Goal: Task Accomplishment & Management: Manage account settings

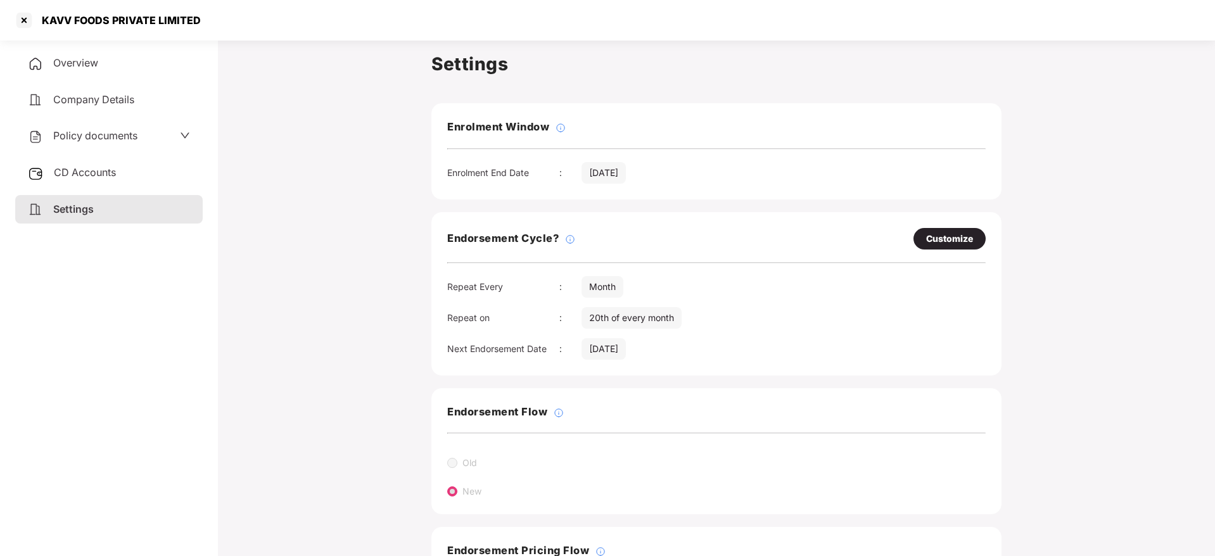
click at [87, 168] on span "CD Accounts" at bounding box center [85, 172] width 62 height 13
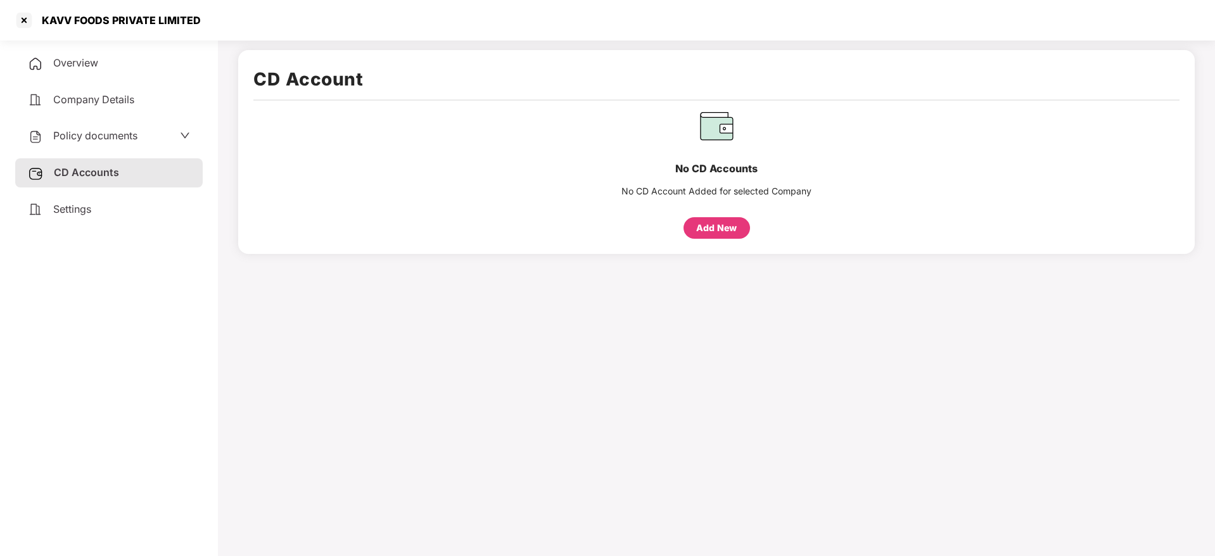
click at [76, 77] on div "Overview" at bounding box center [109, 63] width 188 height 29
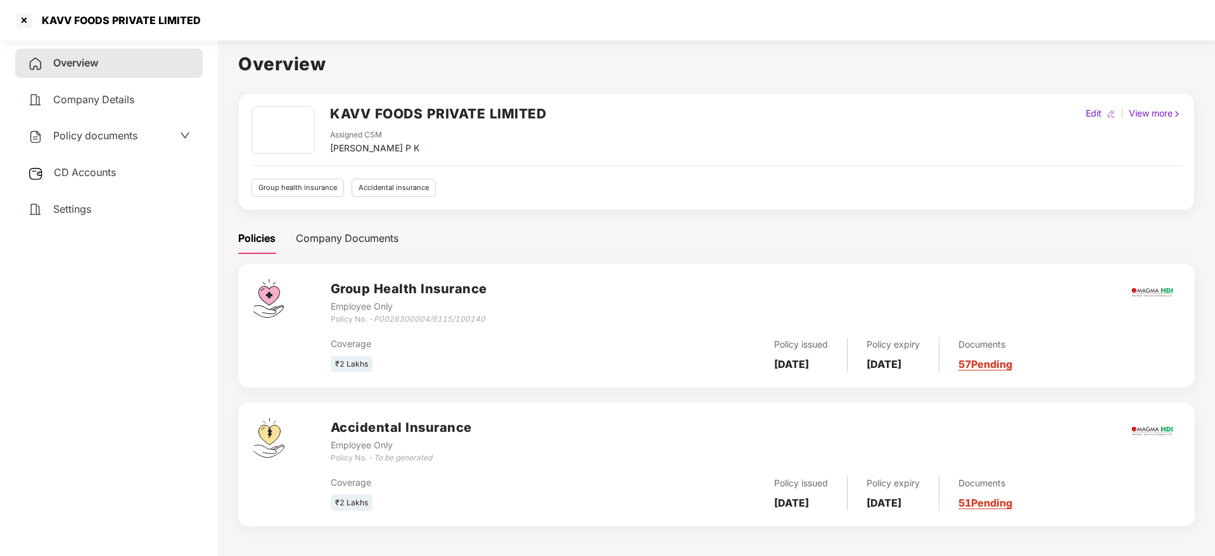
click at [1013, 361] on link "57 Pending" at bounding box center [986, 364] width 54 height 13
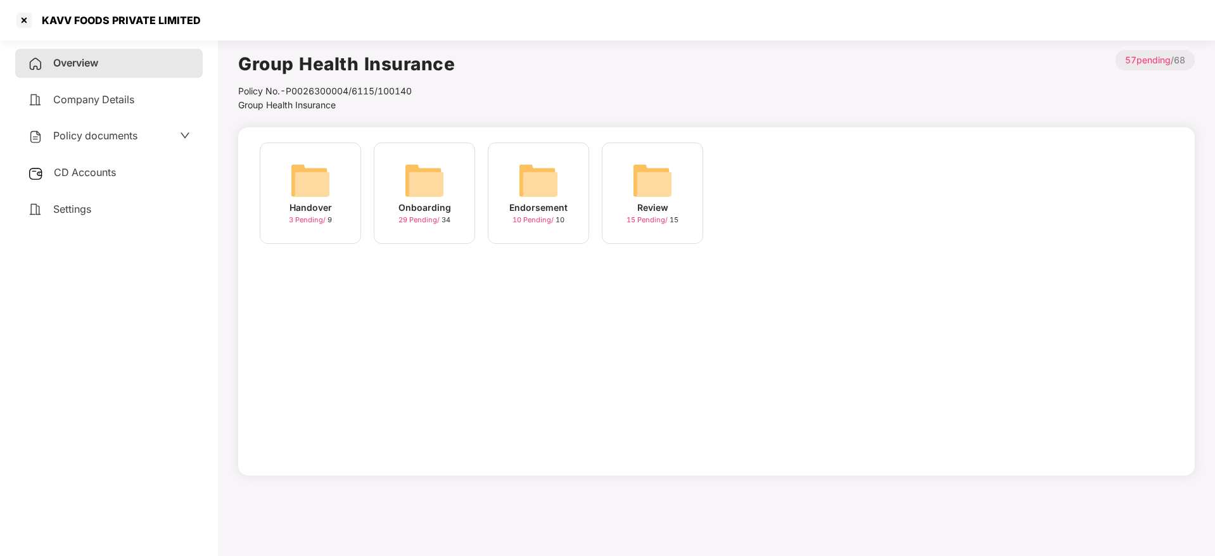
click at [530, 198] on img at bounding box center [538, 180] width 41 height 41
click at [407, 197] on img at bounding box center [424, 180] width 41 height 41
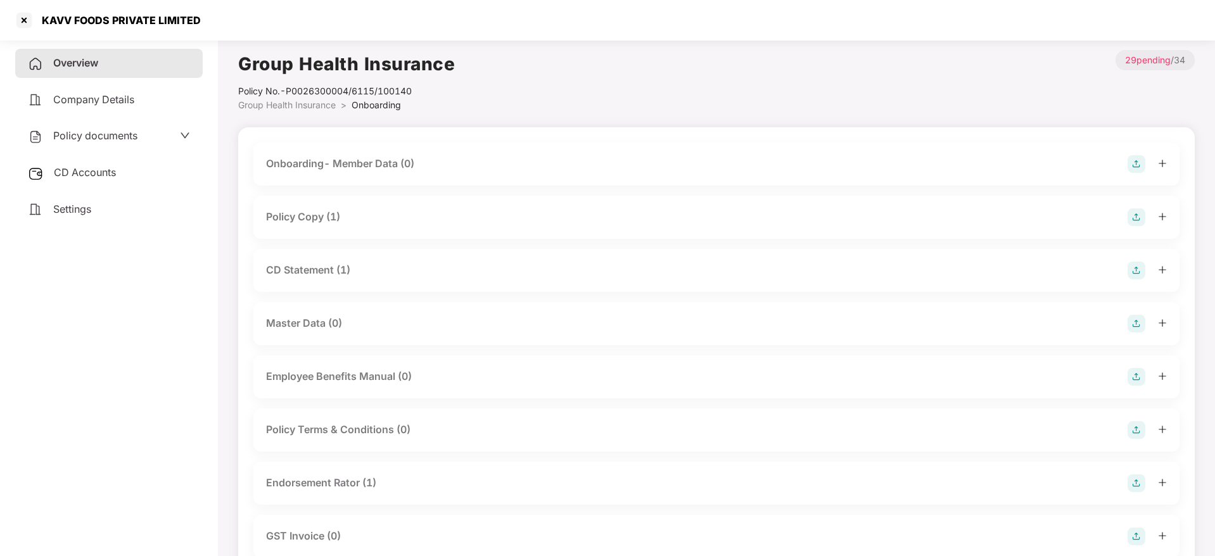
click at [1157, 219] on div at bounding box center [1147, 217] width 39 height 18
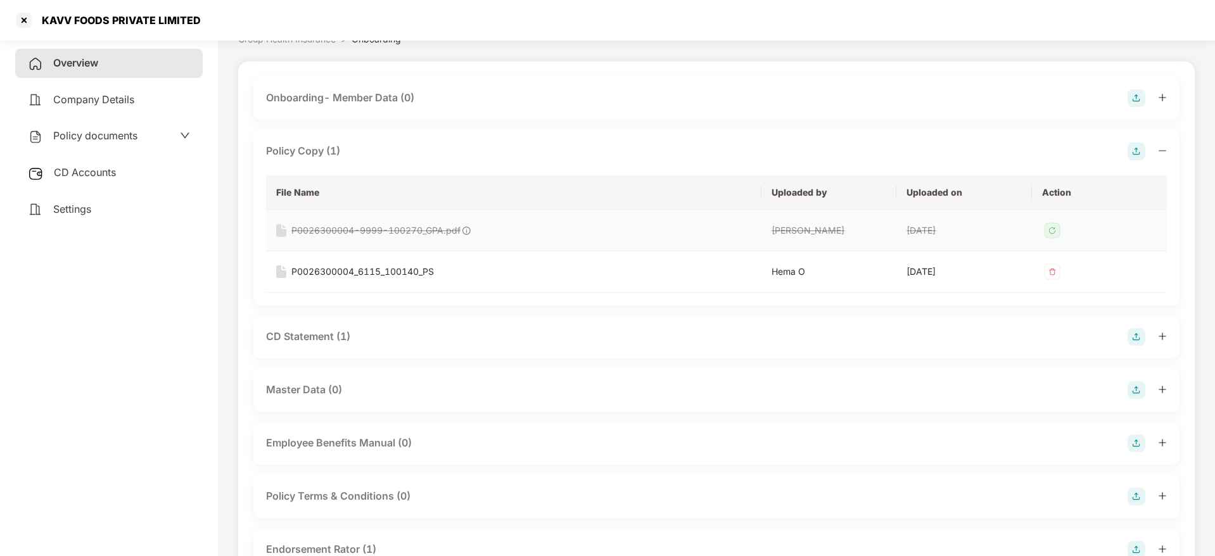
scroll to position [95, 0]
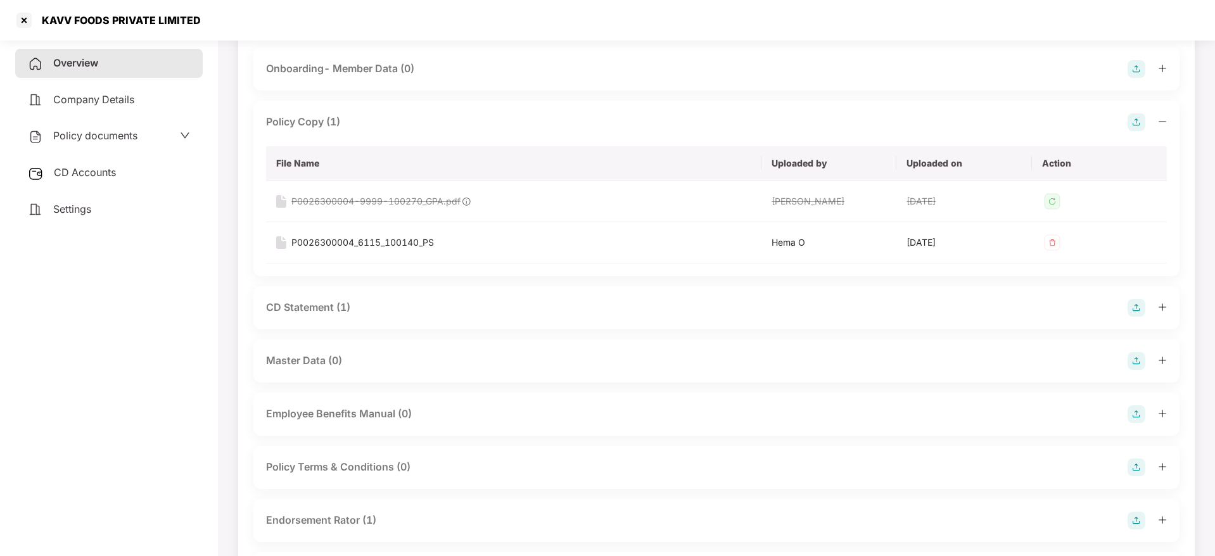
click at [1169, 305] on div "CD Statement (1)" at bounding box center [716, 307] width 926 height 43
click at [1161, 307] on icon "plus" at bounding box center [1162, 307] width 9 height 9
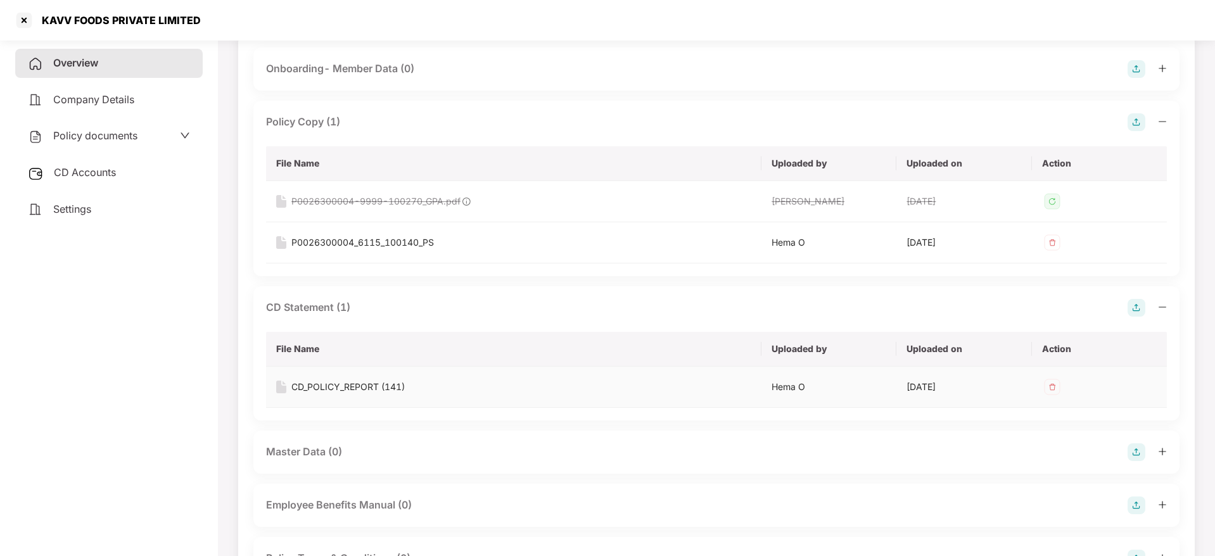
click at [381, 390] on div "CD_POLICY_REPORT (141)" at bounding box center [348, 387] width 113 height 14
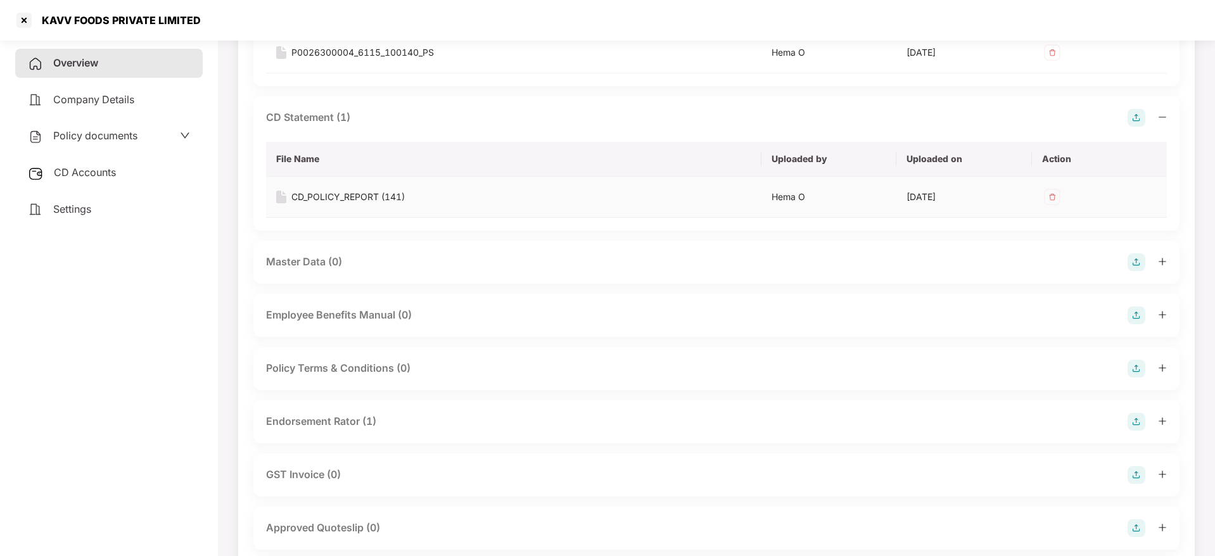
scroll to position [380, 0]
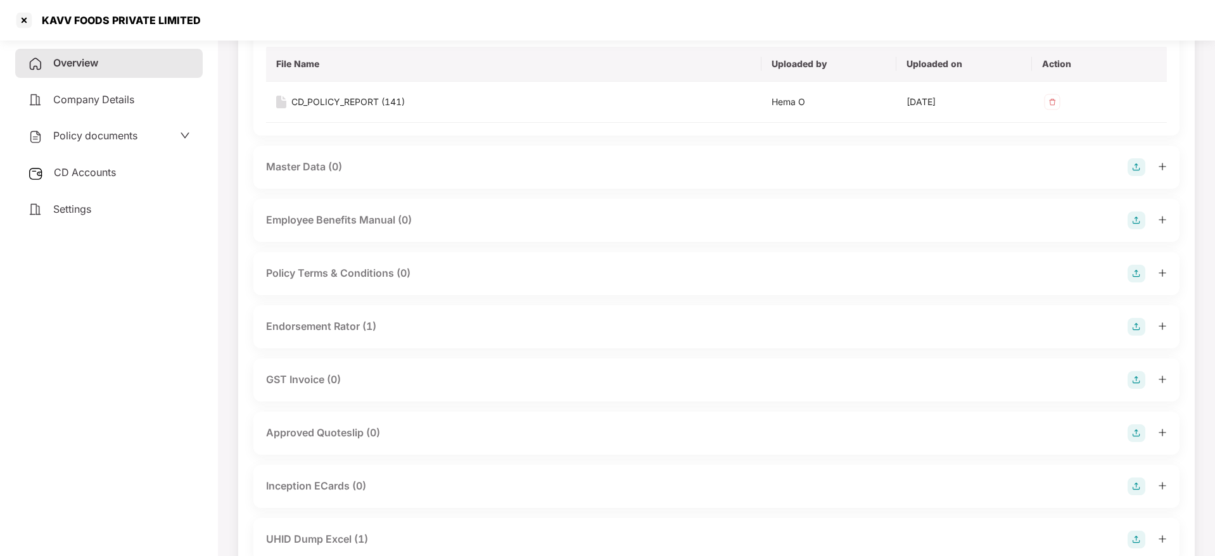
click at [1166, 323] on icon "plus" at bounding box center [1162, 326] width 9 height 9
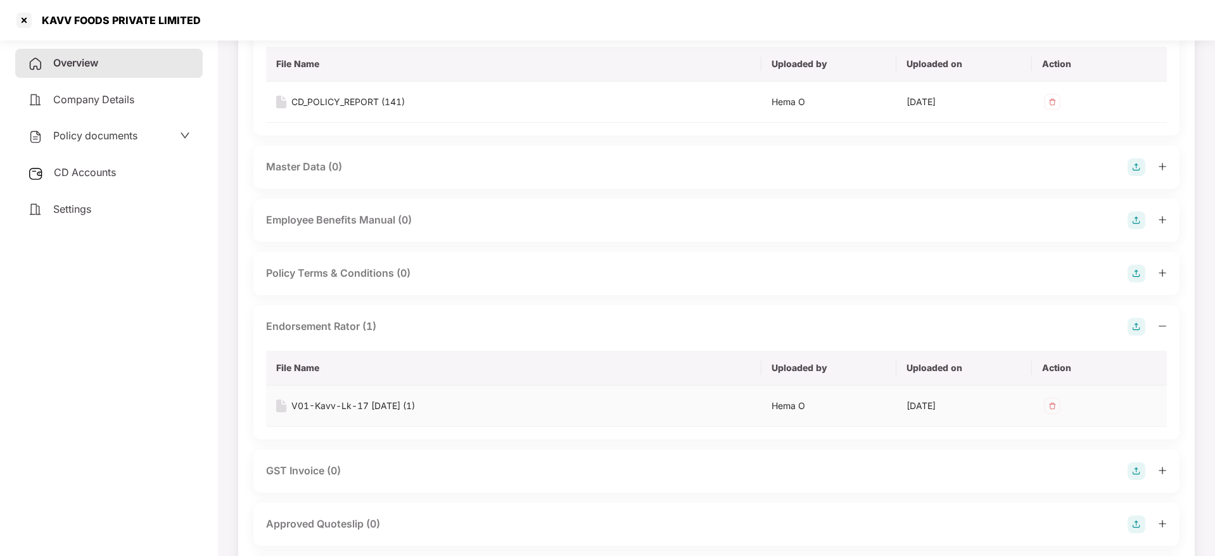
click at [351, 405] on div "V01-Kavv-Lk-17 [DATE] (1)" at bounding box center [354, 406] width 124 height 14
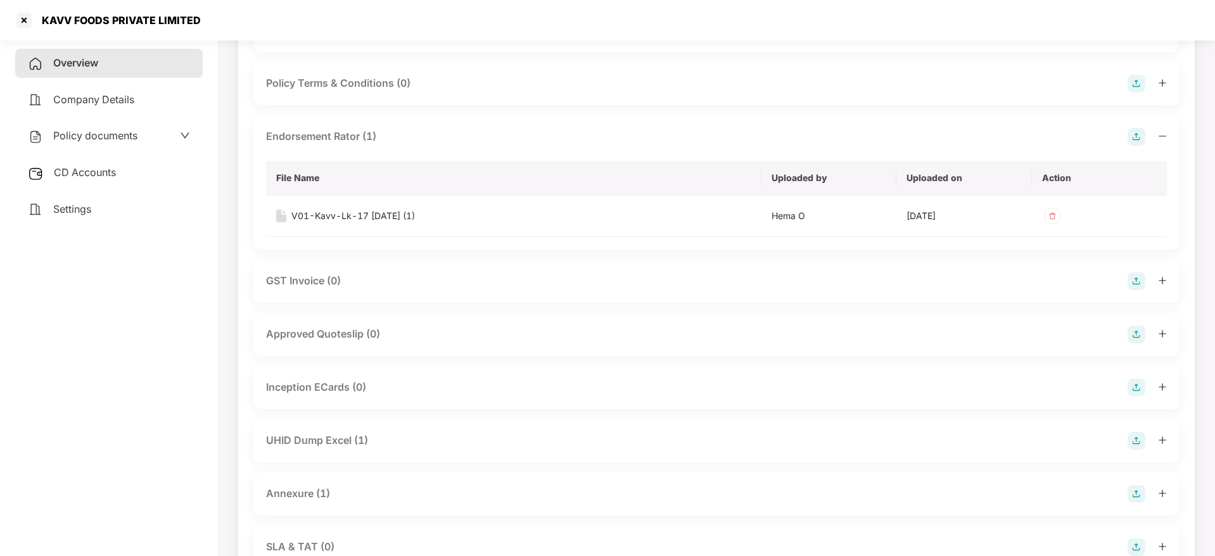
scroll to position [665, 0]
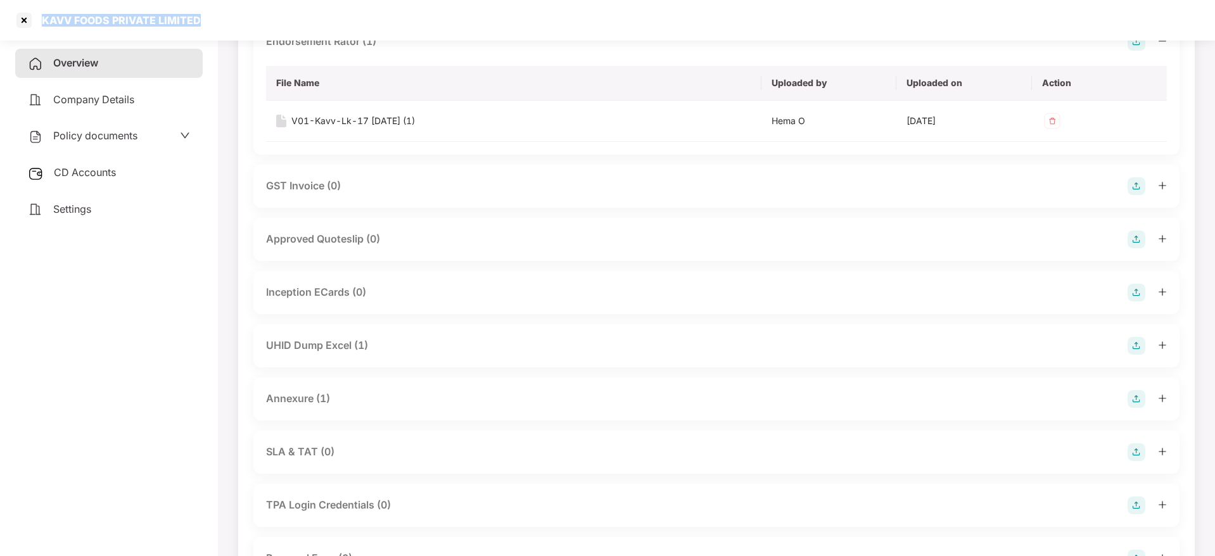
drag, startPoint x: 35, startPoint y: 10, endPoint x: 203, endPoint y: 10, distance: 167.9
click at [203, 10] on div "KAVV FOODS PRIVATE LIMITED" at bounding box center [607, 20] width 1215 height 41
copy div "KAVV FOODS PRIVATE LIMITED"
click at [21, 23] on div at bounding box center [24, 20] width 20 height 20
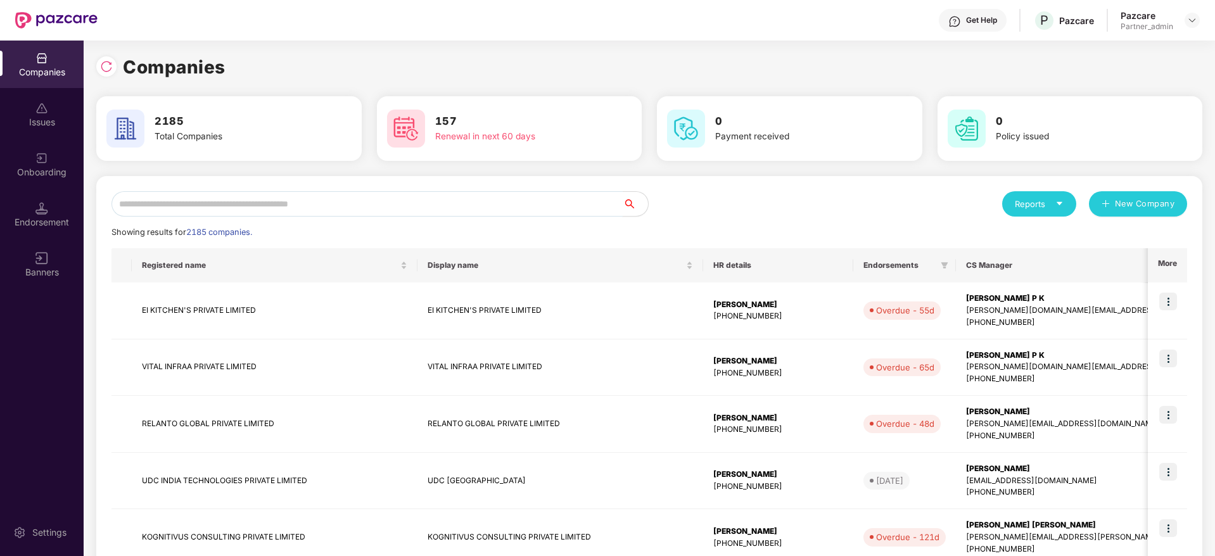
click at [279, 202] on input "text" at bounding box center [367, 203] width 511 height 25
paste input "**********"
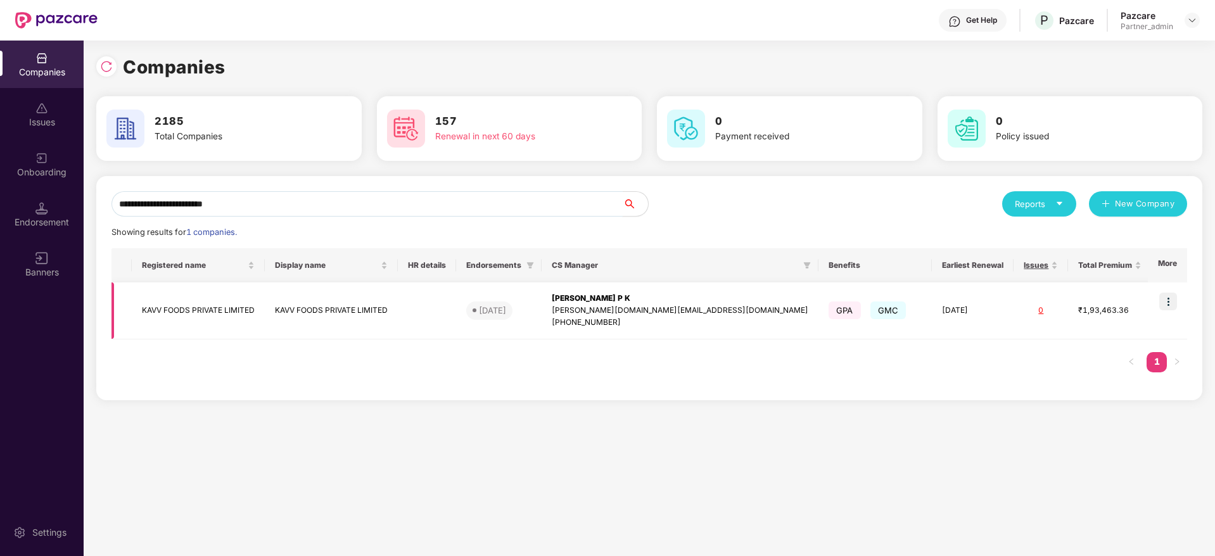
type input "**********"
click at [1166, 305] on img at bounding box center [1169, 302] width 18 height 18
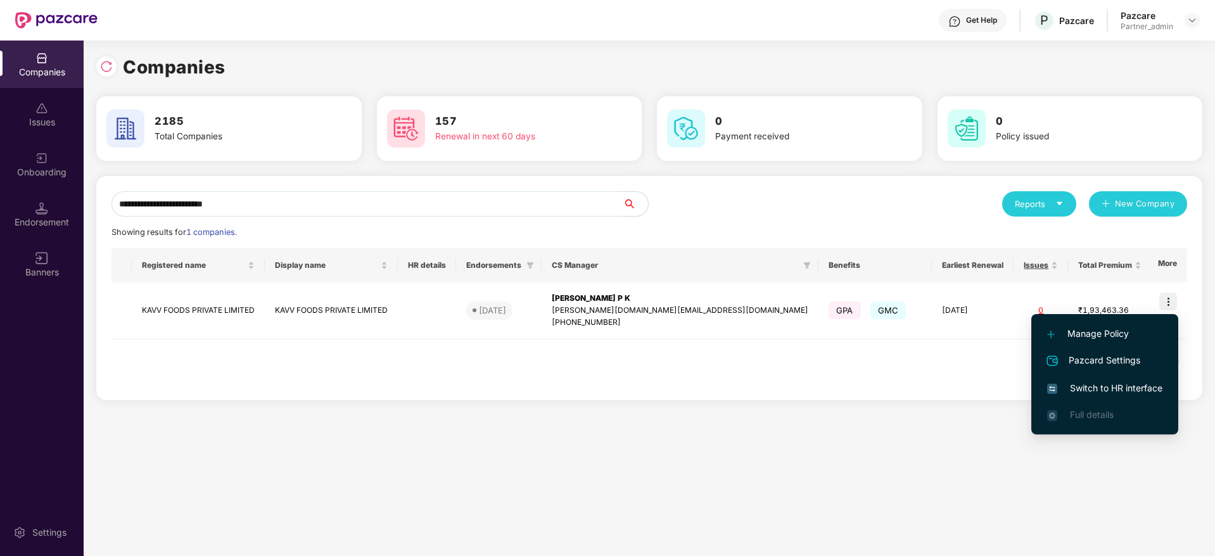
click at [1099, 386] on span "Switch to HR interface" at bounding box center [1105, 388] width 115 height 14
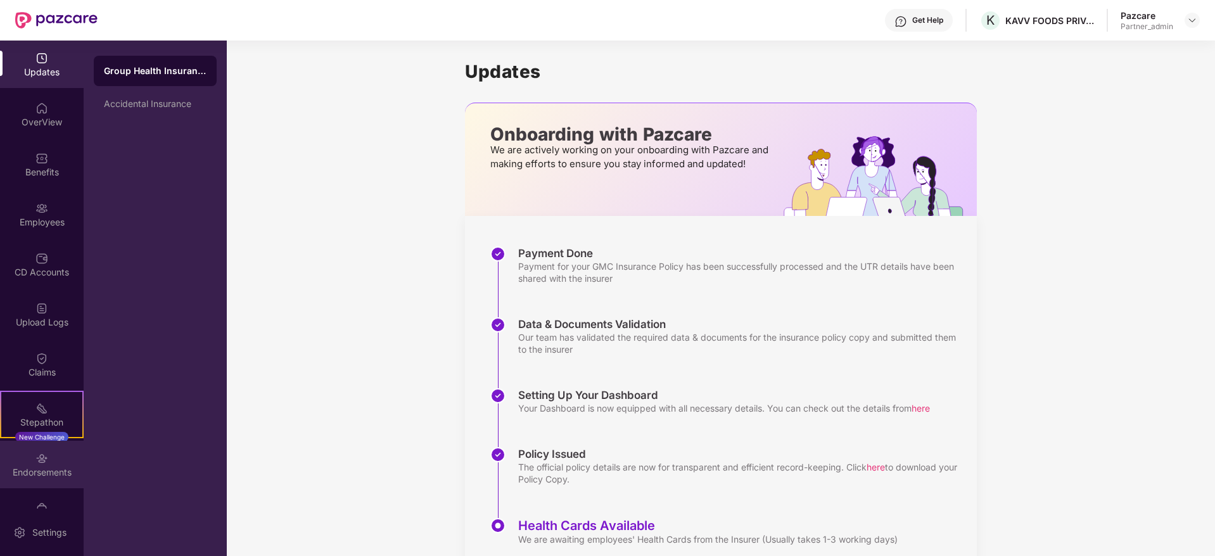
click at [32, 471] on div "Endorsements" at bounding box center [42, 472] width 84 height 13
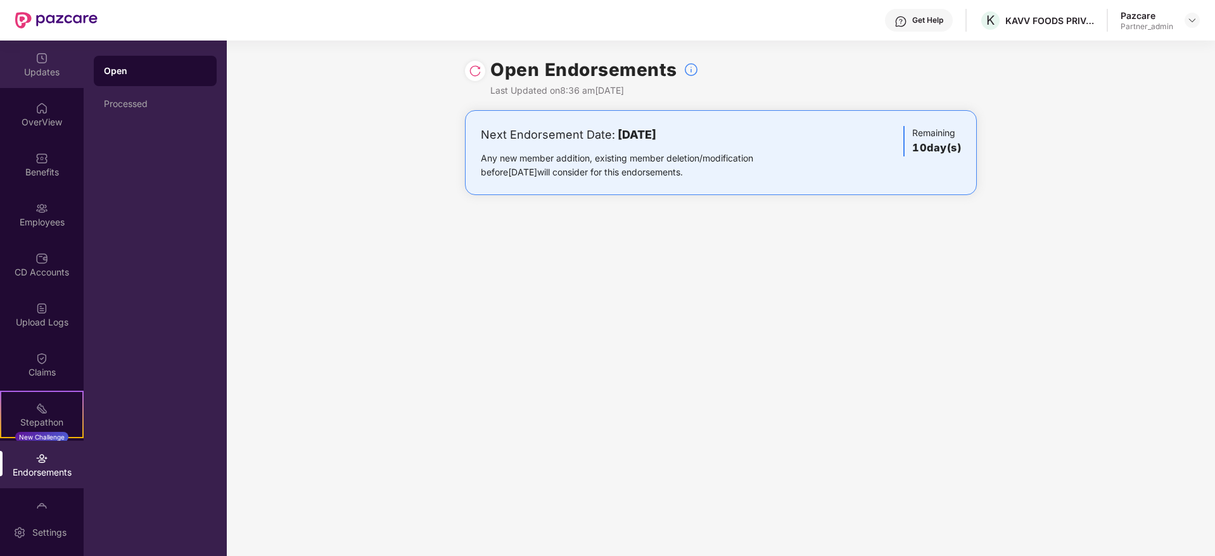
click at [37, 68] on div "Updates" at bounding box center [42, 72] width 84 height 13
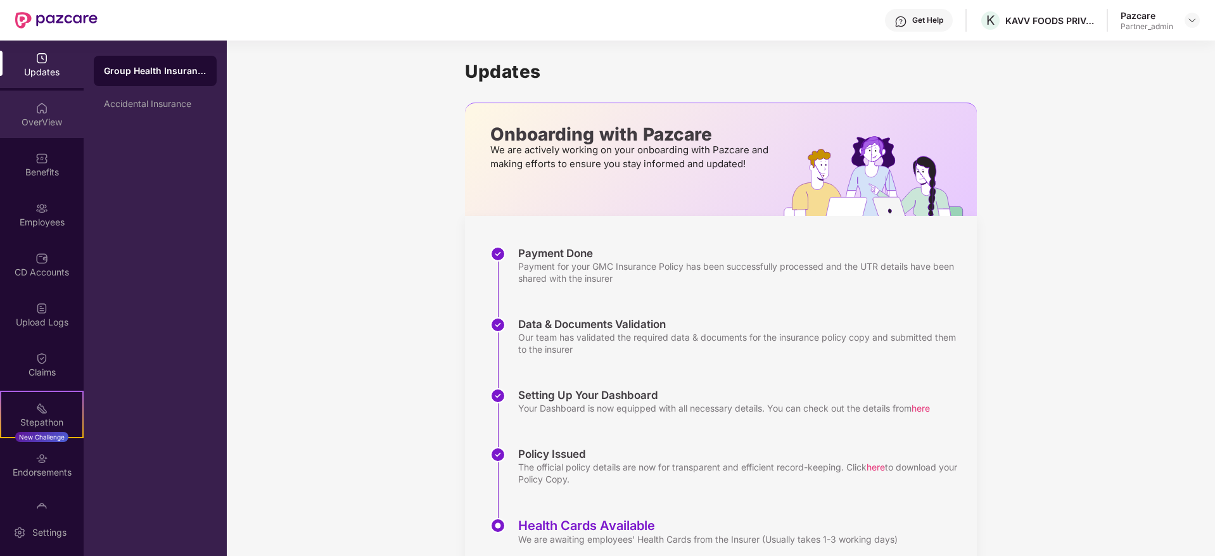
click at [35, 119] on div "OverView" at bounding box center [42, 122] width 84 height 13
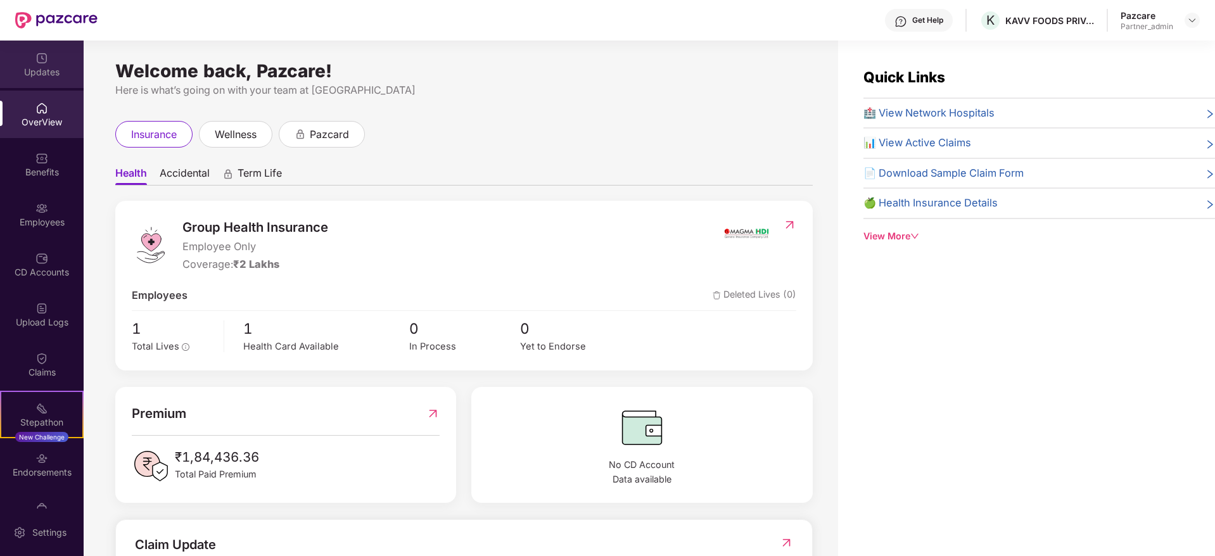
click at [46, 61] on img at bounding box center [41, 58] width 13 height 13
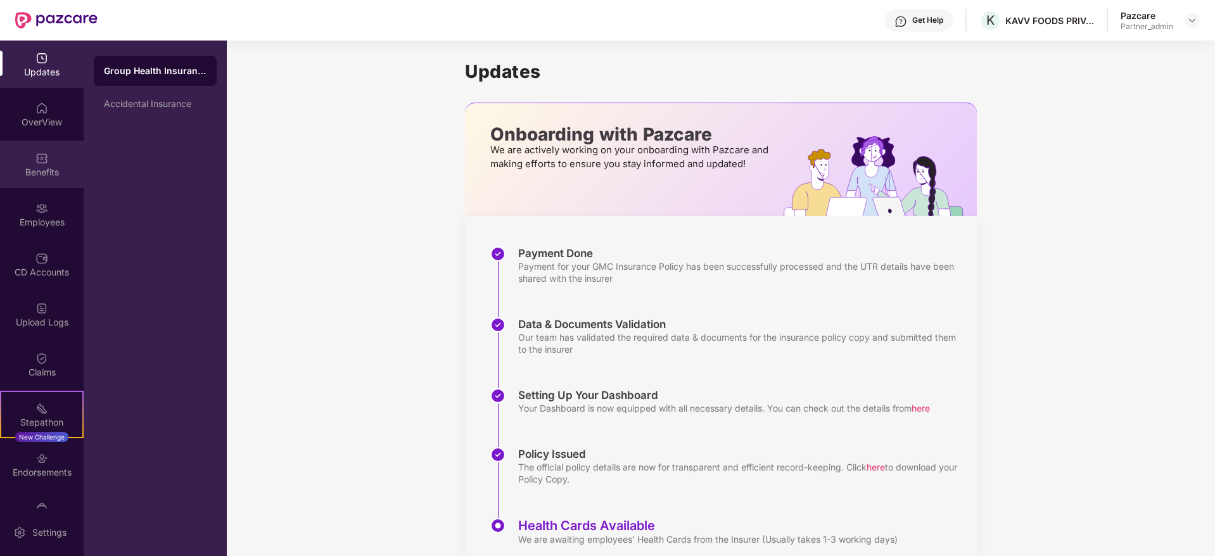
click at [51, 170] on div "Benefits" at bounding box center [42, 172] width 84 height 13
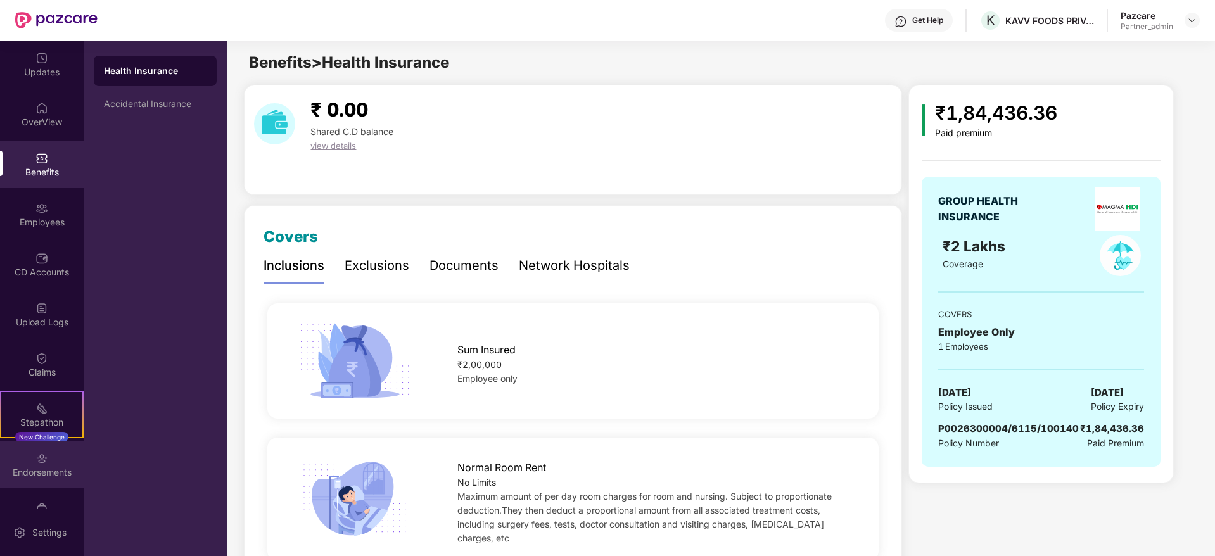
click at [16, 469] on div "Endorsements" at bounding box center [42, 472] width 84 height 13
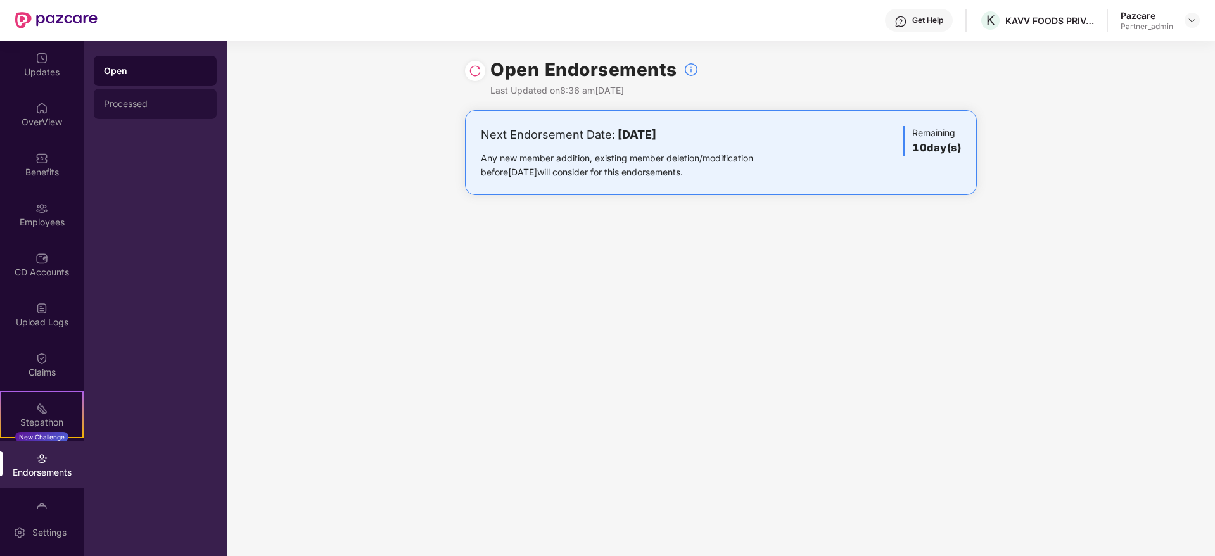
click at [139, 106] on div "Processed" at bounding box center [155, 104] width 103 height 10
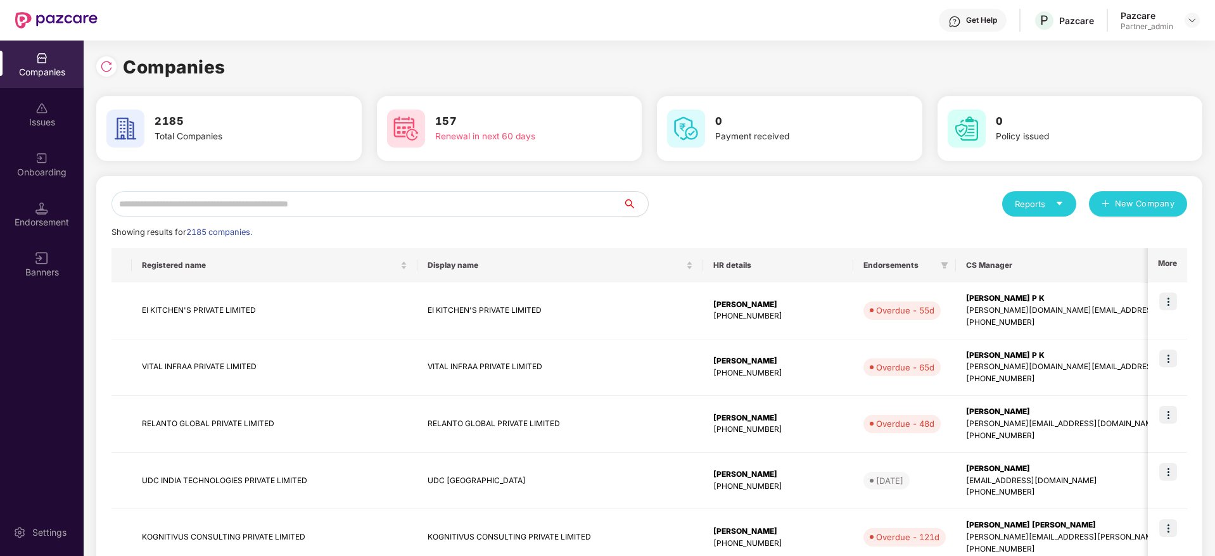
click at [224, 196] on input "text" at bounding box center [367, 203] width 511 height 25
paste input "**********"
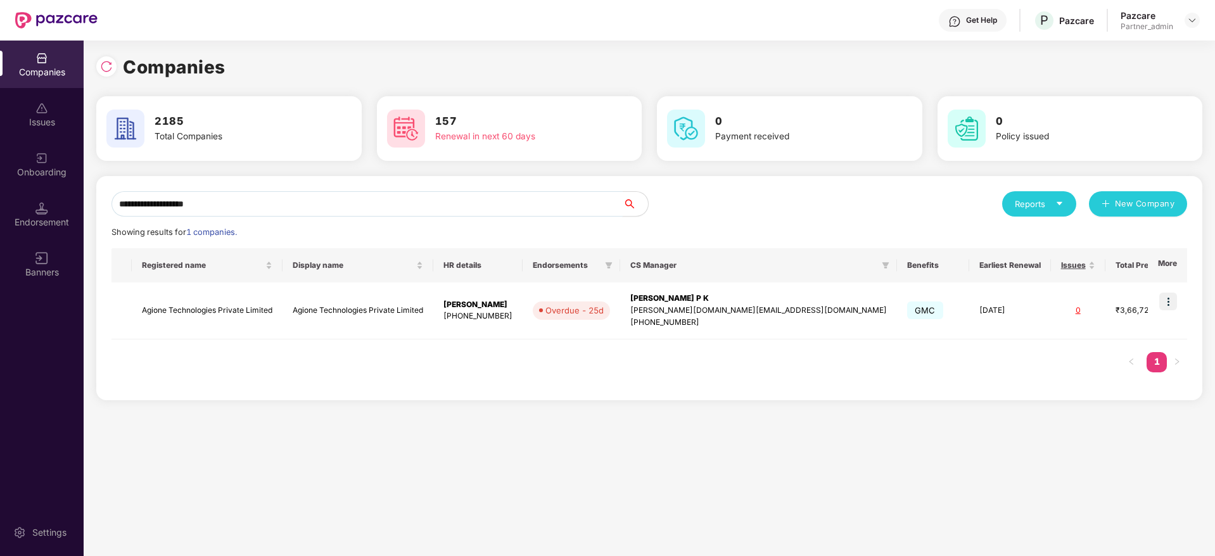
type input "**********"
click at [1165, 302] on img at bounding box center [1169, 302] width 18 height 18
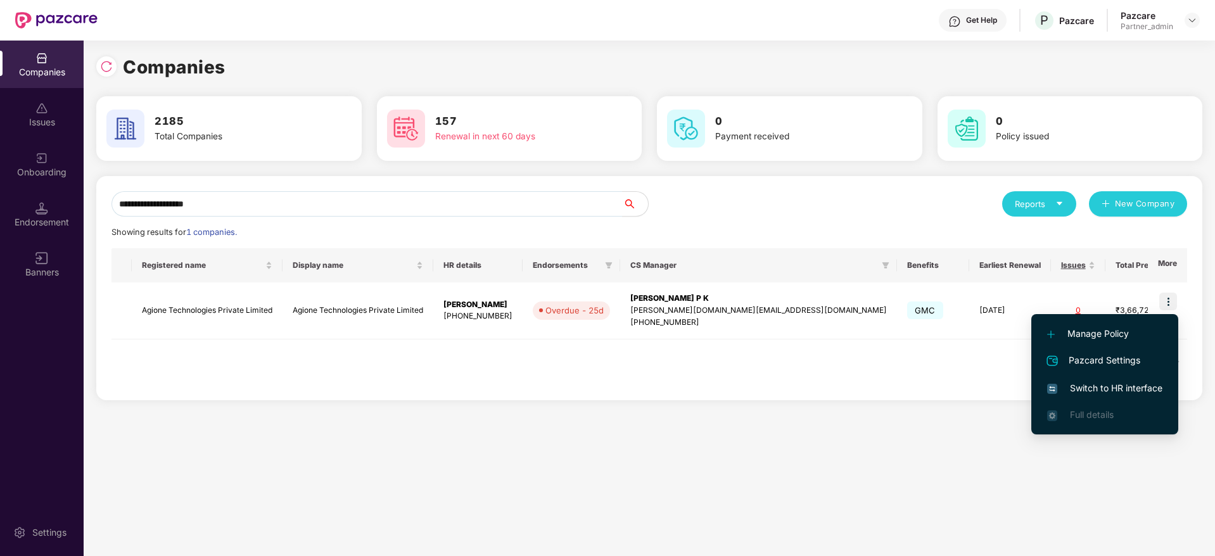
click at [1082, 399] on li "Switch to HR interface" at bounding box center [1105, 388] width 147 height 27
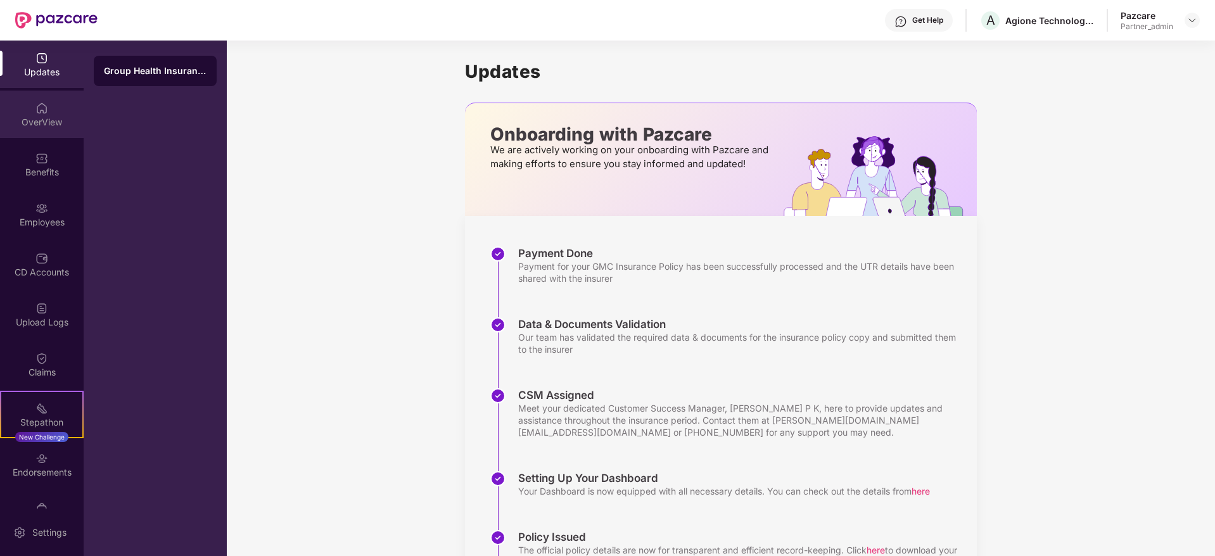
click at [37, 128] on div "OverView" at bounding box center [42, 115] width 84 height 48
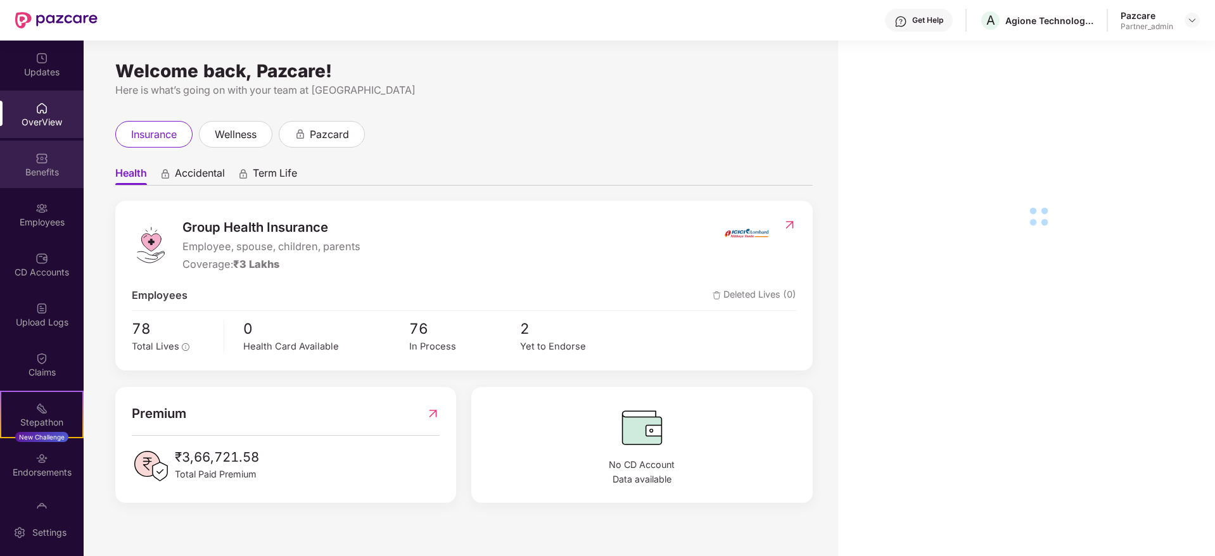
click at [35, 168] on div "Benefits" at bounding box center [42, 172] width 84 height 13
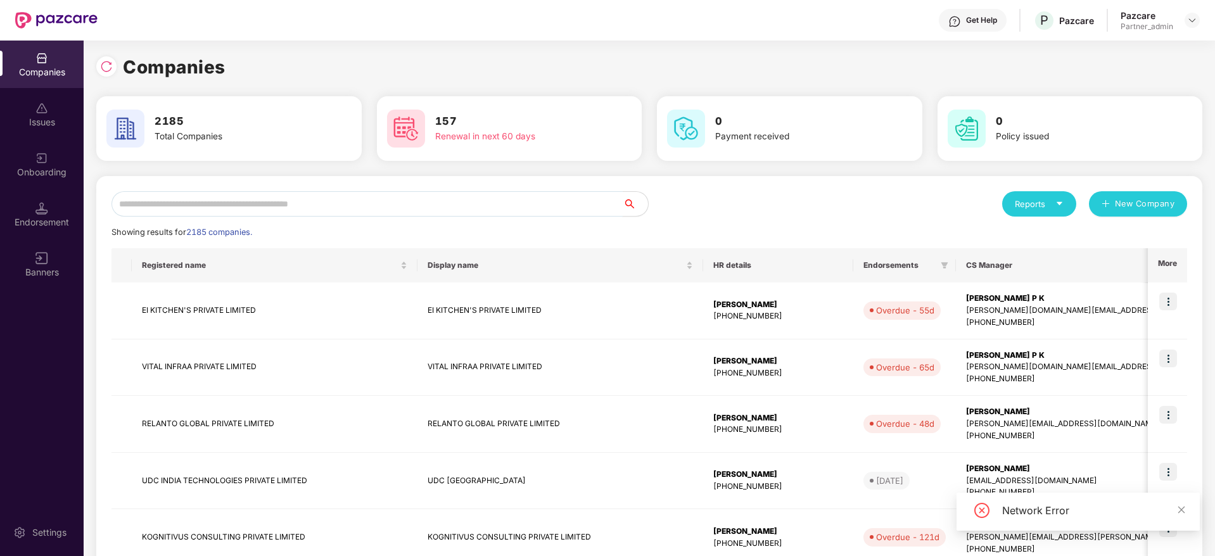
click at [187, 191] on input "text" at bounding box center [367, 203] width 511 height 25
paste input "**********"
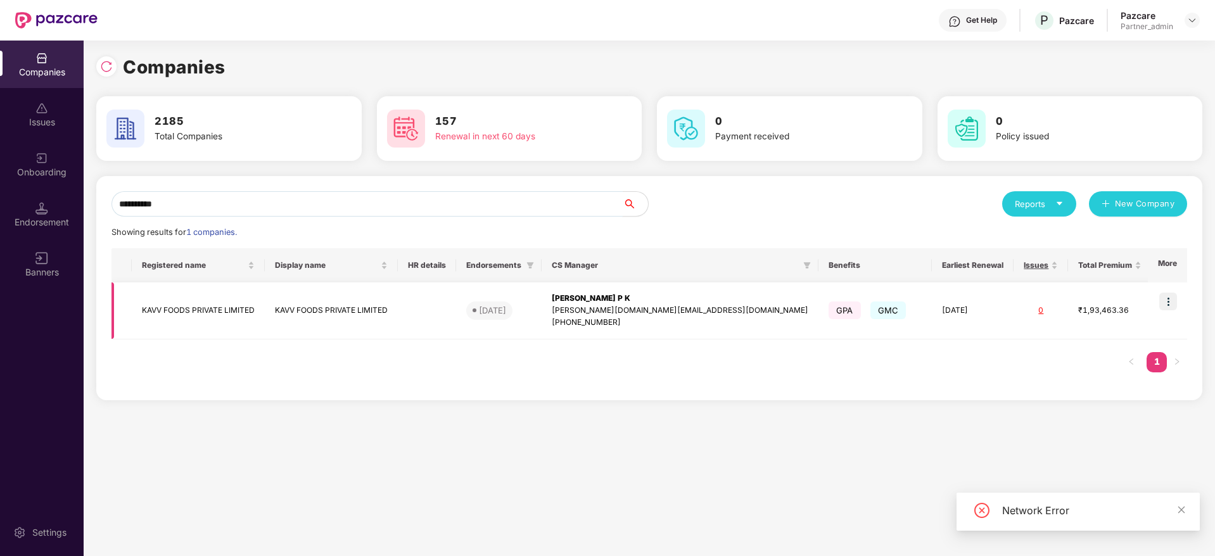
type input "**********"
click at [1173, 301] on img at bounding box center [1169, 302] width 18 height 18
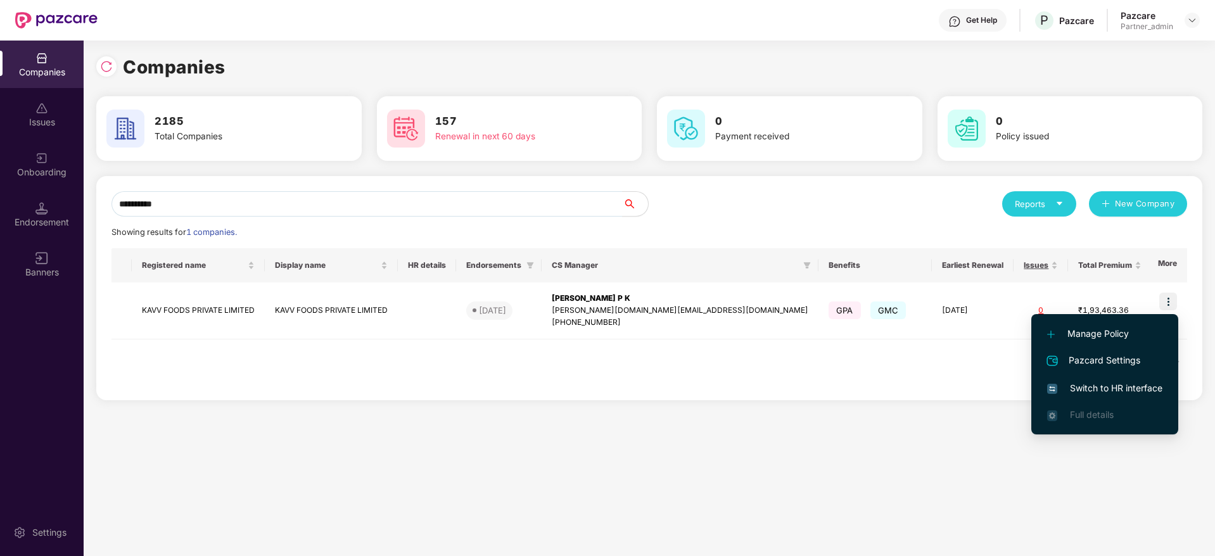
click at [1099, 380] on li "Switch to HR interface" at bounding box center [1105, 388] width 147 height 27
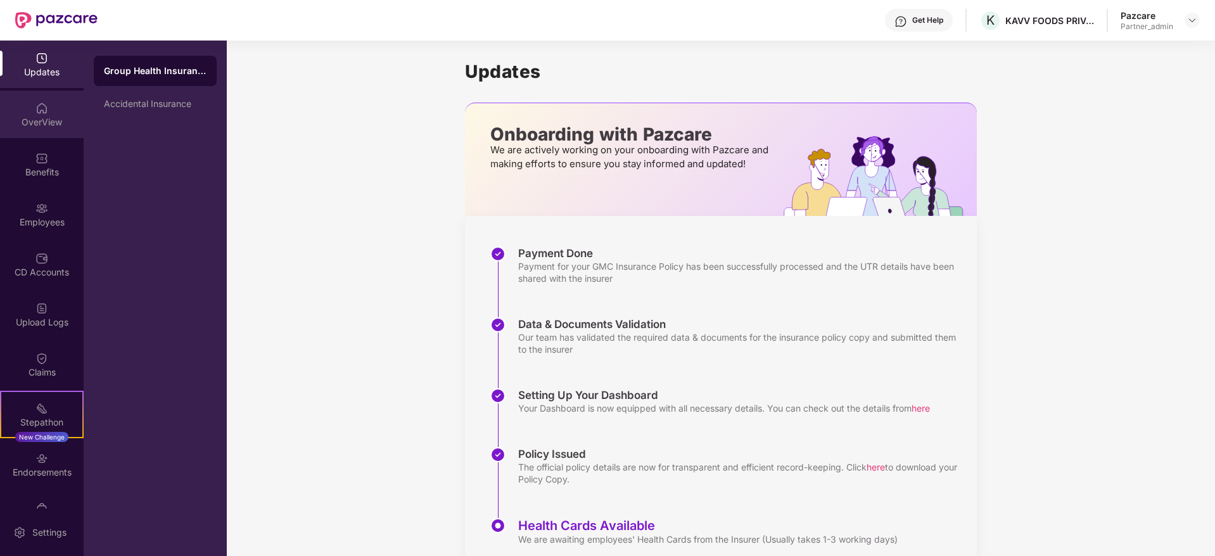
click at [41, 121] on div "OverView" at bounding box center [42, 122] width 84 height 13
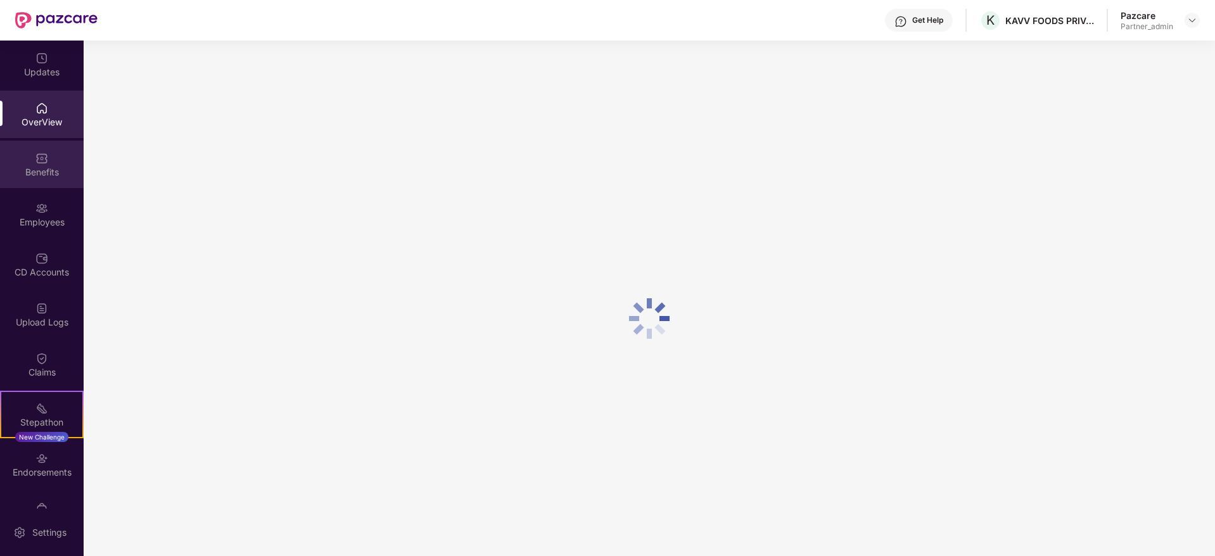
click at [41, 179] on div "Benefits" at bounding box center [42, 165] width 84 height 48
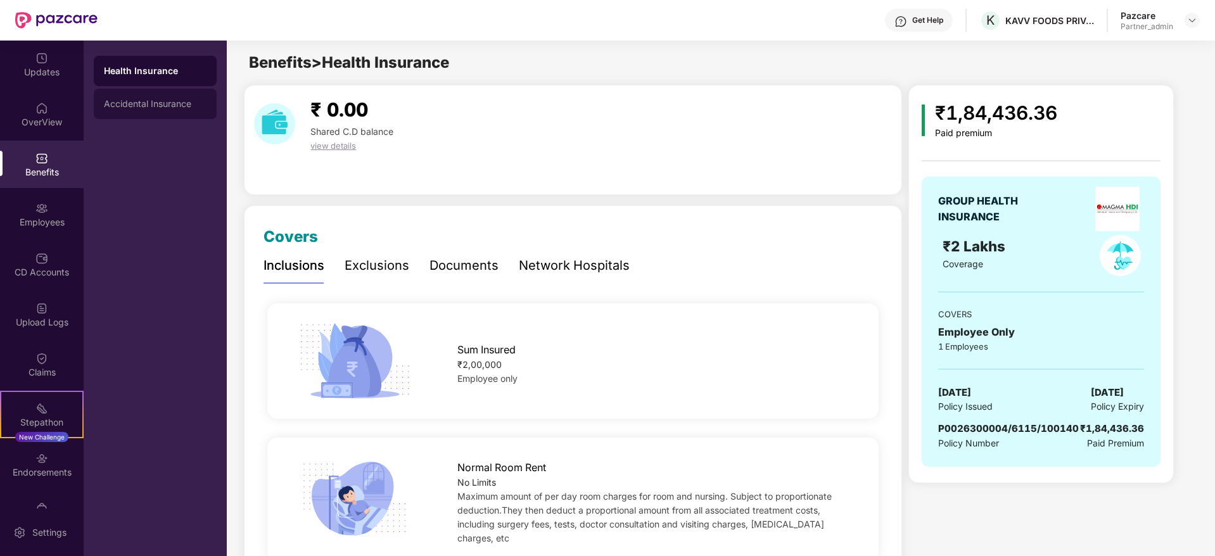
click at [165, 95] on div "Accidental Insurance" at bounding box center [155, 104] width 123 height 30
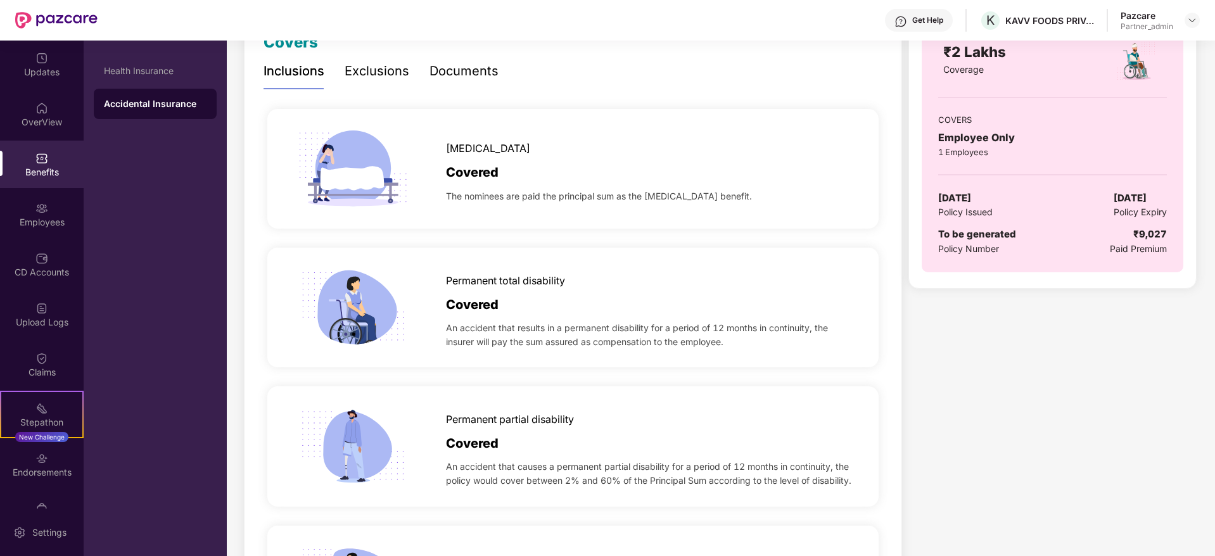
scroll to position [285, 0]
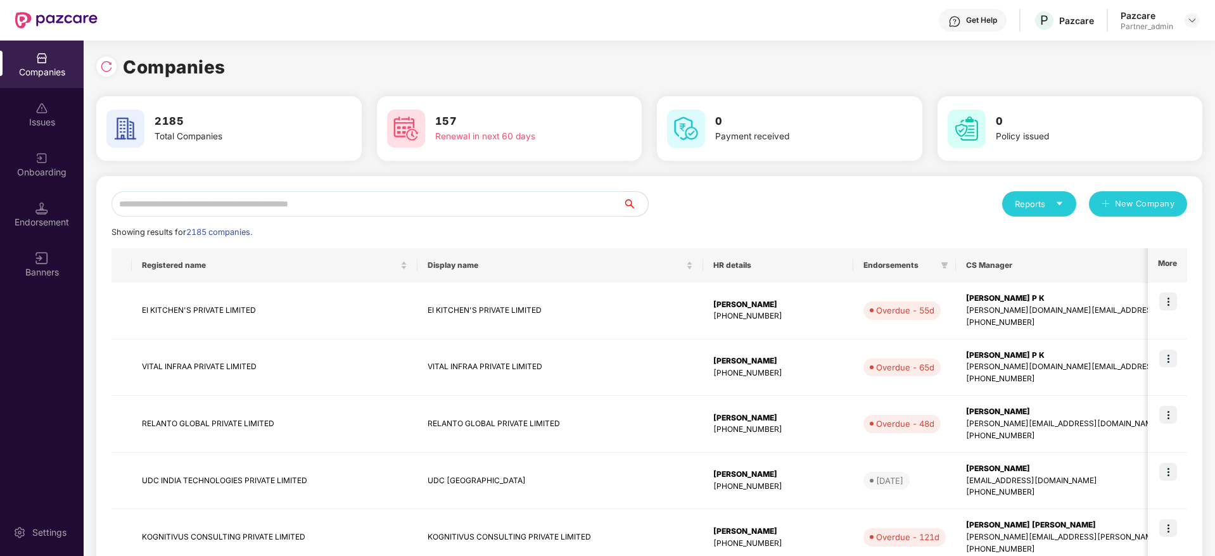
click at [183, 205] on input "text" at bounding box center [367, 203] width 511 height 25
paste input "********"
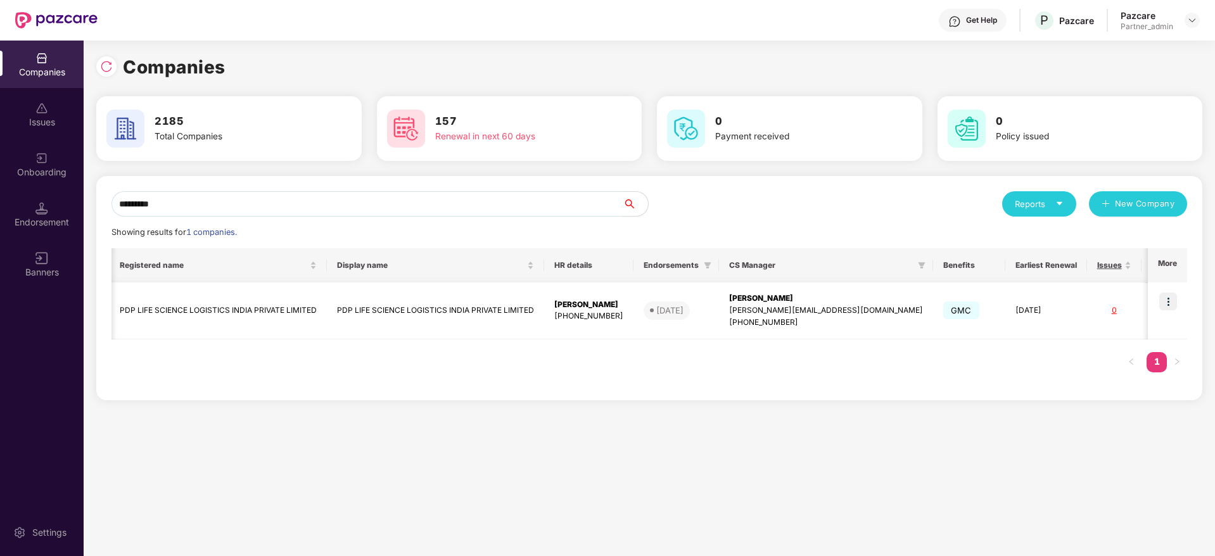
scroll to position [0, 0]
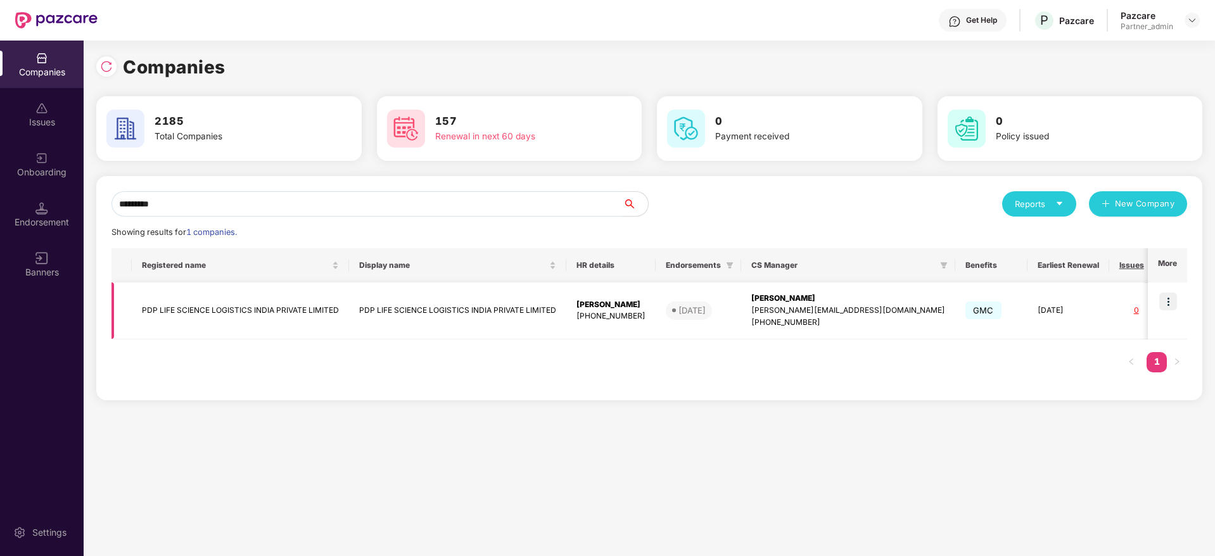
type input "********"
click at [1166, 299] on img at bounding box center [1169, 302] width 18 height 18
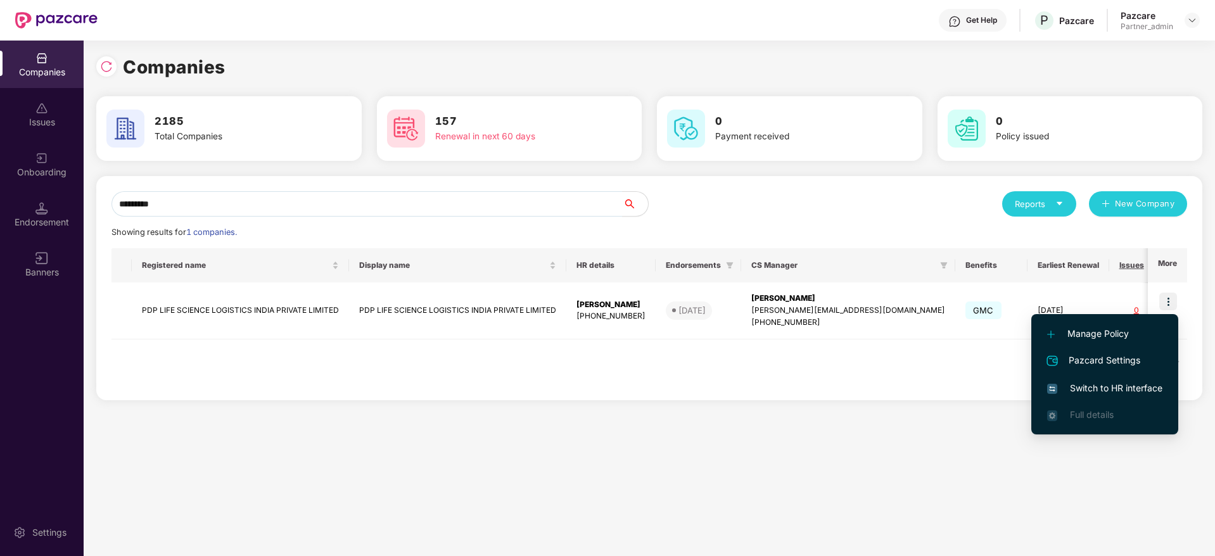
click at [1106, 390] on span "Switch to HR interface" at bounding box center [1105, 388] width 115 height 14
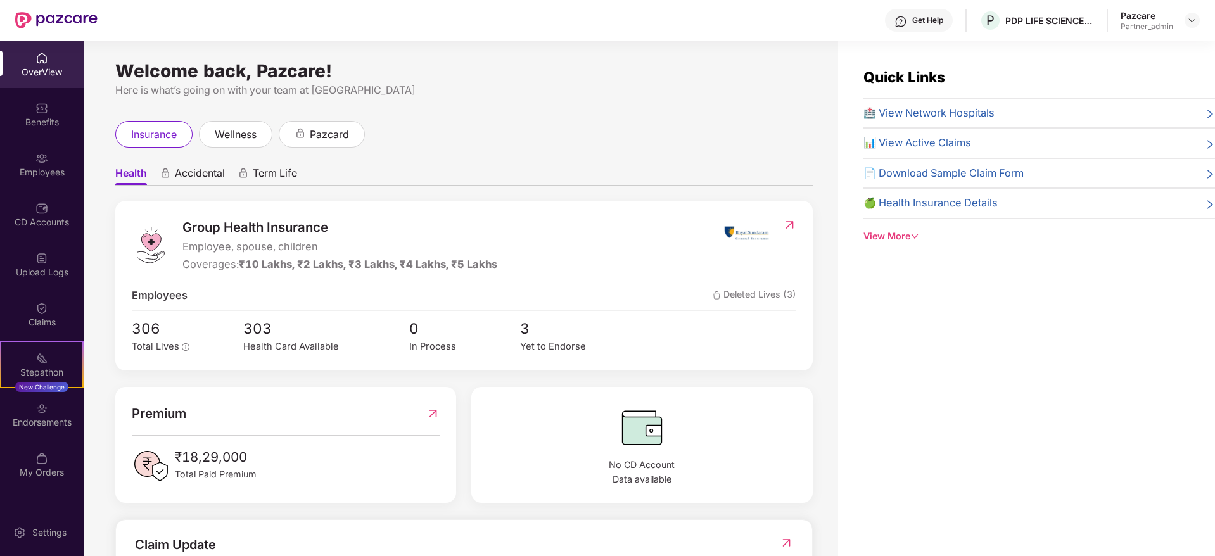
click at [39, 417] on div "Endorsements" at bounding box center [42, 422] width 84 height 13
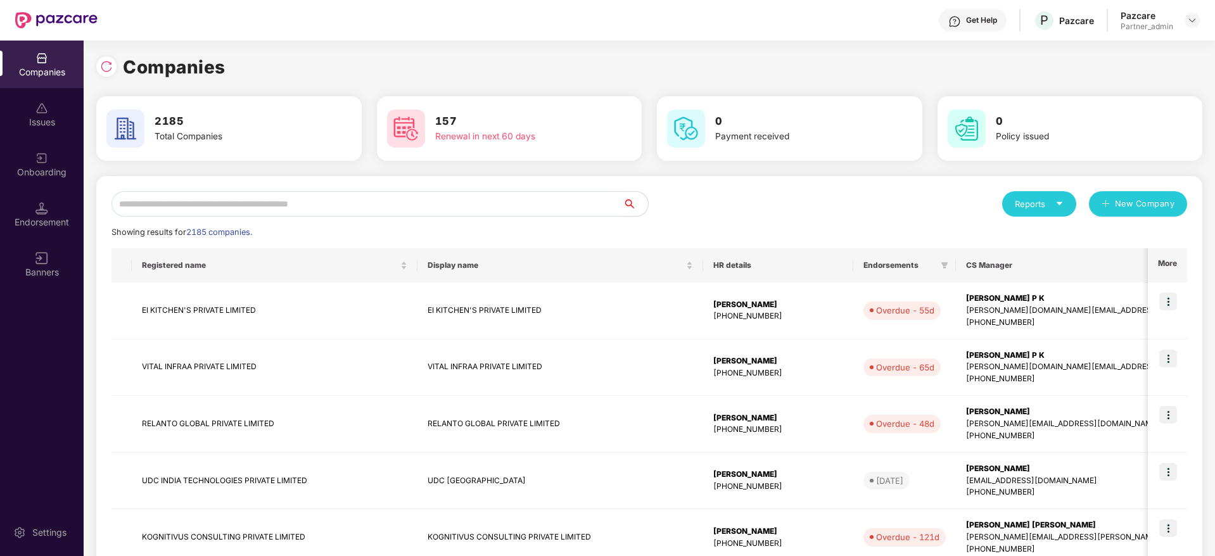
click at [310, 203] on input "text" at bounding box center [367, 203] width 511 height 25
paste input "********"
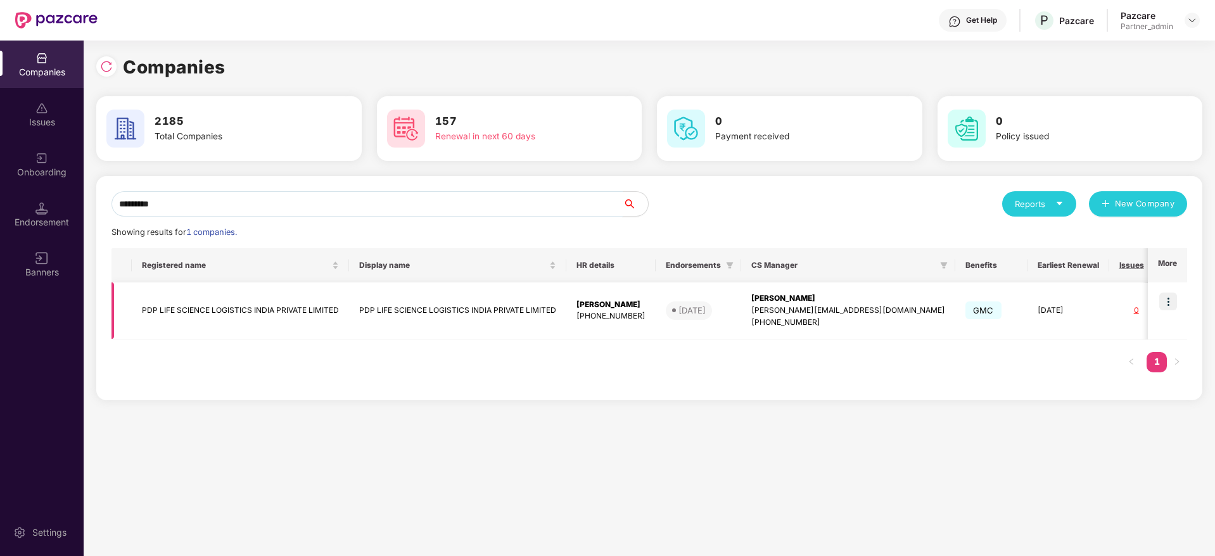
type input "********"
click at [1172, 297] on img at bounding box center [1169, 302] width 18 height 18
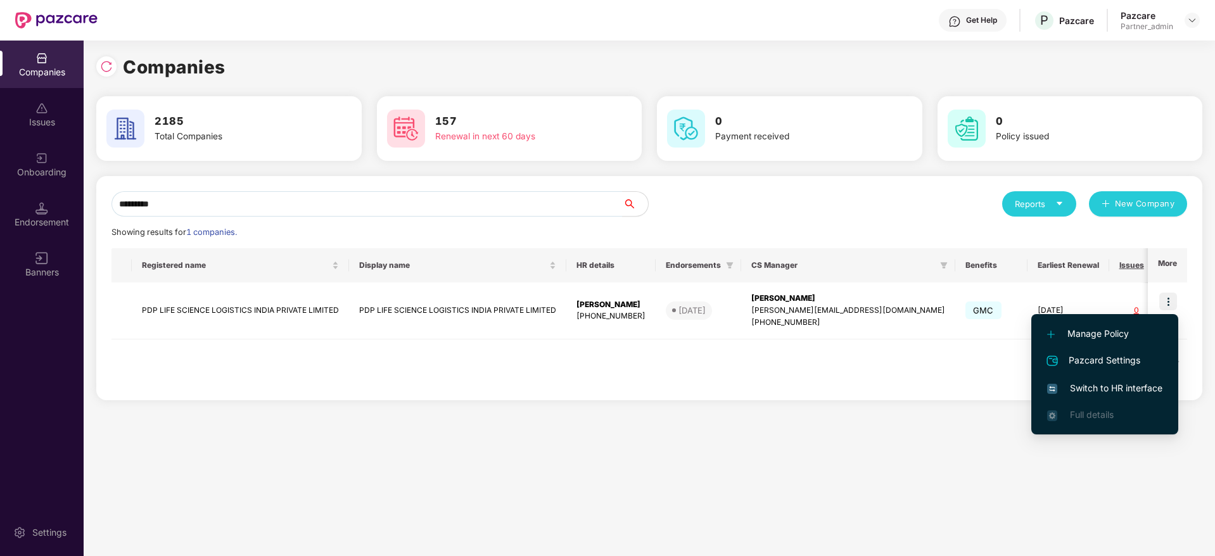
click at [1091, 388] on span "Switch to HR interface" at bounding box center [1105, 388] width 115 height 14
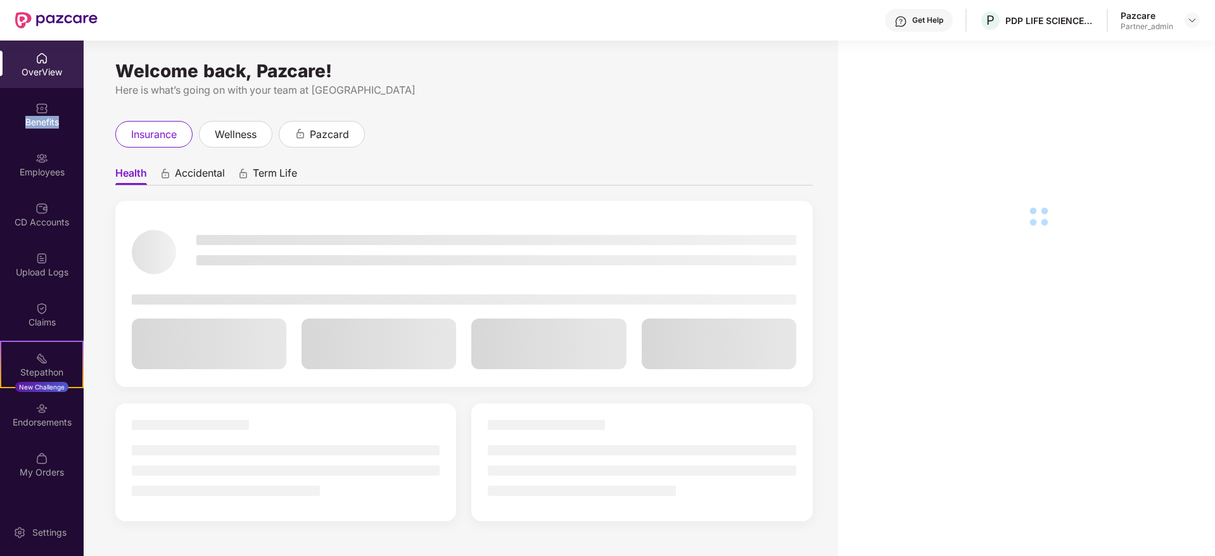
click at [38, 120] on div "Benefits" at bounding box center [42, 122] width 84 height 13
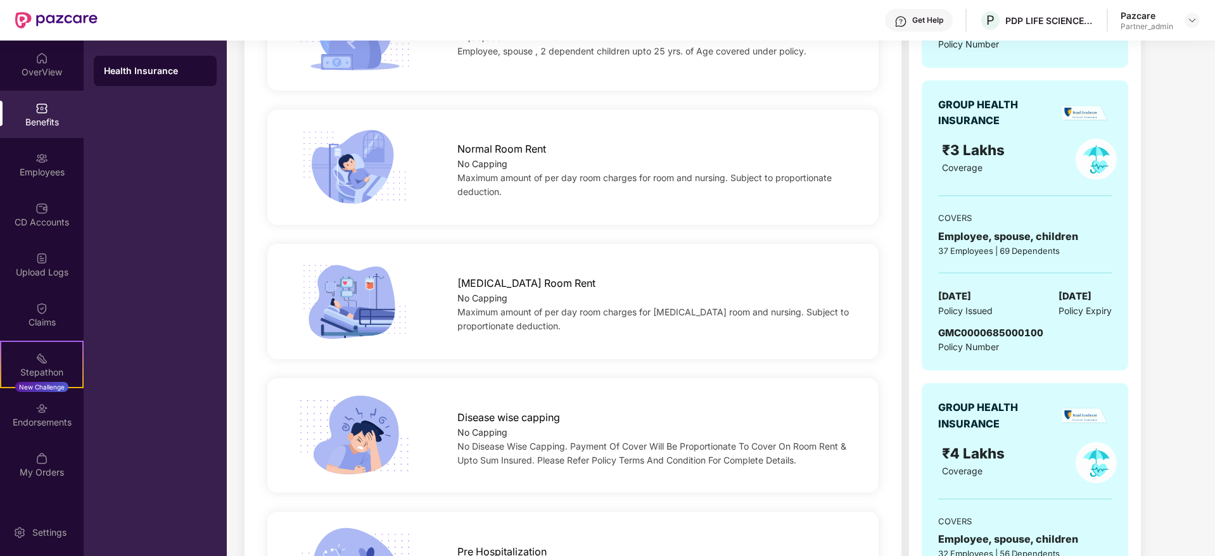
scroll to position [190, 0]
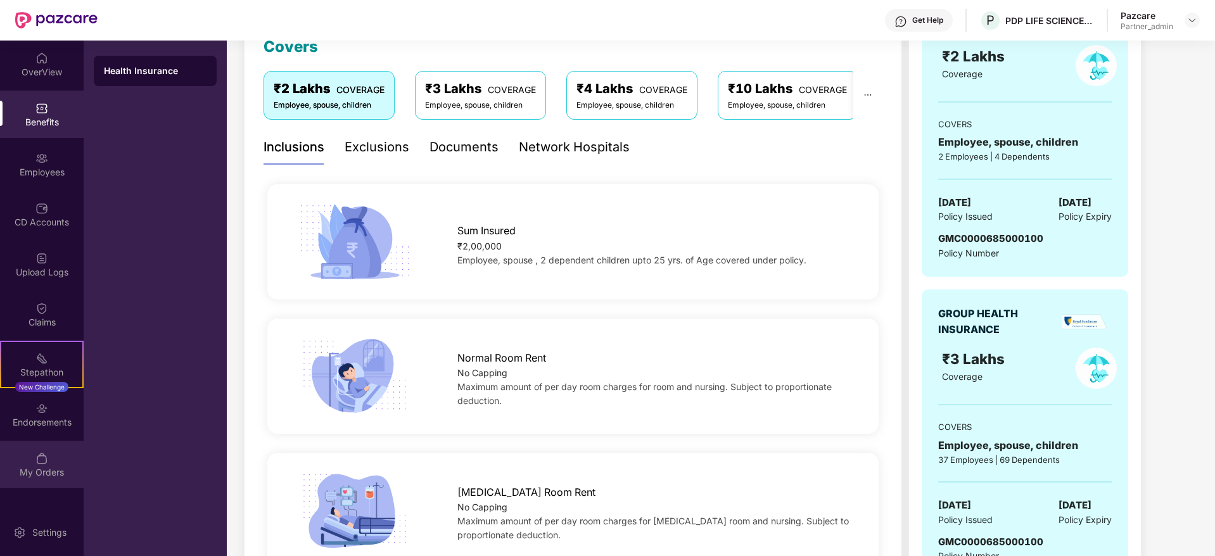
click at [34, 440] on div "OverView Benefits Employees CD Accounts Upload Logs Claims Stepathon New Challe…" at bounding box center [42, 266] width 84 height 451
click at [42, 410] on img at bounding box center [41, 408] width 13 height 13
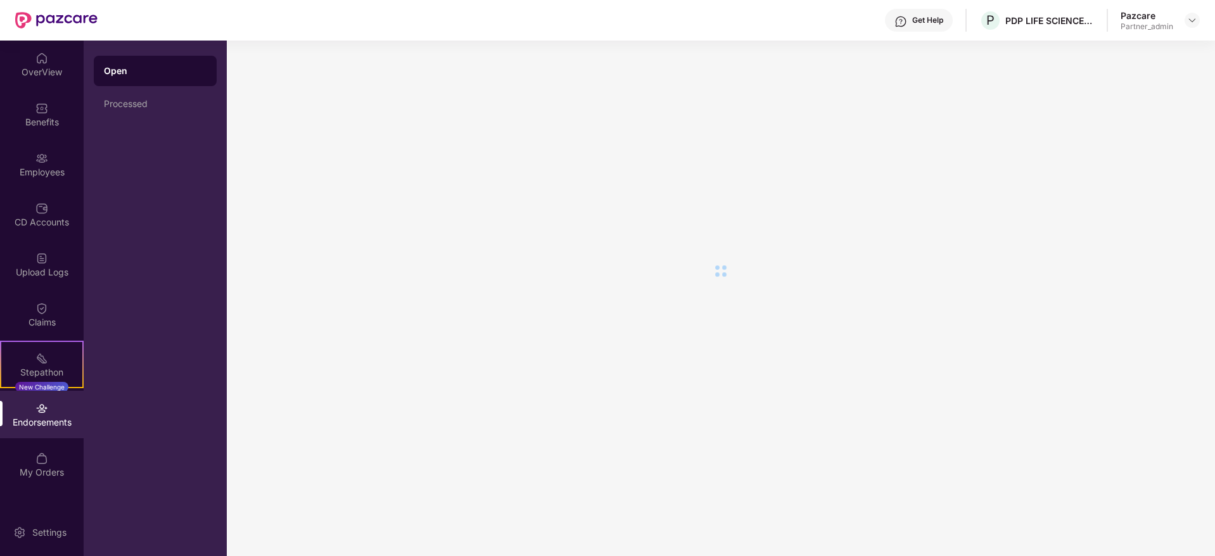
scroll to position [0, 0]
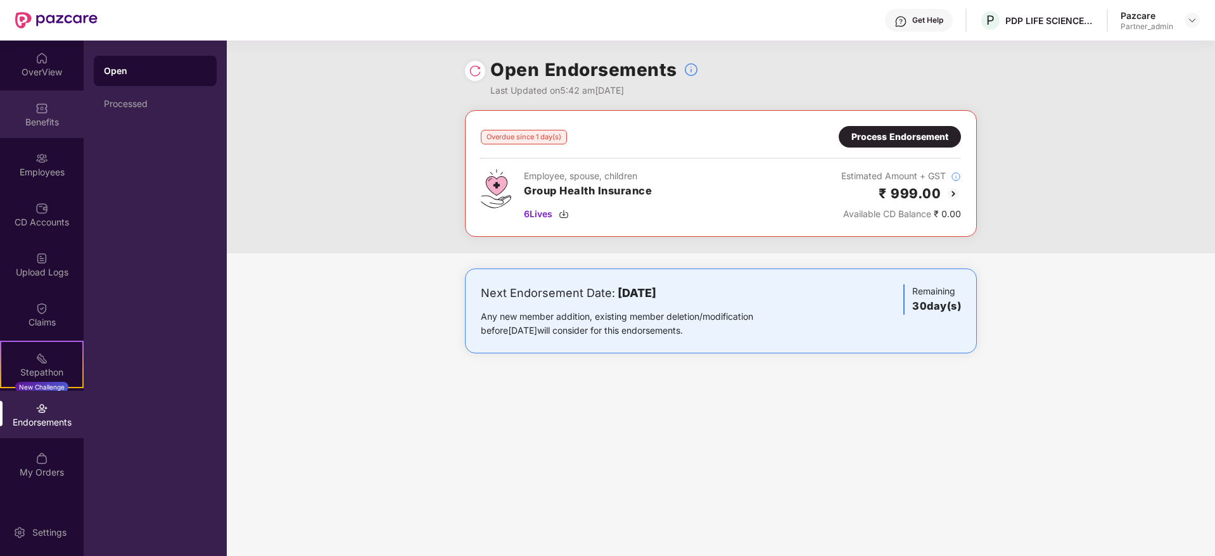
click at [40, 108] on img at bounding box center [41, 108] width 13 height 13
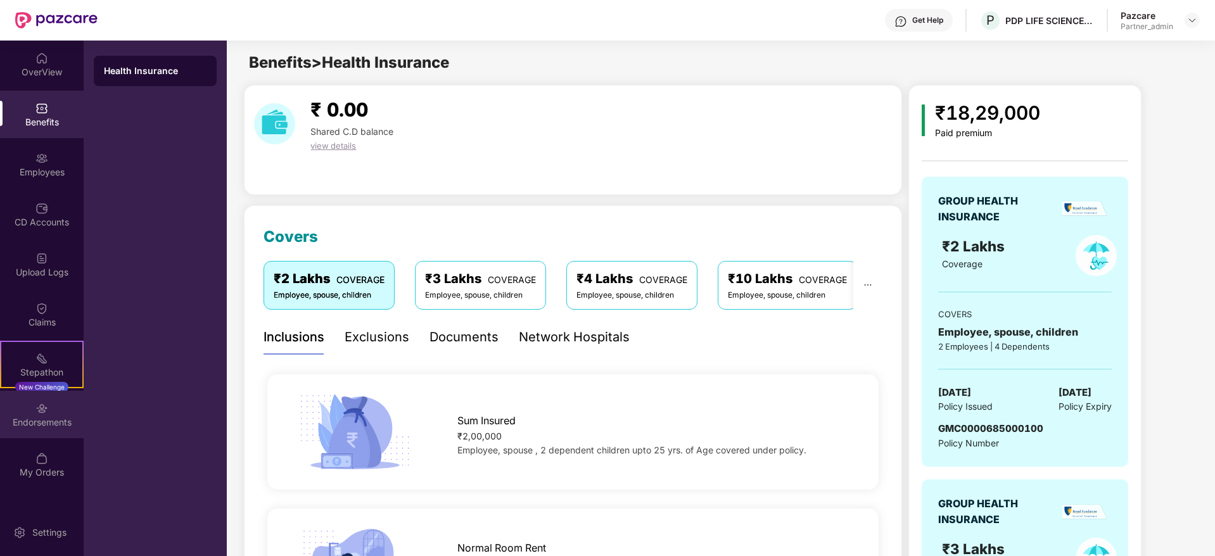
click at [32, 427] on div "Endorsements" at bounding box center [42, 422] width 84 height 13
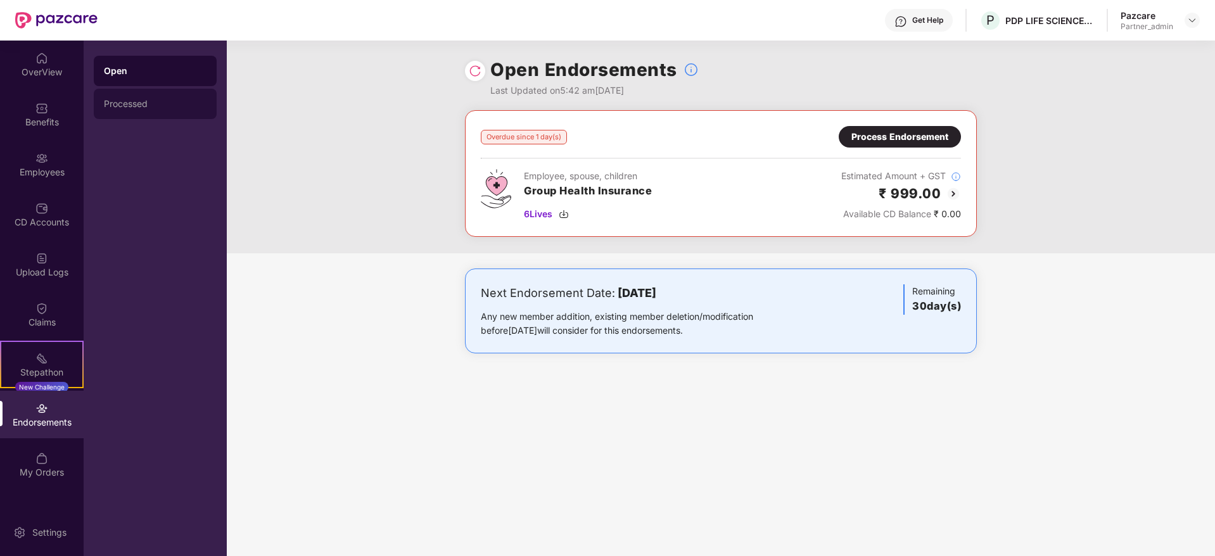
click at [150, 108] on div "Processed" at bounding box center [155, 104] width 103 height 10
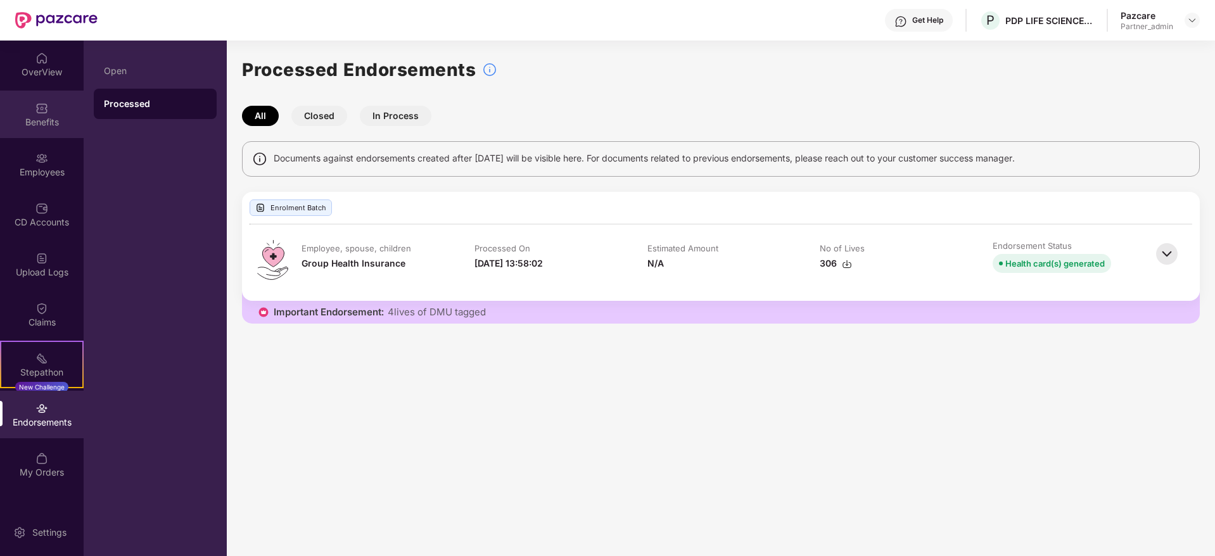
click at [42, 103] on img at bounding box center [41, 108] width 13 height 13
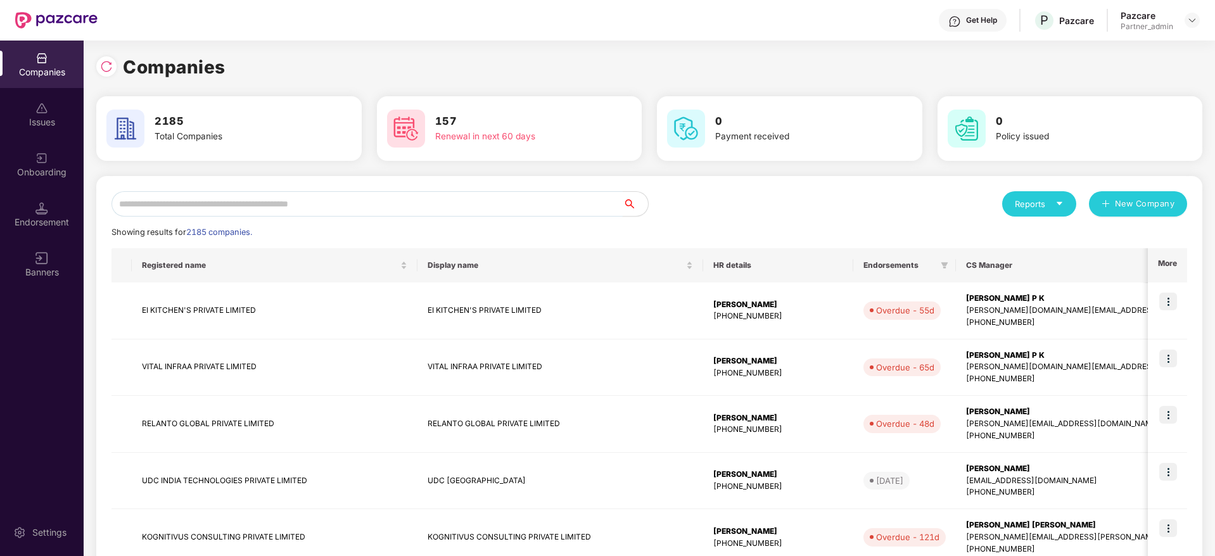
click at [200, 207] on input "text" at bounding box center [367, 203] width 511 height 25
paste input "**********"
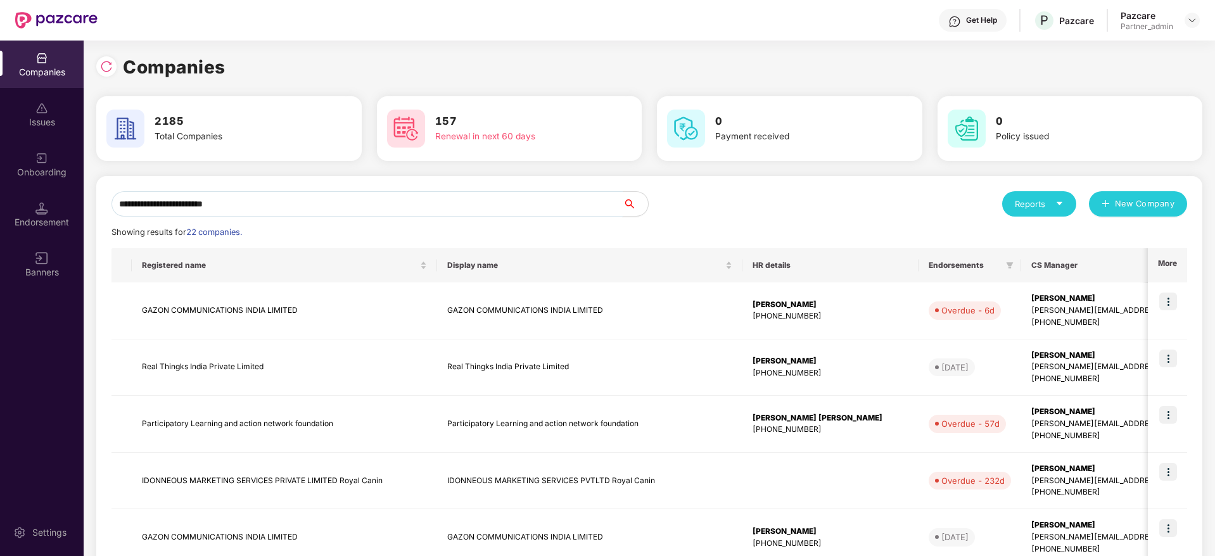
click at [0, 144] on div "**********" at bounding box center [607, 299] width 1215 height 516
paste input "text"
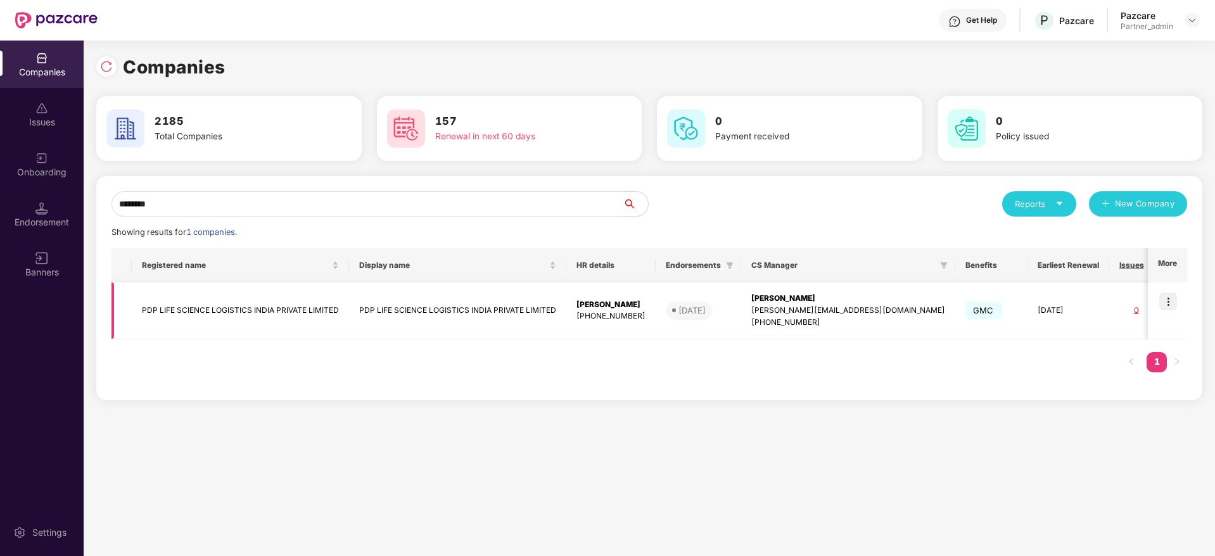
type input "********"
click at [1172, 299] on img at bounding box center [1169, 302] width 18 height 18
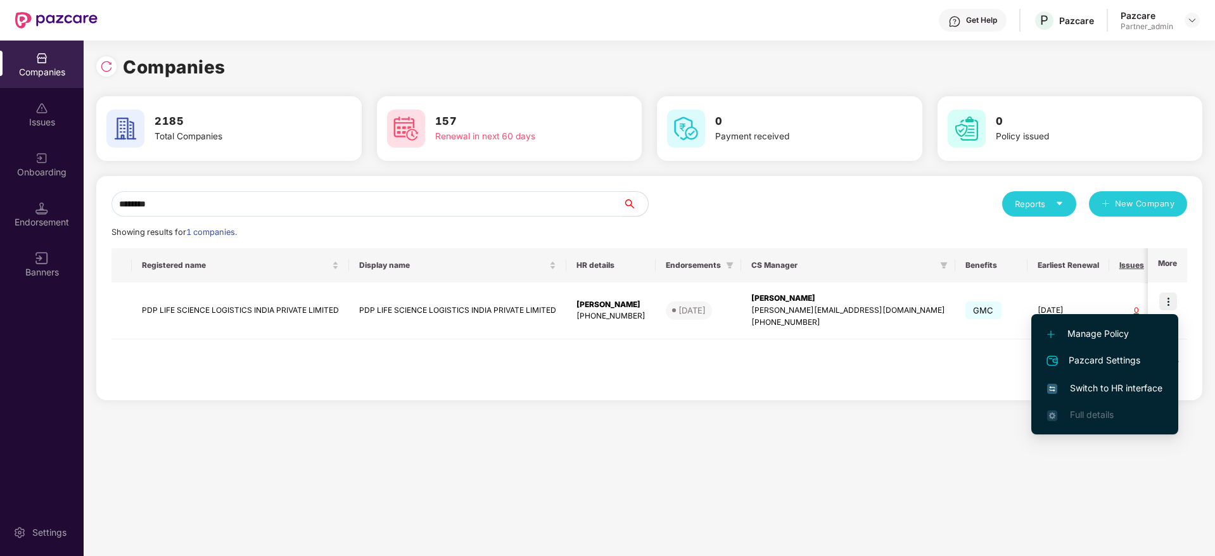
click at [1094, 390] on span "Switch to HR interface" at bounding box center [1105, 388] width 115 height 14
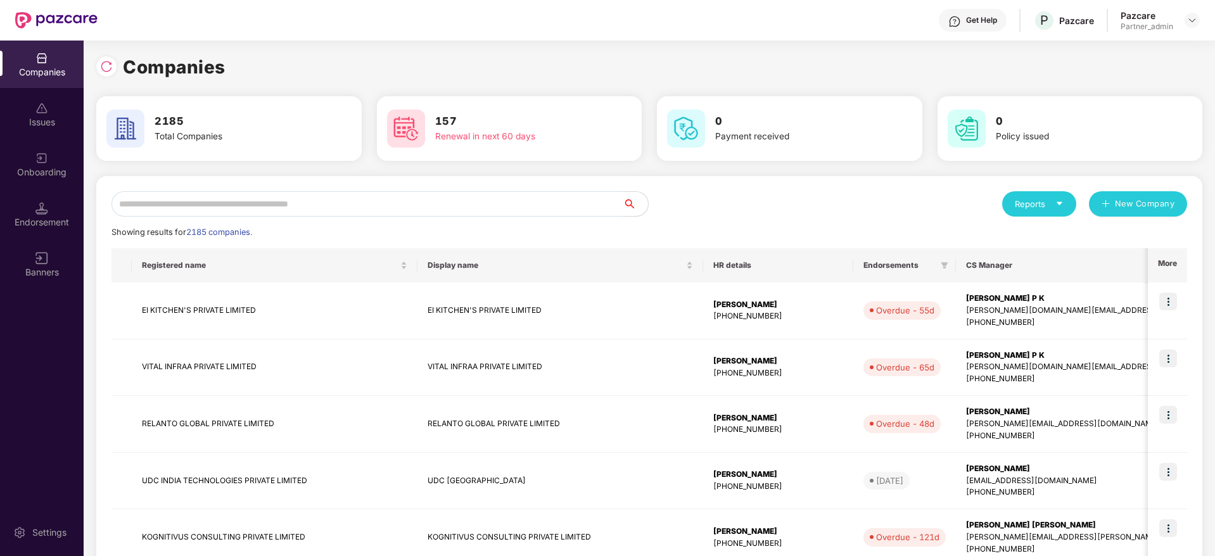
click at [234, 200] on input "text" at bounding box center [367, 203] width 511 height 25
paste input "********"
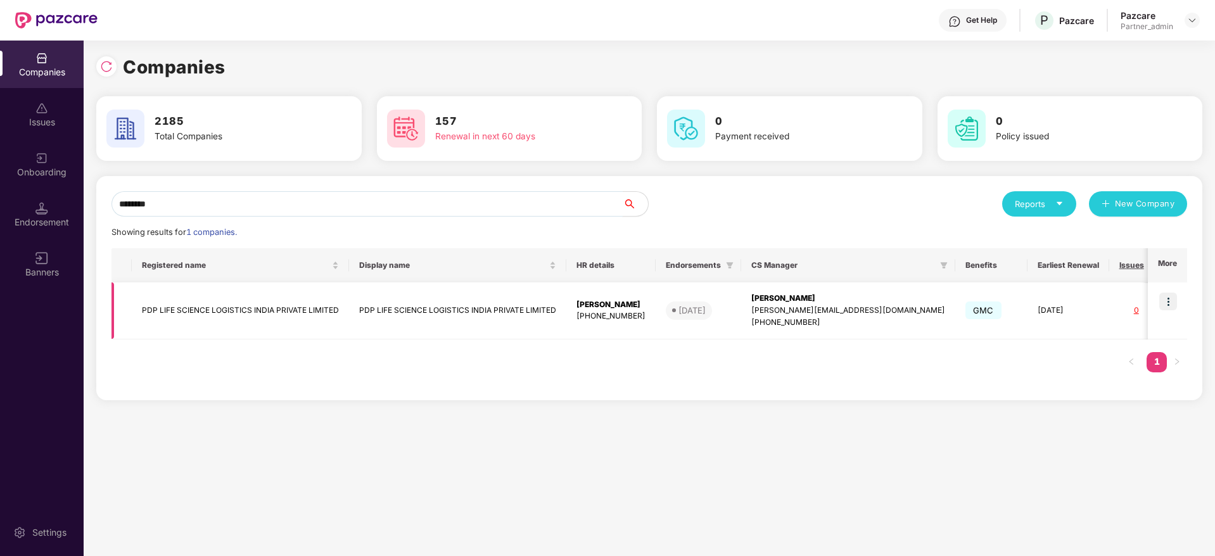
type input "********"
click at [788, 311] on div "[PERSON_NAME][EMAIL_ADDRESS][DOMAIN_NAME]" at bounding box center [849, 311] width 194 height 12
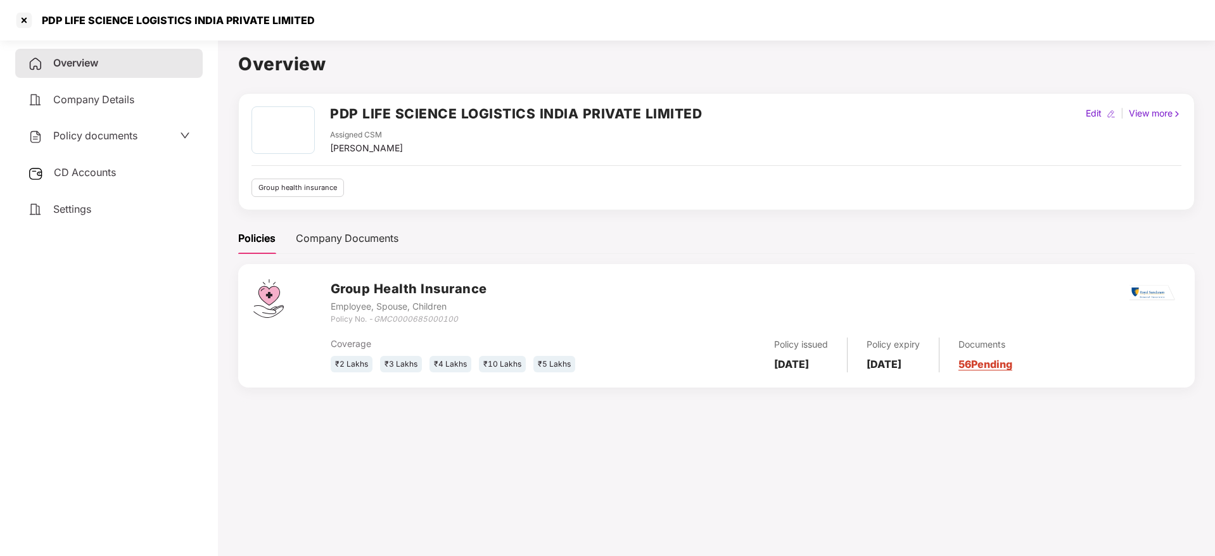
click at [996, 368] on link "56 Pending" at bounding box center [986, 364] width 54 height 13
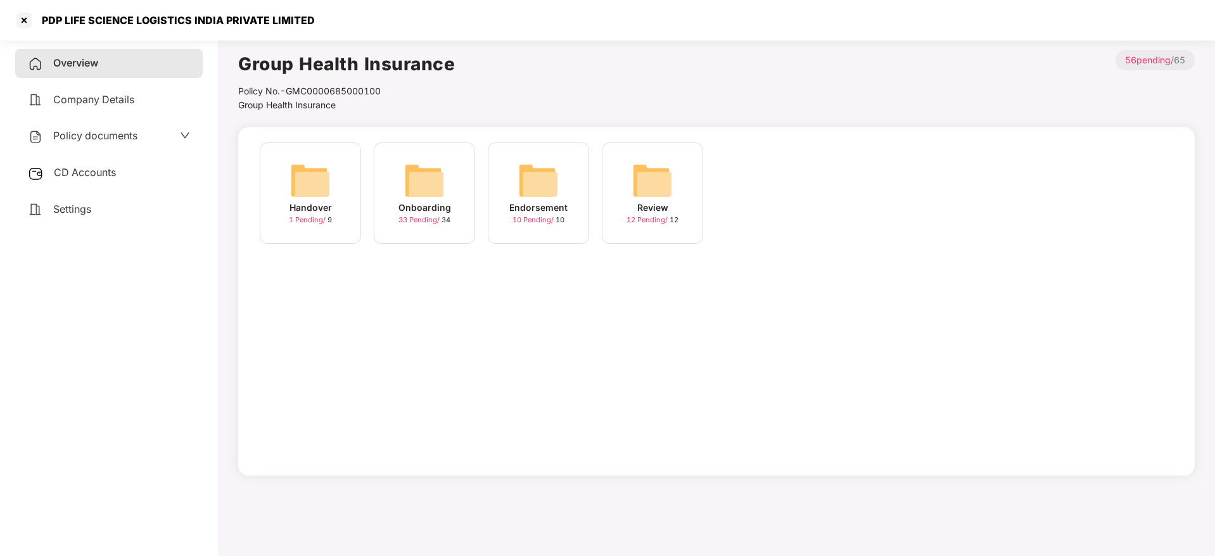
click at [425, 193] on img at bounding box center [424, 180] width 41 height 41
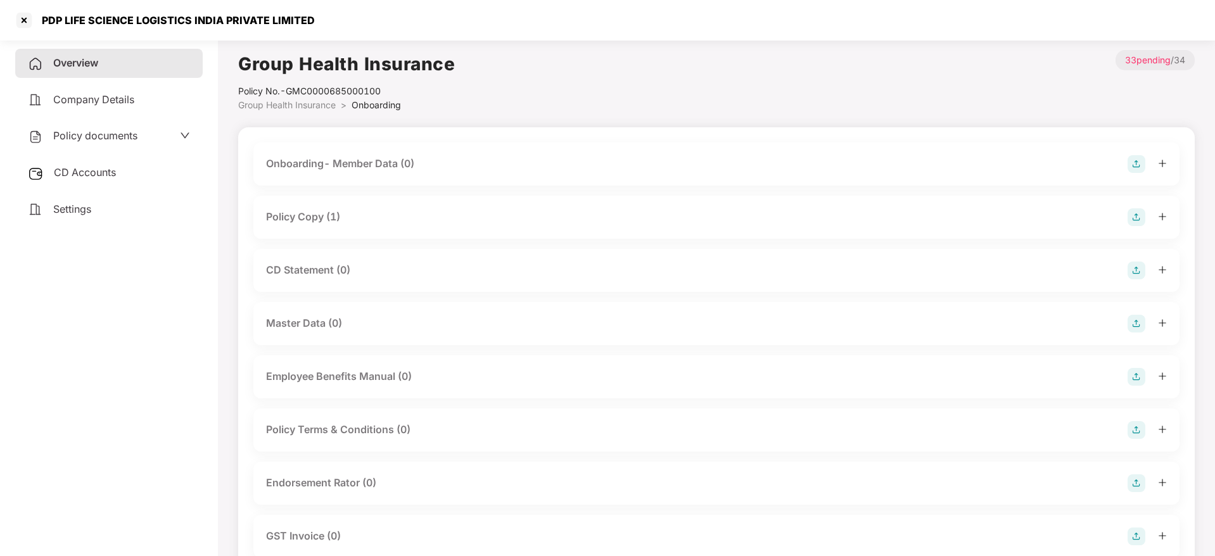
click at [86, 164] on div "CD Accounts" at bounding box center [109, 172] width 188 height 29
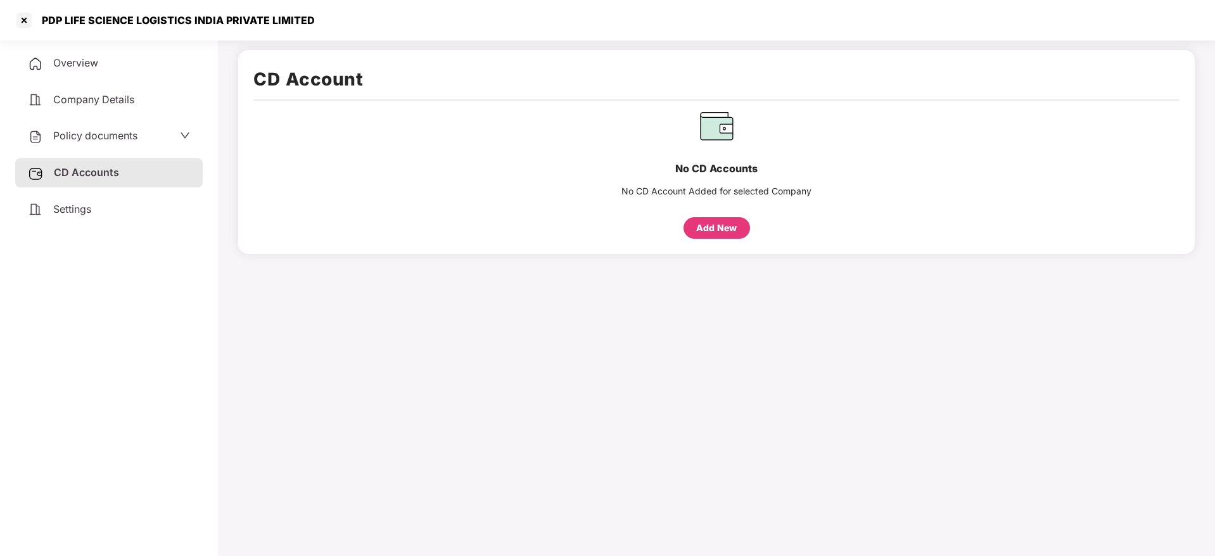
click at [86, 68] on span "Overview" at bounding box center [75, 62] width 45 height 13
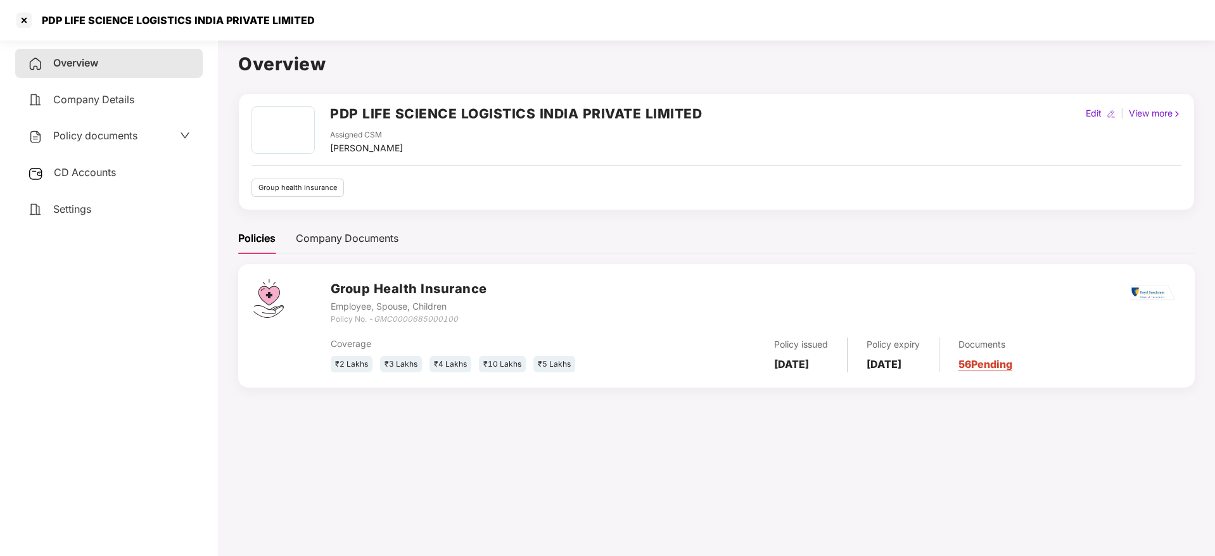
click at [1013, 363] on link "56 Pending" at bounding box center [986, 364] width 54 height 13
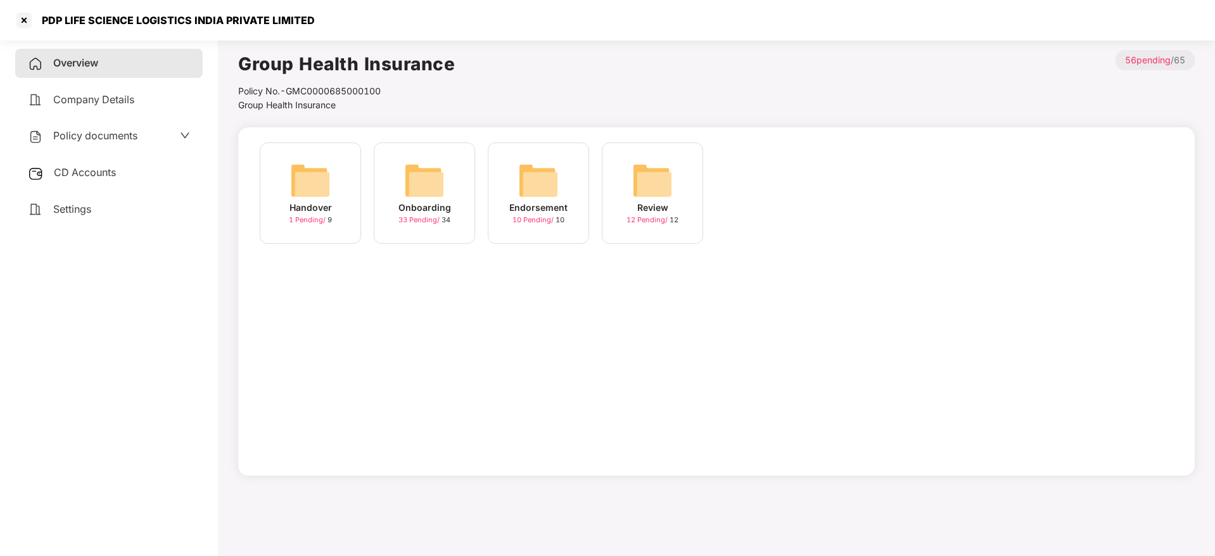
click at [442, 191] on img at bounding box center [424, 180] width 41 height 41
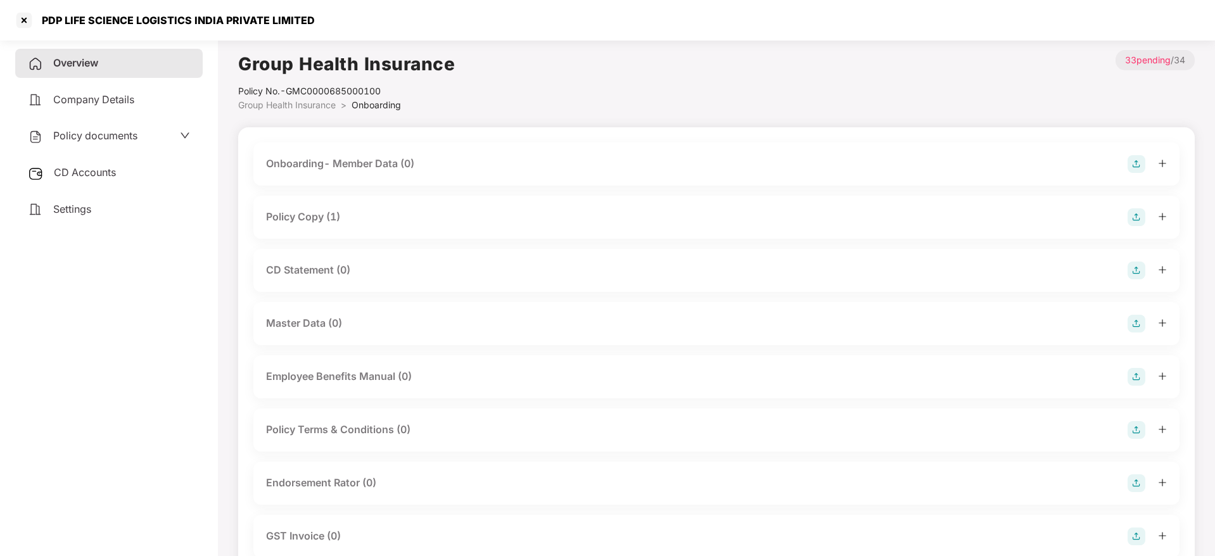
click at [1163, 217] on icon "plus" at bounding box center [1162, 216] width 1 height 7
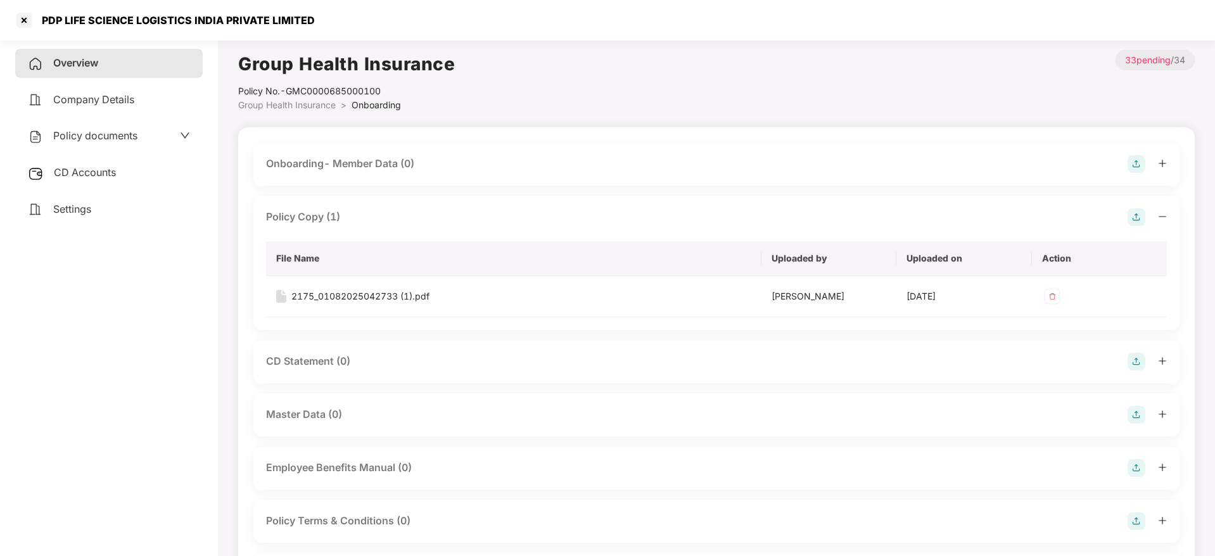
click at [1163, 217] on icon "minus" at bounding box center [1162, 216] width 9 height 9
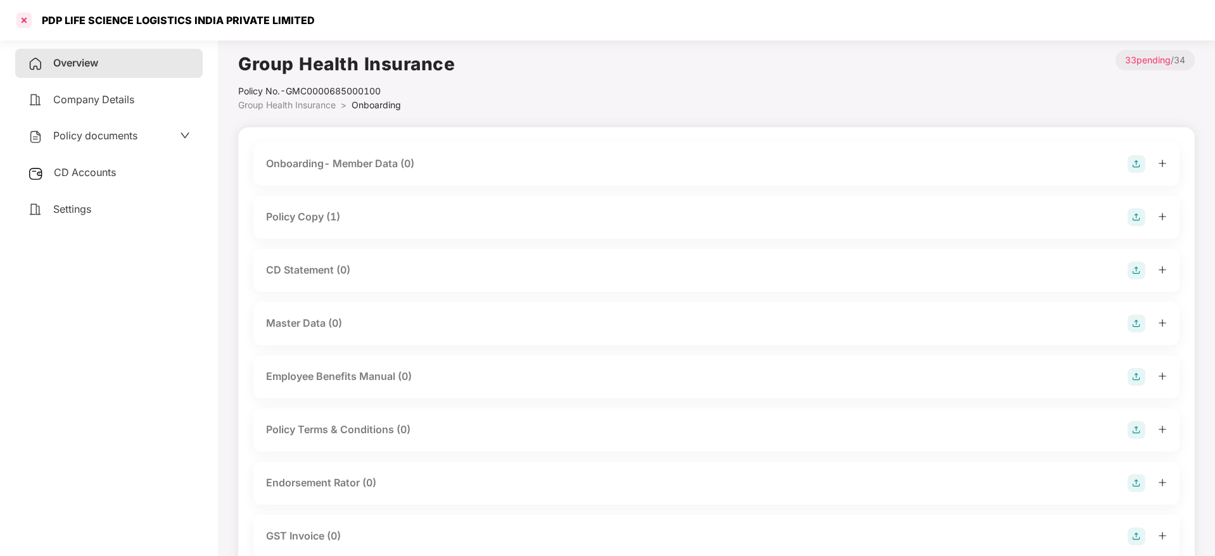
click at [27, 22] on div at bounding box center [24, 20] width 20 height 20
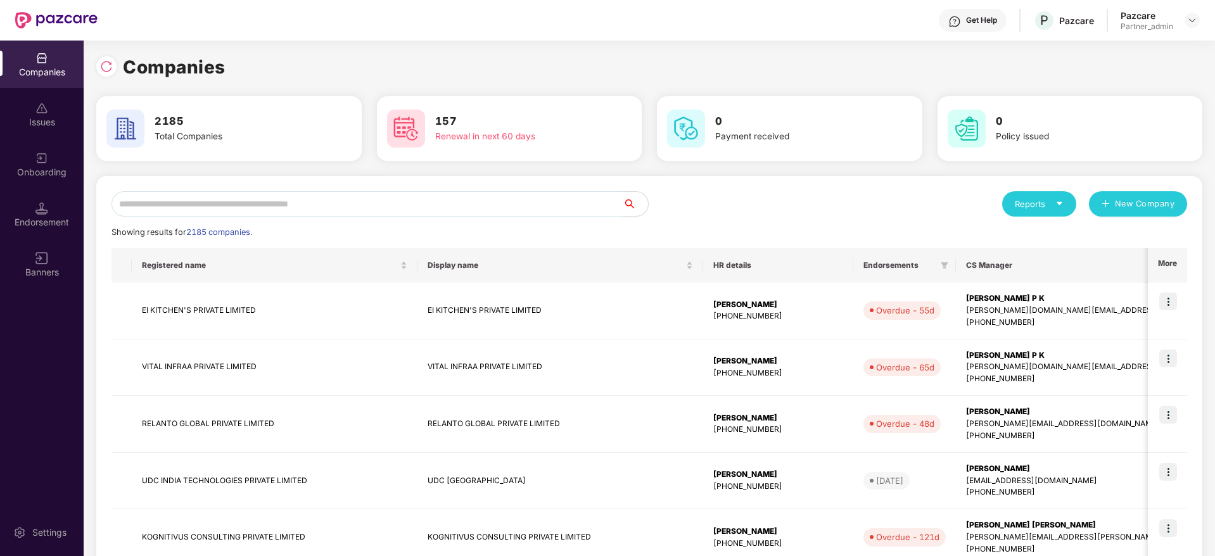
click at [241, 212] on input "text" at bounding box center [367, 203] width 511 height 25
paste input "********"
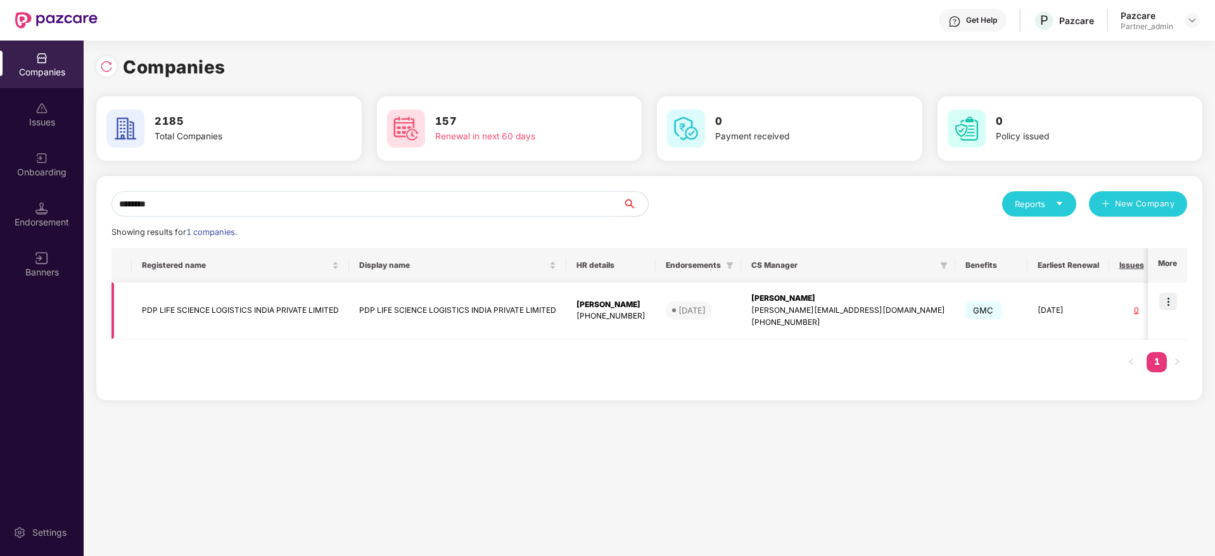
scroll to position [0, 91]
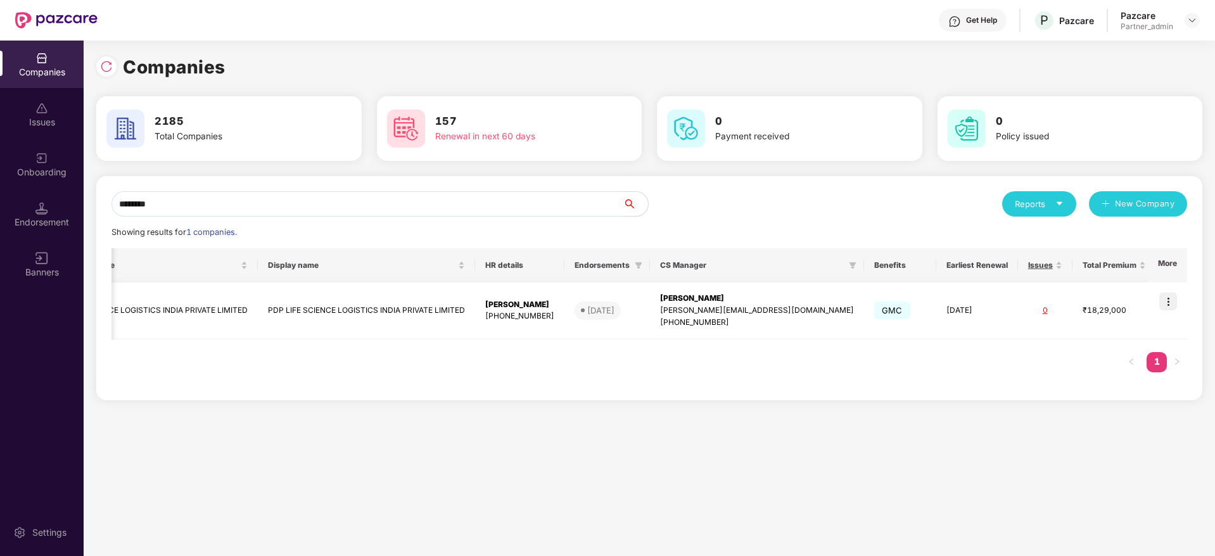
type input "********"
click at [1170, 305] on img at bounding box center [1169, 302] width 18 height 18
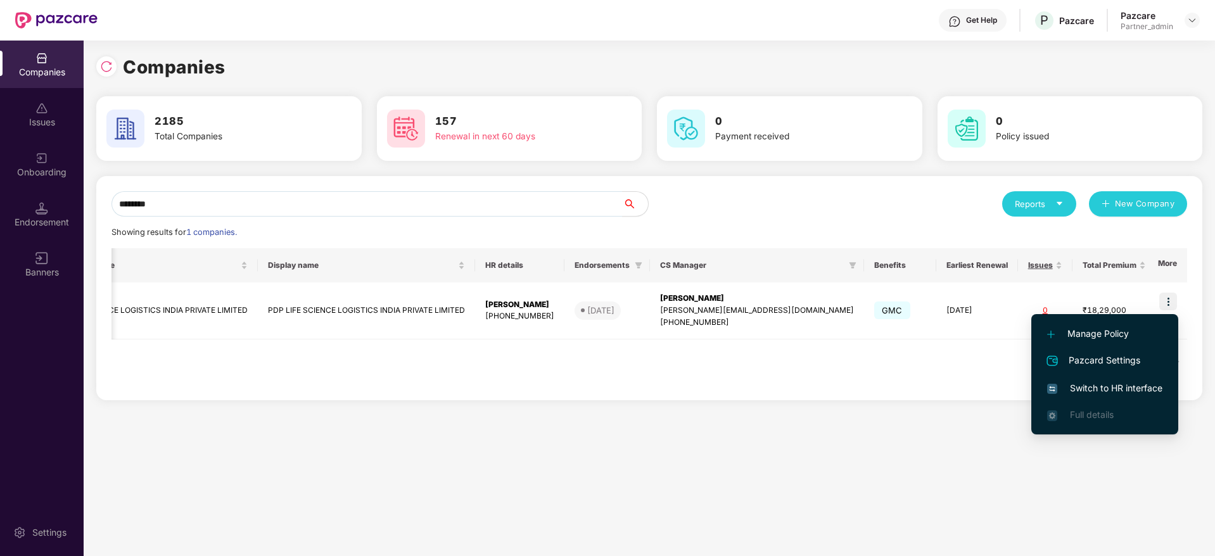
click at [1096, 395] on span "Switch to HR interface" at bounding box center [1105, 388] width 115 height 14
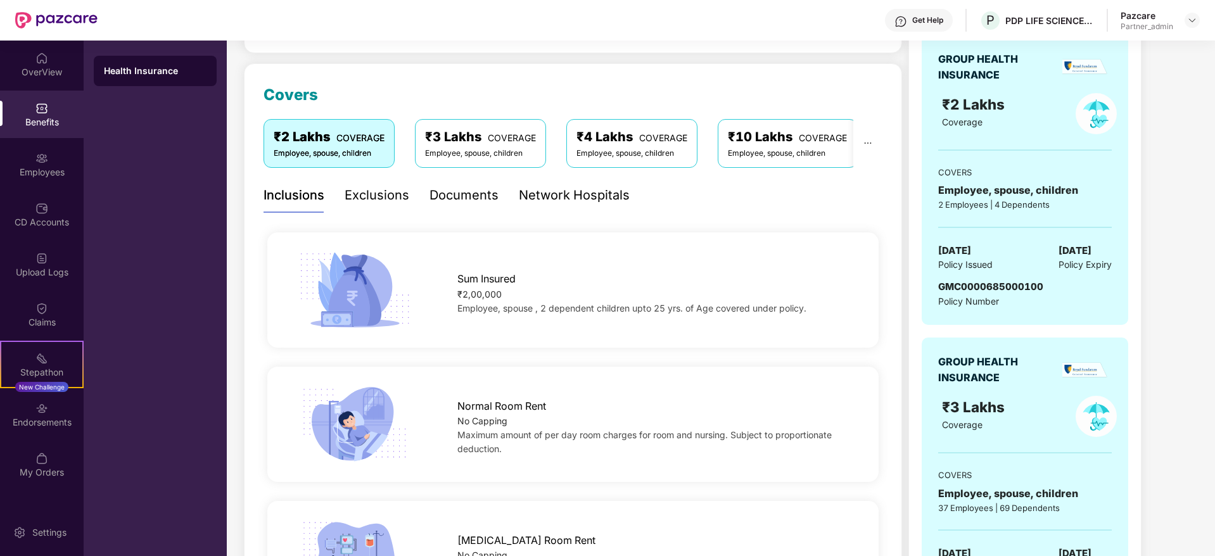
scroll to position [0, 0]
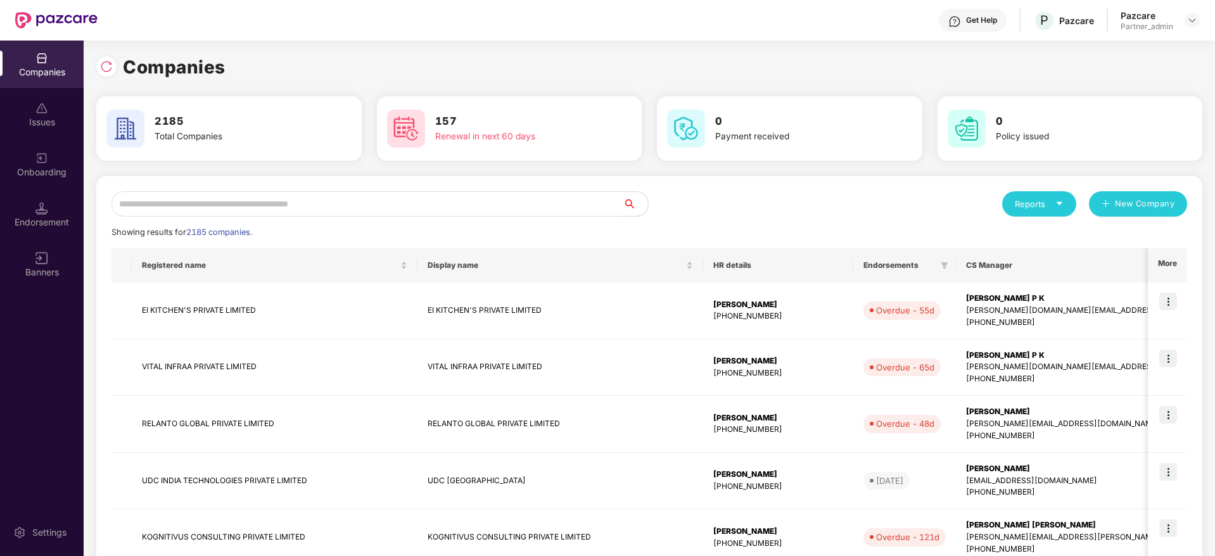
click at [330, 211] on input "text" at bounding box center [367, 203] width 511 height 25
paste input "********"
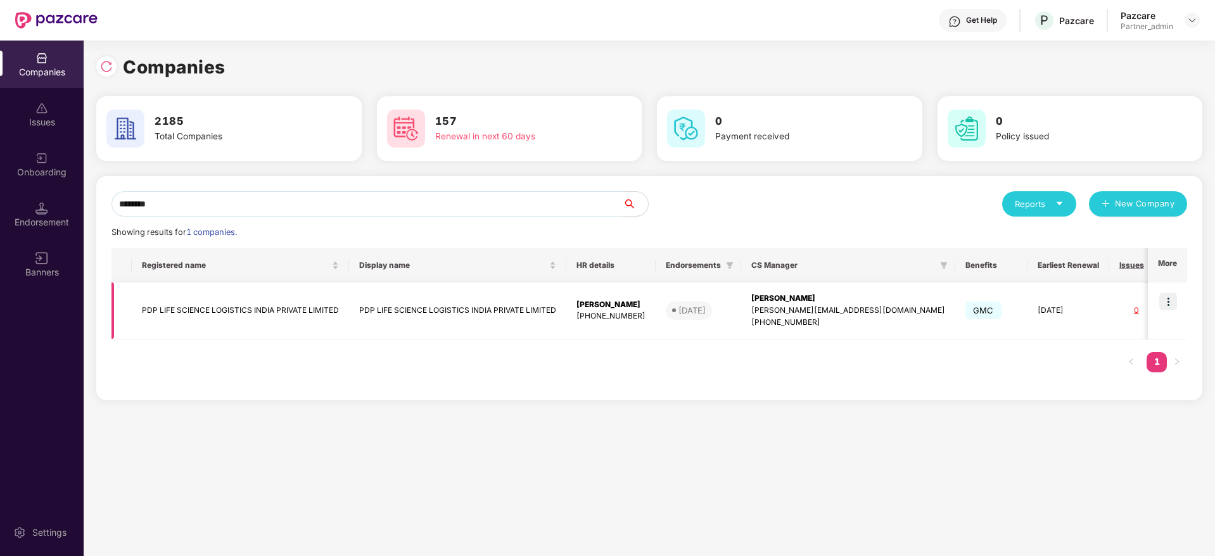
type input "********"
click at [799, 305] on div "[PERSON_NAME][EMAIL_ADDRESS][DOMAIN_NAME]" at bounding box center [849, 311] width 194 height 12
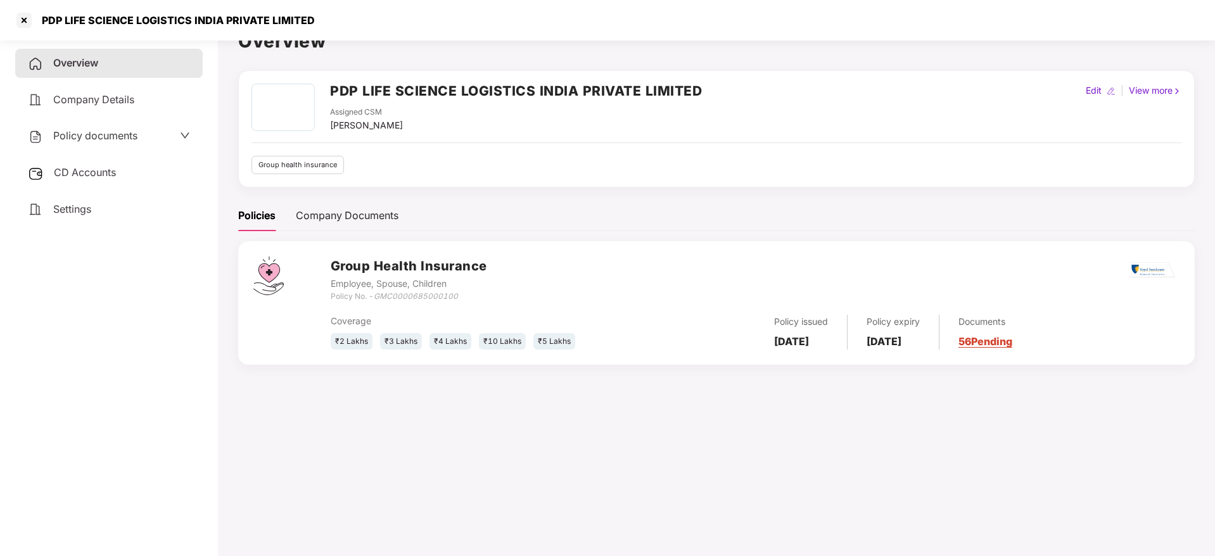
scroll to position [35, 0]
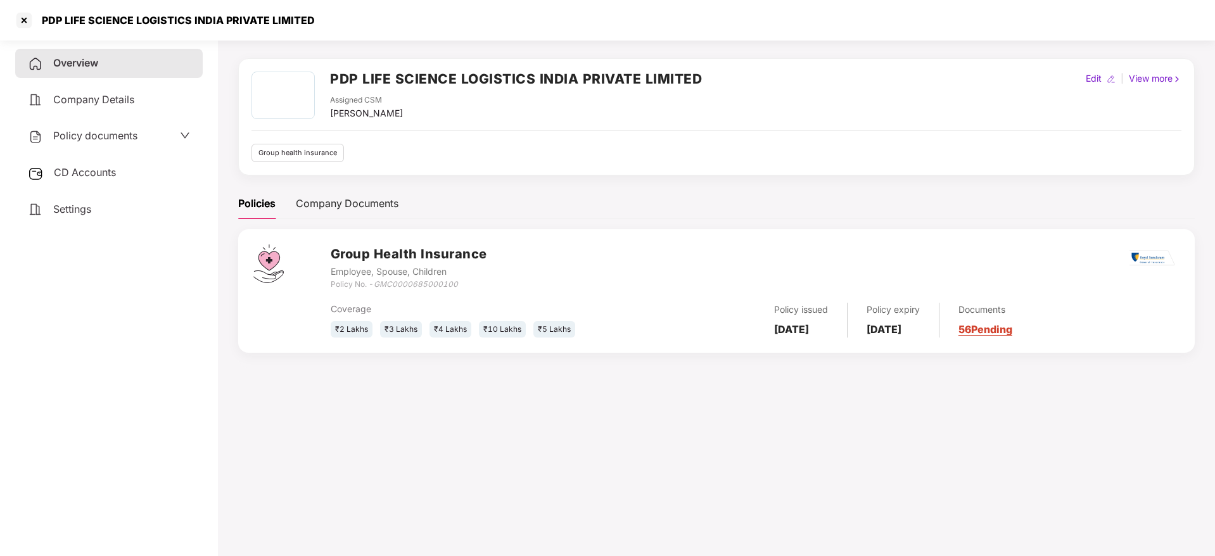
click at [132, 169] on div "CD Accounts" at bounding box center [109, 172] width 188 height 29
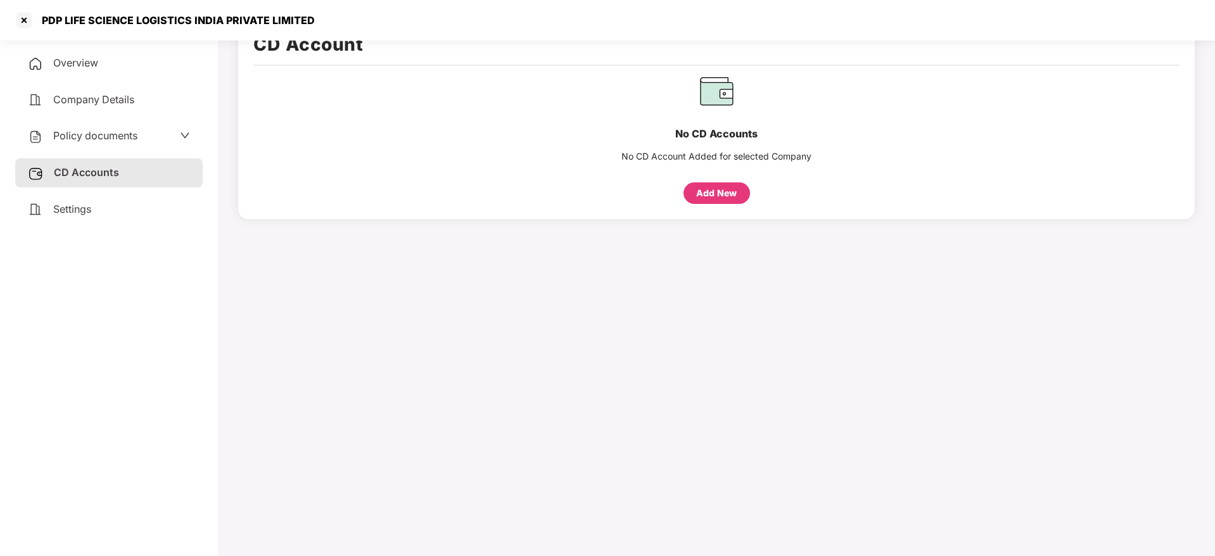
click at [86, 203] on span "Settings" at bounding box center [72, 209] width 38 height 13
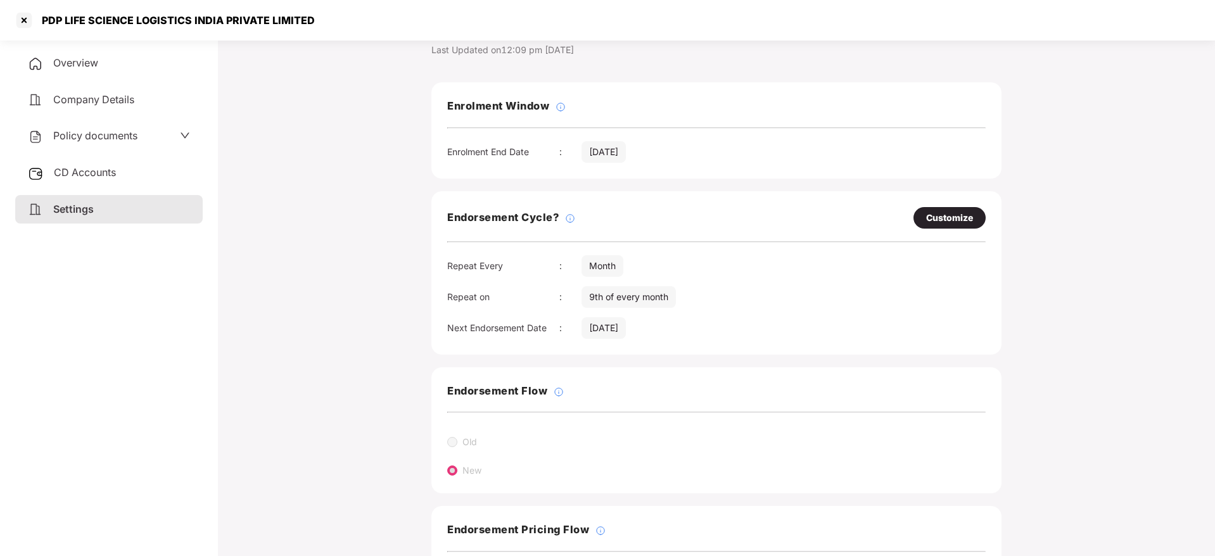
click at [106, 63] on div "Overview" at bounding box center [109, 63] width 188 height 29
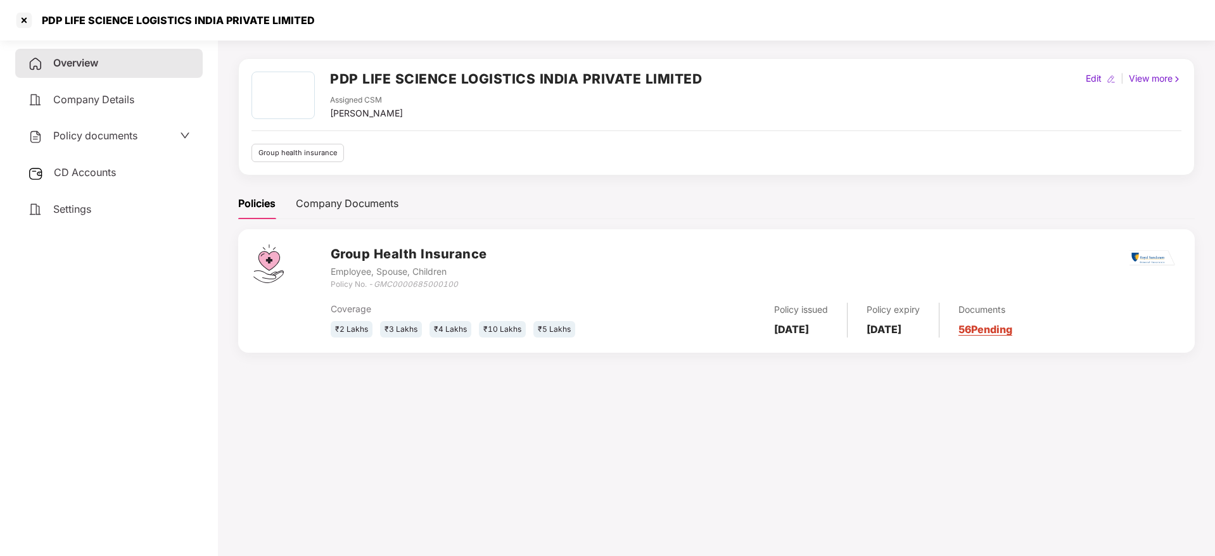
click at [1013, 332] on link "56 Pending" at bounding box center [986, 329] width 54 height 13
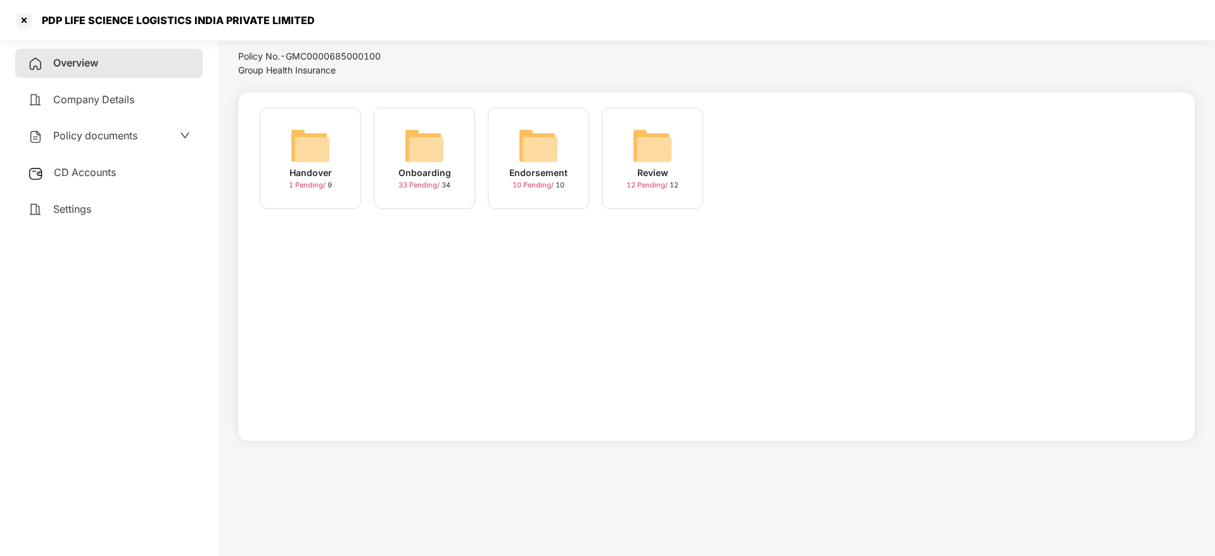
click at [422, 144] on img at bounding box center [424, 145] width 41 height 41
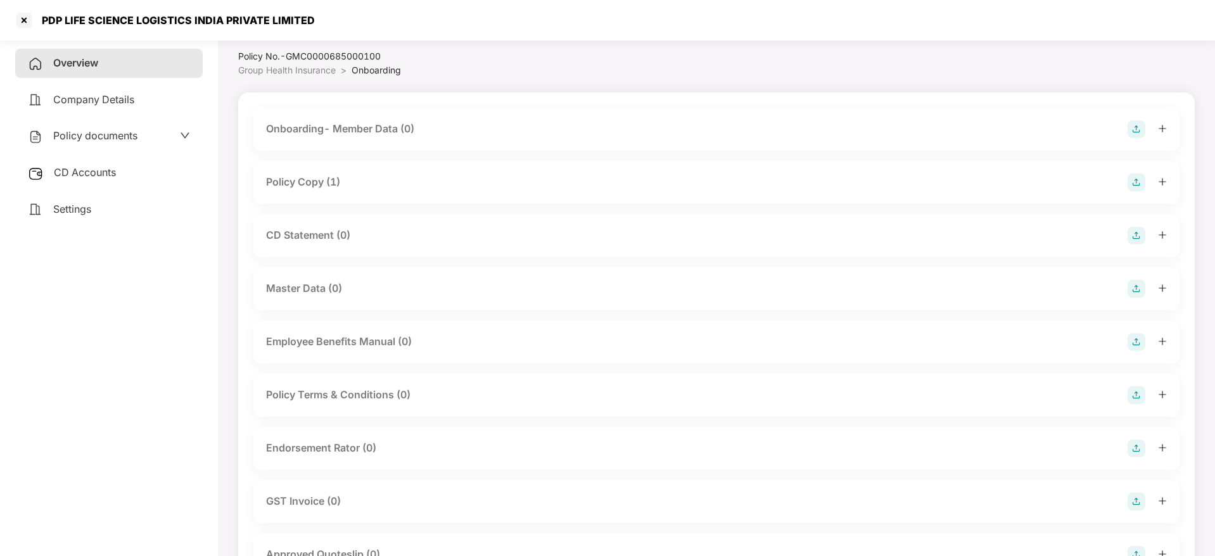
click at [1165, 183] on icon "plus" at bounding box center [1162, 181] width 9 height 9
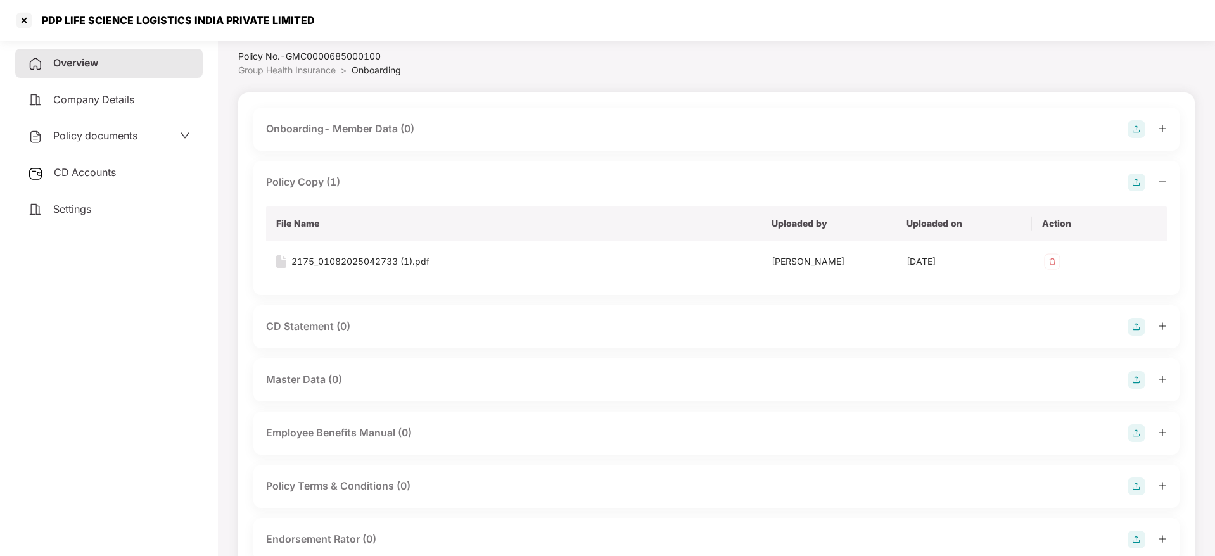
click at [1161, 327] on icon "plus" at bounding box center [1162, 326] width 9 height 9
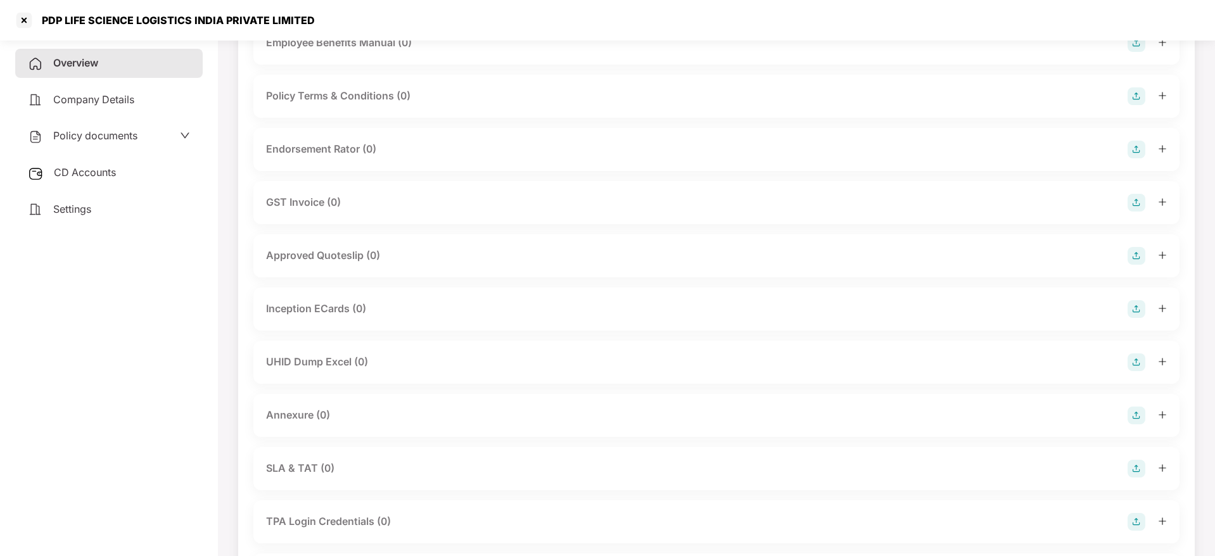
scroll to position [605, 0]
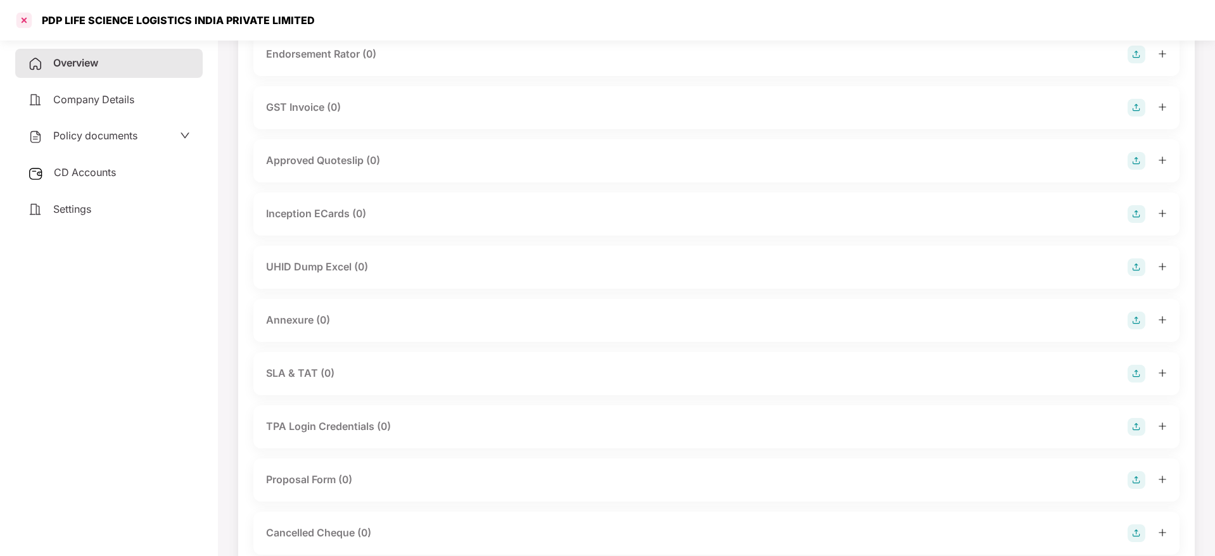
click at [30, 12] on div at bounding box center [24, 20] width 20 height 20
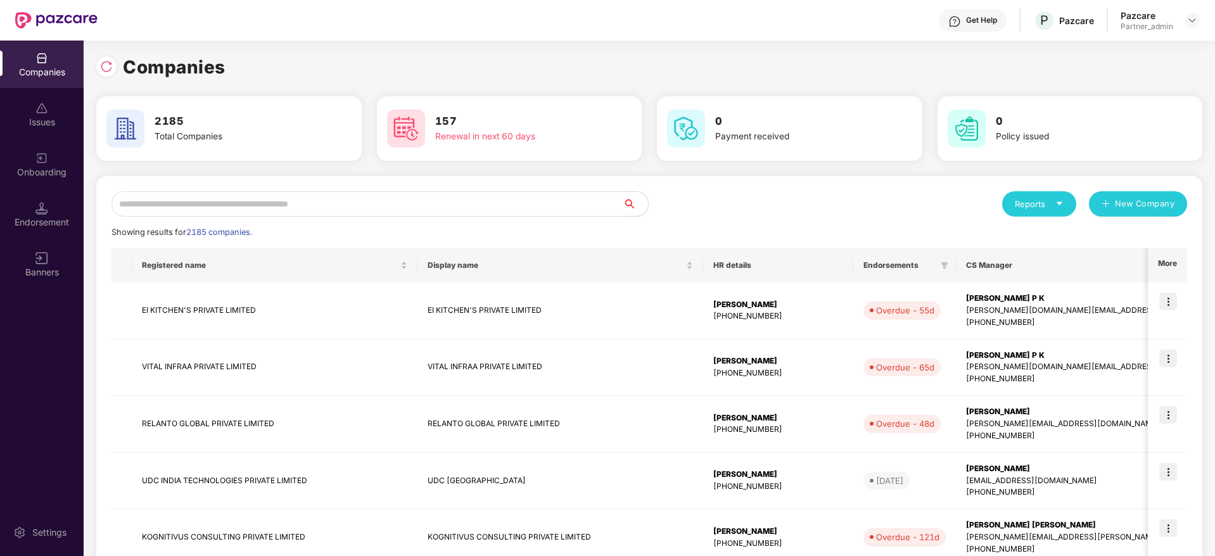
scroll to position [0, 0]
click at [236, 203] on input "text" at bounding box center [367, 203] width 511 height 25
paste input "**********"
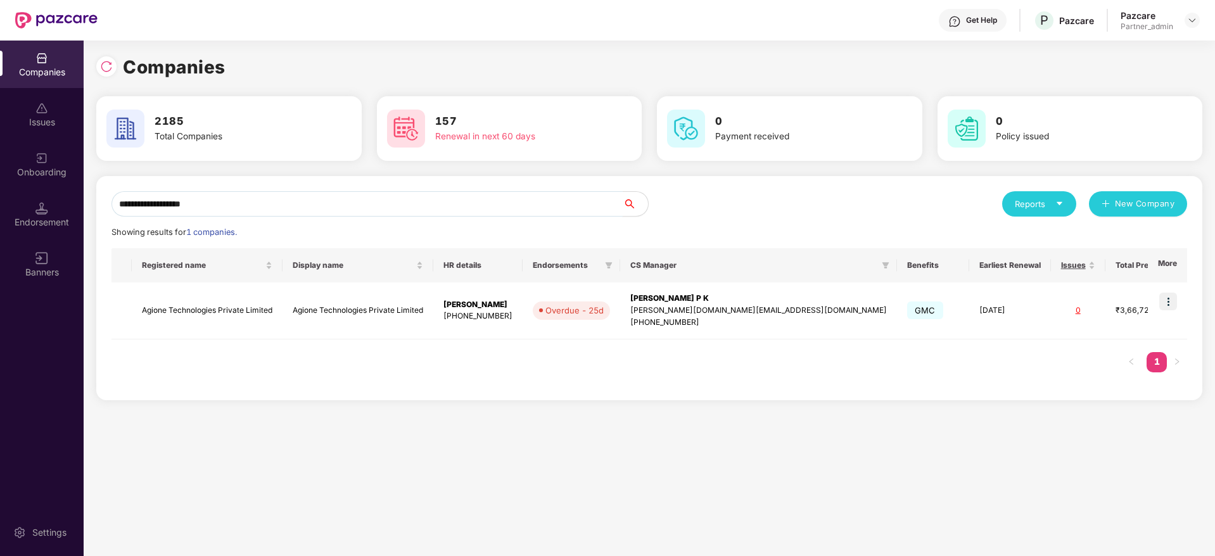
type input "**********"
click at [1176, 295] on img at bounding box center [1169, 302] width 18 height 18
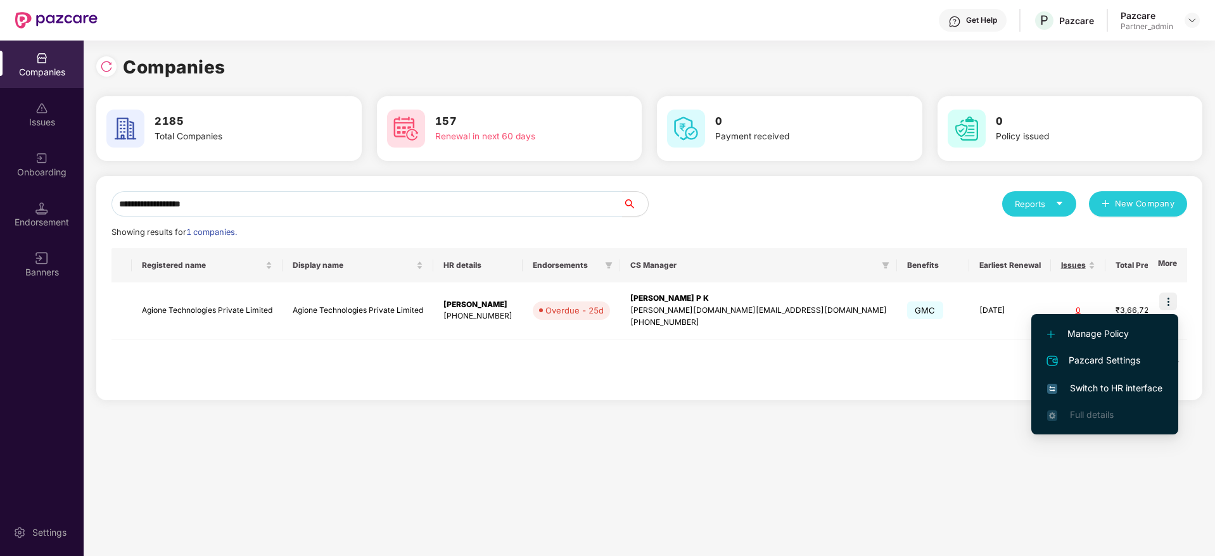
click at [1103, 381] on span "Switch to HR interface" at bounding box center [1105, 388] width 115 height 14
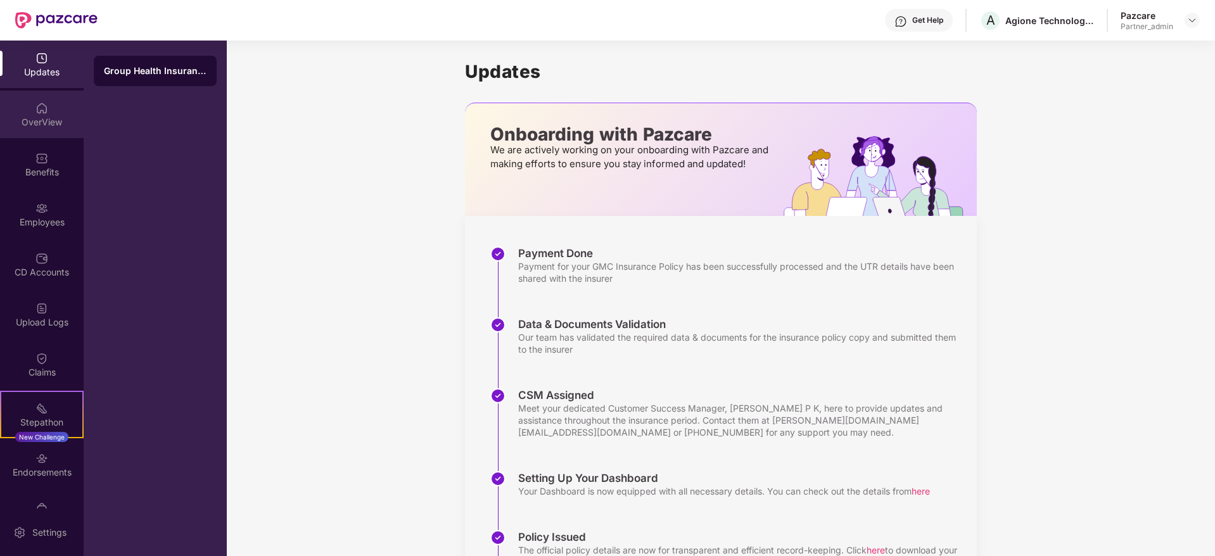
click at [35, 115] on div "OverView" at bounding box center [42, 115] width 84 height 48
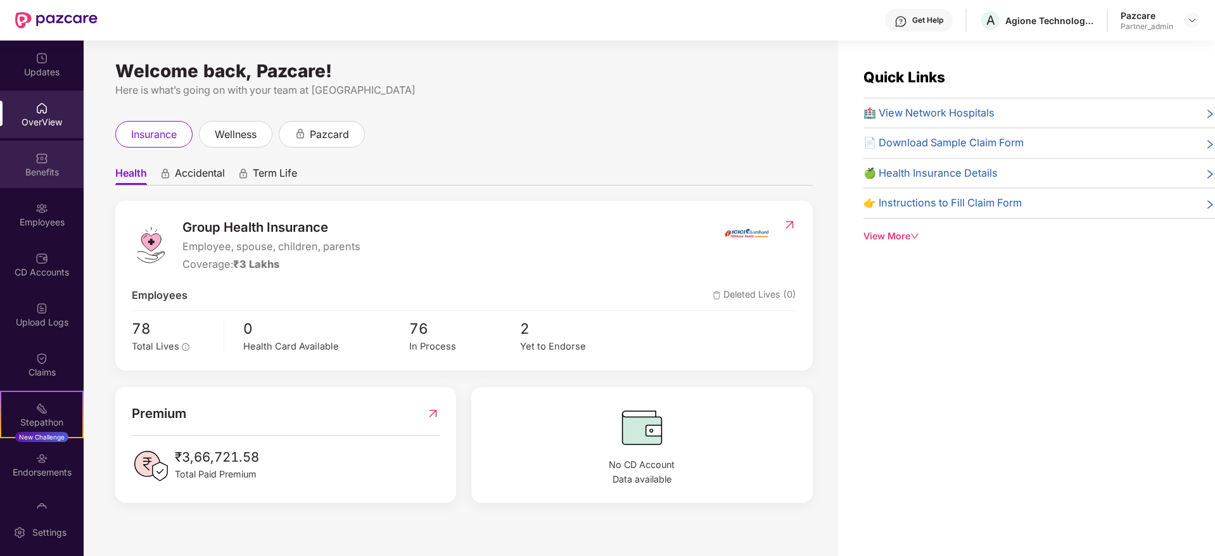
click at [37, 163] on img at bounding box center [41, 158] width 13 height 13
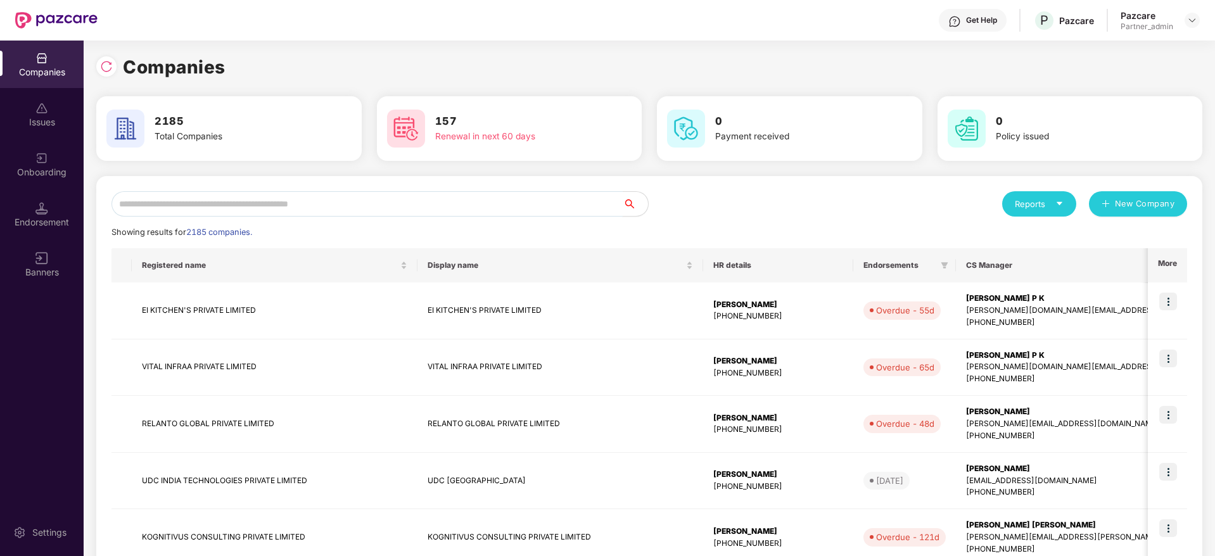
click at [272, 193] on input "text" at bounding box center [367, 203] width 511 height 25
paste input "**********"
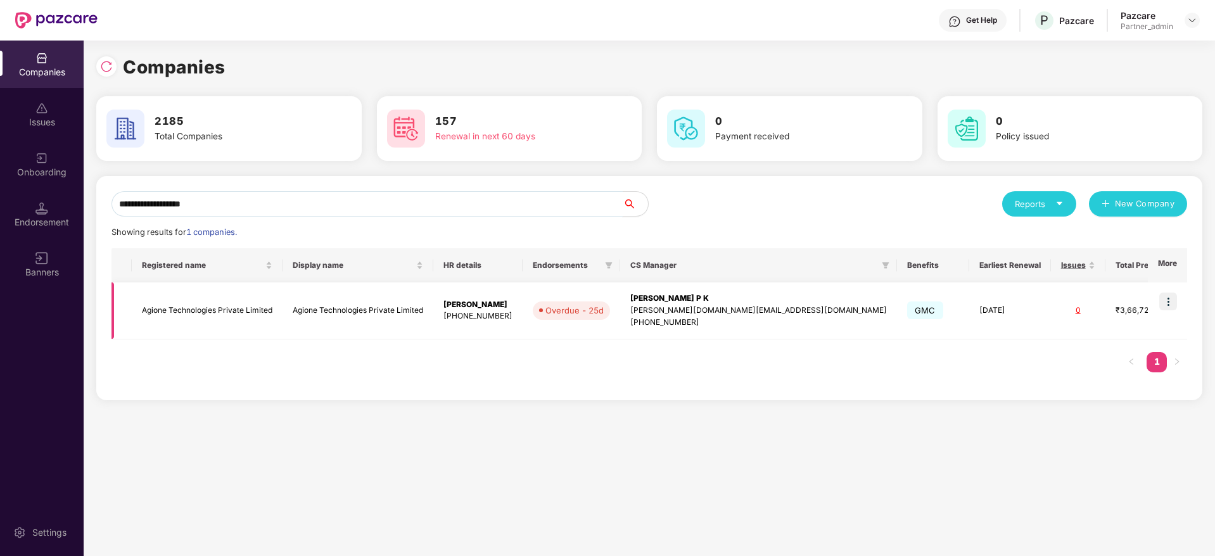
type input "**********"
click at [651, 304] on div "[PERSON_NAME] P K" at bounding box center [759, 299] width 257 height 12
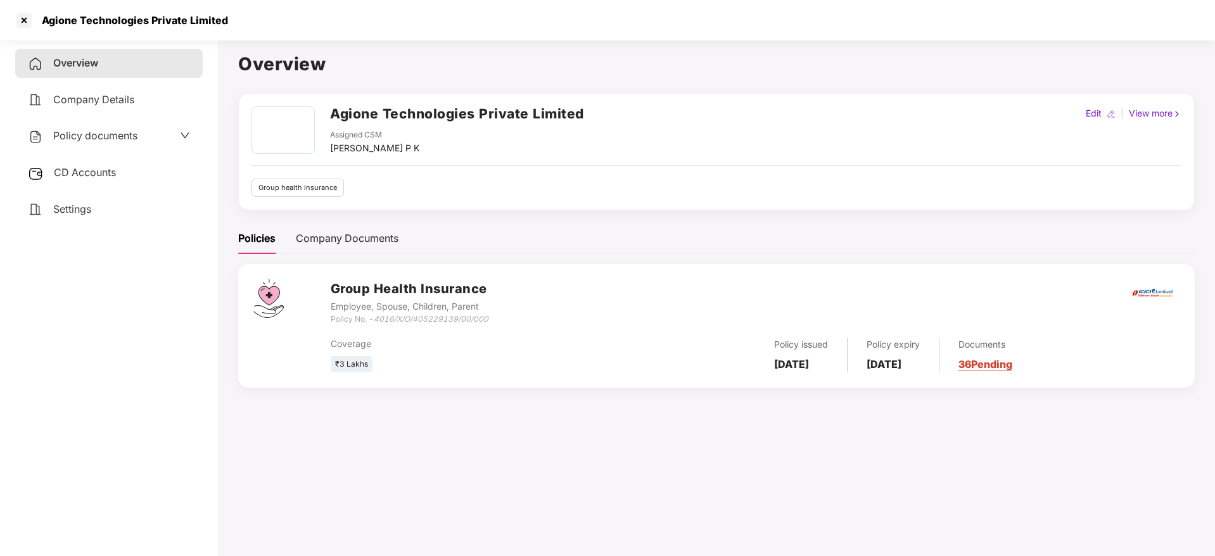
click at [101, 163] on div "CD Accounts" at bounding box center [109, 172] width 188 height 29
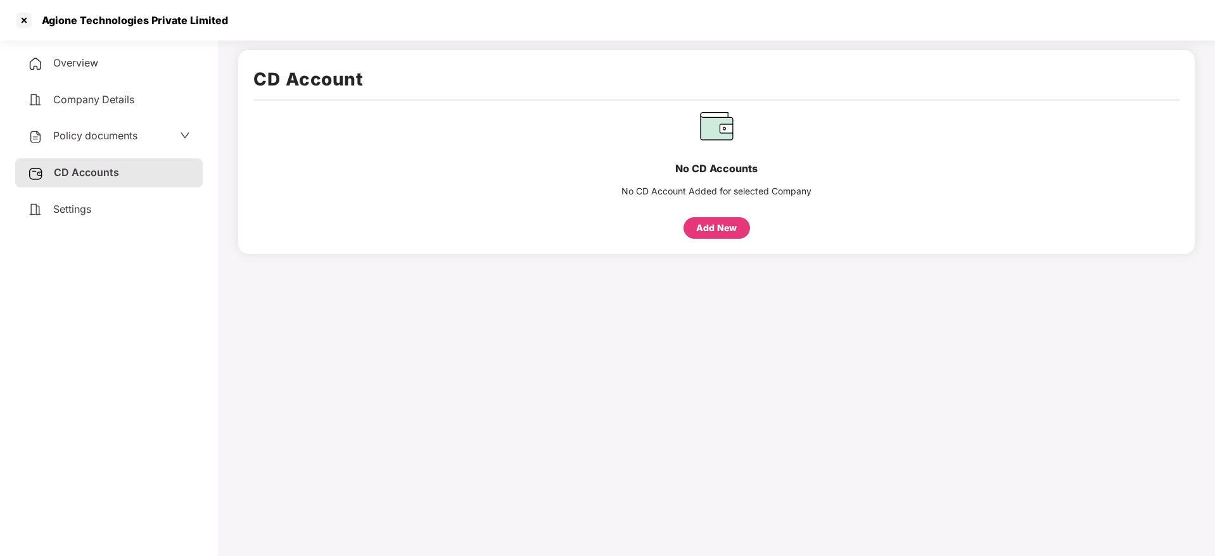
click at [105, 211] on div "Settings" at bounding box center [109, 209] width 188 height 29
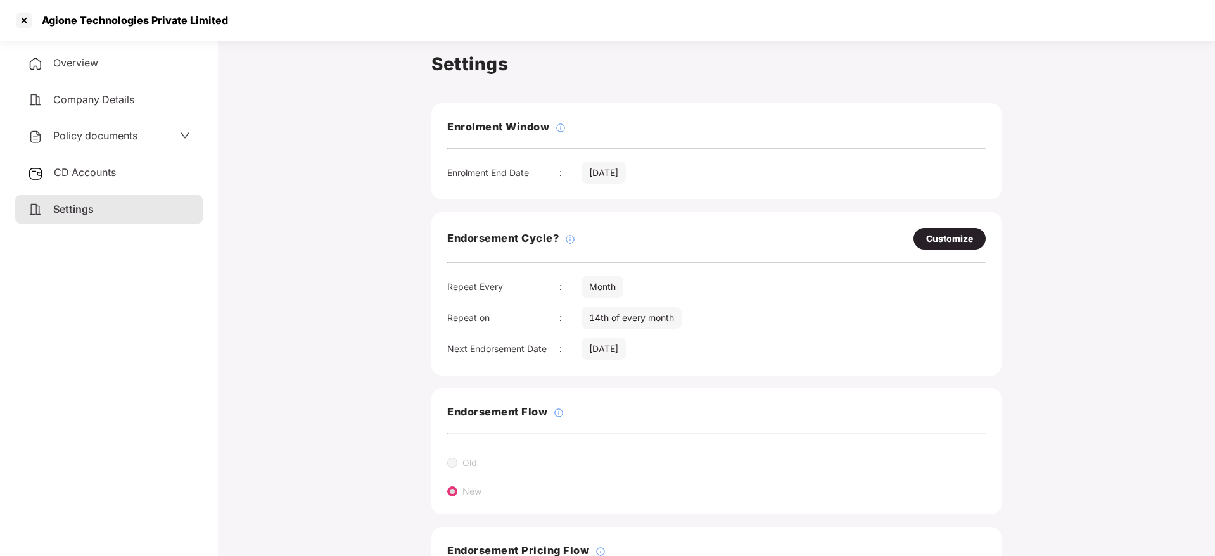
click at [969, 238] on div "Customize" at bounding box center [949, 239] width 47 height 14
select select "*****"
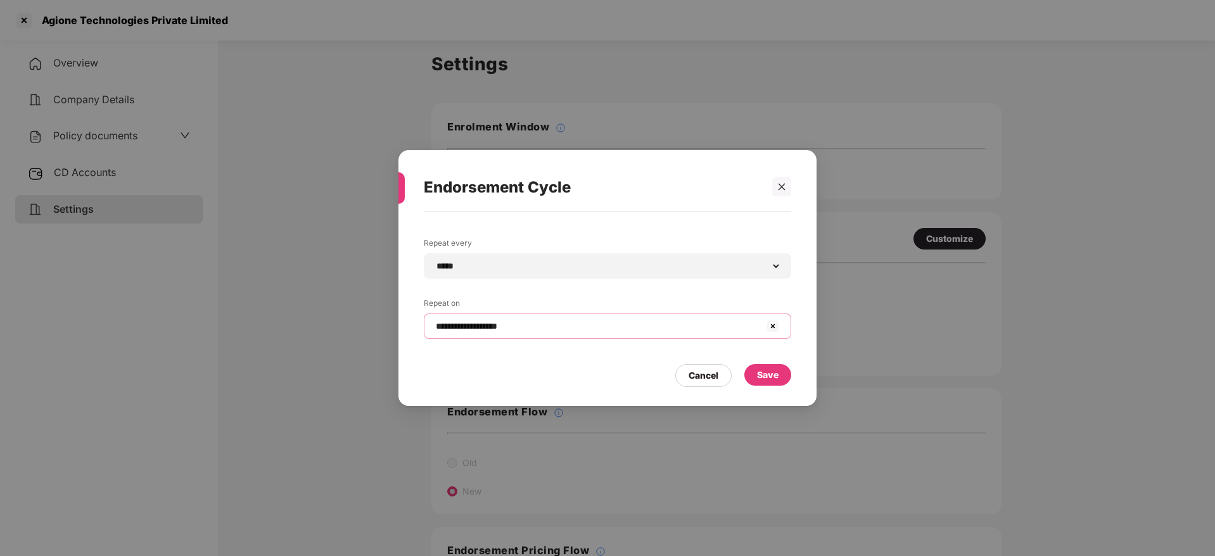
click at [530, 324] on input "**********" at bounding box center [600, 326] width 331 height 13
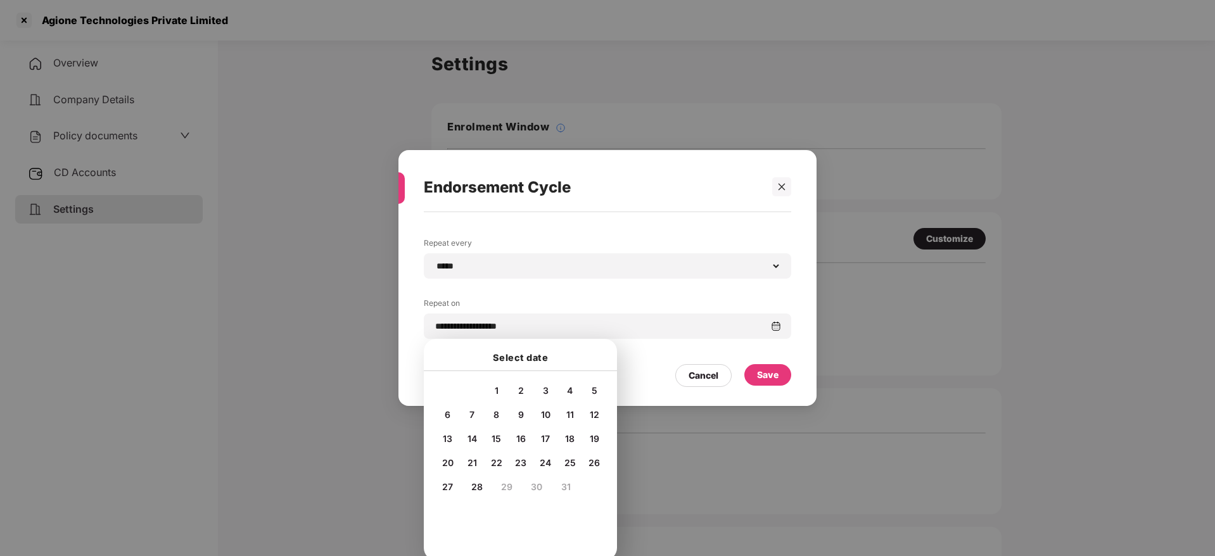
click at [451, 465] on span "20" at bounding box center [447, 463] width 11 height 11
type input "**********"
click at [778, 368] on div "Save" at bounding box center [768, 375] width 22 height 14
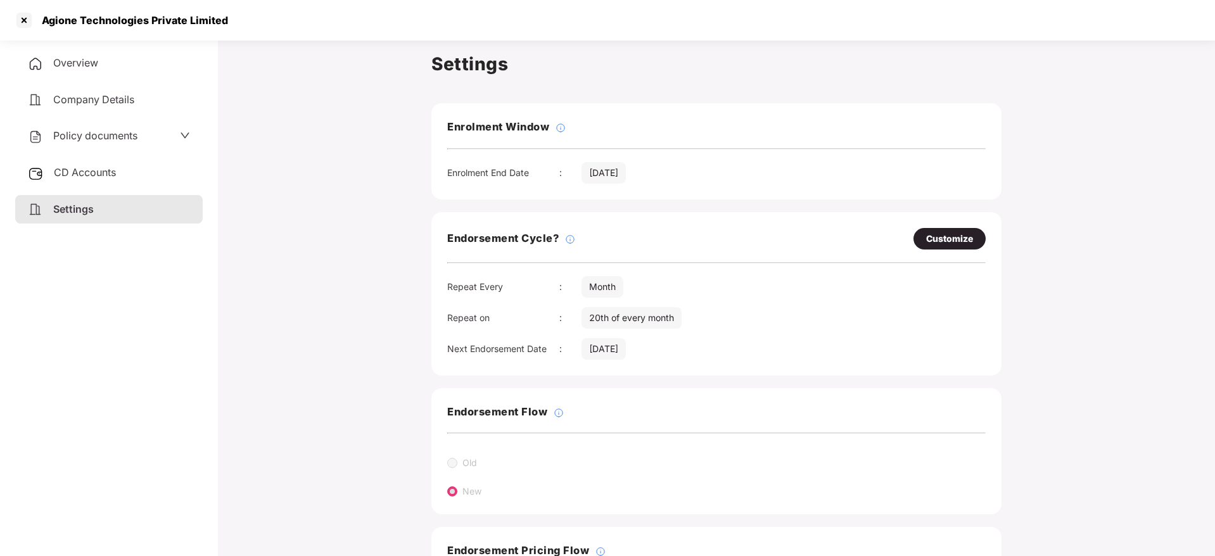
drag, startPoint x: 336, startPoint y: 333, endPoint x: 80, endPoint y: 155, distance: 311.0
click at [227, 228] on main "Settings Enrolment Window Enrolment End Date : [DATE] Endorsement Cycle? Custom…" at bounding box center [716, 358] width 997 height 647
click at [93, 186] on div "CD Accounts" at bounding box center [109, 172] width 188 height 29
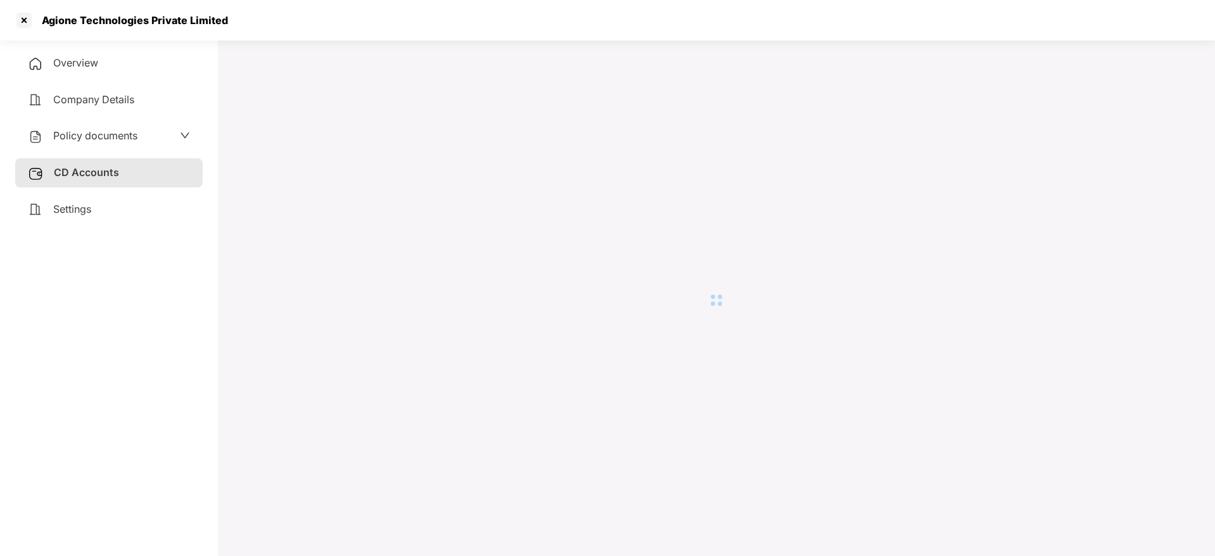
click at [94, 200] on div "Settings" at bounding box center [109, 209] width 188 height 29
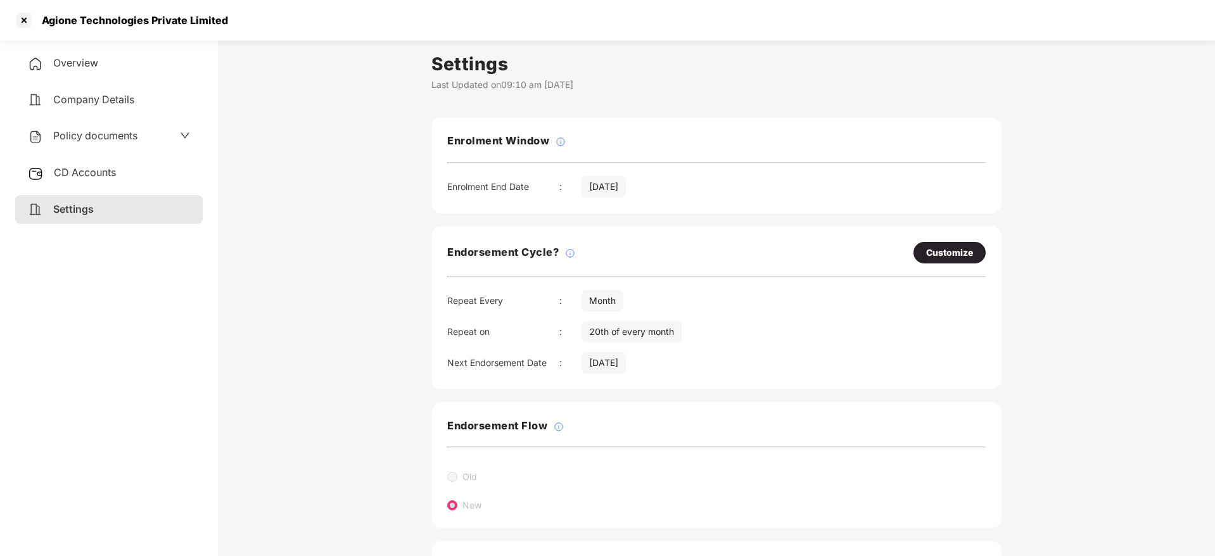
click at [72, 65] on span "Overview" at bounding box center [75, 62] width 45 height 13
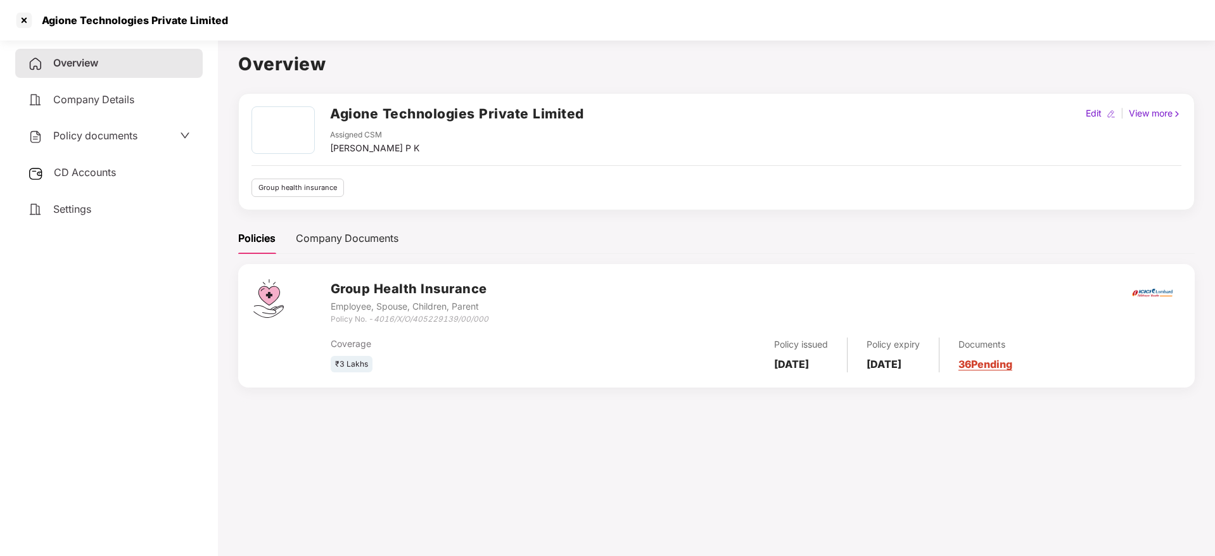
click at [1013, 365] on link "36 Pending" at bounding box center [986, 364] width 54 height 13
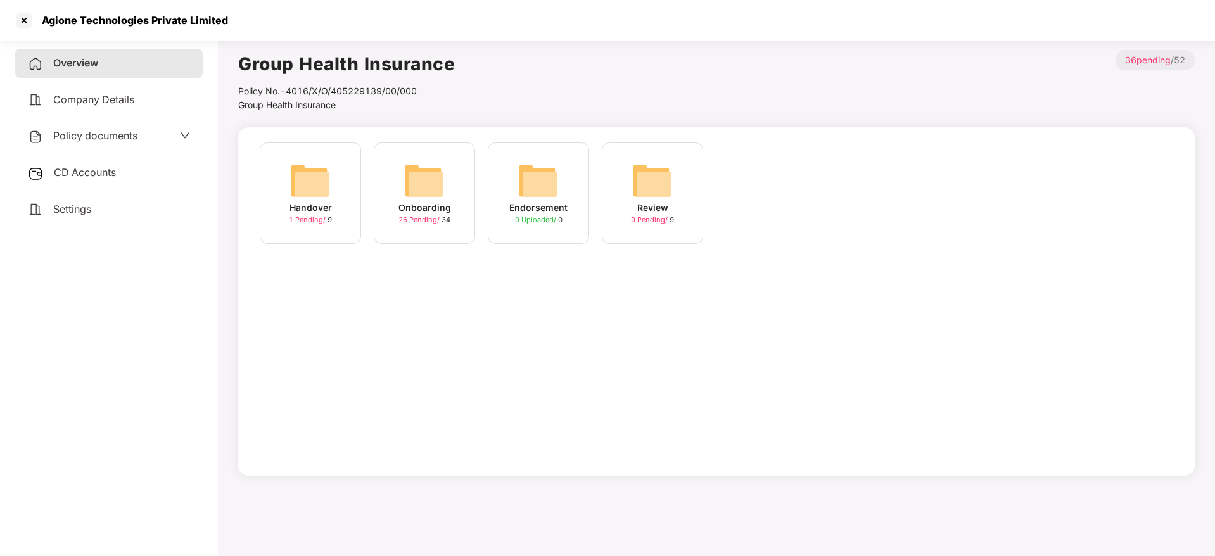
click at [434, 184] on img at bounding box center [424, 180] width 41 height 41
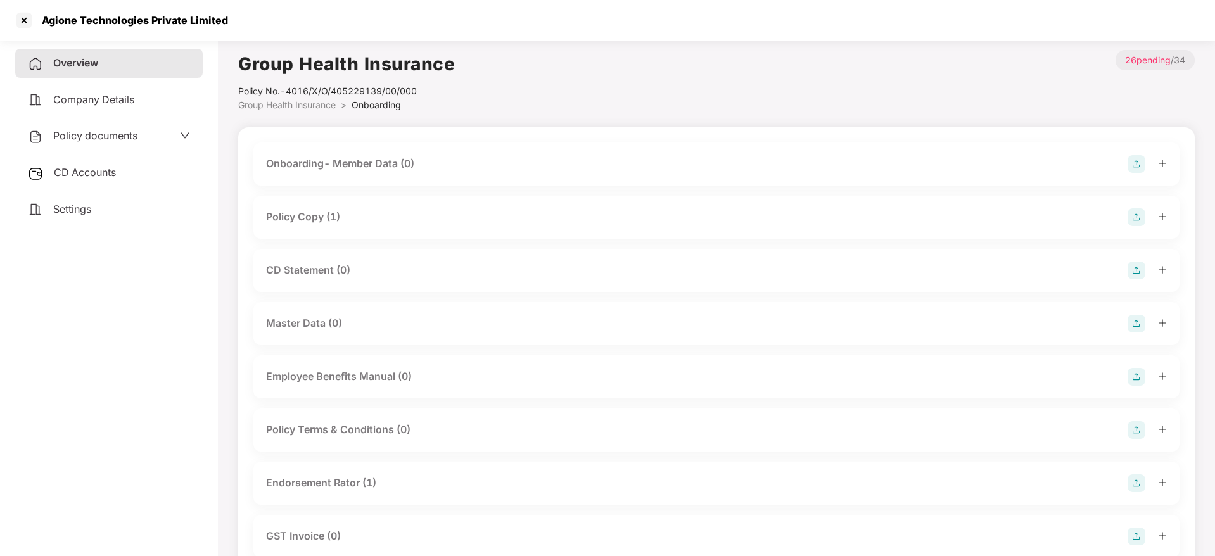
click at [1162, 214] on icon "plus" at bounding box center [1162, 216] width 9 height 9
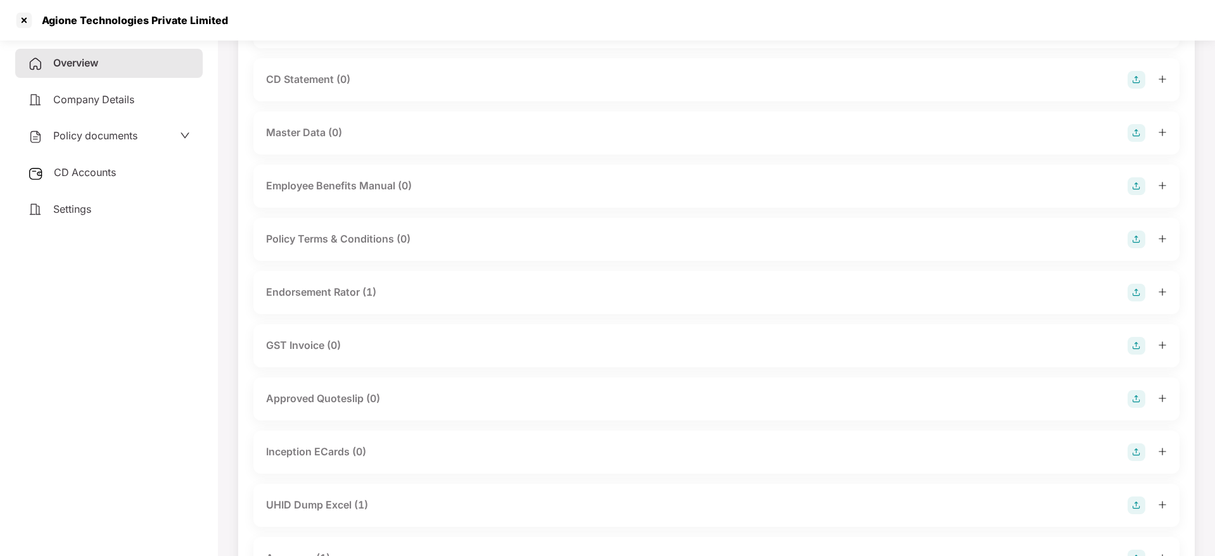
scroll to position [285, 0]
click at [1162, 288] on icon "plus" at bounding box center [1162, 289] width 9 height 9
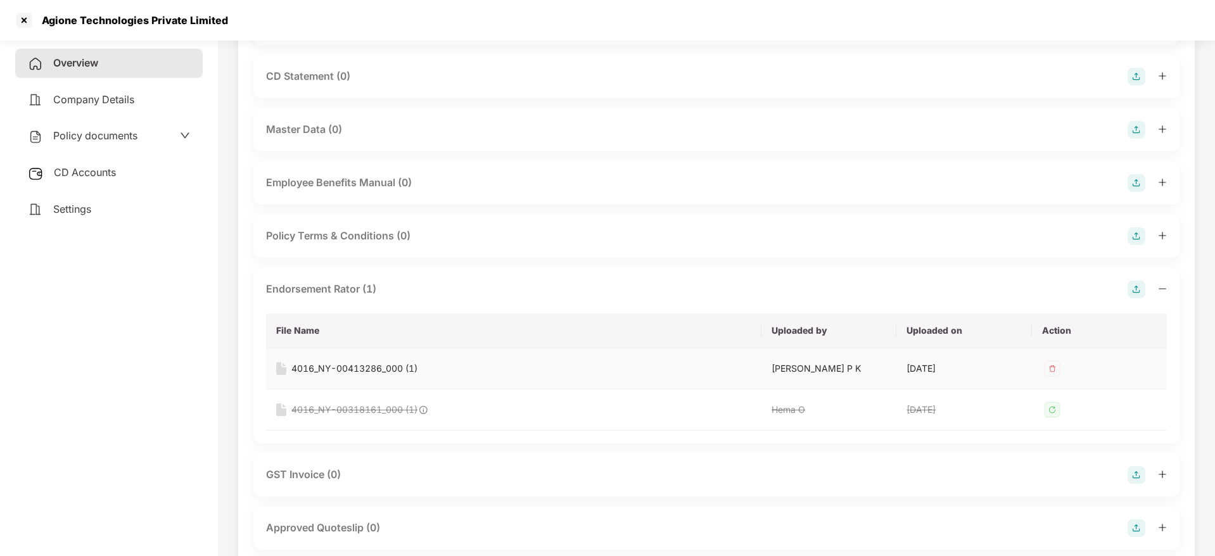
click at [355, 369] on div "4016_NY-00413286_000 (1)" at bounding box center [355, 369] width 126 height 14
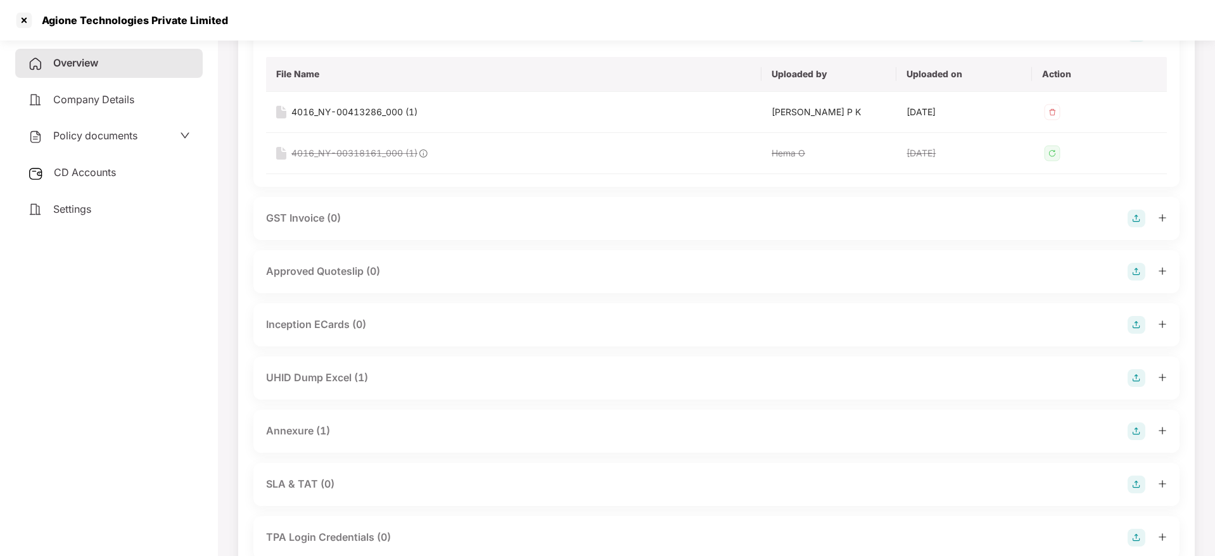
scroll to position [570, 0]
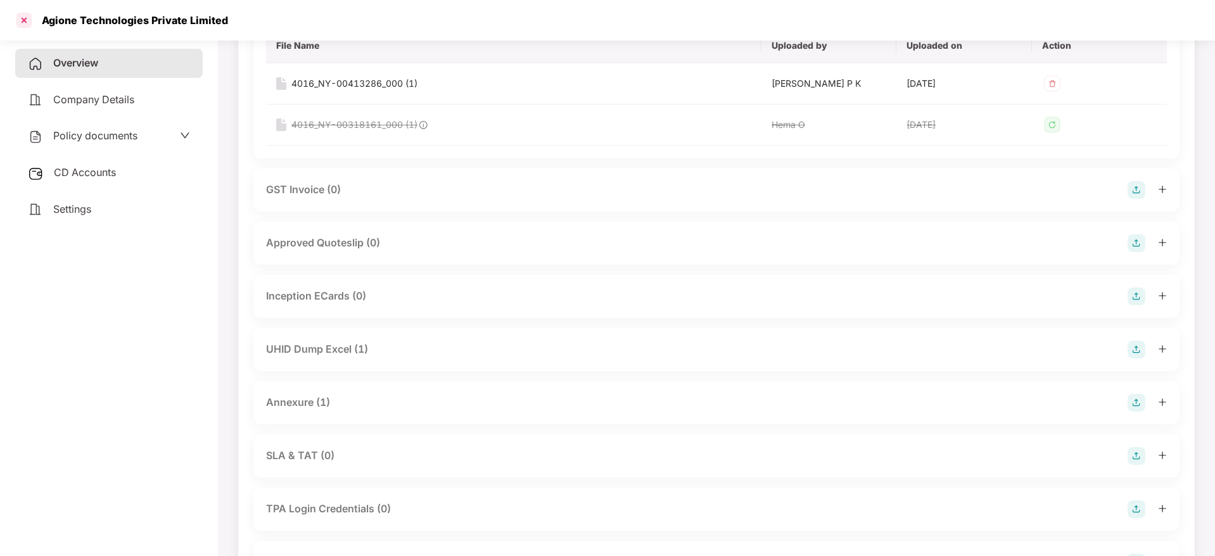
click at [27, 16] on div at bounding box center [24, 20] width 20 height 20
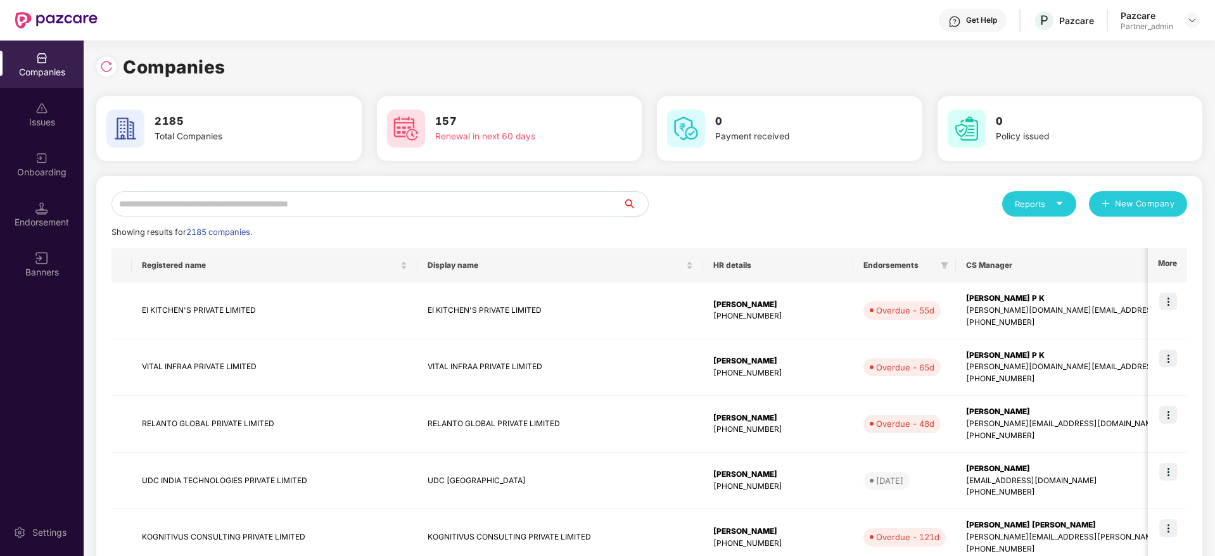
scroll to position [0, 0]
click at [253, 200] on input "text" at bounding box center [367, 203] width 511 height 25
paste input "**********"
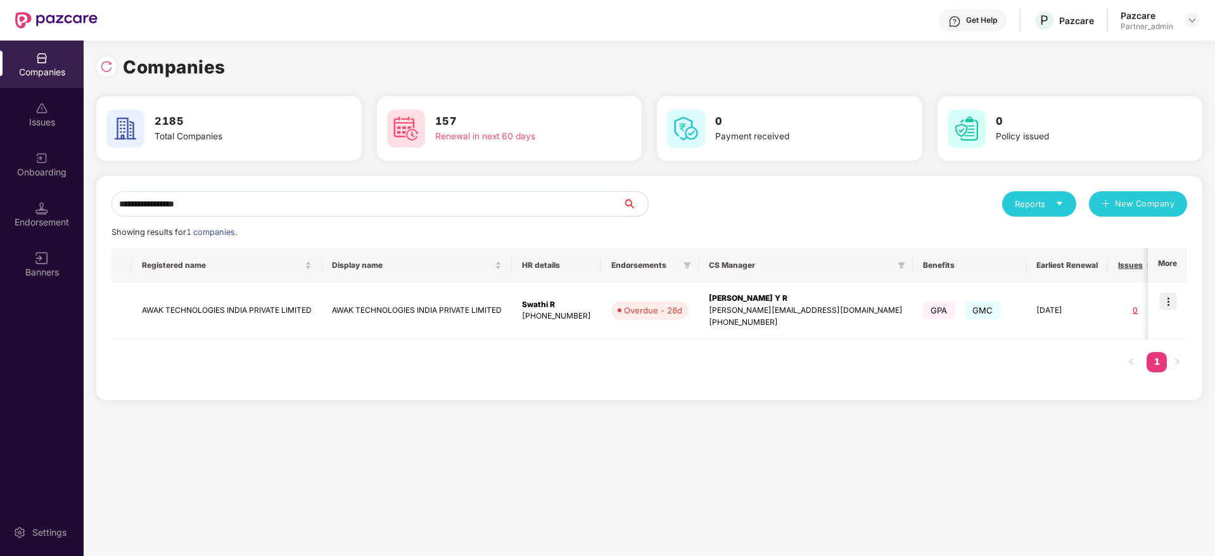
type input "**********"
click at [1168, 304] on img at bounding box center [1169, 302] width 18 height 18
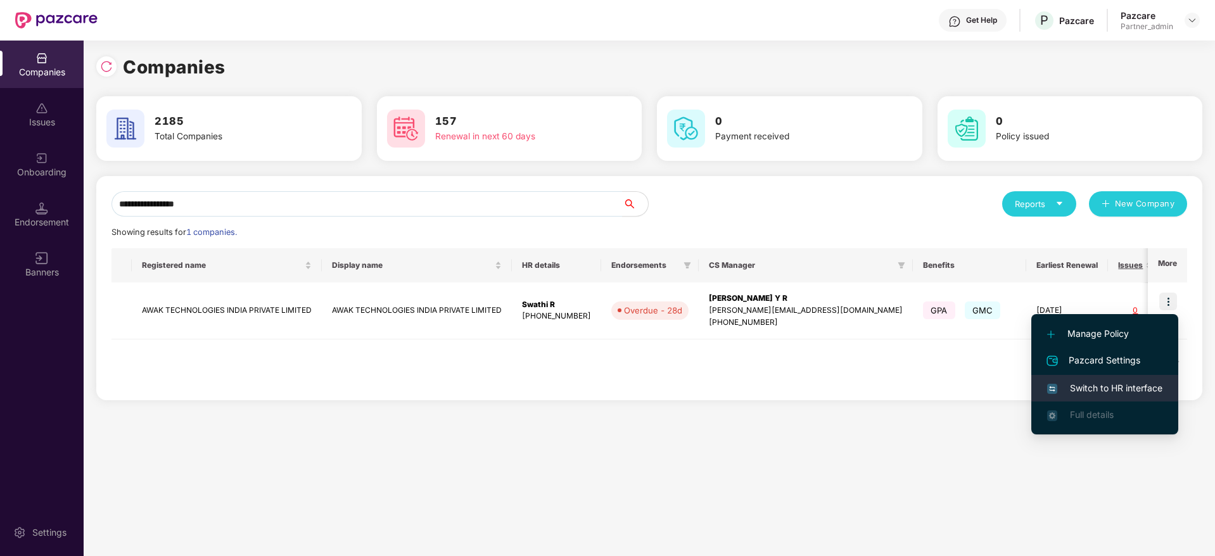
click at [1116, 384] on span "Switch to HR interface" at bounding box center [1105, 388] width 115 height 14
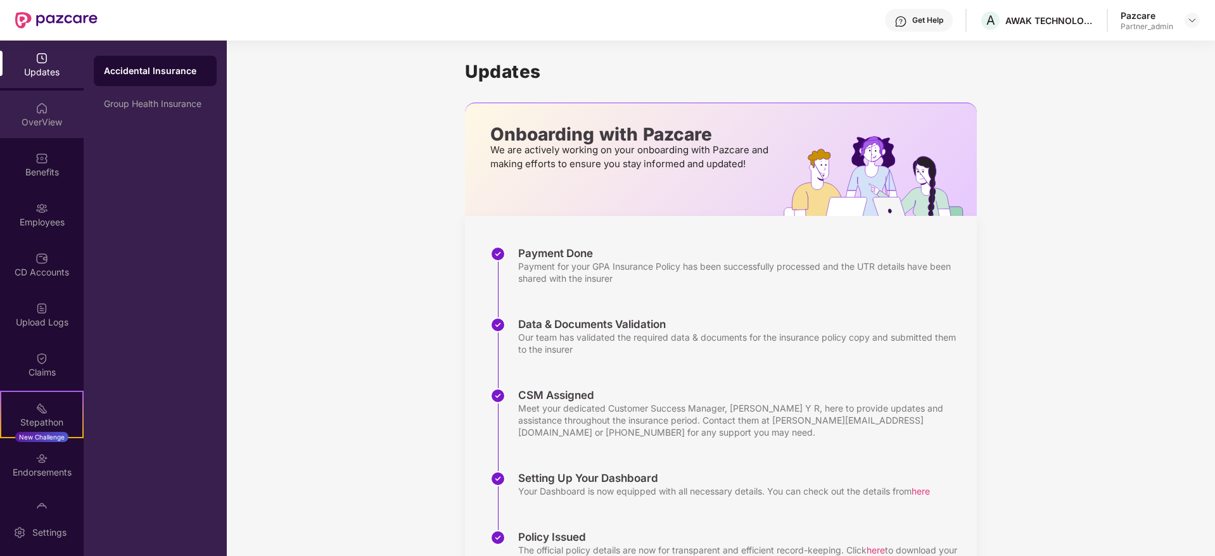
click at [28, 115] on div "OverView" at bounding box center [42, 115] width 84 height 48
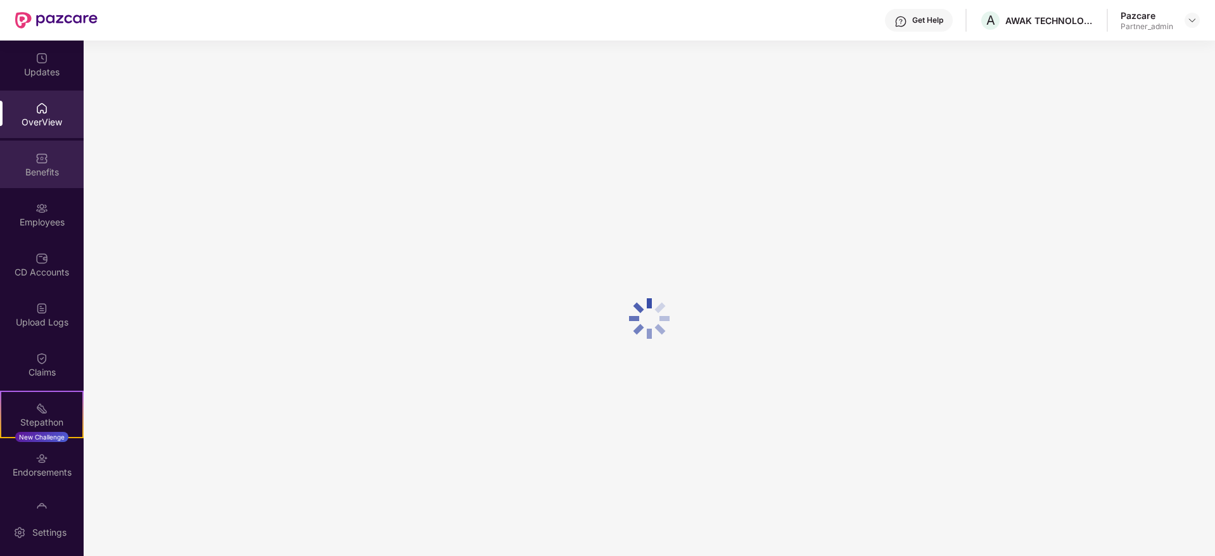
click at [33, 174] on div "Benefits" at bounding box center [42, 172] width 84 height 13
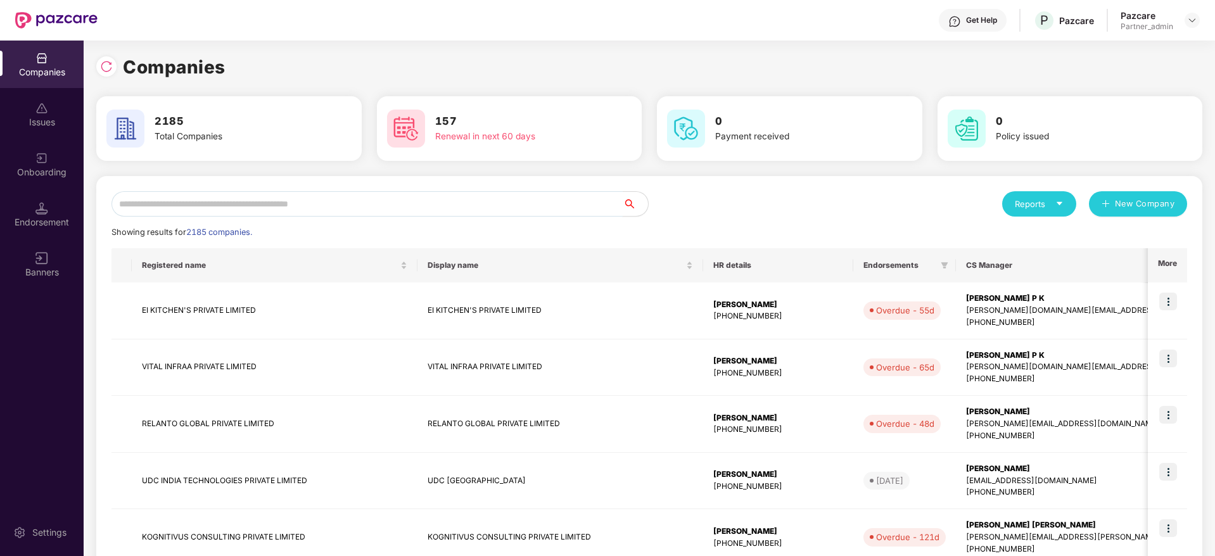
click at [236, 194] on input "text" at bounding box center [367, 203] width 511 height 25
paste input "**********"
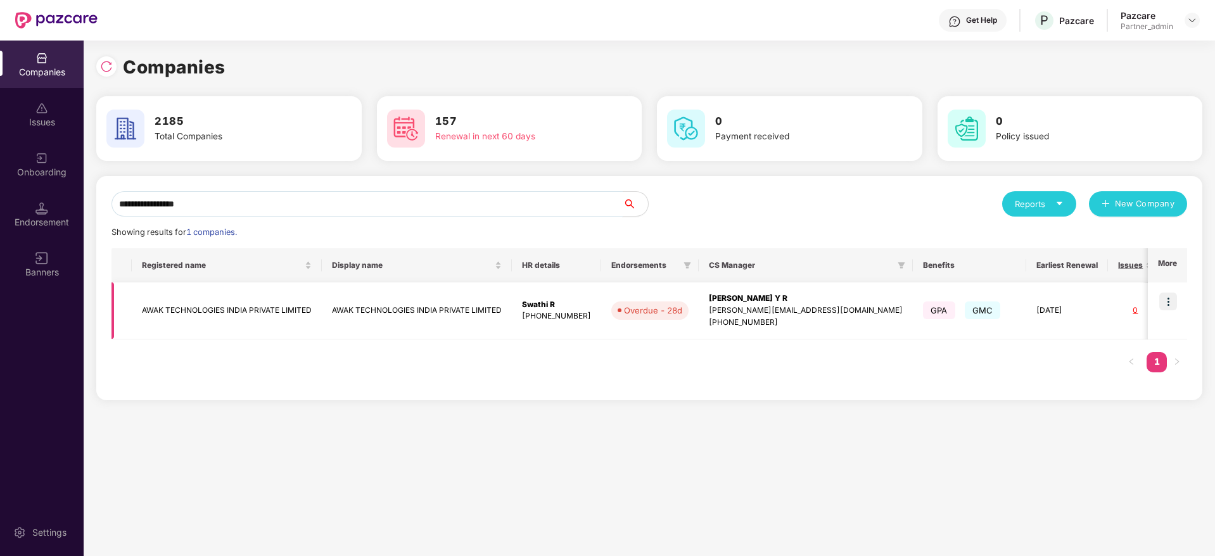
type input "**********"
click at [1164, 299] on img at bounding box center [1169, 302] width 18 height 18
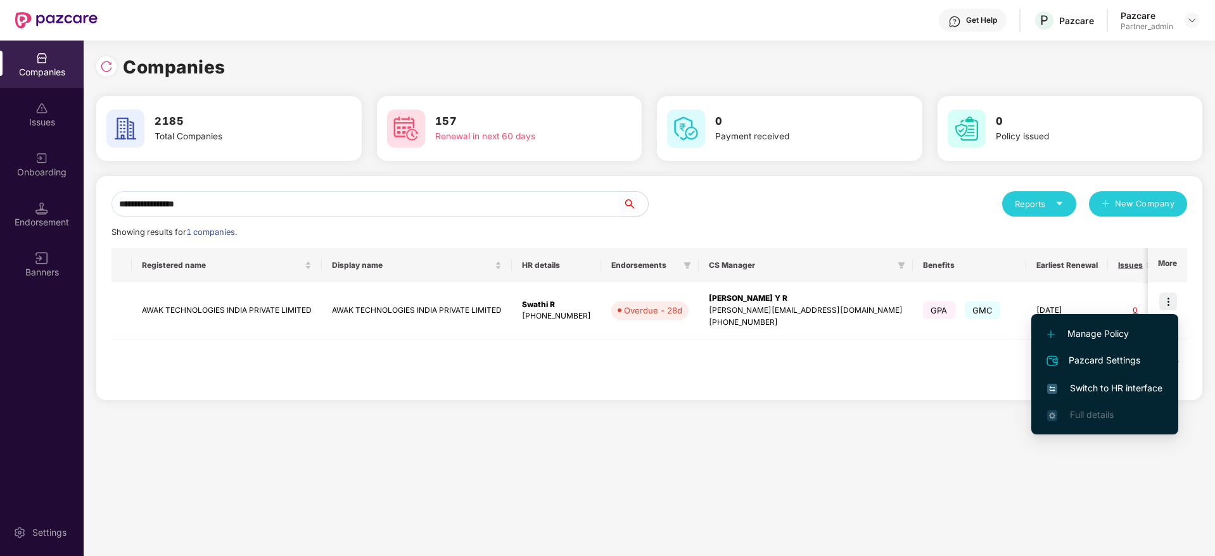
click at [1105, 387] on span "Switch to HR interface" at bounding box center [1105, 388] width 115 height 14
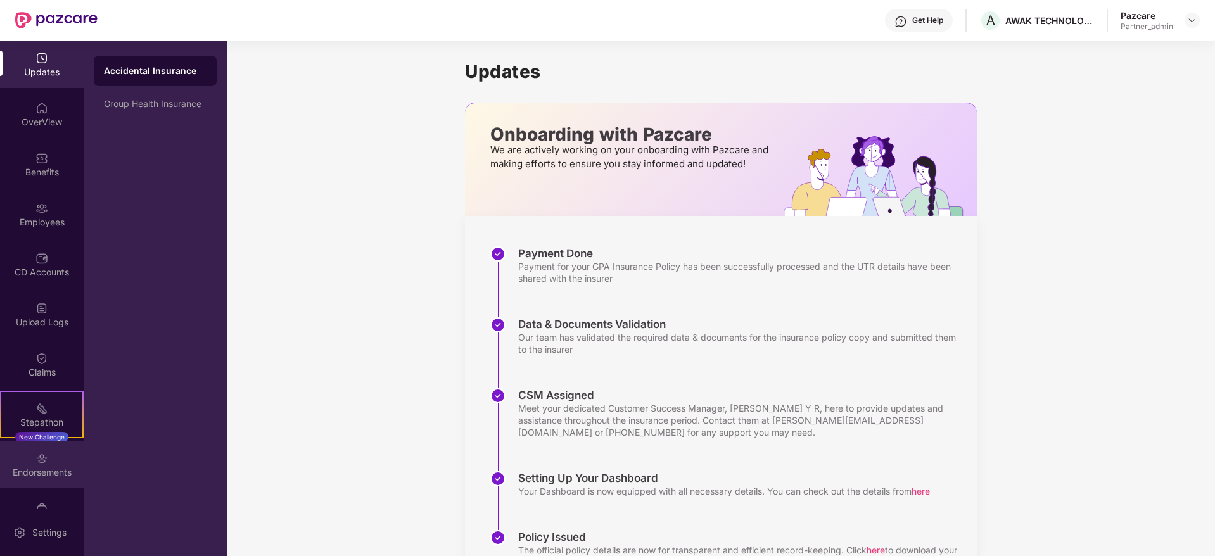
click at [39, 477] on div "Endorsements" at bounding box center [42, 472] width 84 height 13
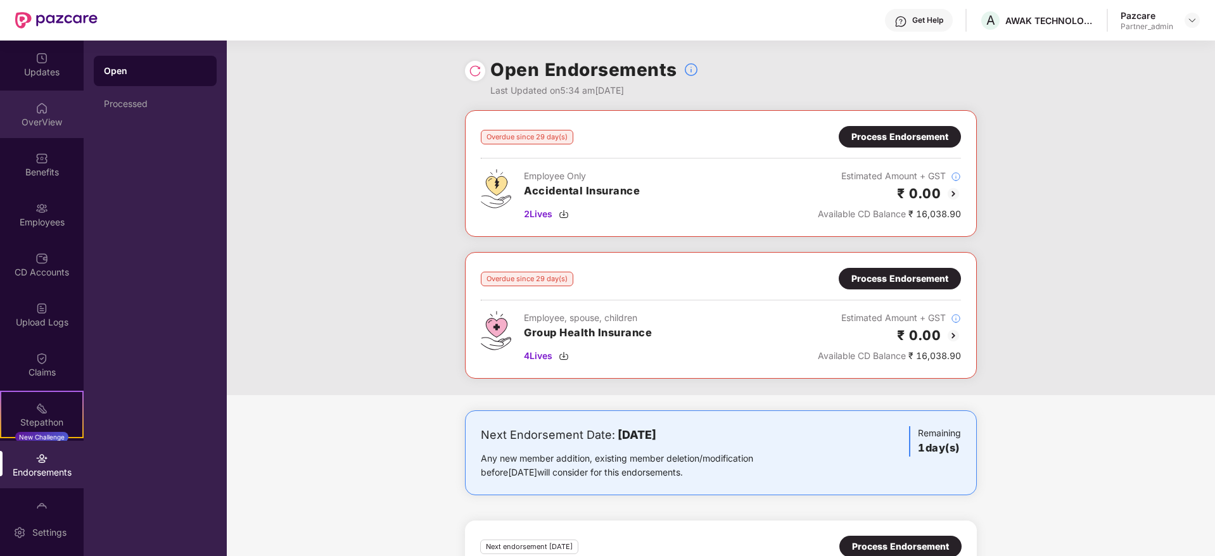
click at [39, 124] on div "OverView" at bounding box center [42, 122] width 84 height 13
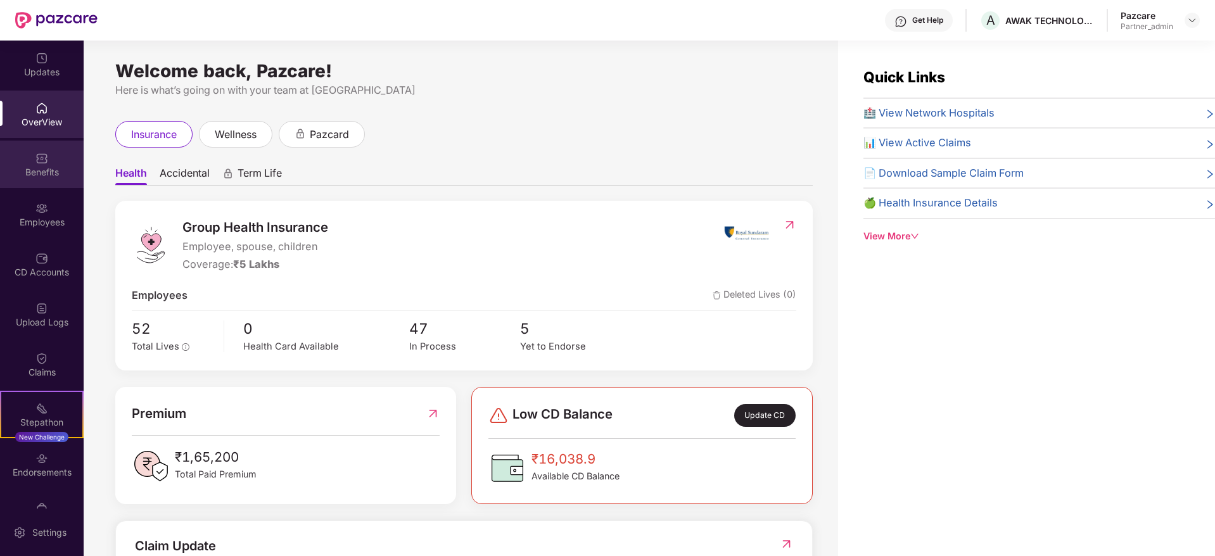
click at [60, 174] on div "Benefits" at bounding box center [42, 172] width 84 height 13
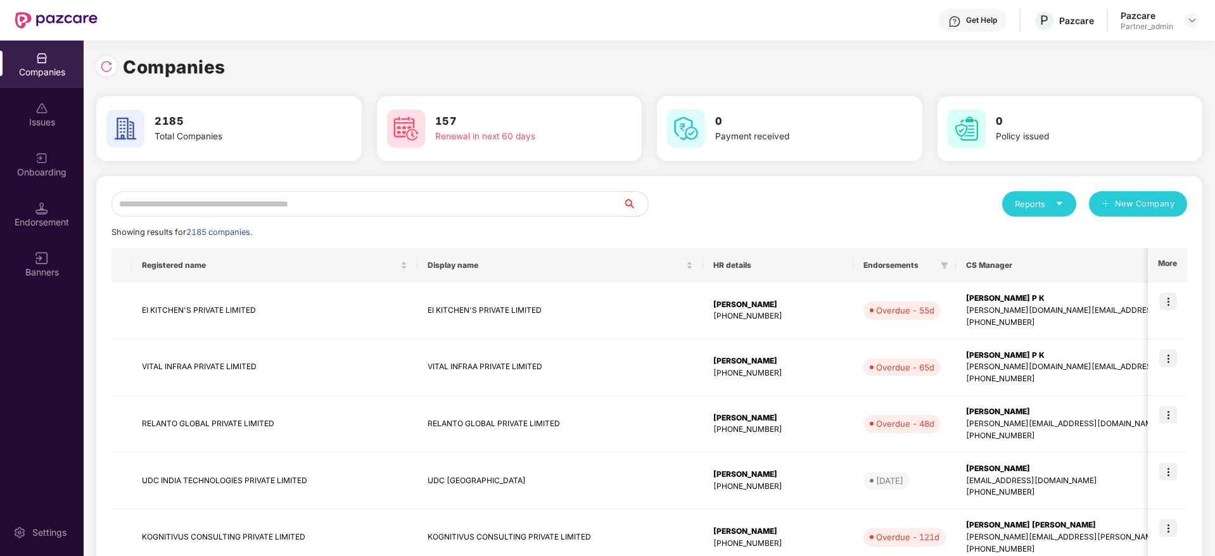
click at [205, 208] on input "text" at bounding box center [367, 203] width 511 height 25
paste input "**********"
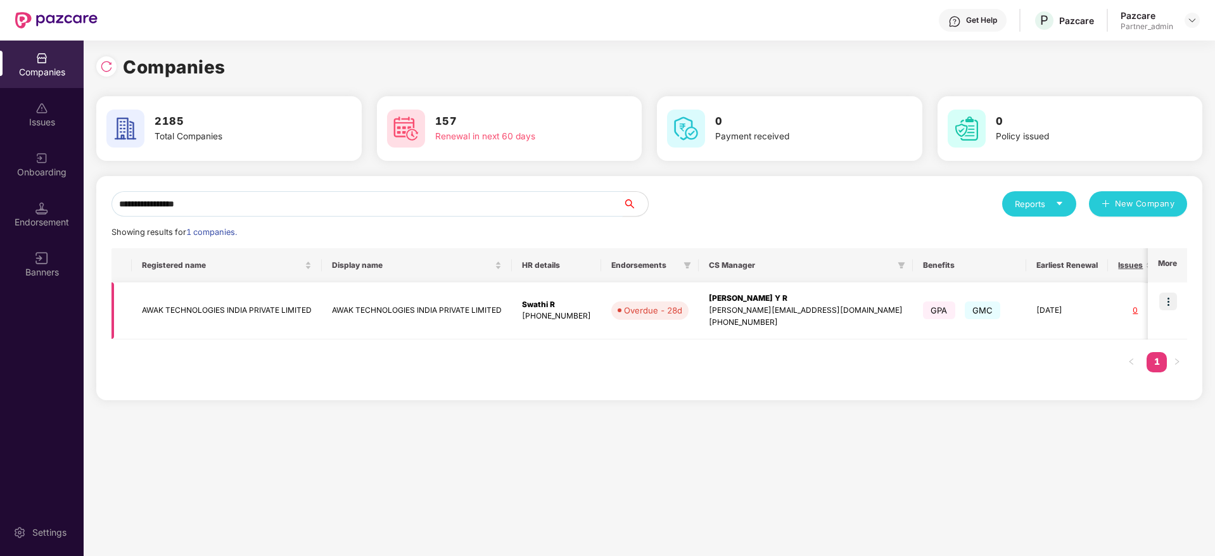
type input "**********"
click at [811, 311] on td "[PERSON_NAME] Y R [PERSON_NAME][EMAIL_ADDRESS][DOMAIN_NAME] [PHONE_NUMBER]" at bounding box center [806, 311] width 214 height 57
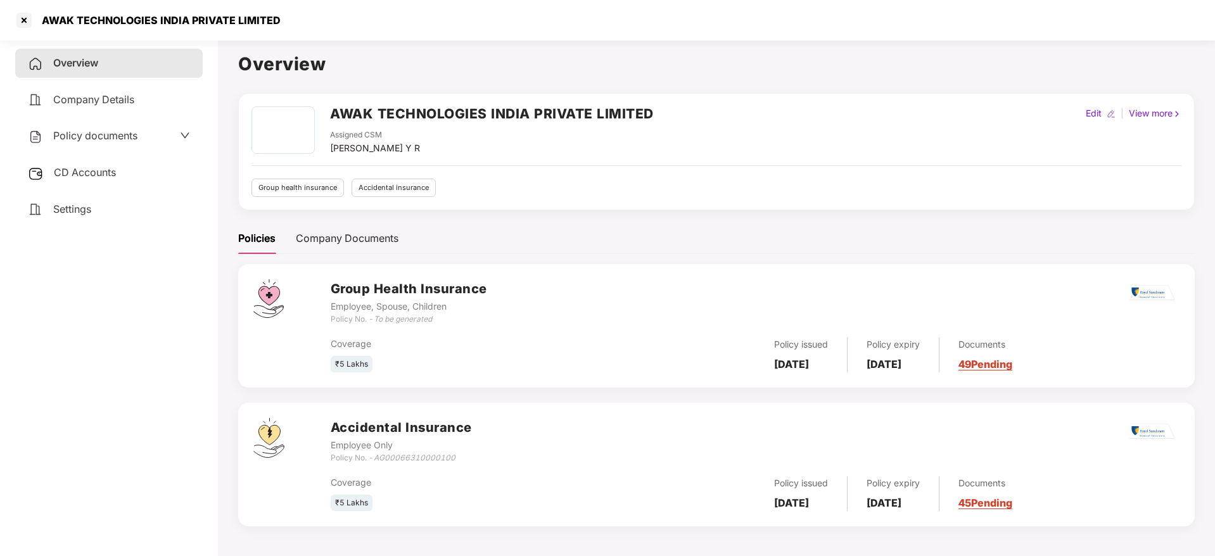
click at [79, 168] on span "CD Accounts" at bounding box center [85, 172] width 62 height 13
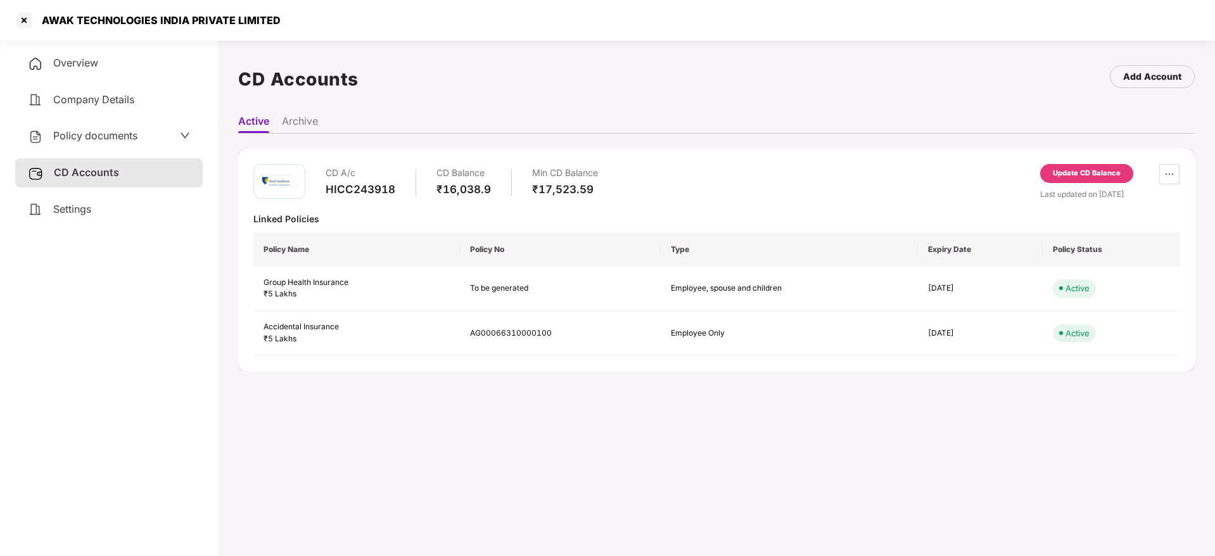
click at [81, 215] on span "Settings" at bounding box center [72, 209] width 38 height 13
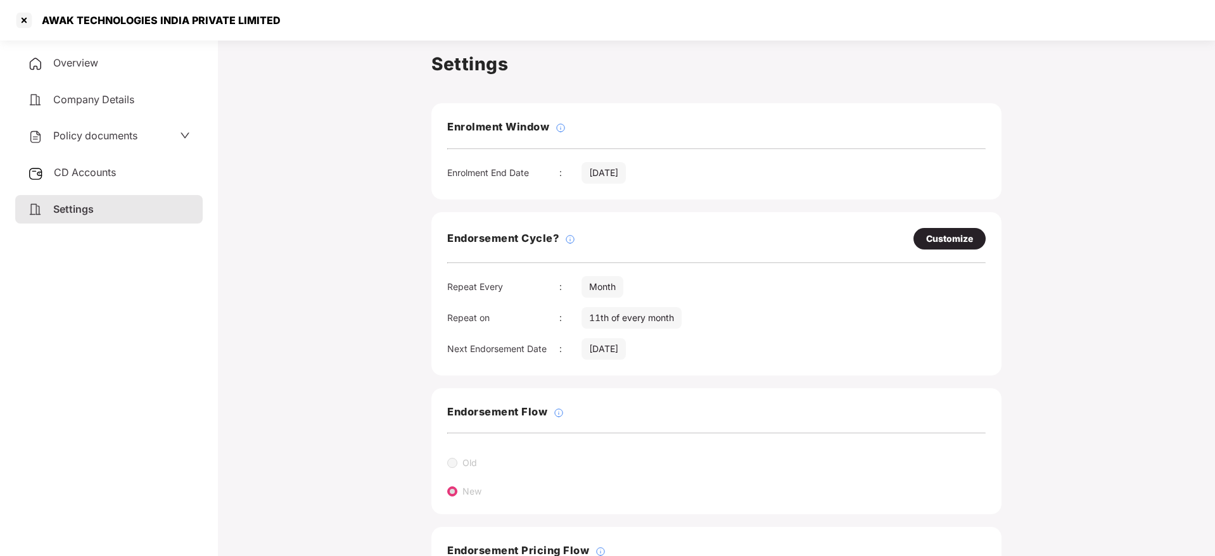
click at [74, 62] on span "Overview" at bounding box center [75, 62] width 45 height 13
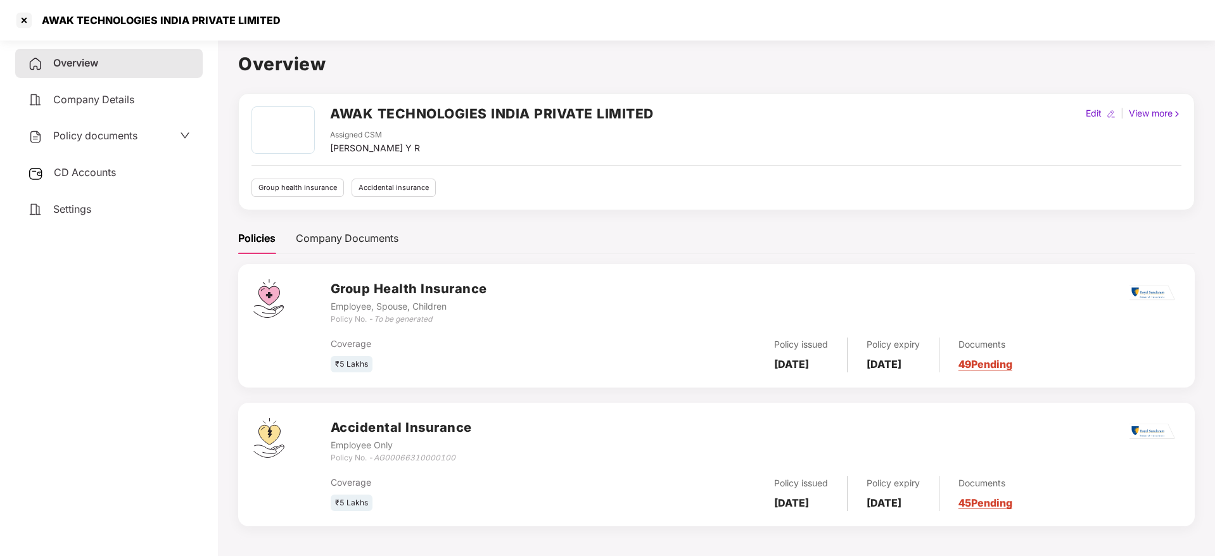
click at [1048, 369] on div "Policy issued [DATE] Policy expiry [DATE] Documents 49 Pending" at bounding box center [967, 355] width 425 height 35
click at [1013, 366] on link "49 Pending" at bounding box center [986, 364] width 54 height 13
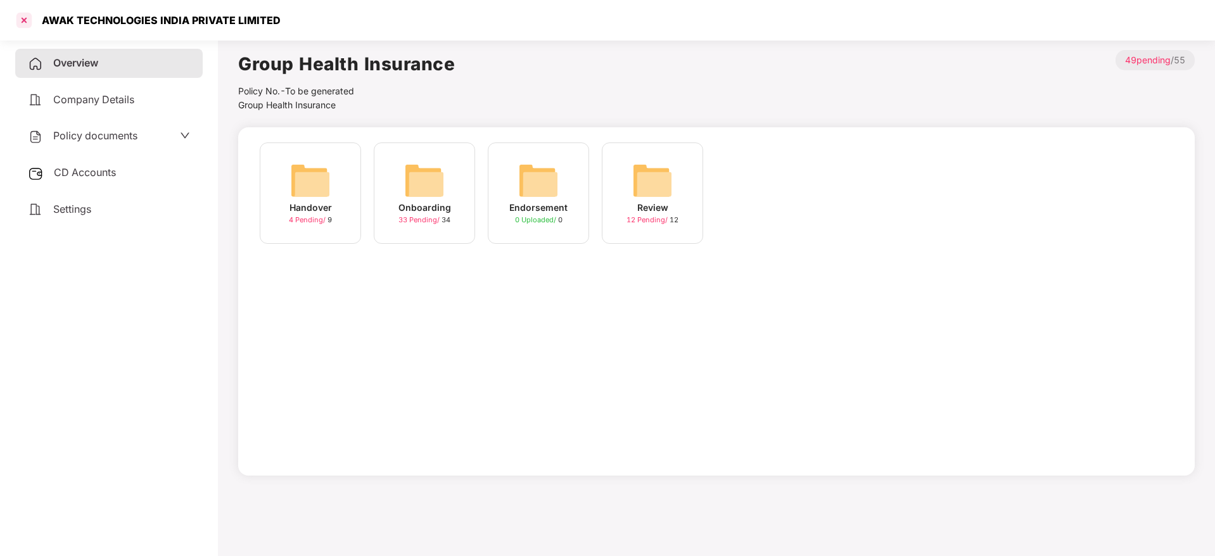
click at [18, 20] on div at bounding box center [24, 20] width 20 height 20
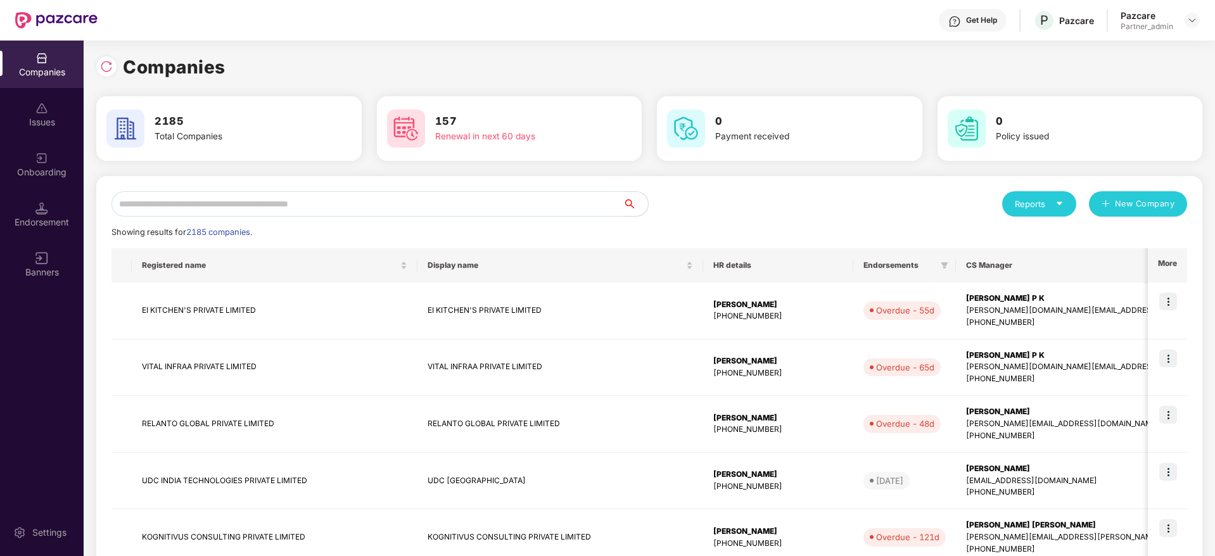
click at [240, 198] on input "text" at bounding box center [367, 203] width 511 height 25
paste input "********"
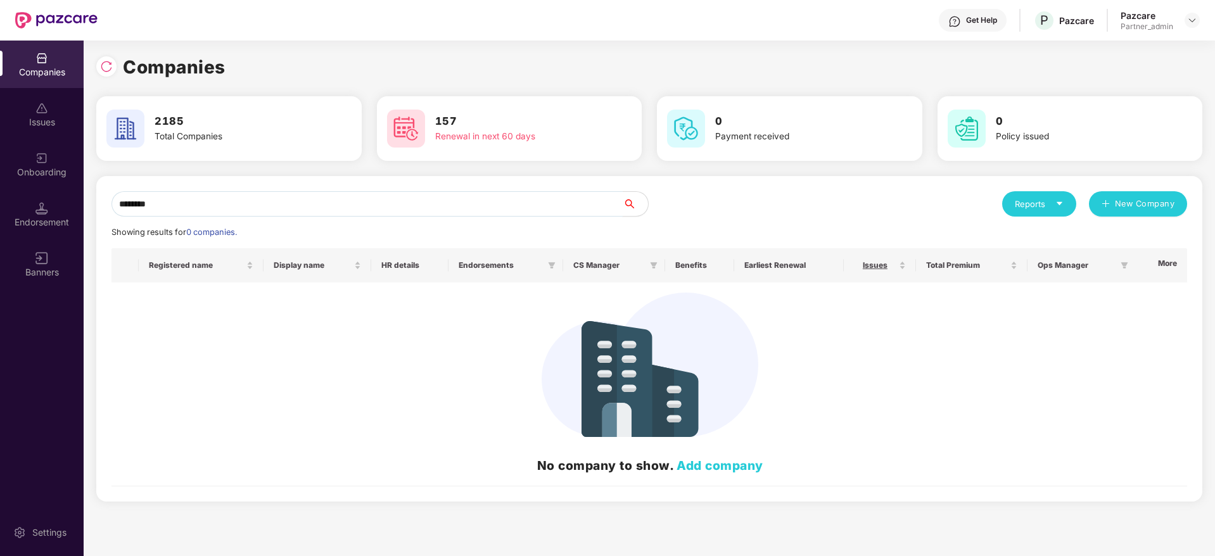
drag, startPoint x: 229, startPoint y: 200, endPoint x: 0, endPoint y: 189, distance: 229.6
click at [0, 189] on div "Companies Issues Onboarding Endorsement Banners Settings Companies 2185 Total C…" at bounding box center [607, 299] width 1215 height 516
click at [155, 212] on input "********" at bounding box center [367, 203] width 511 height 25
drag, startPoint x: 189, startPoint y: 203, endPoint x: 0, endPoint y: 172, distance: 191.9
click at [0, 172] on div "Companies Issues Onboarding Endorsement Banners Settings Companies 2185 Total C…" at bounding box center [607, 299] width 1215 height 516
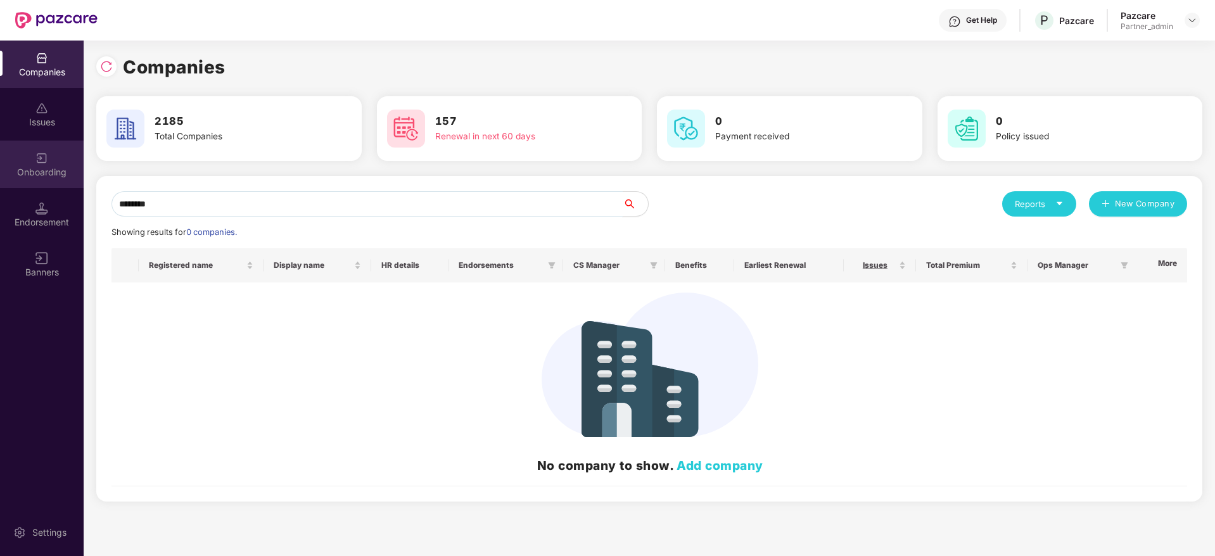
paste input "*********"
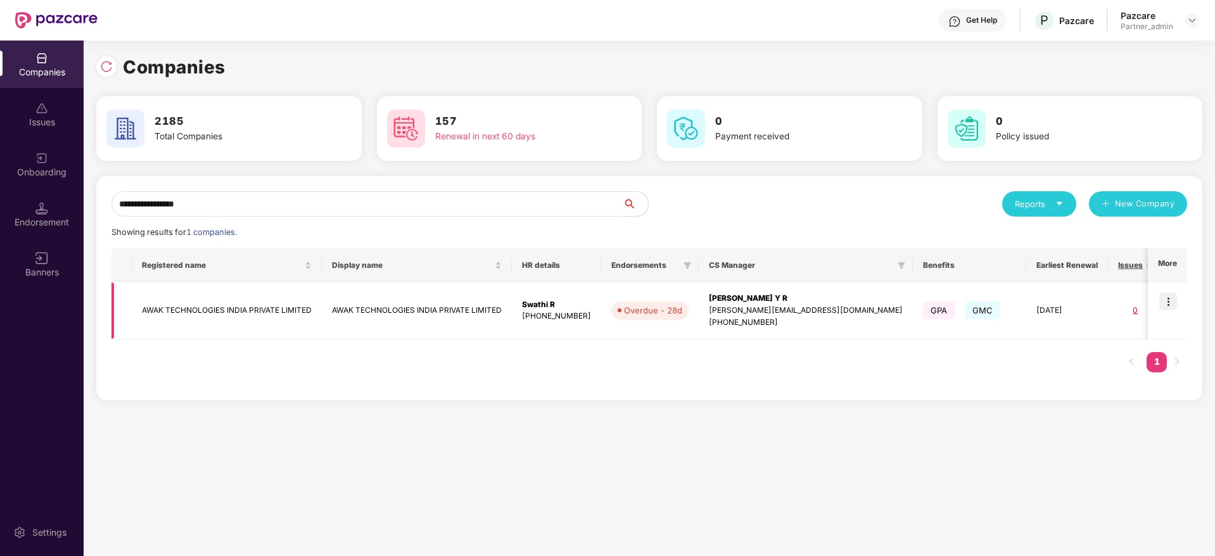
type input "**********"
click at [1164, 296] on img at bounding box center [1169, 302] width 18 height 18
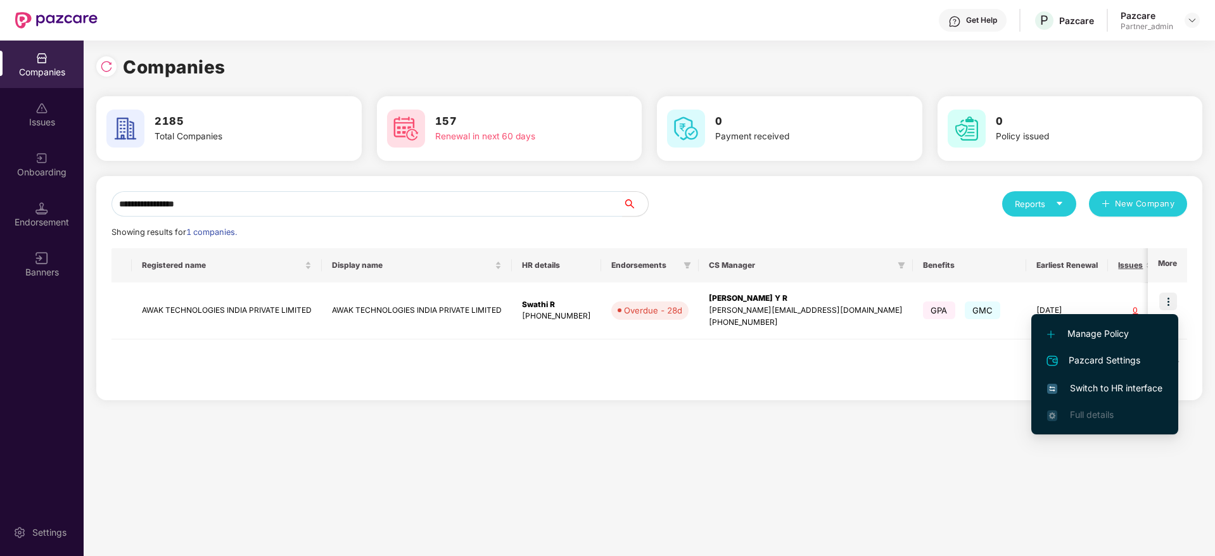
click at [1092, 382] on span "Switch to HR interface" at bounding box center [1105, 388] width 115 height 14
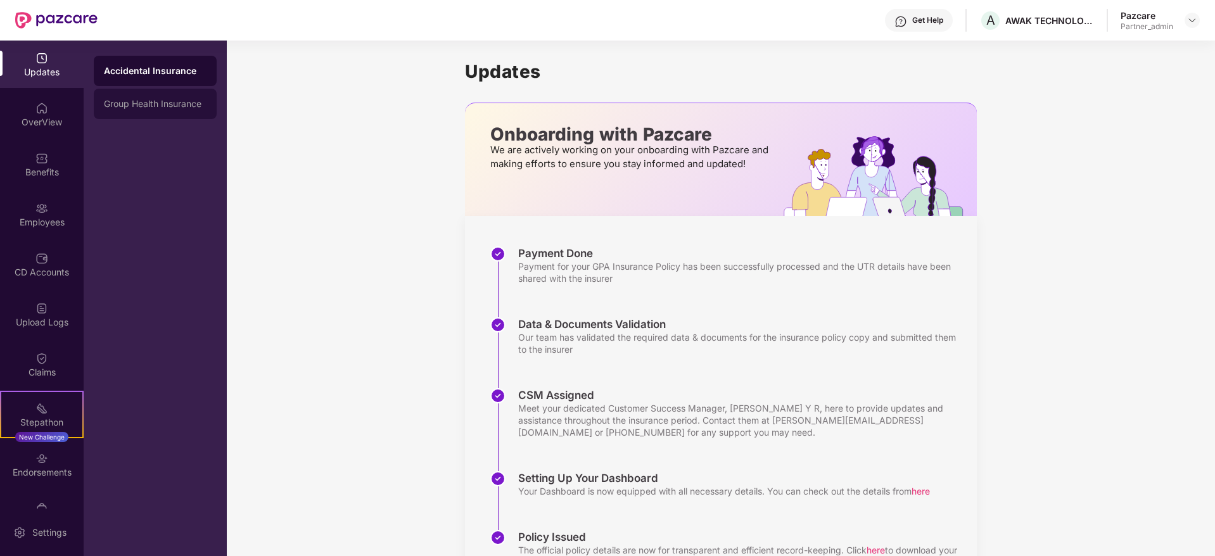
click at [143, 109] on div "Group Health Insurance" at bounding box center [155, 104] width 123 height 30
click at [54, 122] on div "OverView" at bounding box center [42, 122] width 84 height 13
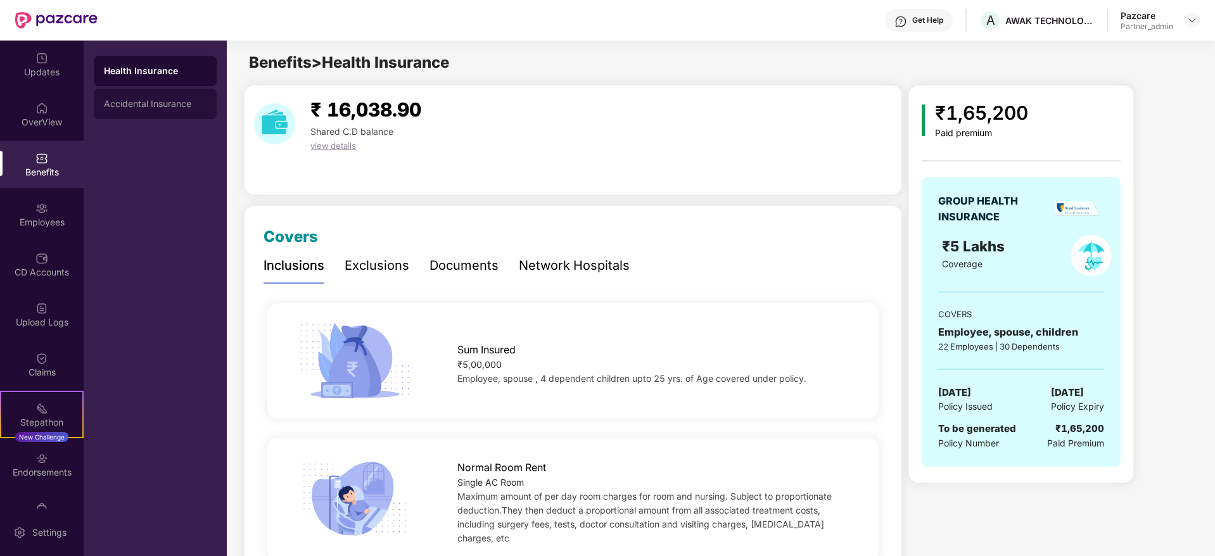
click at [129, 105] on div "Accidental Insurance" at bounding box center [155, 104] width 103 height 10
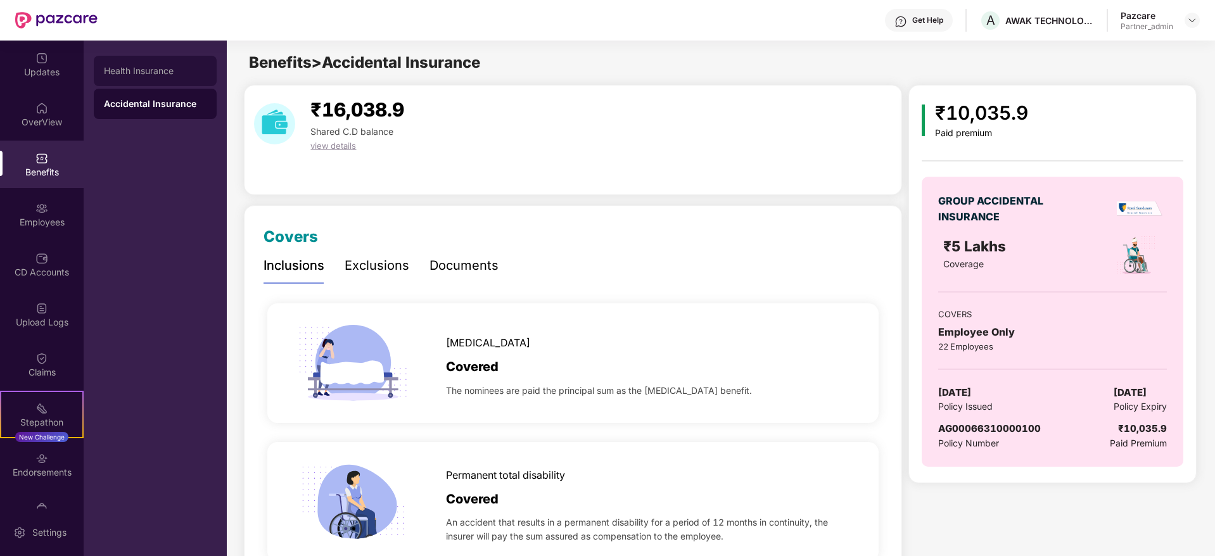
click at [151, 73] on div "Health Insurance" at bounding box center [155, 71] width 103 height 10
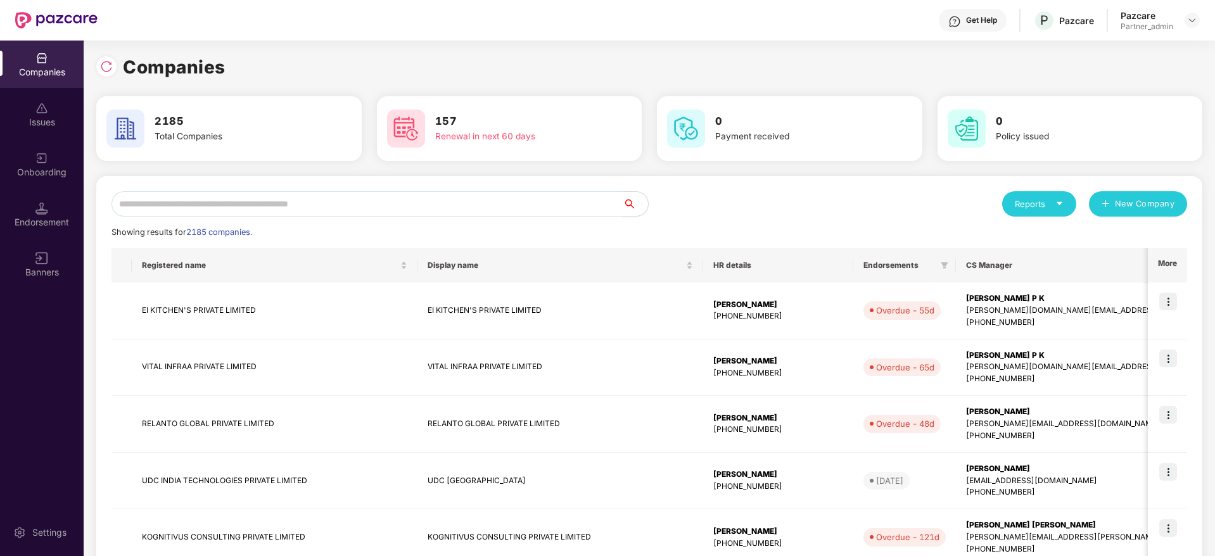
click at [186, 204] on input "text" at bounding box center [367, 203] width 511 height 25
paste input "**********"
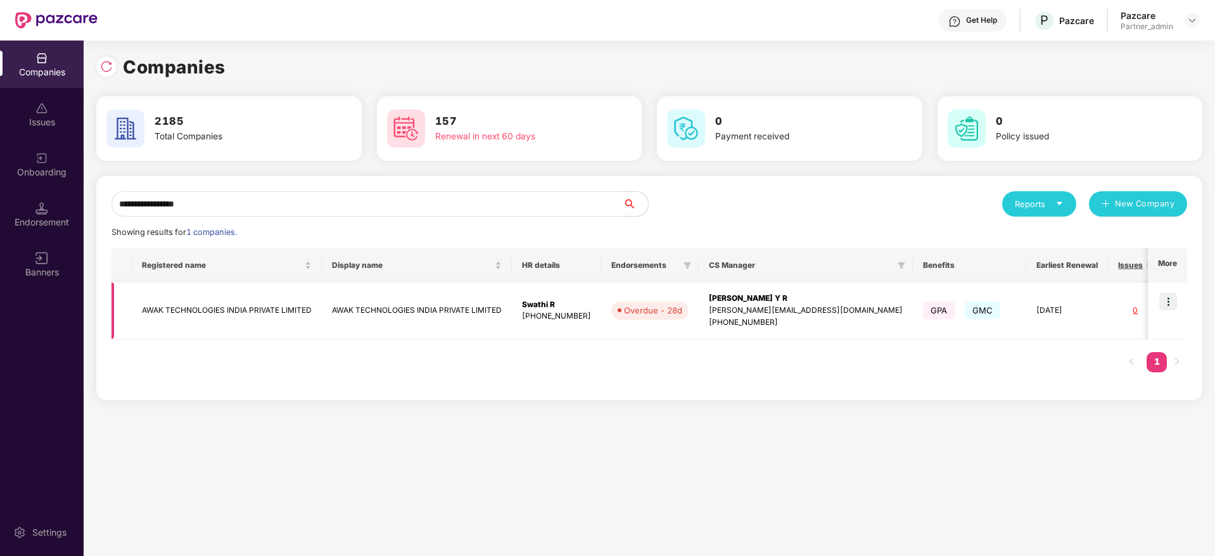
type input "**********"
click at [735, 302] on div "[PERSON_NAME] Y R" at bounding box center [806, 299] width 194 height 12
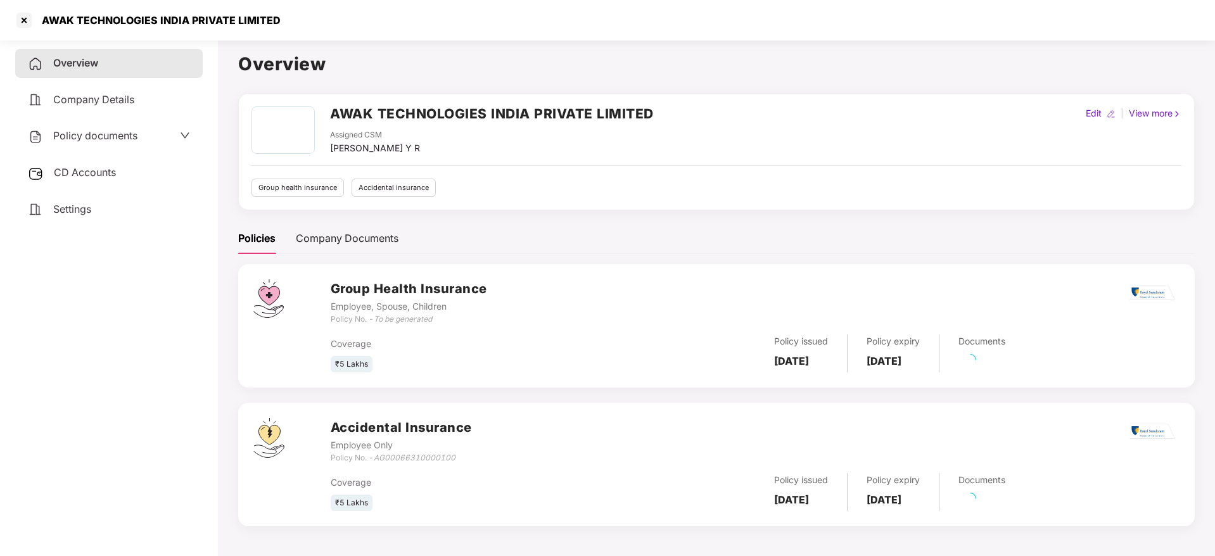
click at [82, 219] on div "Settings" at bounding box center [109, 209] width 188 height 29
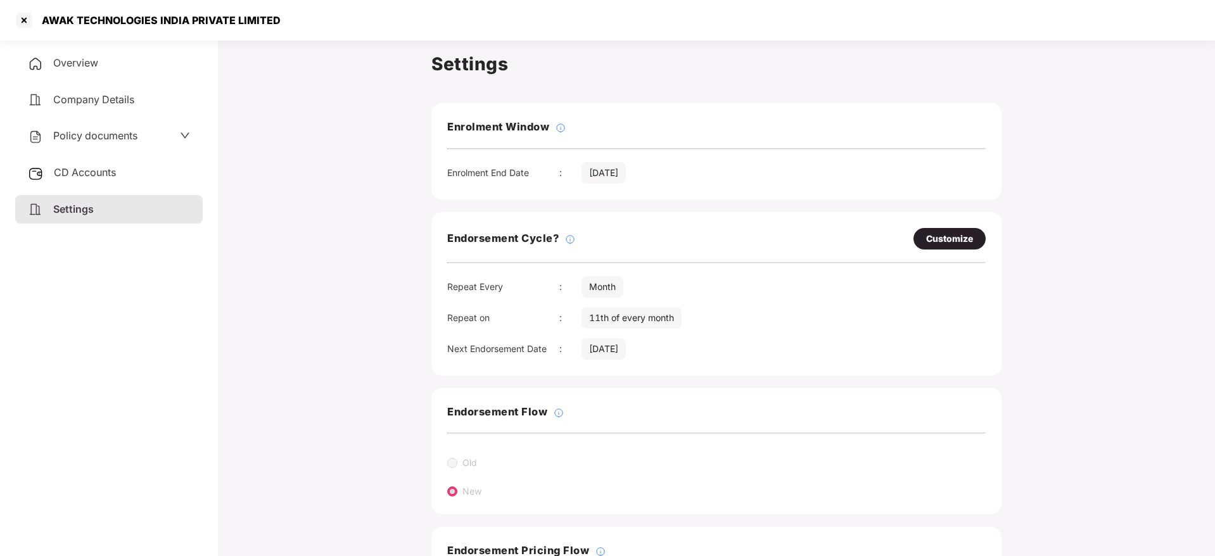
click at [93, 79] on div "Overview Company Details Policy documents CD Accounts Settings" at bounding box center [109, 136] width 188 height 175
click at [87, 57] on span "Overview" at bounding box center [75, 62] width 45 height 13
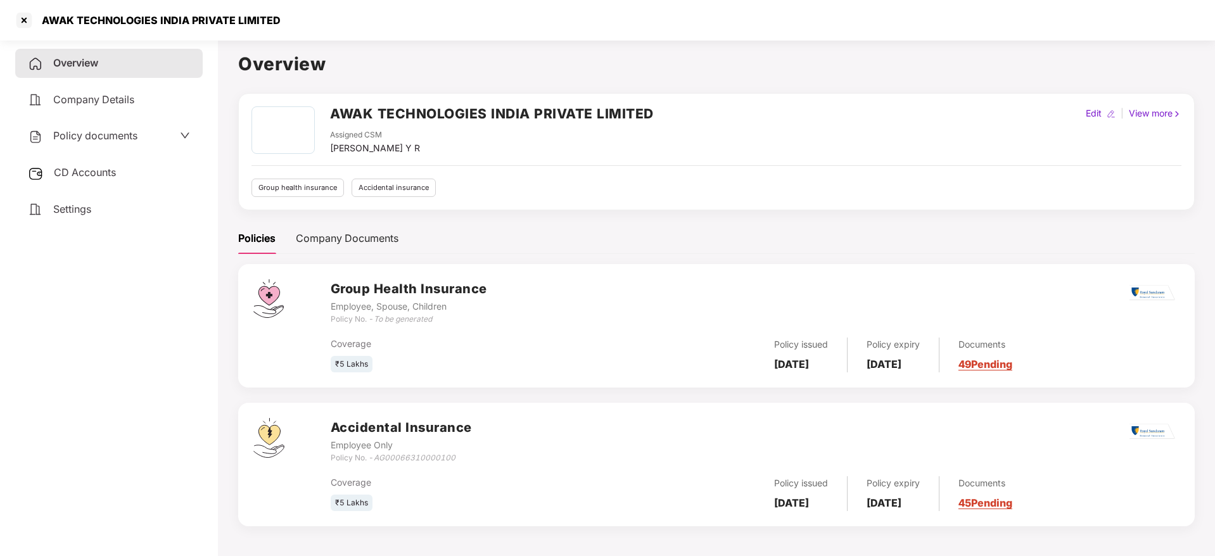
click at [1013, 369] on link "49 Pending" at bounding box center [986, 364] width 54 height 13
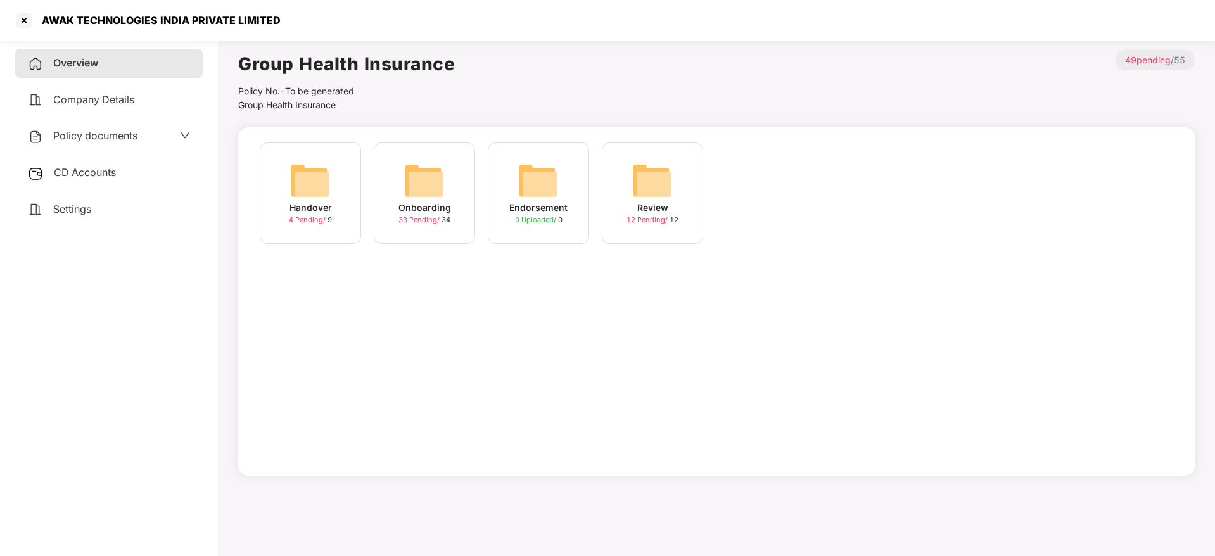
click at [426, 195] on img at bounding box center [424, 180] width 41 height 41
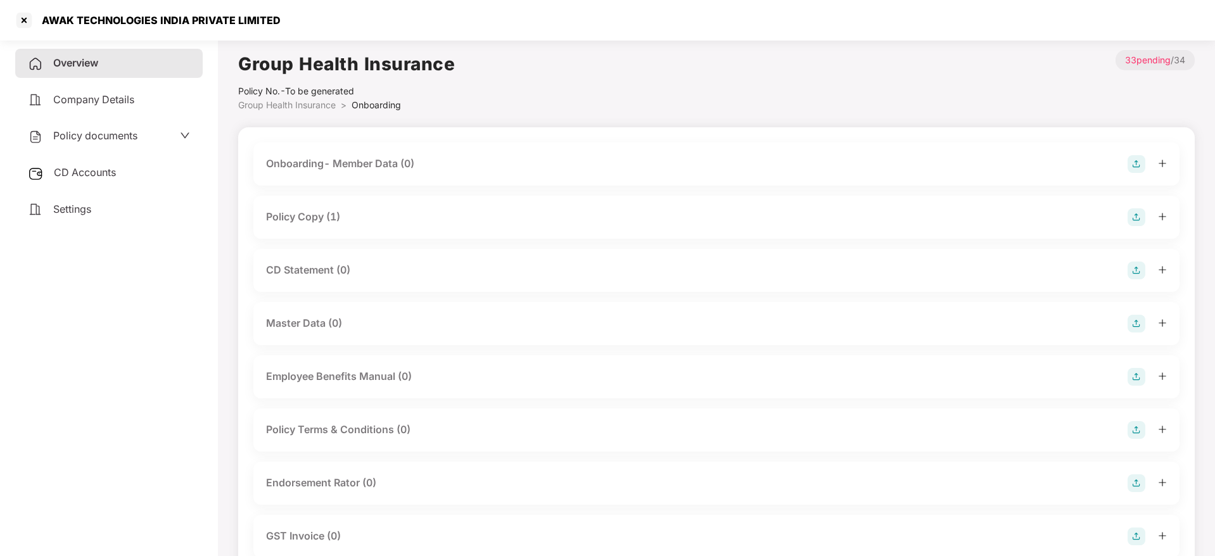
click at [1162, 215] on icon "plus" at bounding box center [1162, 216] width 9 height 9
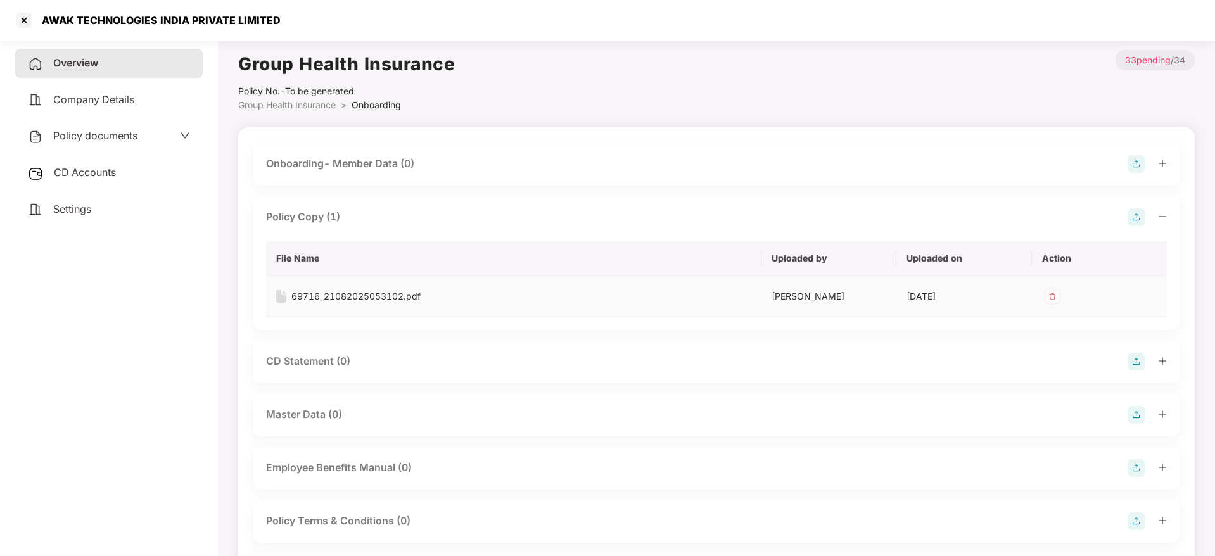
click at [352, 295] on div "69716_21082025053102.pdf" at bounding box center [356, 297] width 129 height 14
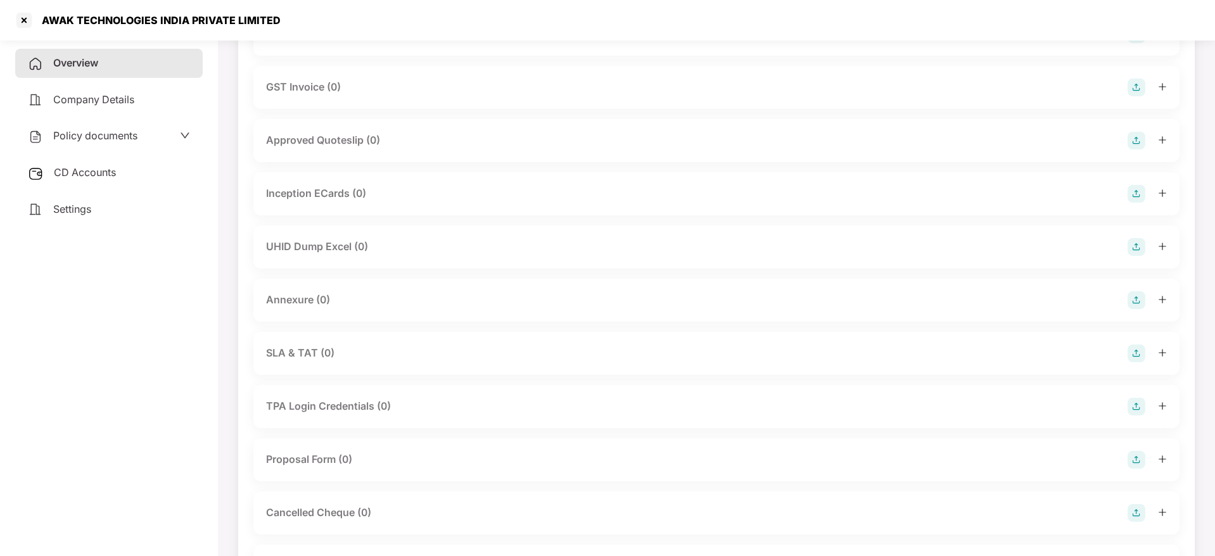
scroll to position [570, 0]
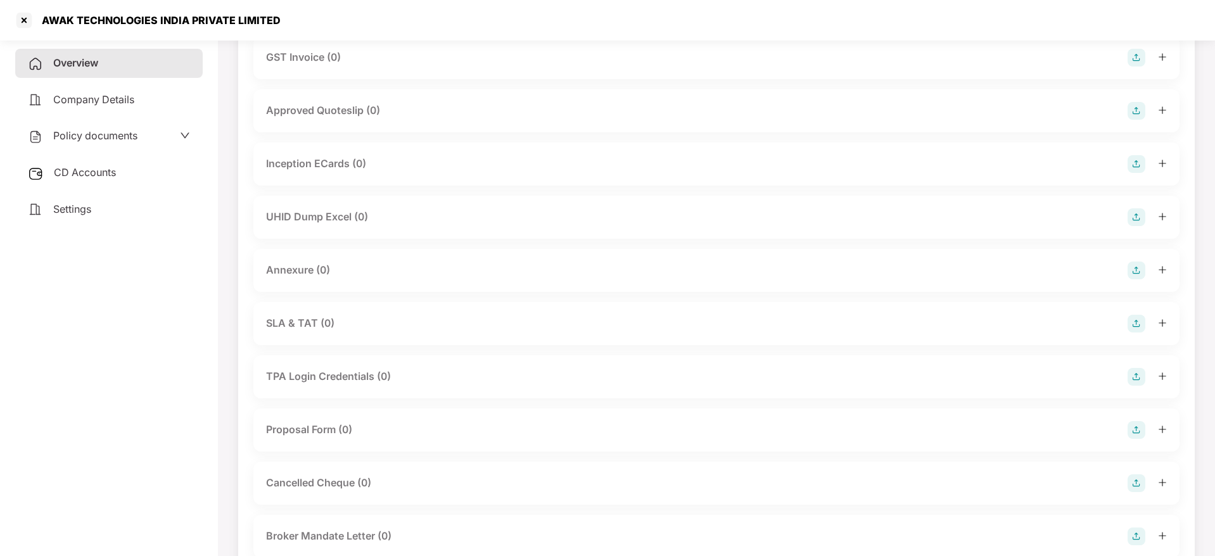
click at [94, 54] on div "Overview" at bounding box center [109, 63] width 188 height 29
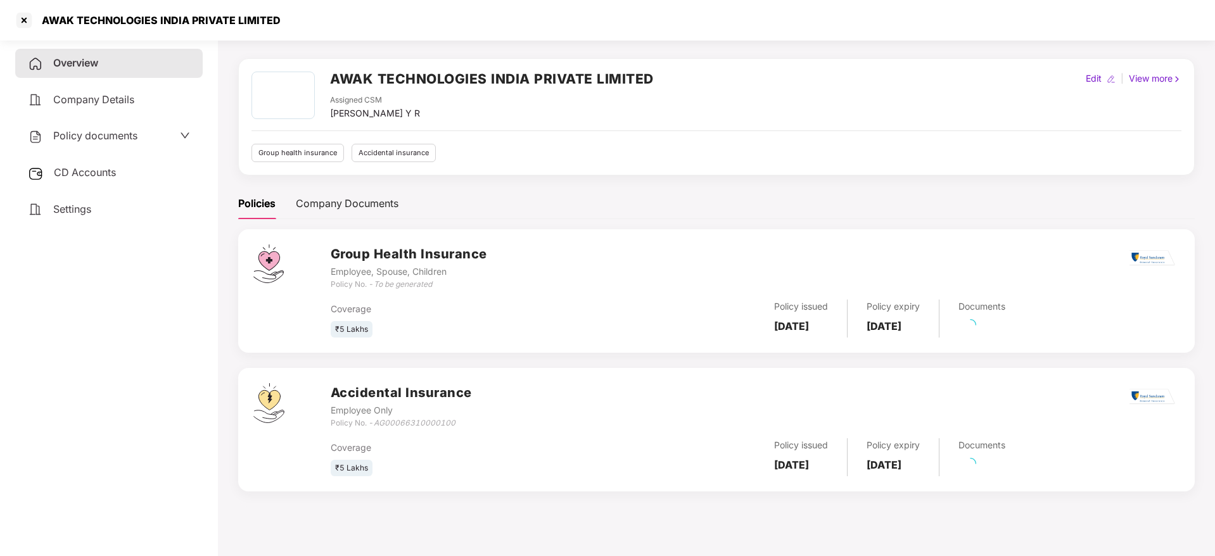
scroll to position [35, 0]
click at [1013, 466] on link "45 Pending" at bounding box center [986, 468] width 54 height 13
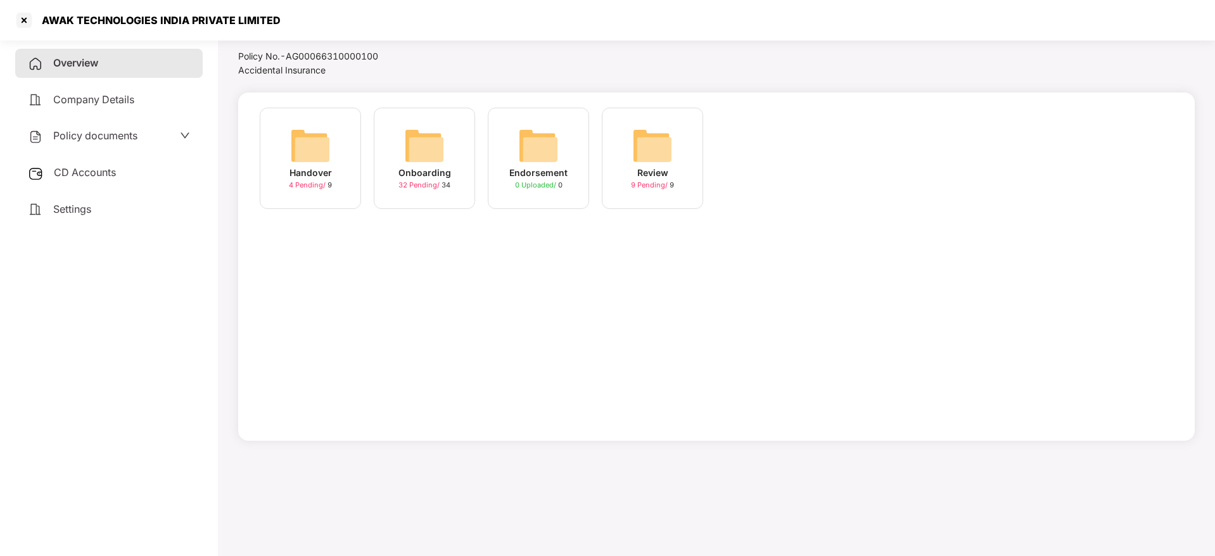
click at [431, 158] on img at bounding box center [424, 145] width 41 height 41
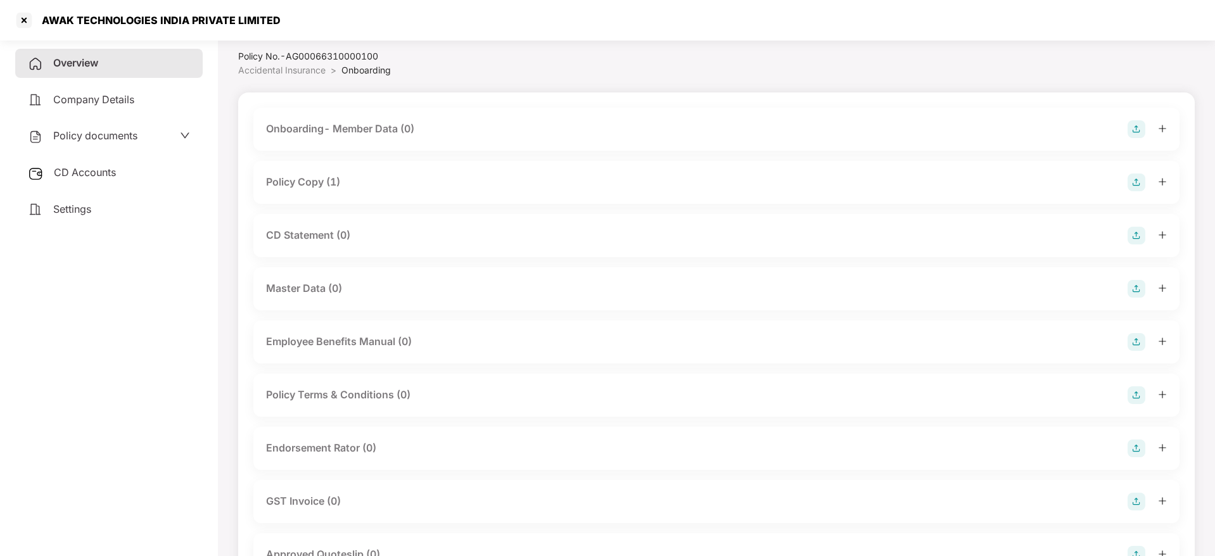
click at [1160, 184] on icon "plus" at bounding box center [1162, 181] width 9 height 9
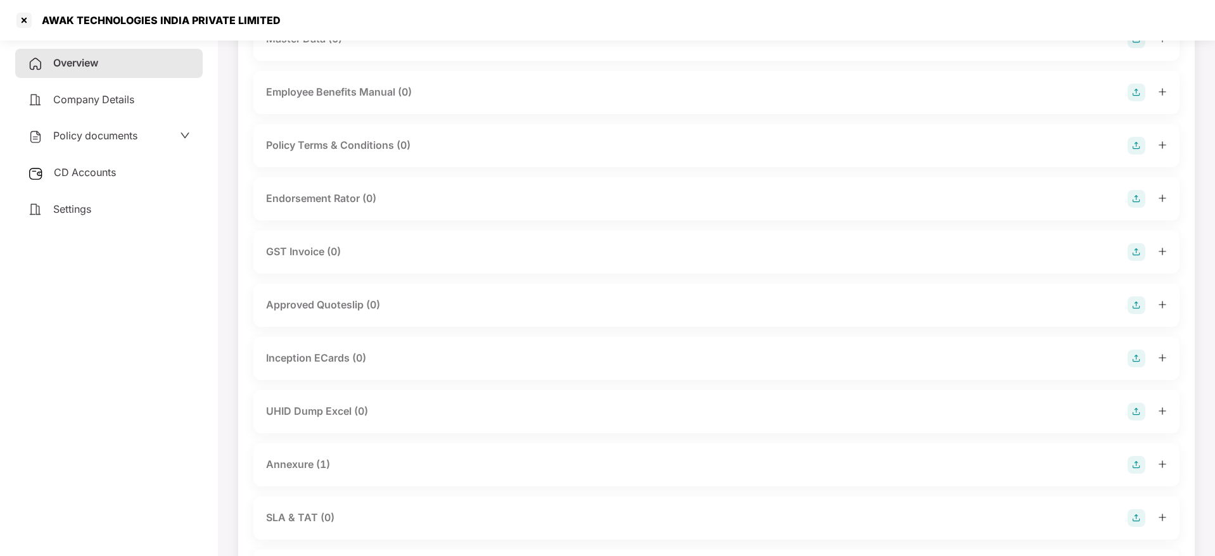
scroll to position [415, 0]
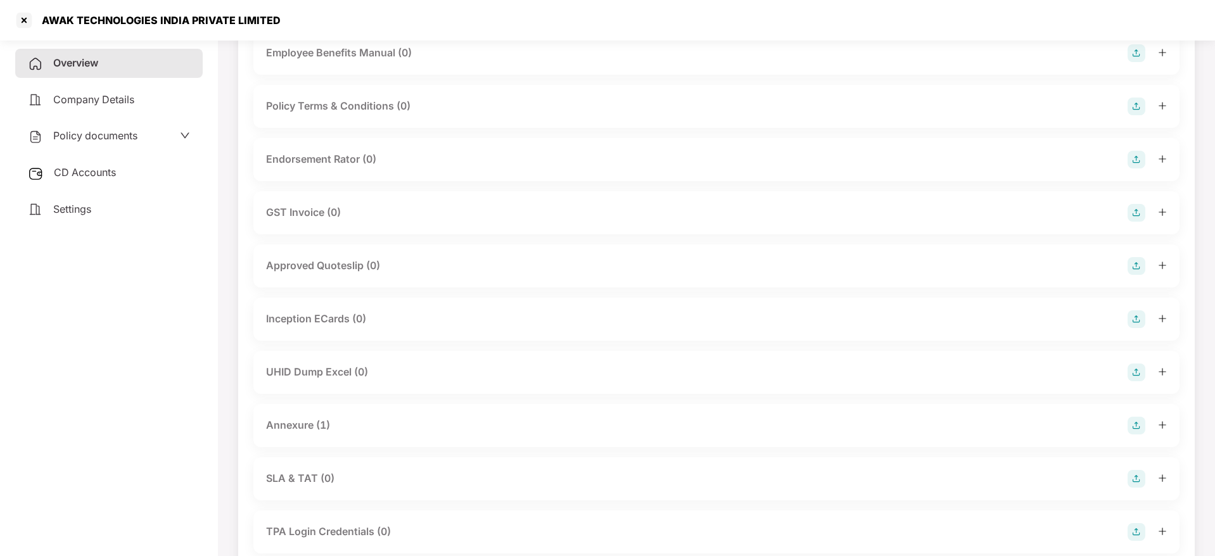
click at [1167, 428] on icon "plus" at bounding box center [1162, 425] width 9 height 9
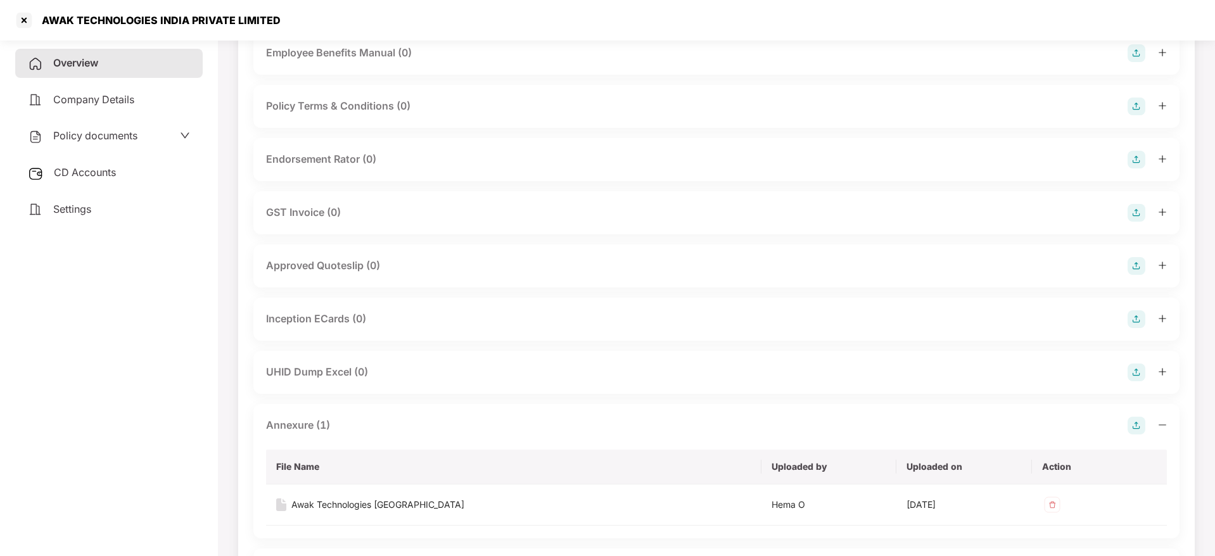
scroll to position [510, 0]
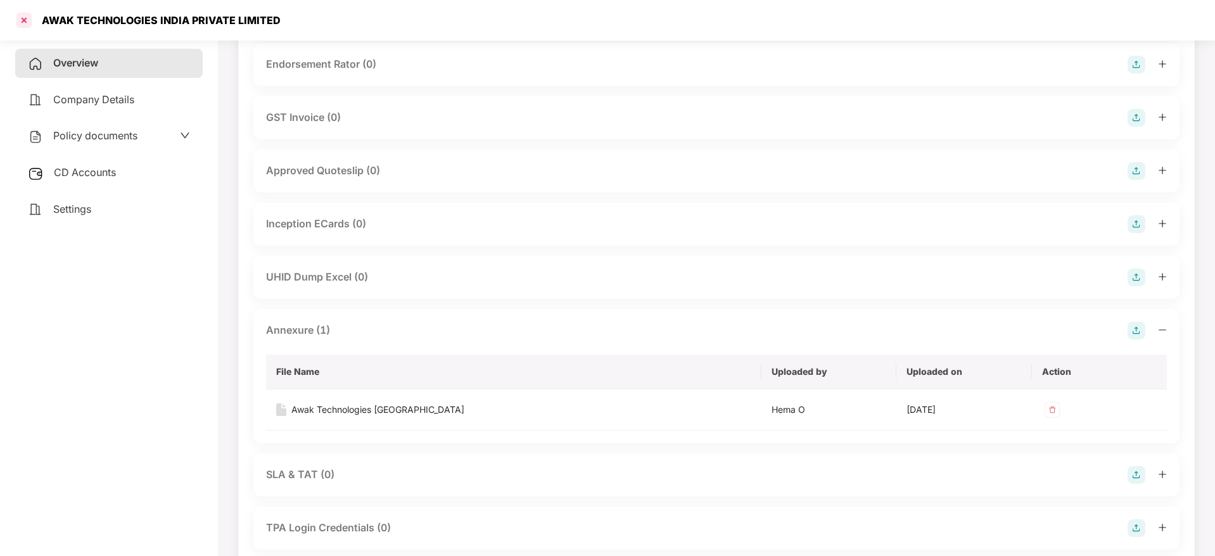
click at [27, 18] on div at bounding box center [24, 20] width 20 height 20
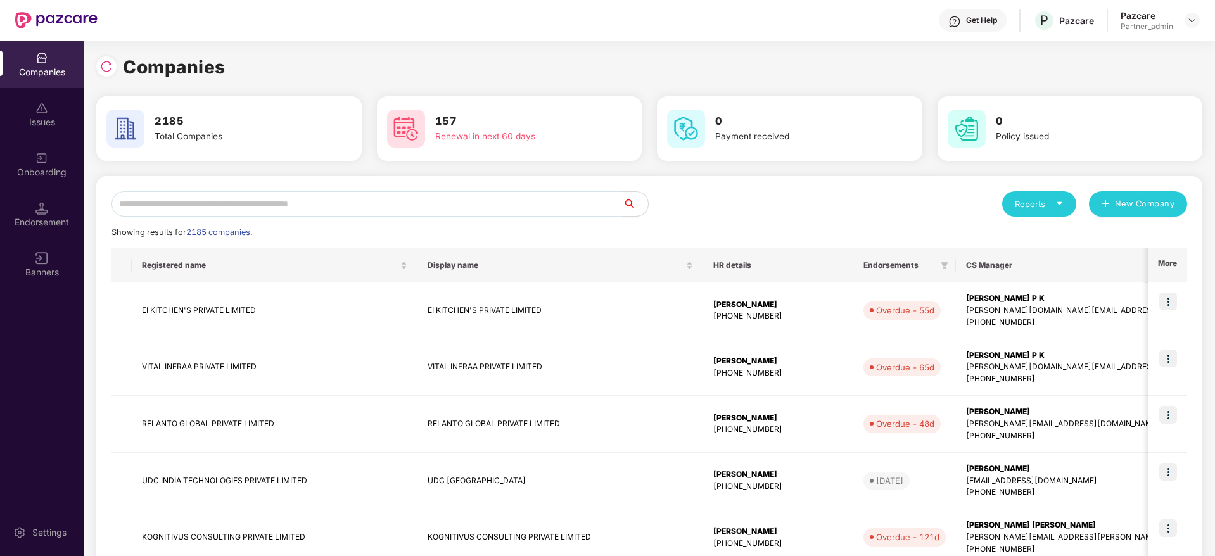
scroll to position [0, 0]
click at [416, 202] on input "text" at bounding box center [367, 203] width 511 height 25
paste input "**********"
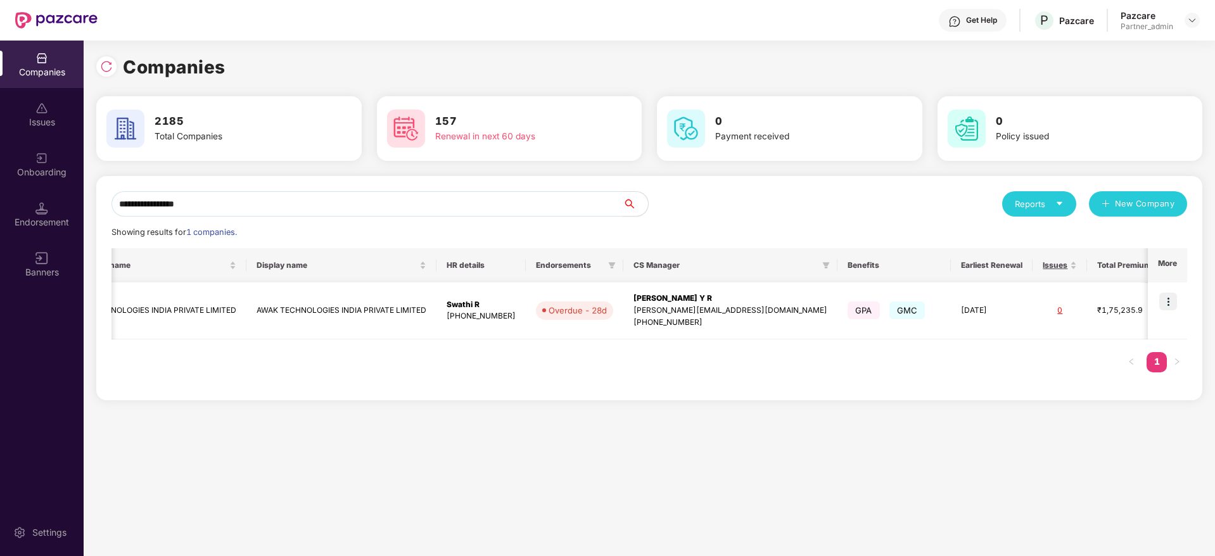
scroll to position [0, 85]
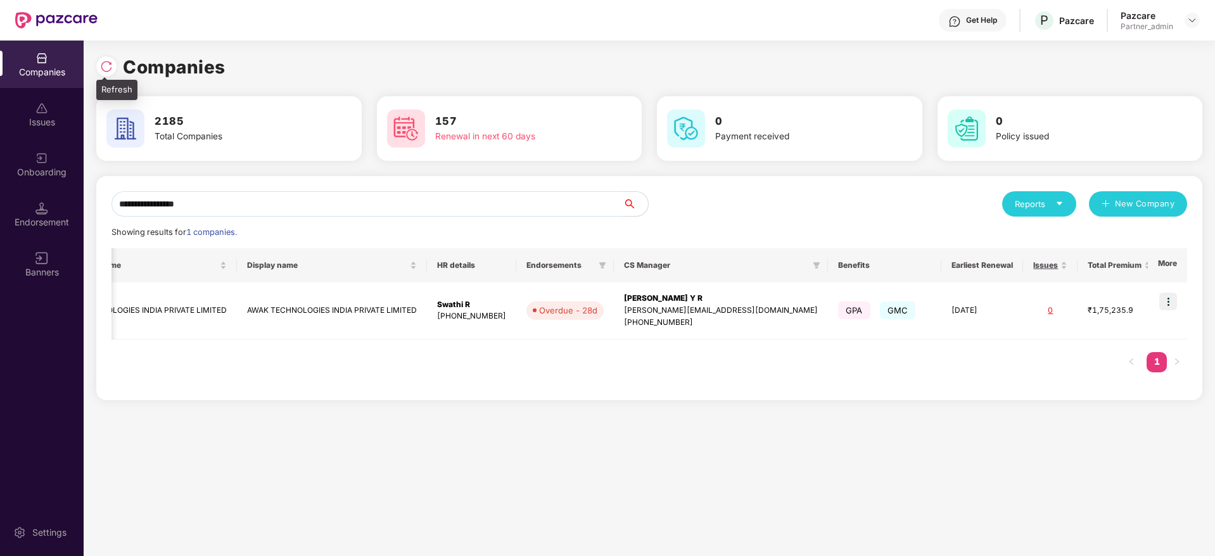
click at [105, 58] on div at bounding box center [106, 66] width 20 height 20
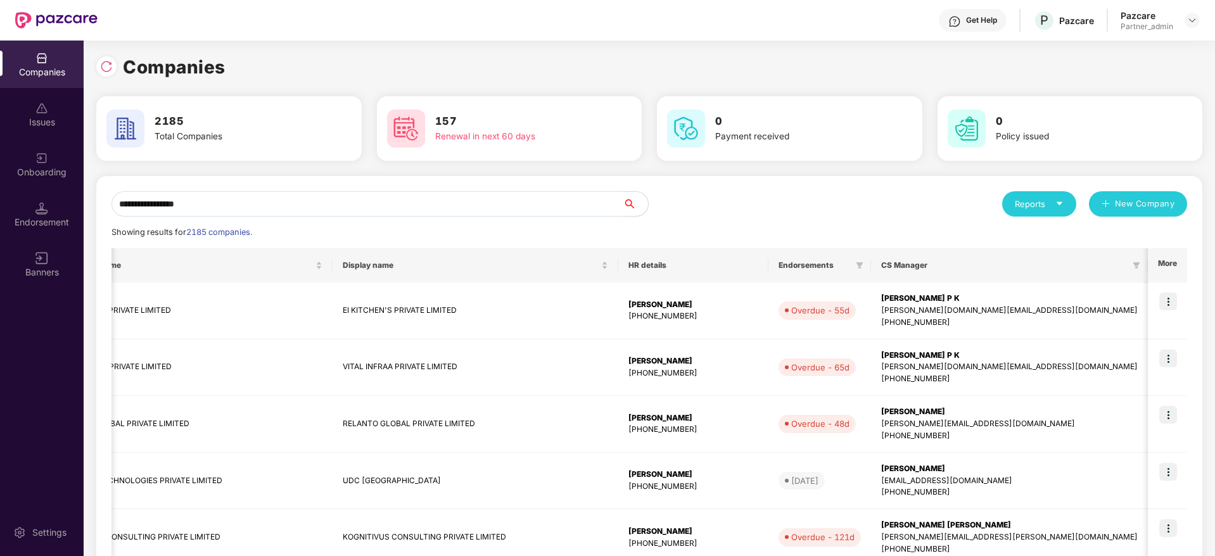
click at [245, 204] on input "**********" at bounding box center [367, 203] width 511 height 25
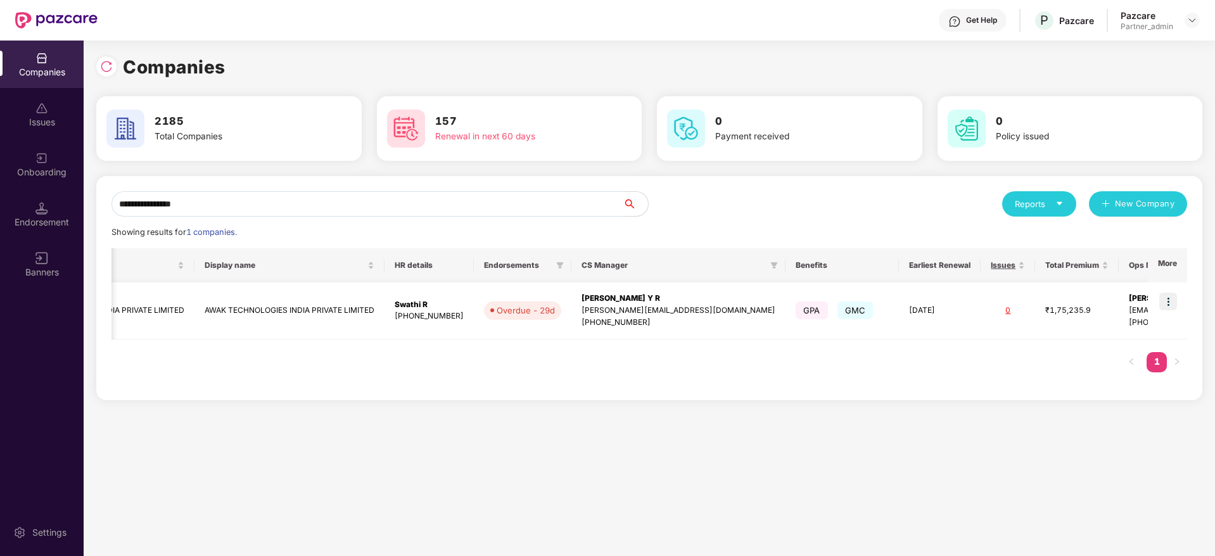
scroll to position [0, 0]
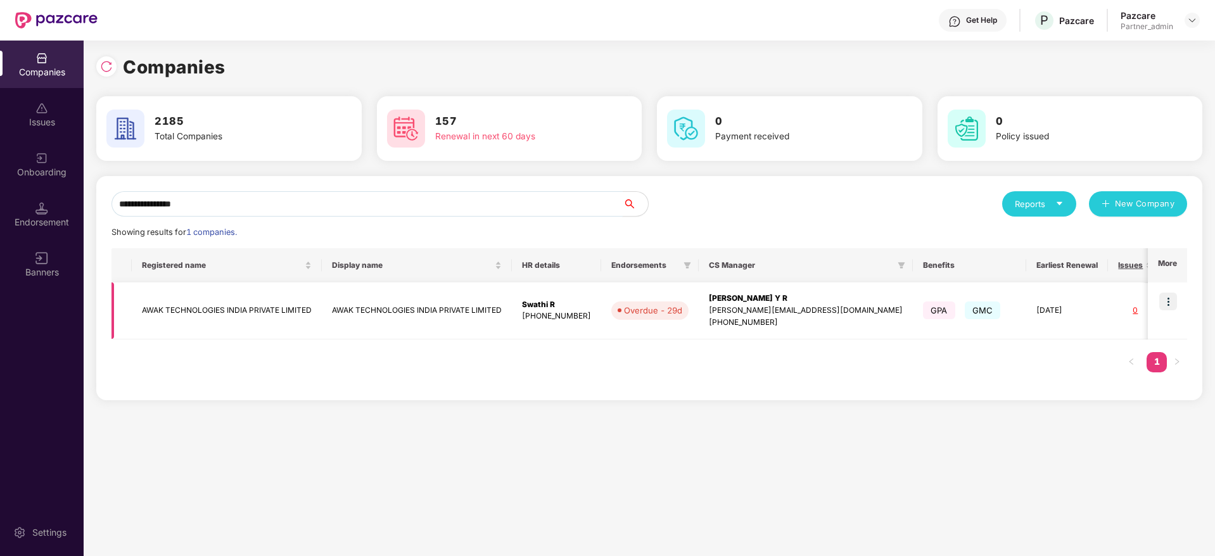
type input "**********"
click at [1172, 298] on img at bounding box center [1169, 302] width 18 height 18
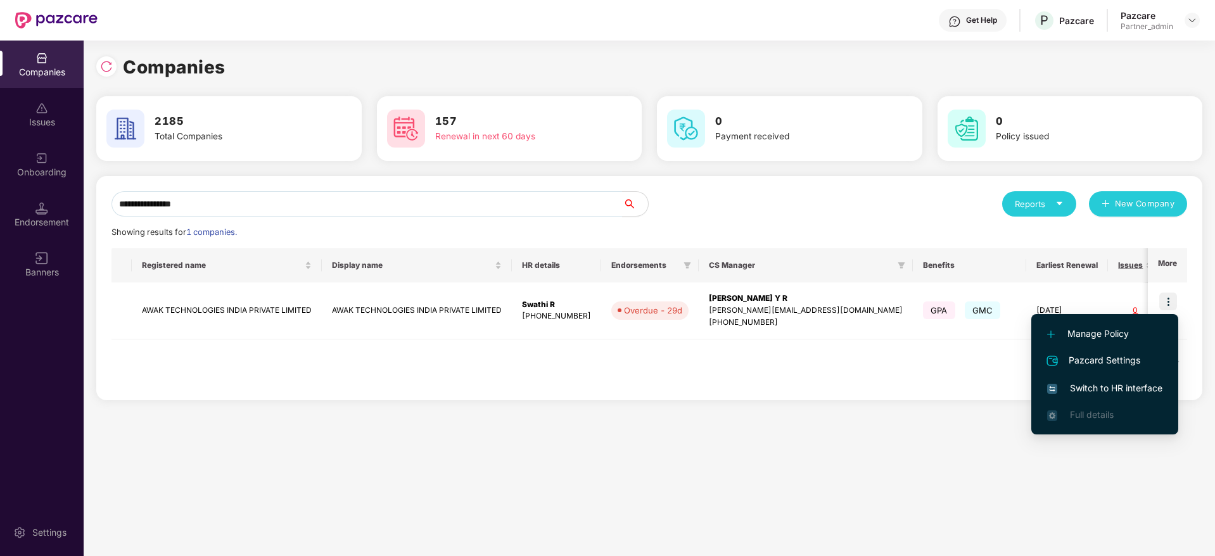
click at [1115, 384] on span "Switch to HR interface" at bounding box center [1105, 388] width 115 height 14
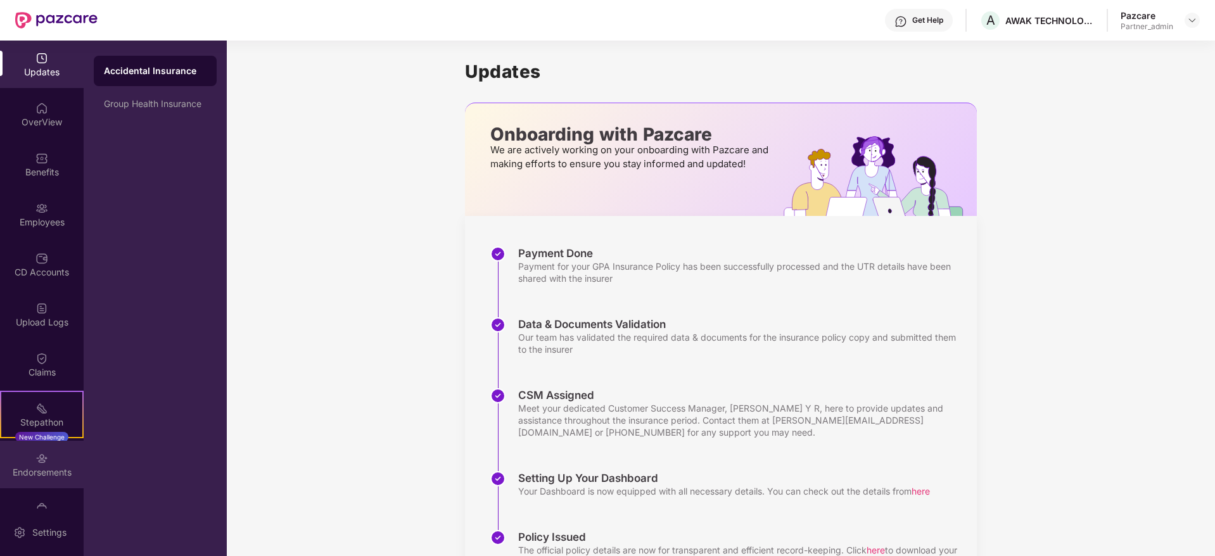
click at [39, 470] on div "Endorsements" at bounding box center [42, 472] width 84 height 13
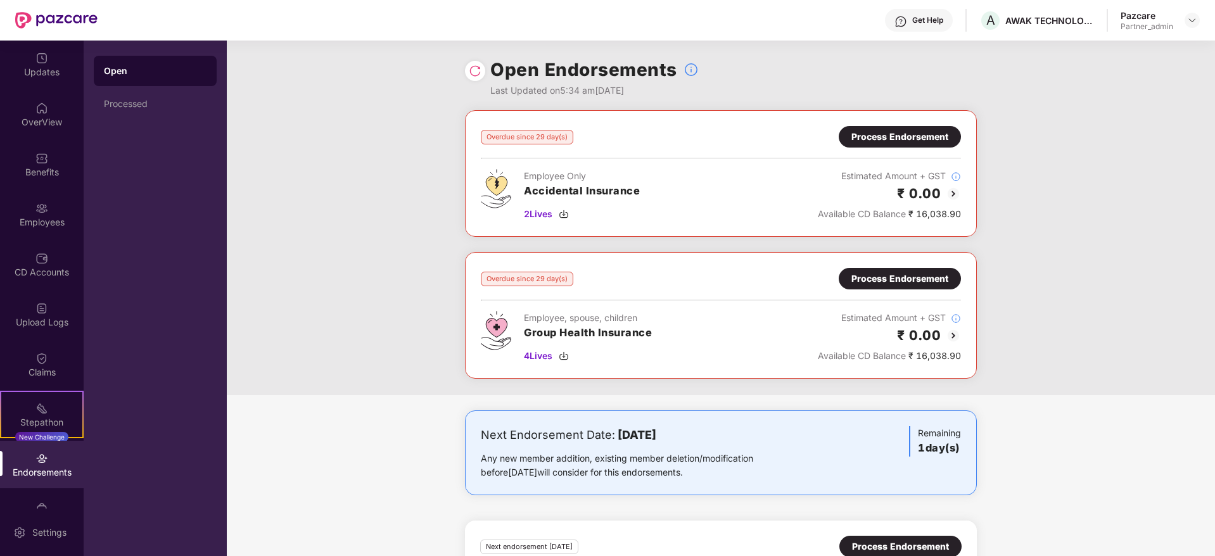
click at [904, 132] on div "Process Endorsement" at bounding box center [900, 137] width 97 height 14
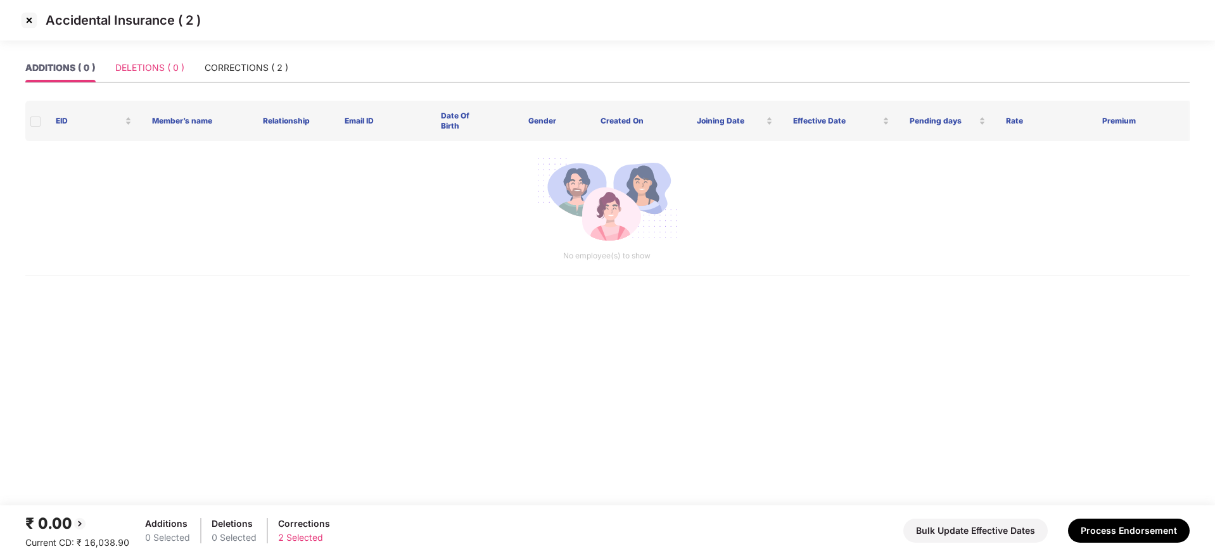
click at [146, 53] on div "DELETIONS ( 0 )" at bounding box center [149, 67] width 69 height 29
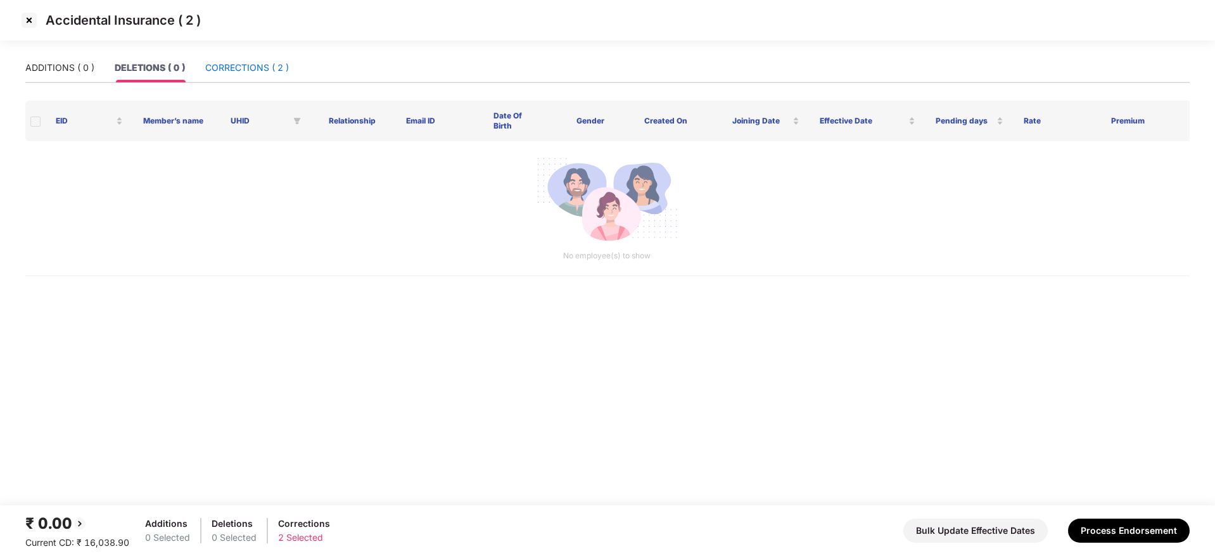
click at [220, 70] on div "CORRECTIONS ( 2 )" at bounding box center [247, 68] width 84 height 14
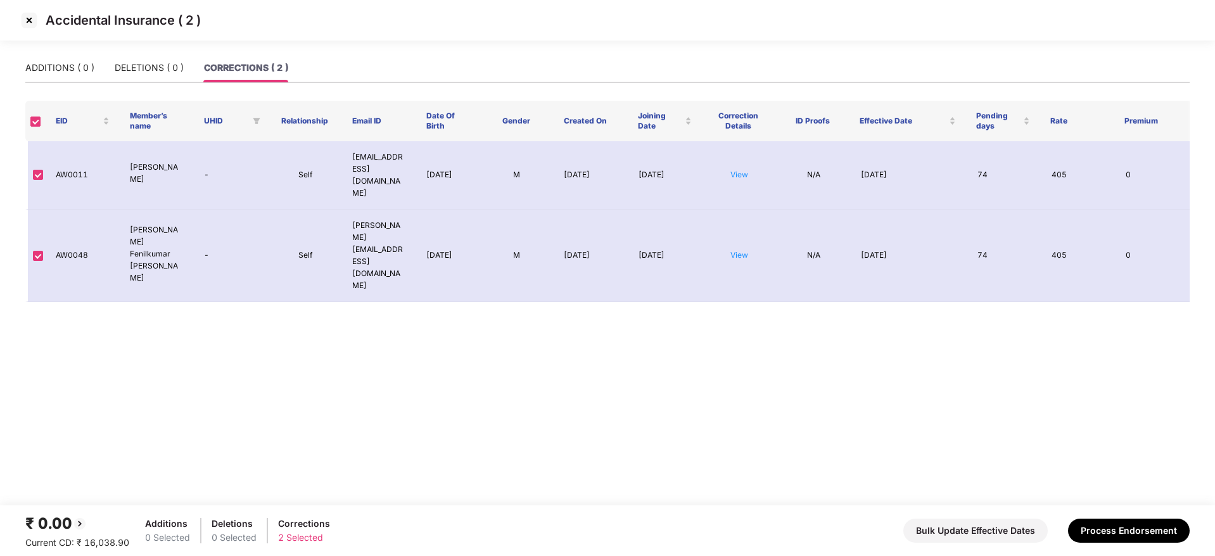
click at [34, 19] on img at bounding box center [29, 20] width 20 height 20
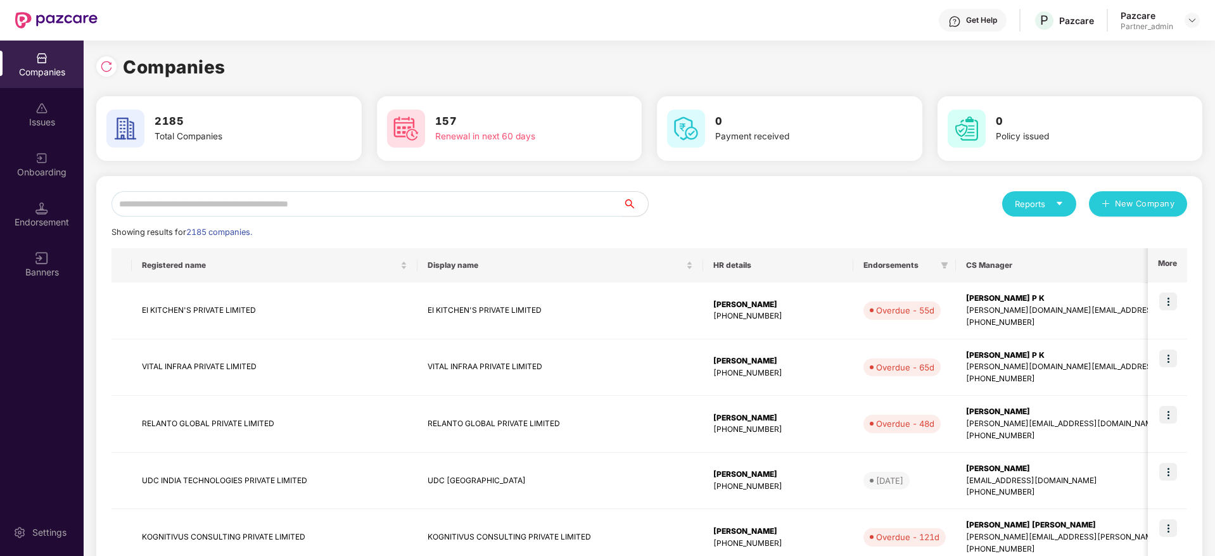
click at [261, 203] on input "text" at bounding box center [367, 203] width 511 height 25
paste input "**********"
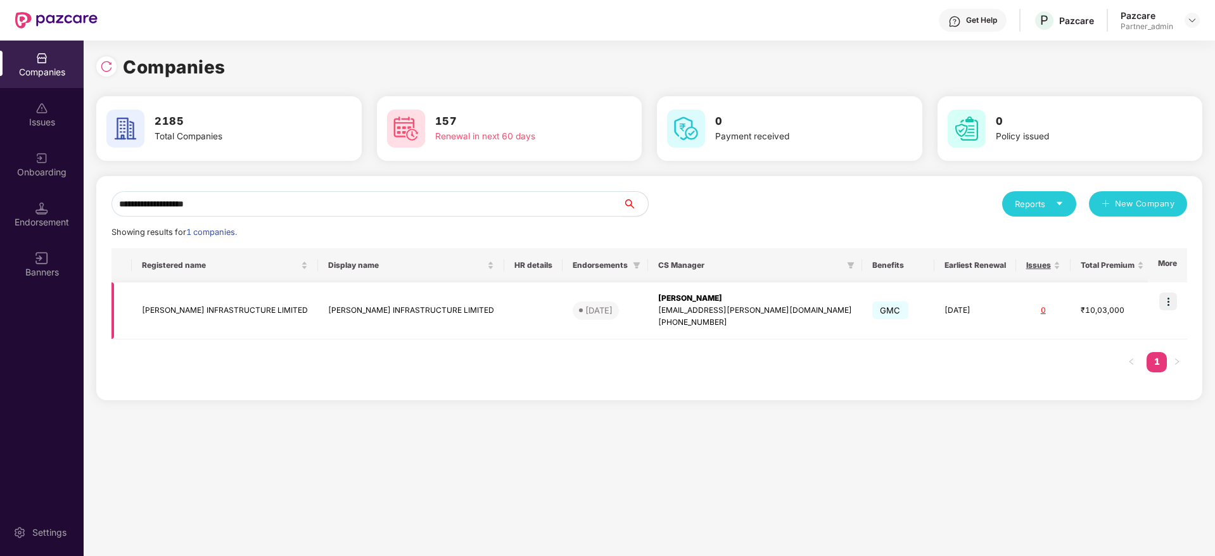
type input "**********"
click at [1172, 303] on img at bounding box center [1169, 302] width 18 height 18
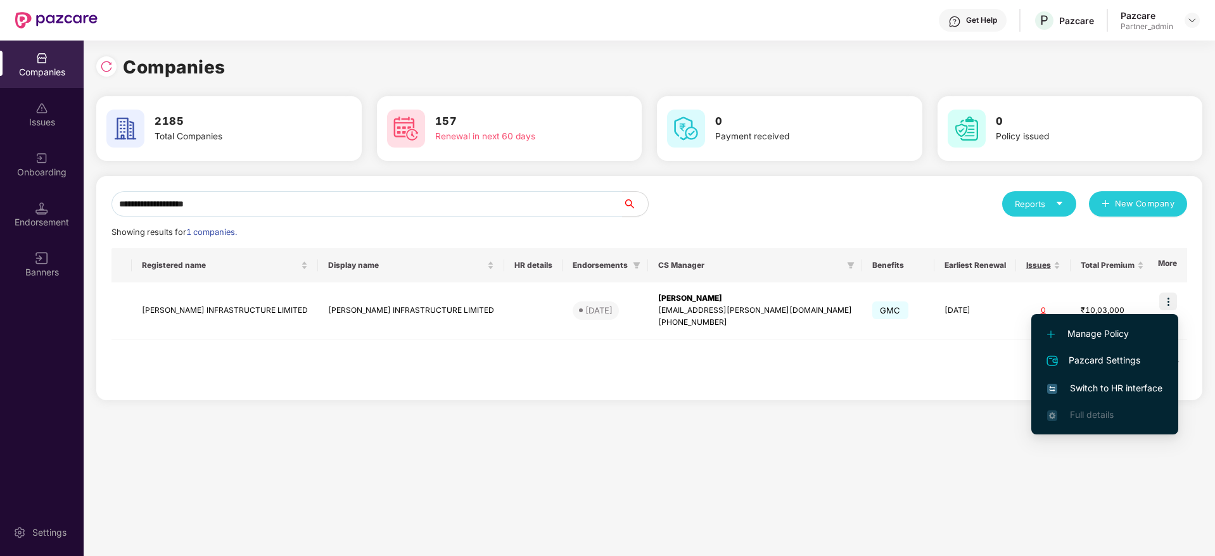
click at [1099, 387] on span "Switch to HR interface" at bounding box center [1105, 388] width 115 height 14
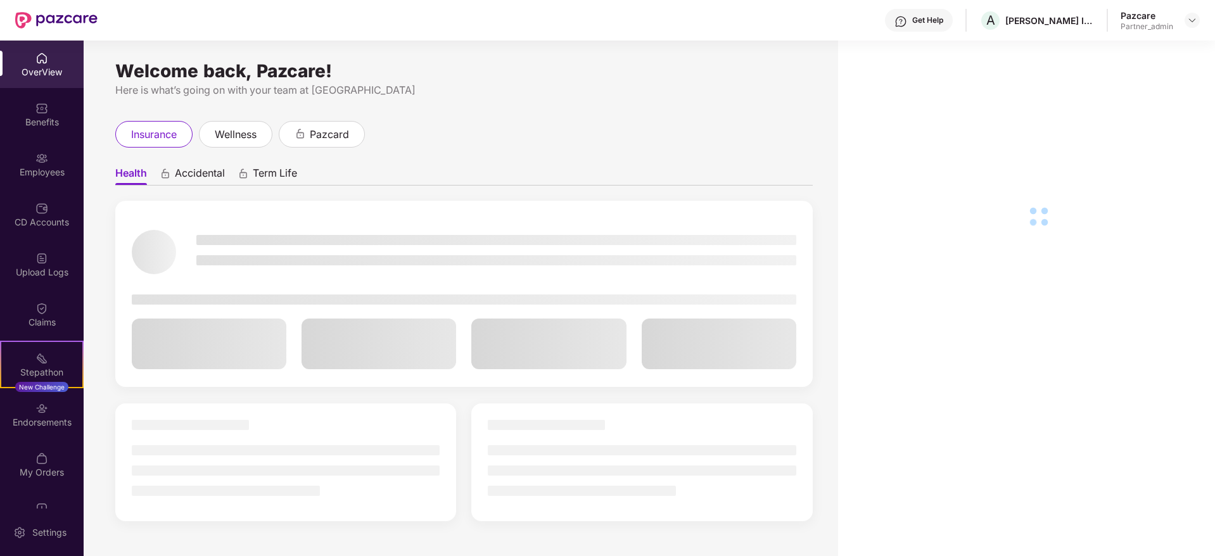
click at [34, 117] on div "Benefits" at bounding box center [42, 122] width 84 height 13
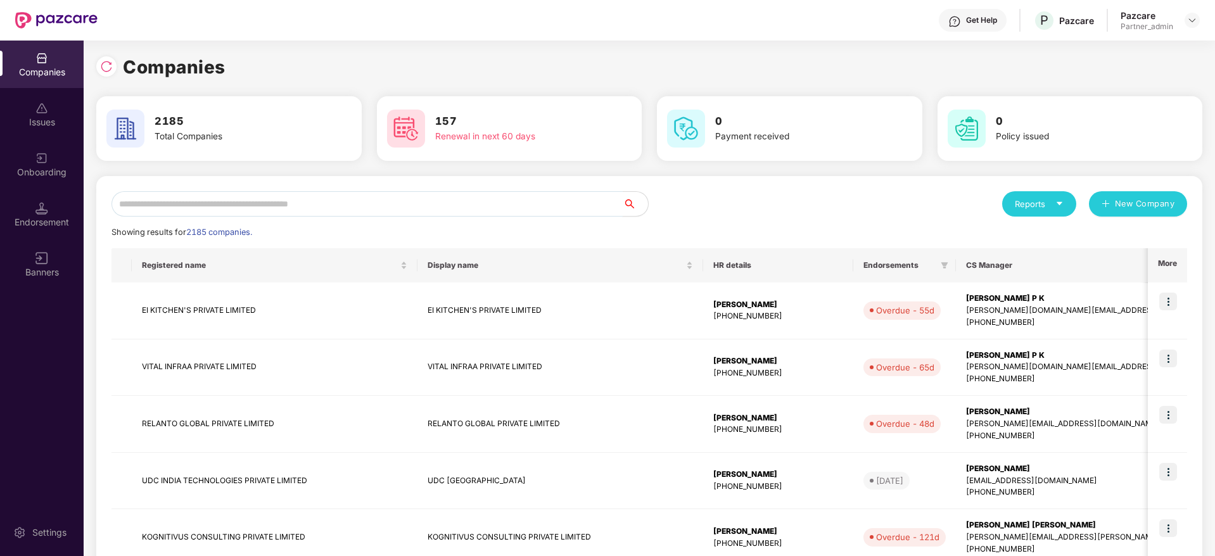
click at [184, 215] on input "text" at bounding box center [367, 203] width 511 height 25
paste input "**********"
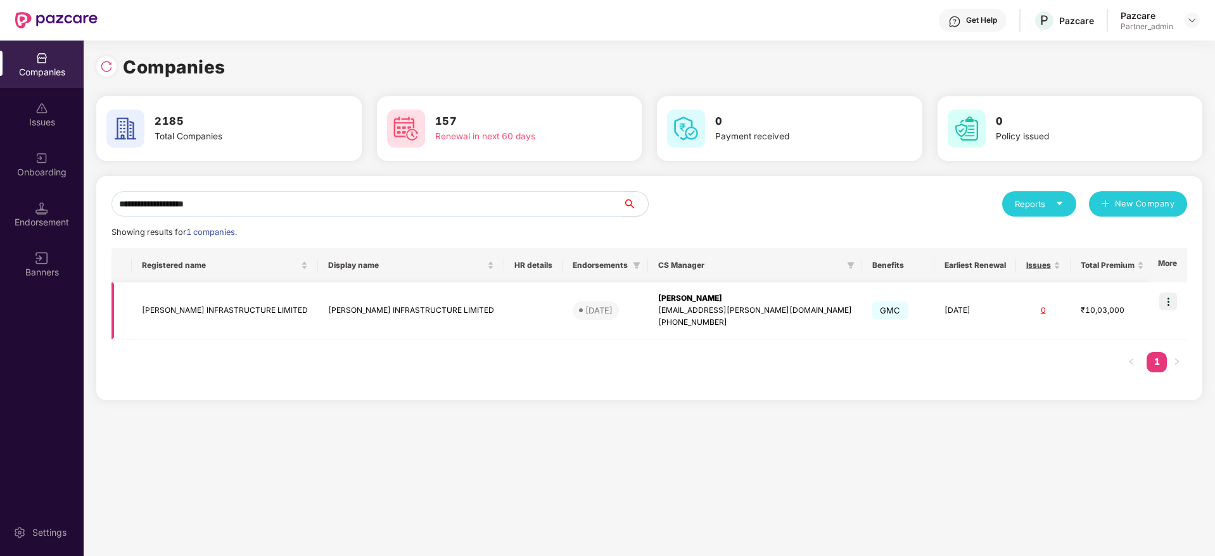
type input "**********"
click at [658, 307] on div "[EMAIL_ADDRESS][PERSON_NAME][DOMAIN_NAME]" at bounding box center [755, 311] width 194 height 12
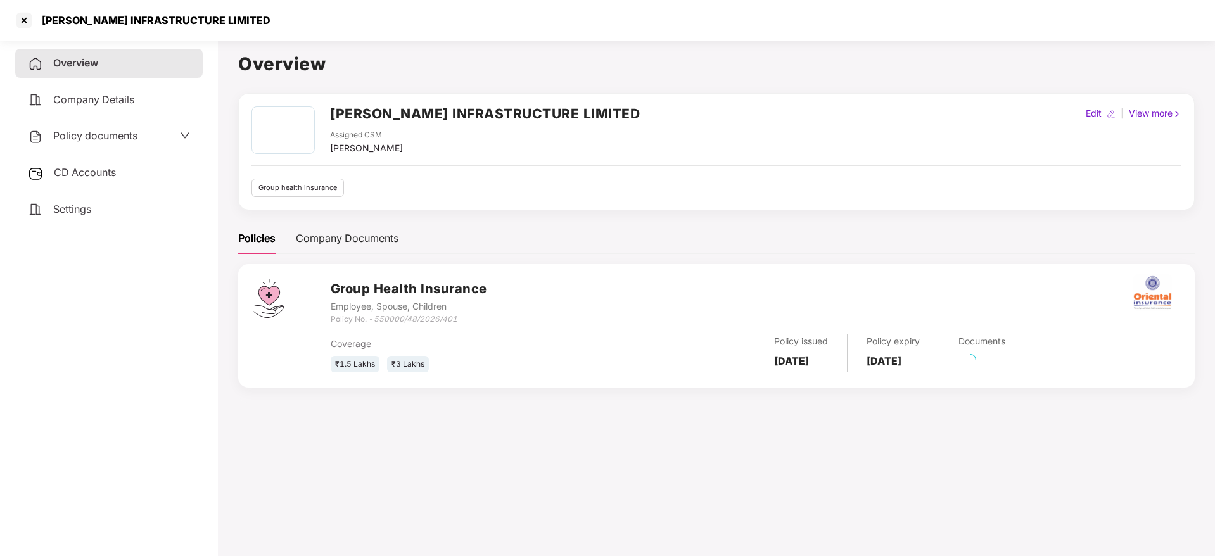
click at [70, 172] on span "CD Accounts" at bounding box center [85, 172] width 62 height 13
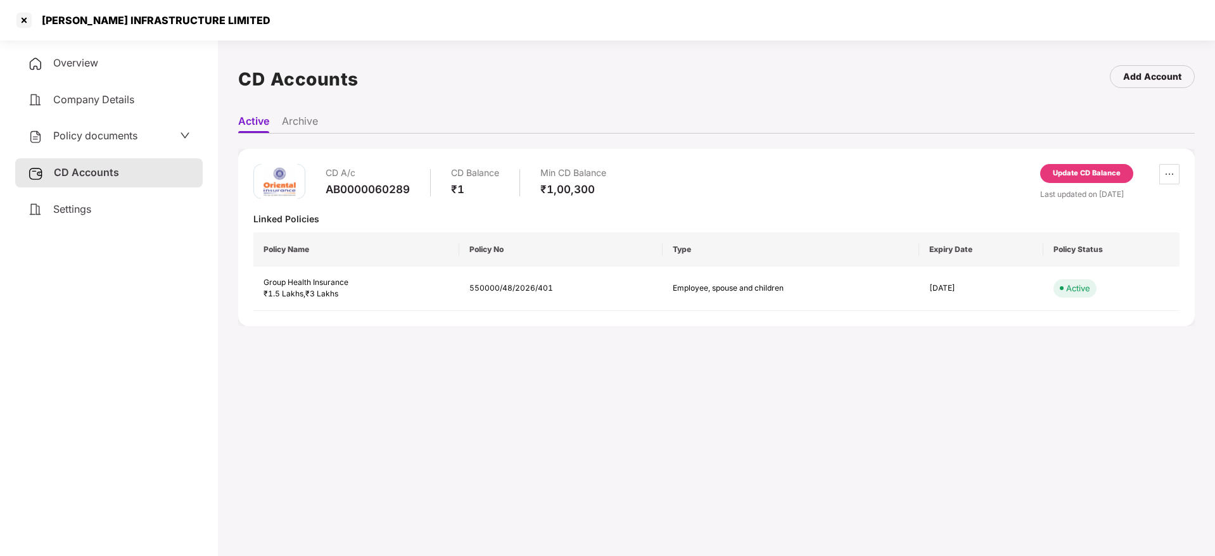
click at [75, 217] on div "Settings" at bounding box center [109, 209] width 188 height 29
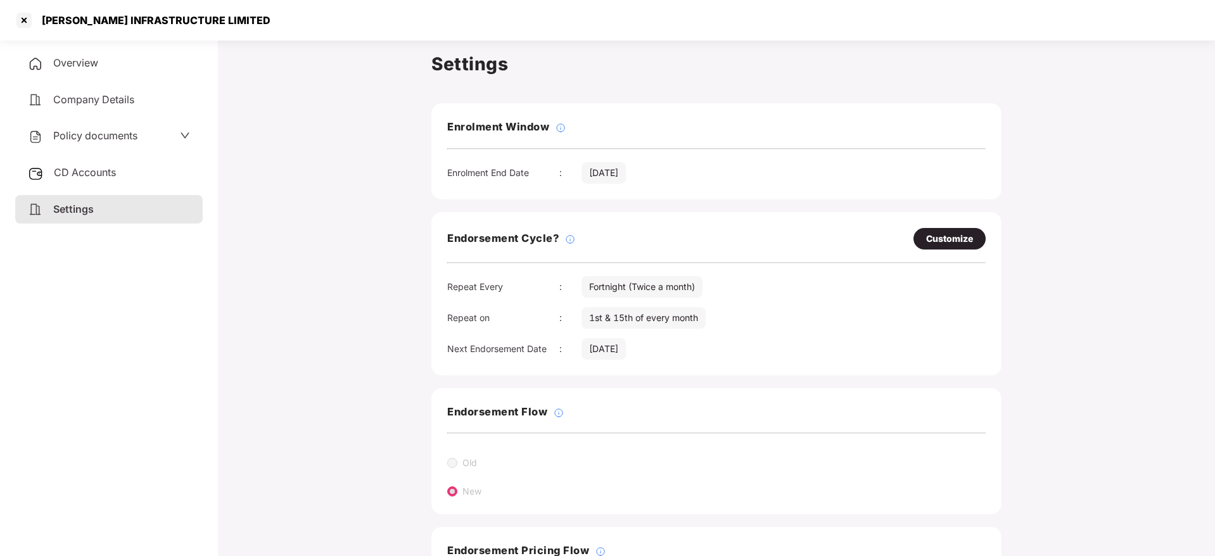
click at [937, 245] on div "Customize" at bounding box center [949, 239] width 47 height 14
select select "*********"
select select "****"
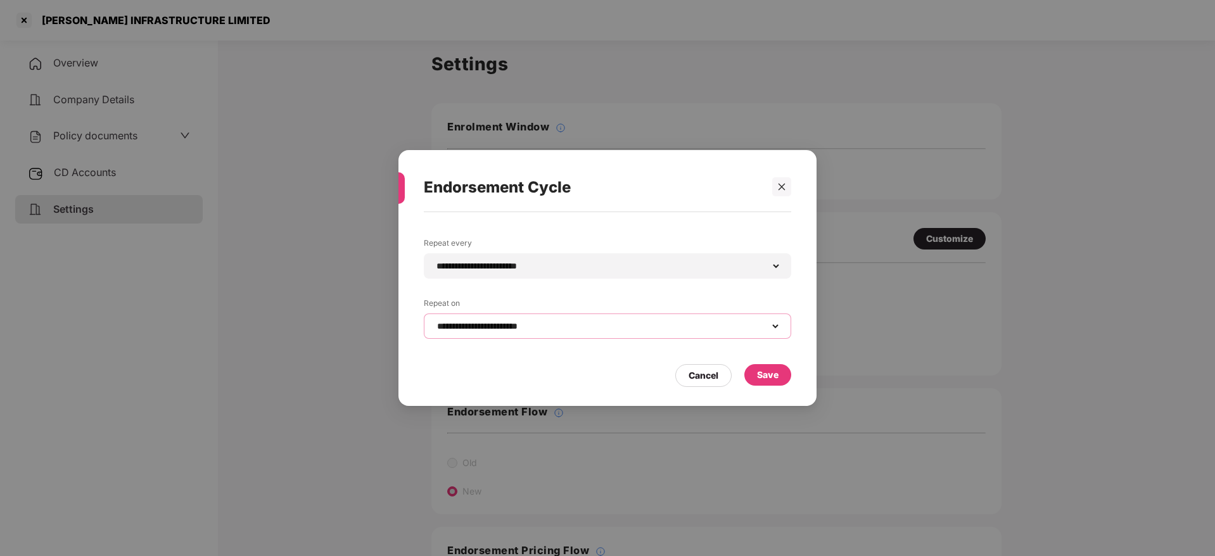
drag, startPoint x: 580, startPoint y: 322, endPoint x: 565, endPoint y: 324, distance: 15.4
click at [580, 322] on select "**********" at bounding box center [608, 326] width 346 height 10
click at [930, 301] on div "**********" at bounding box center [607, 278] width 1215 height 556
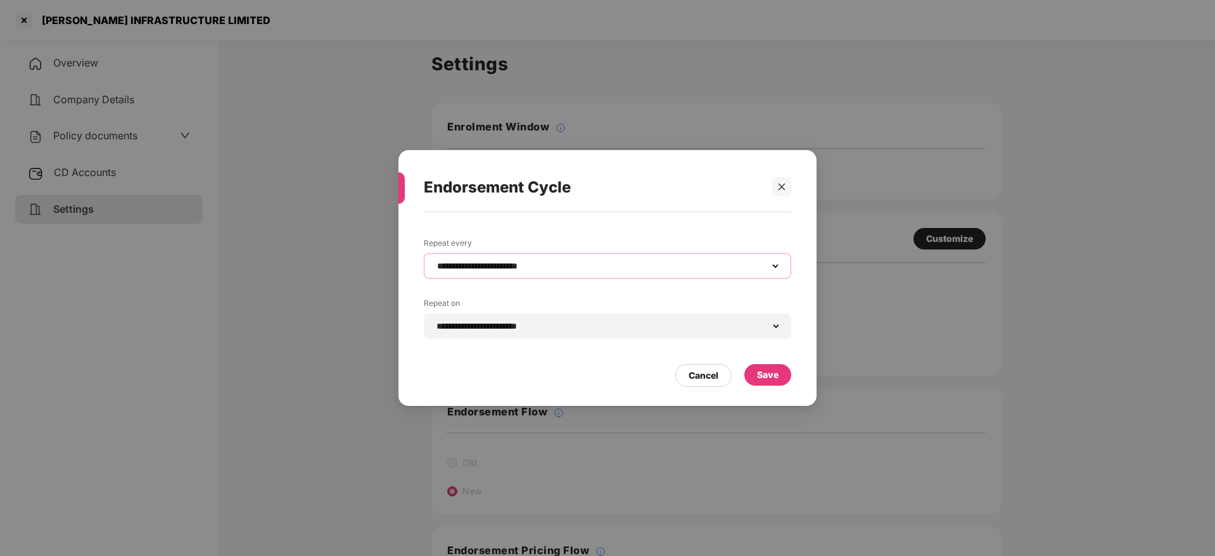
click at [736, 265] on select "**********" at bounding box center [608, 266] width 346 height 10
select select "*****"
click at [435, 261] on select "**********" at bounding box center [608, 266] width 346 height 10
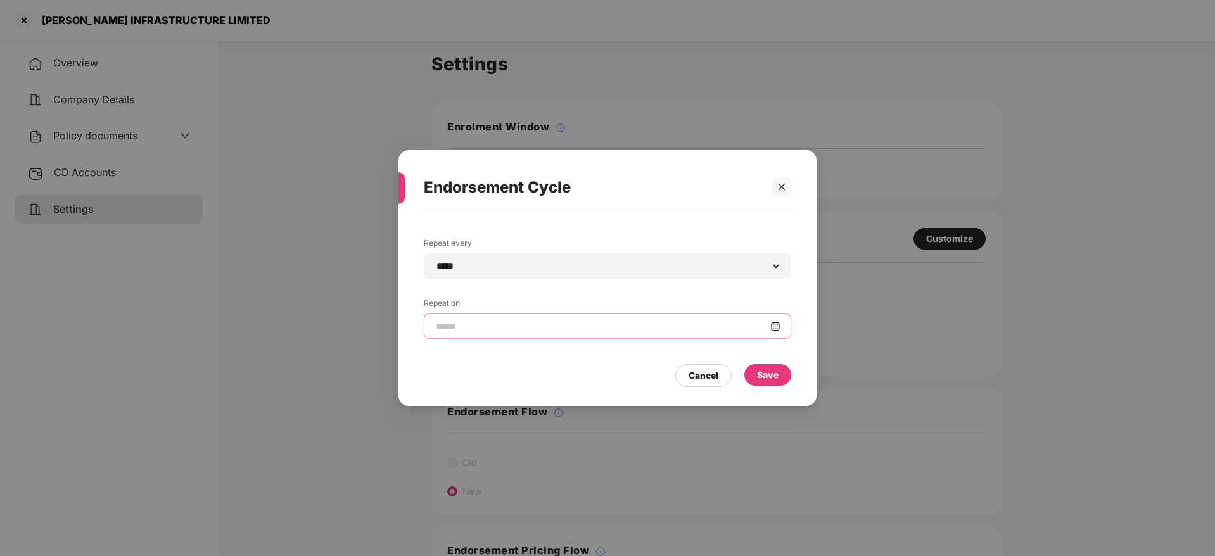
click at [522, 322] on input at bounding box center [603, 326] width 336 height 13
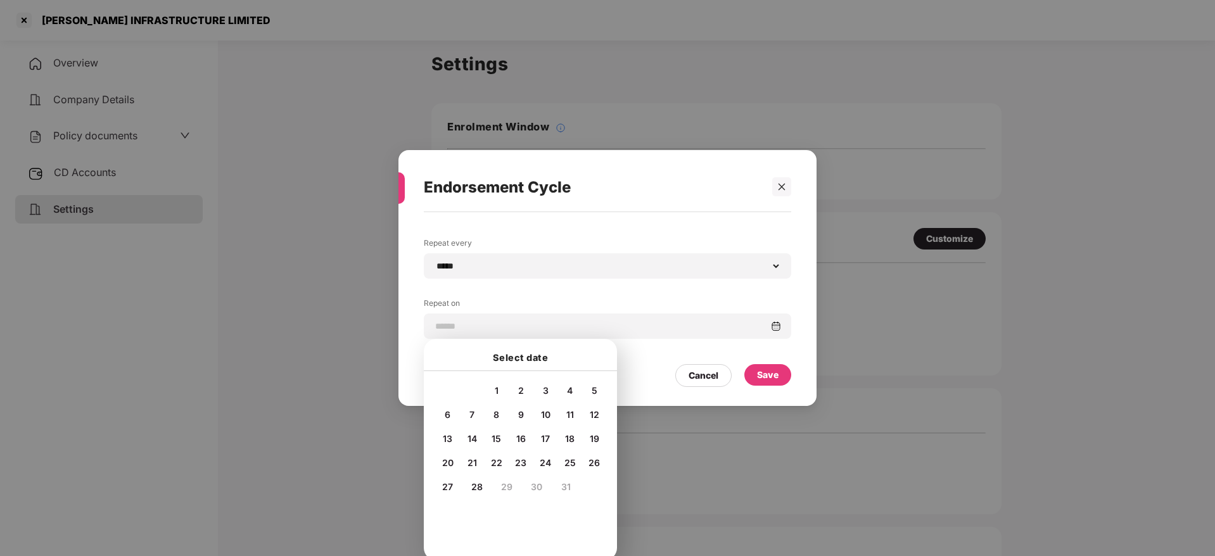
click at [496, 439] on span "15" at bounding box center [497, 438] width 10 height 11
type input "**********"
click at [766, 370] on div "Save" at bounding box center [768, 375] width 22 height 14
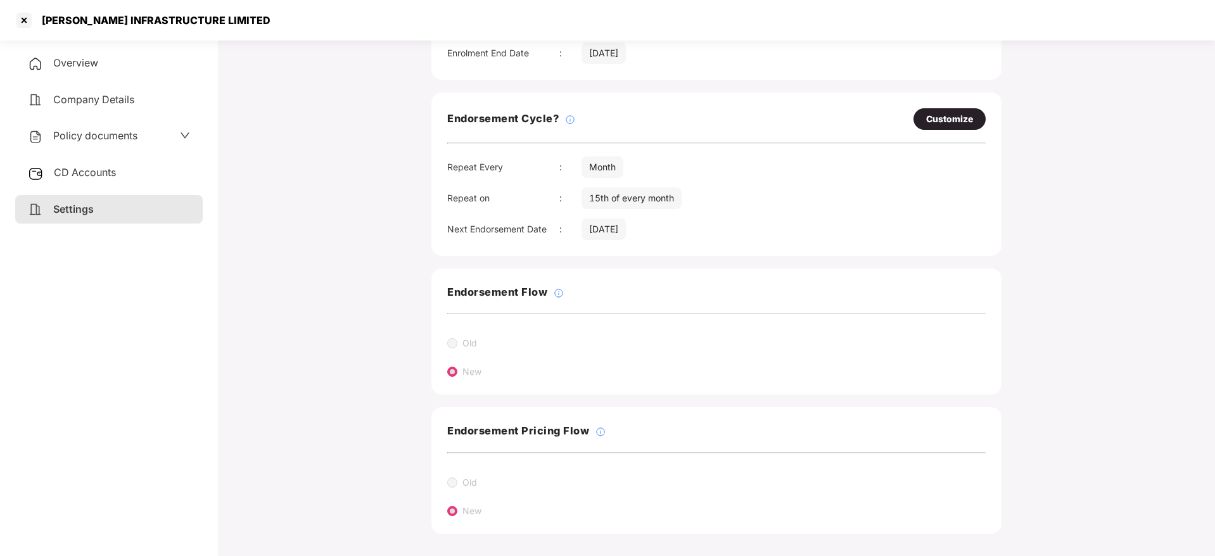
scroll to position [125, 0]
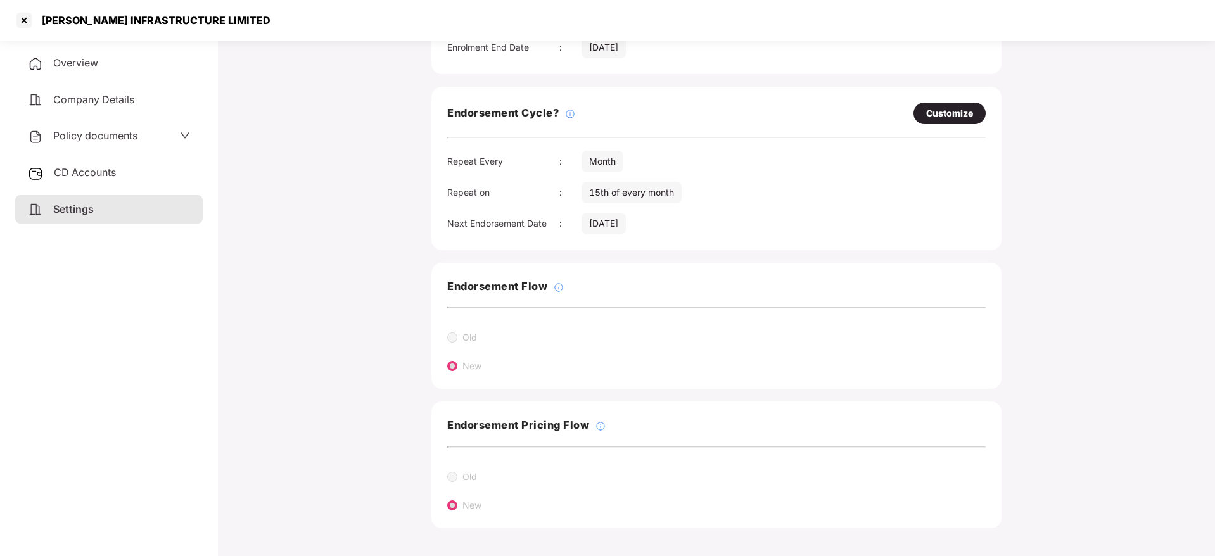
click at [69, 164] on div "CD Accounts" at bounding box center [109, 172] width 188 height 29
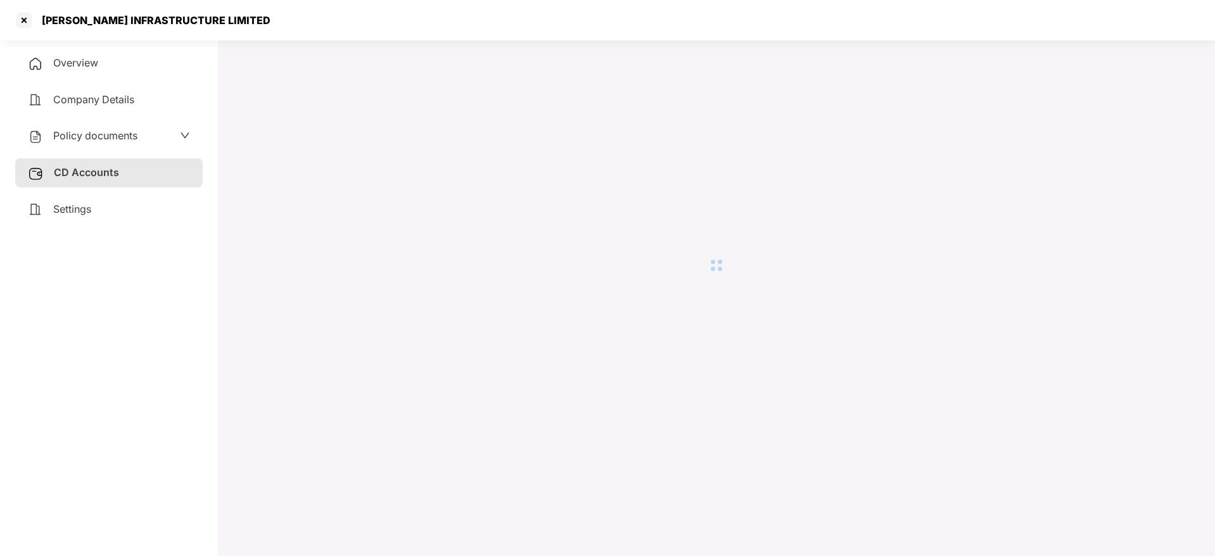
click at [82, 202] on div "Settings" at bounding box center [109, 209] width 188 height 29
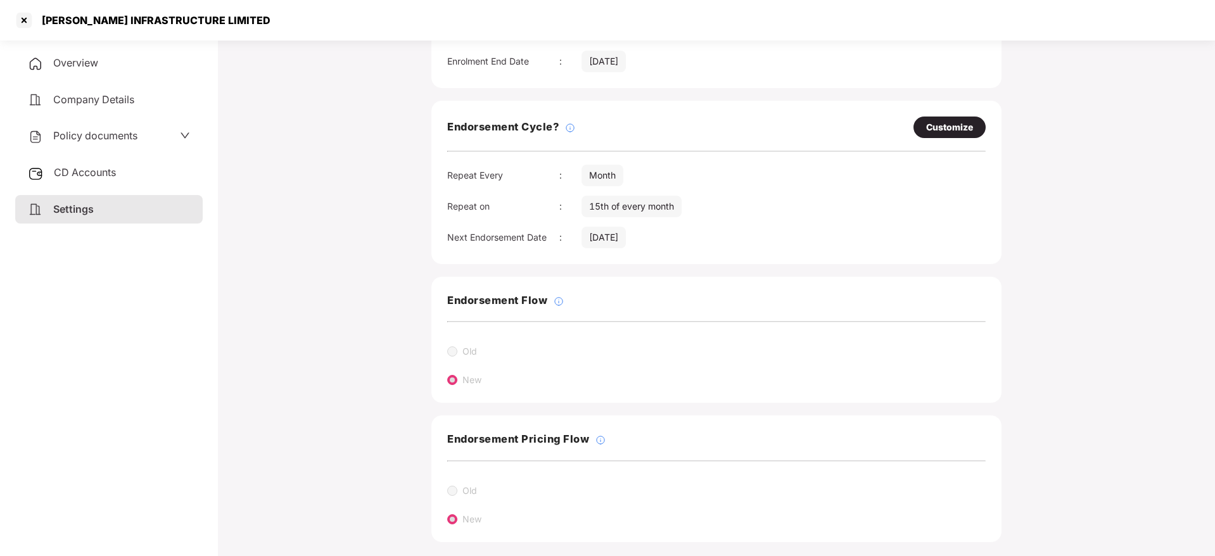
click at [74, 174] on span "CD Accounts" at bounding box center [85, 172] width 62 height 13
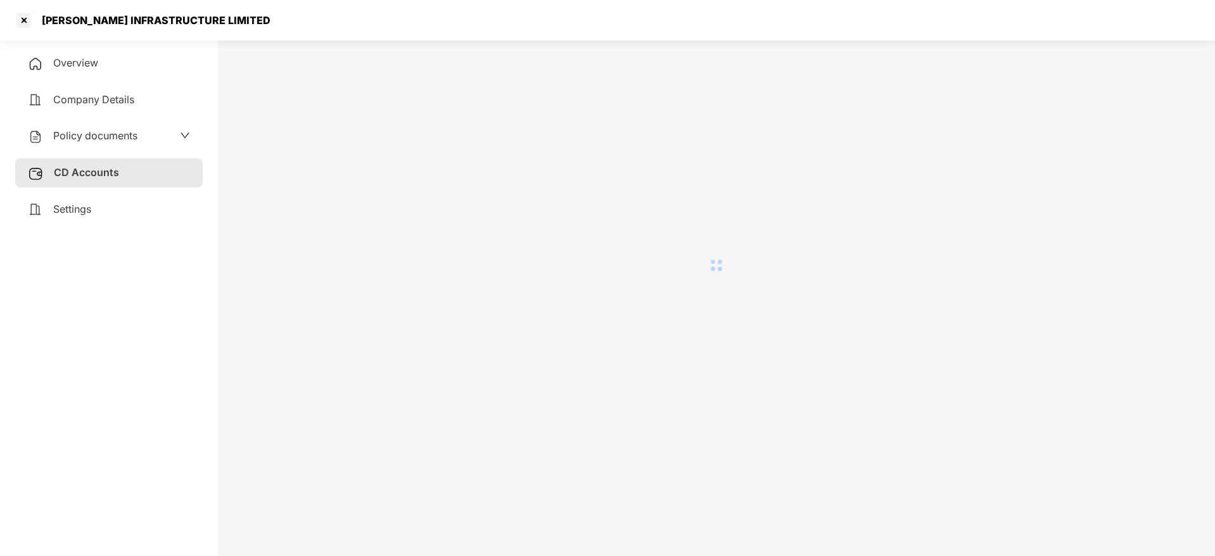
scroll to position [35, 0]
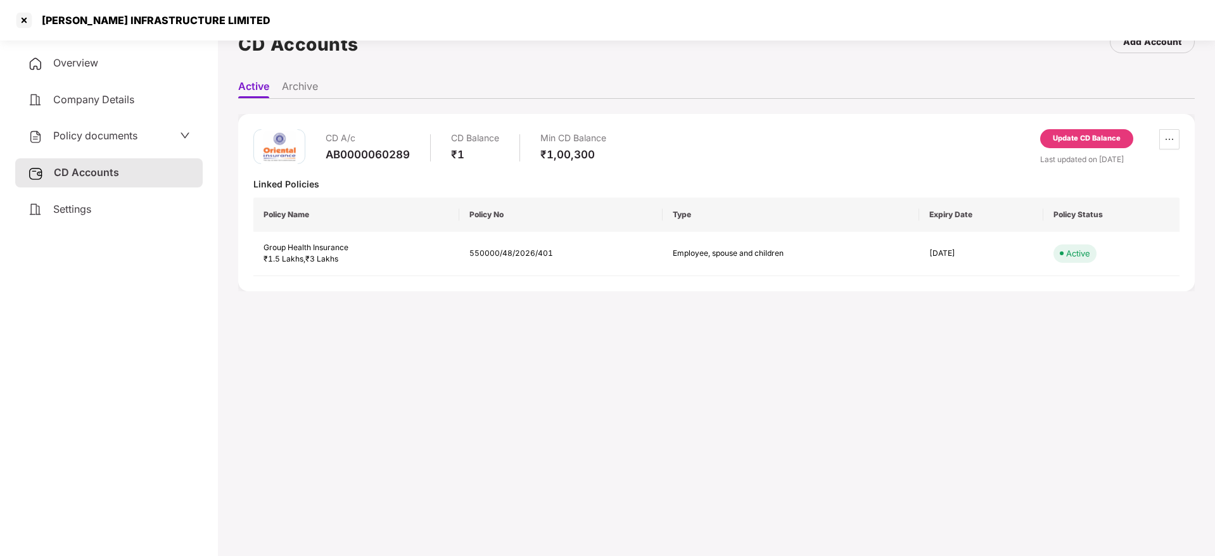
click at [78, 60] on span "Overview" at bounding box center [75, 62] width 45 height 13
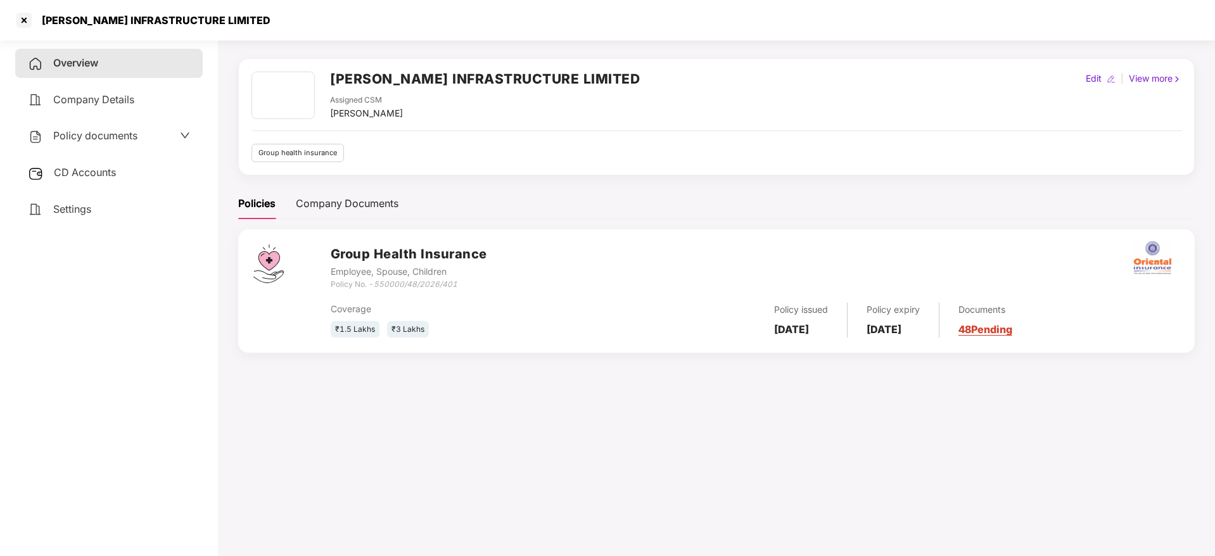
click at [1013, 328] on link "48 Pending" at bounding box center [986, 329] width 54 height 13
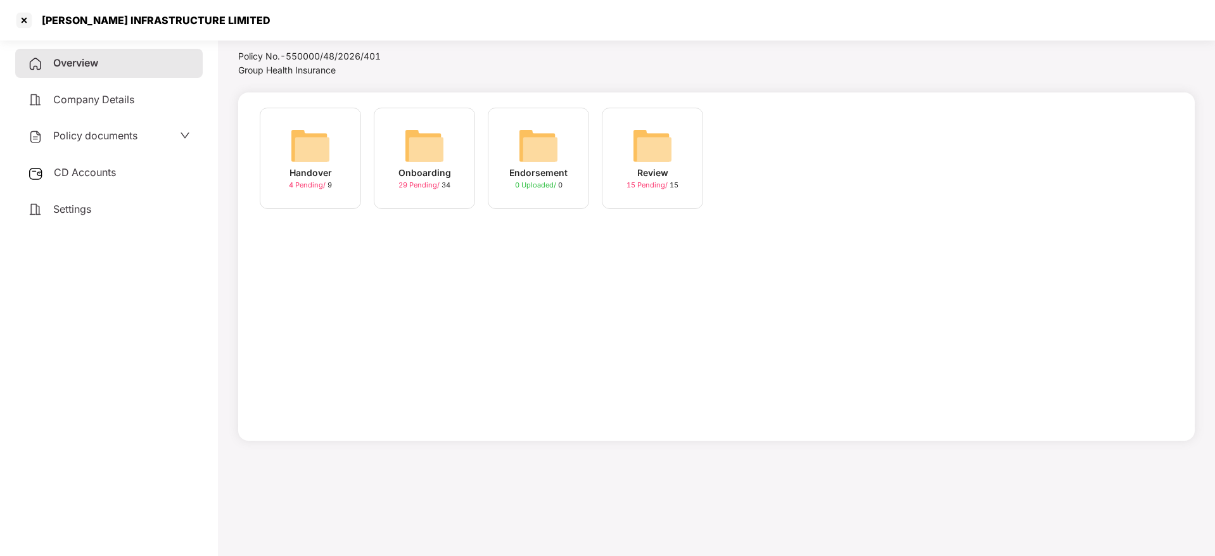
click at [436, 156] on img at bounding box center [424, 145] width 41 height 41
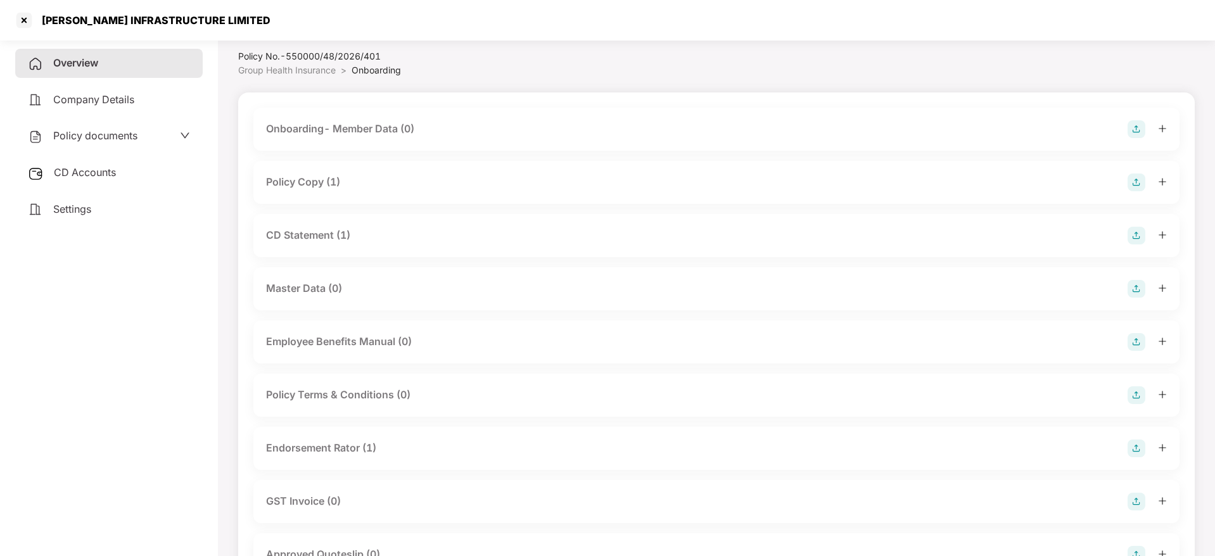
click at [1163, 182] on icon "plus" at bounding box center [1162, 181] width 9 height 9
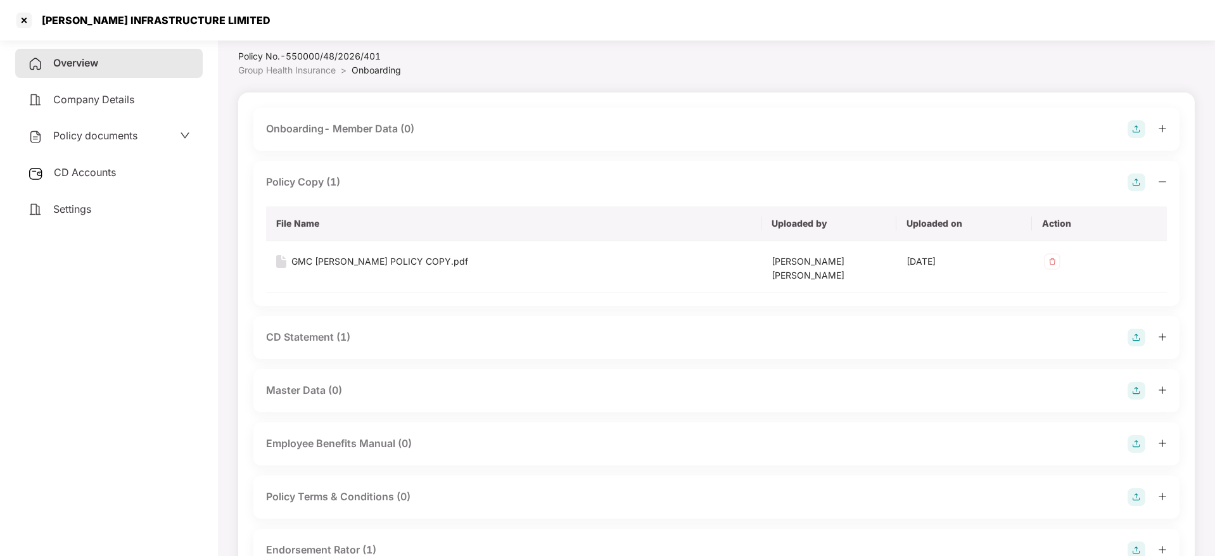
click at [1158, 329] on div at bounding box center [1147, 338] width 39 height 18
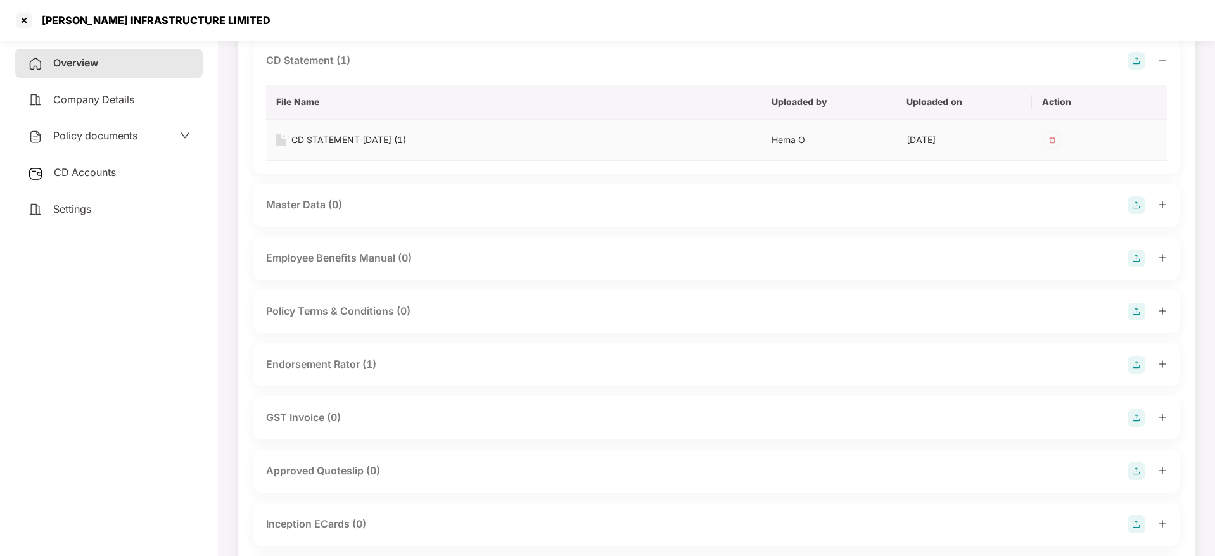
scroll to position [320, 0]
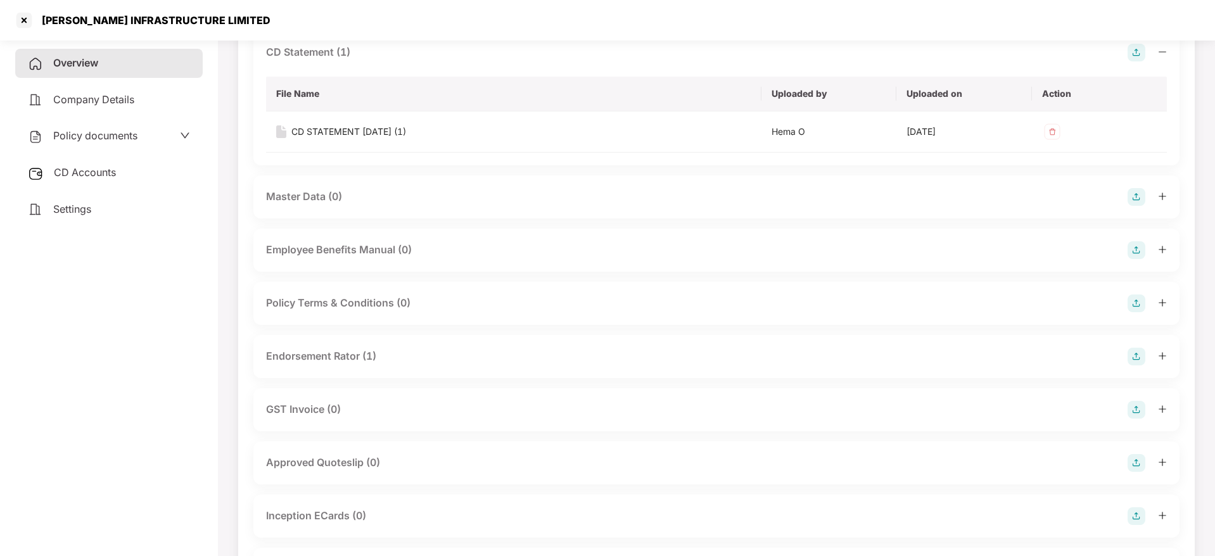
click at [1162, 352] on icon "plus" at bounding box center [1162, 356] width 9 height 9
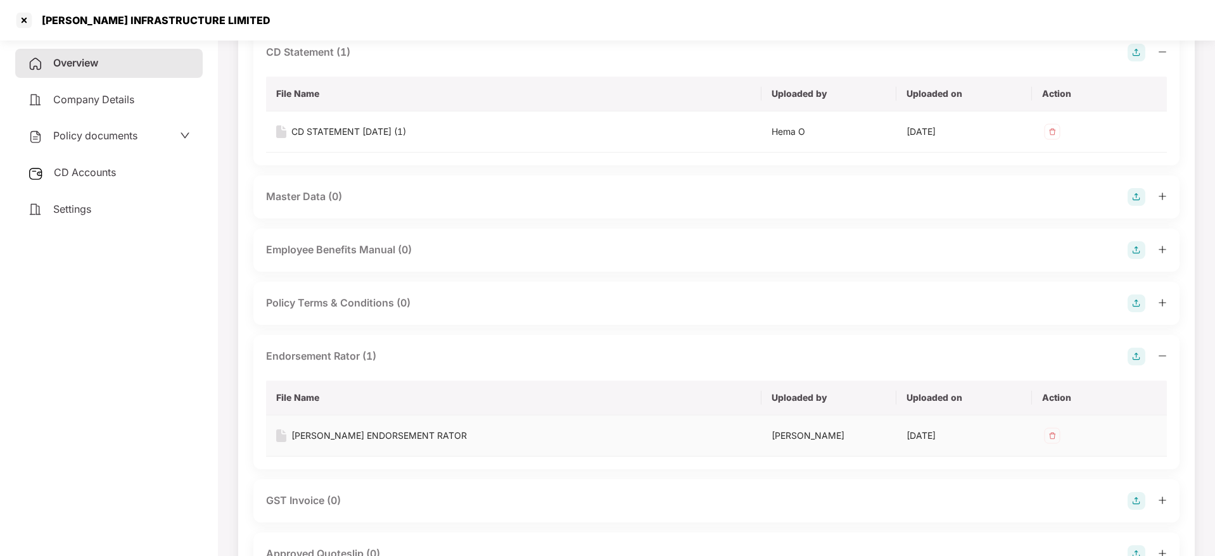
click at [392, 429] on div "[PERSON_NAME] ENDORSEMENT RATOR" at bounding box center [380, 436] width 176 height 14
click at [27, 17] on div at bounding box center [24, 20] width 20 height 20
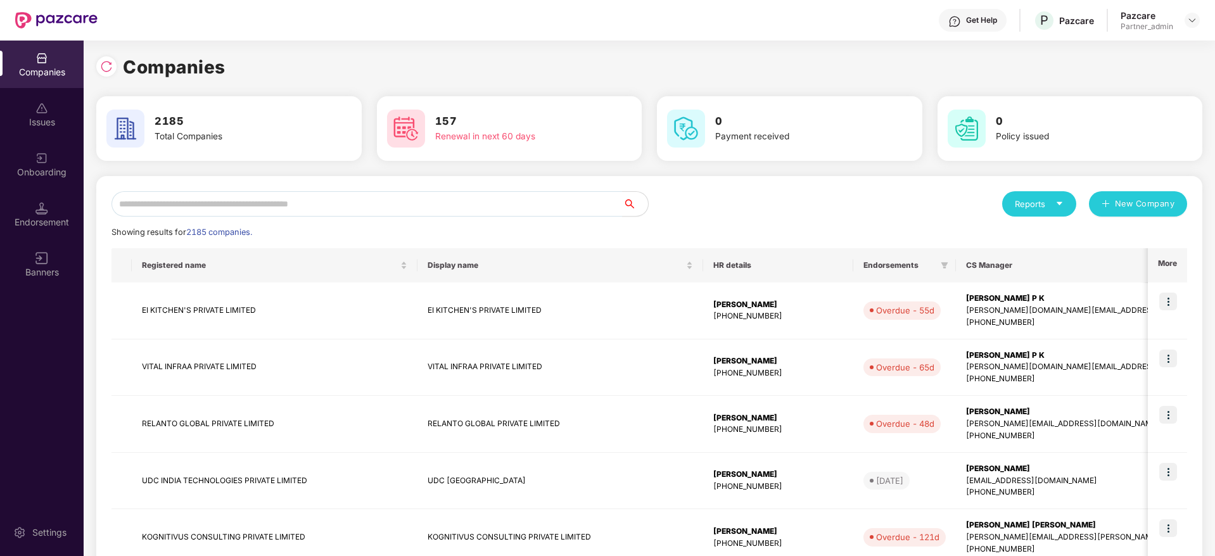
scroll to position [0, 0]
click at [202, 199] on input "text" at bounding box center [367, 203] width 511 height 25
paste input "**********"
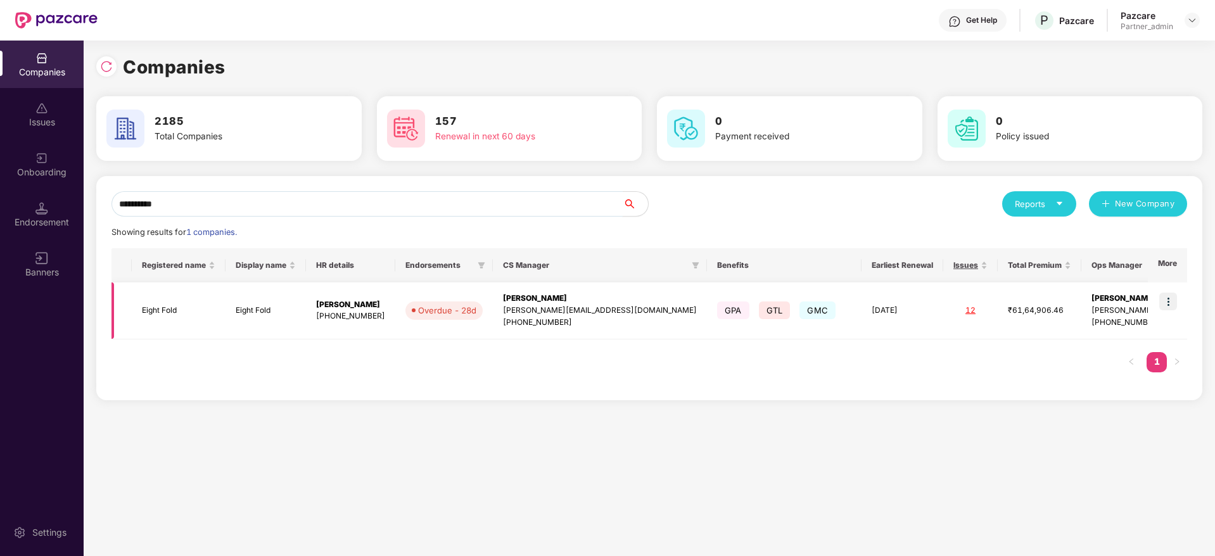
type input "**********"
click at [1177, 302] on img at bounding box center [1169, 302] width 18 height 18
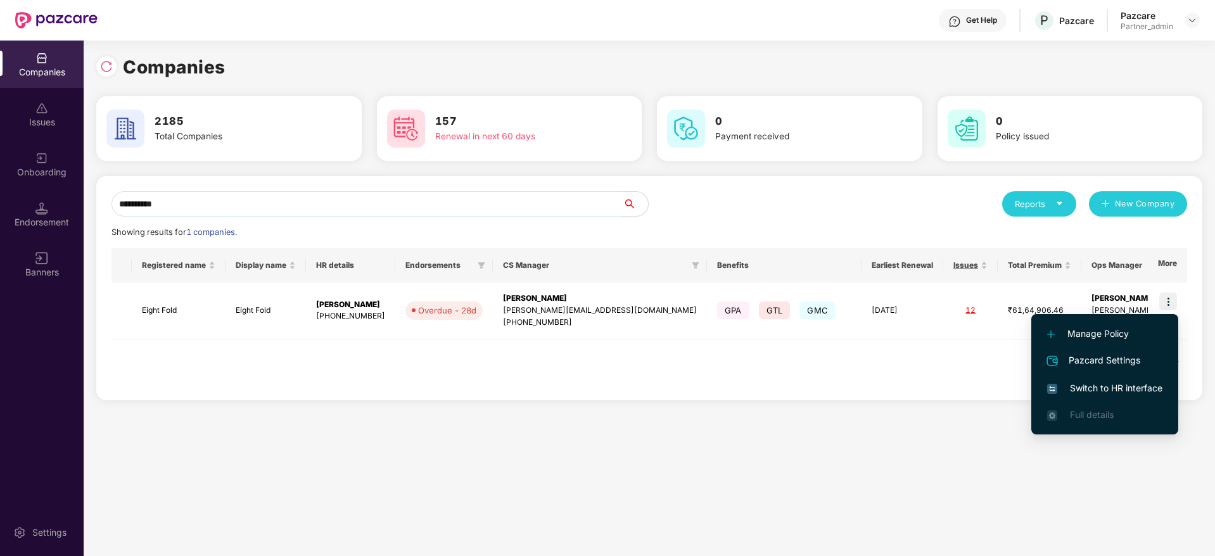
click at [1110, 394] on span "Switch to HR interface" at bounding box center [1105, 388] width 115 height 14
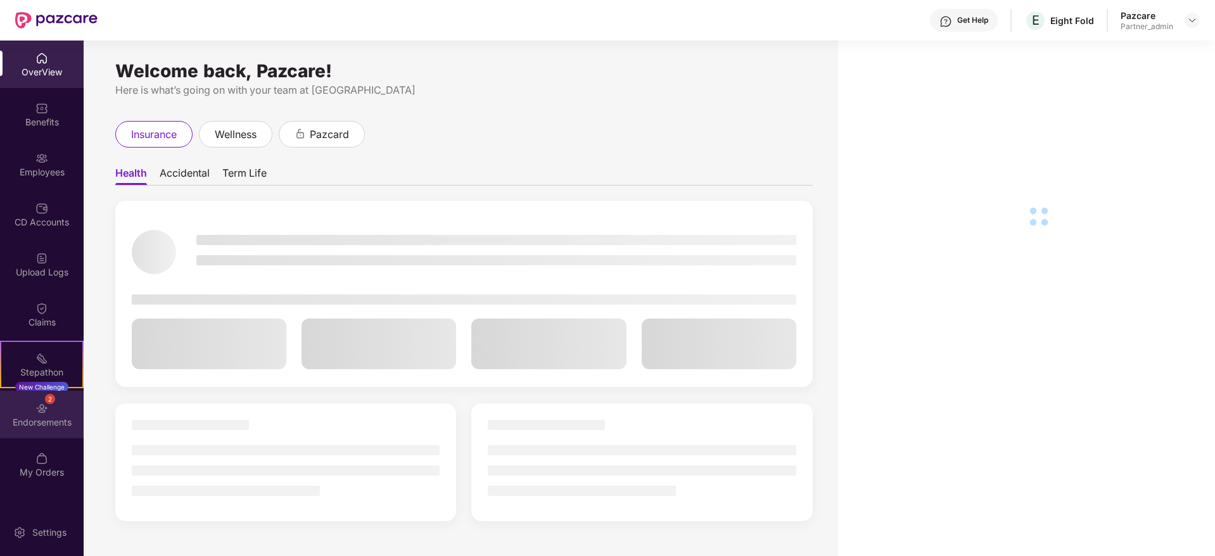
click at [52, 416] on div "Endorsements" at bounding box center [42, 422] width 84 height 13
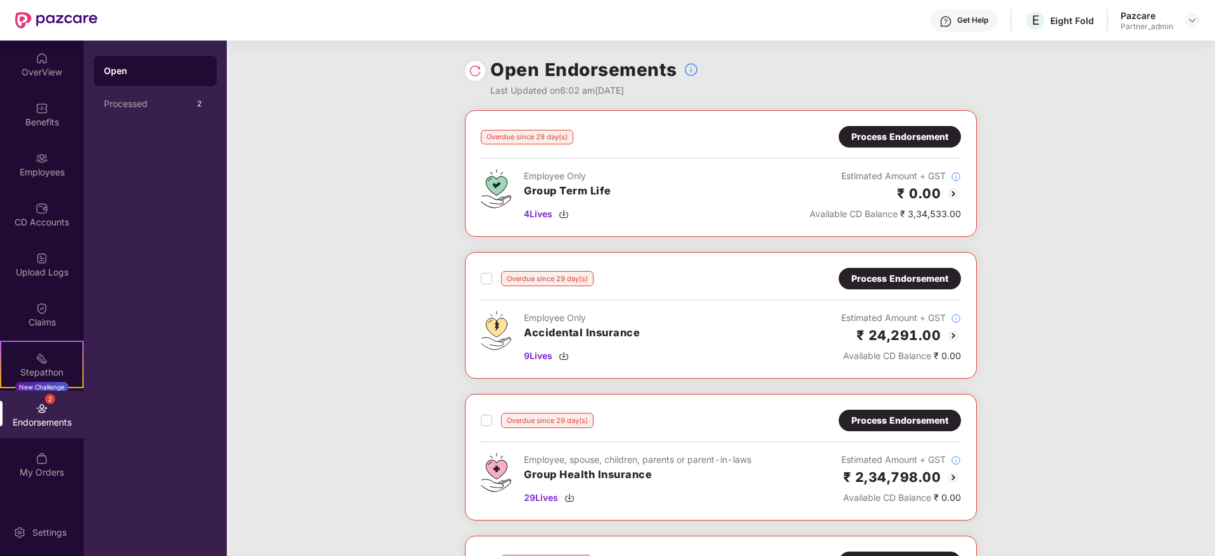
click at [854, 138] on div "Process Endorsement" at bounding box center [900, 137] width 97 height 14
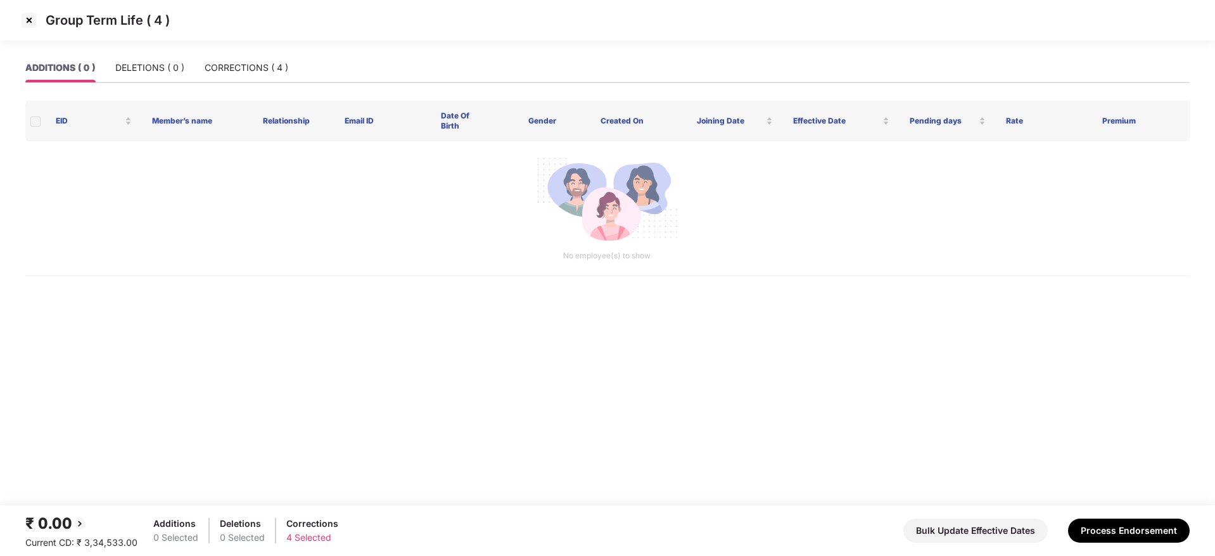
click at [30, 20] on img at bounding box center [29, 20] width 20 height 20
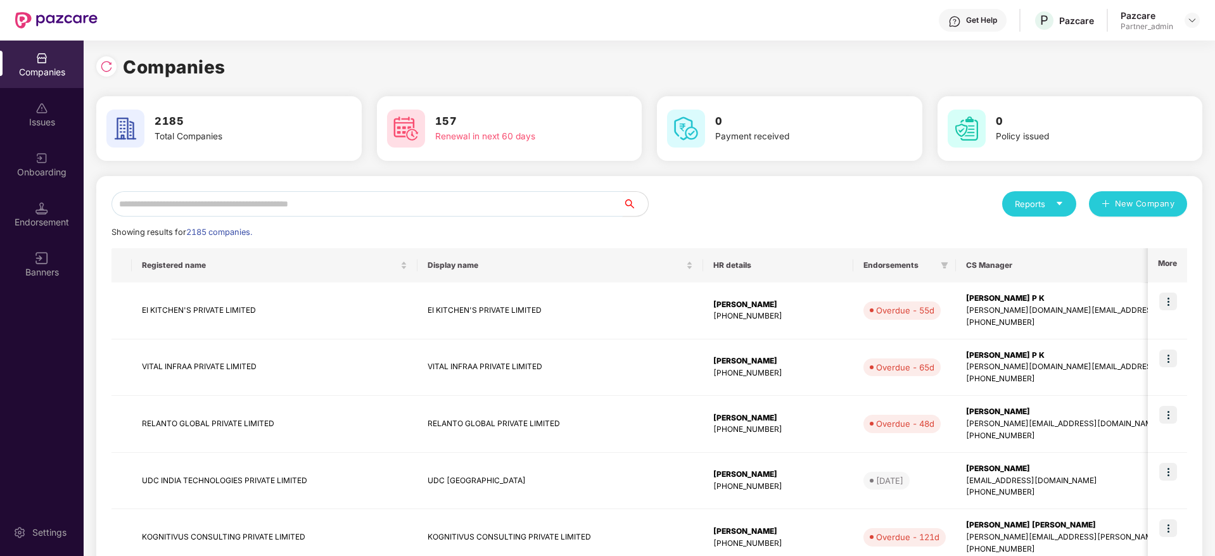
click at [333, 199] on input "text" at bounding box center [367, 203] width 511 height 25
paste input "**********"
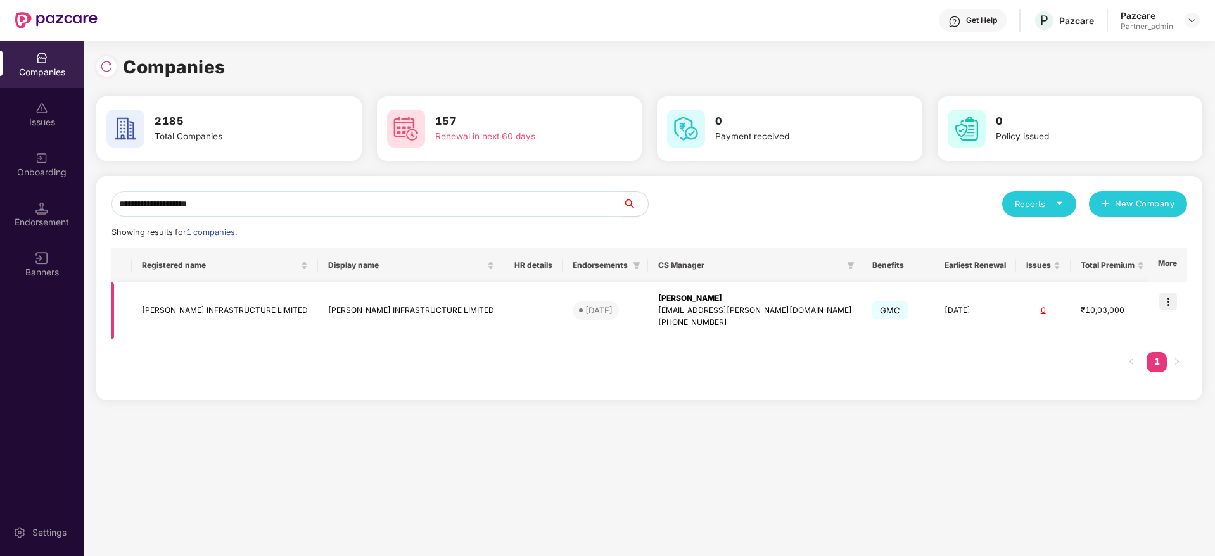
type input "**********"
click at [1175, 299] on img at bounding box center [1169, 302] width 18 height 18
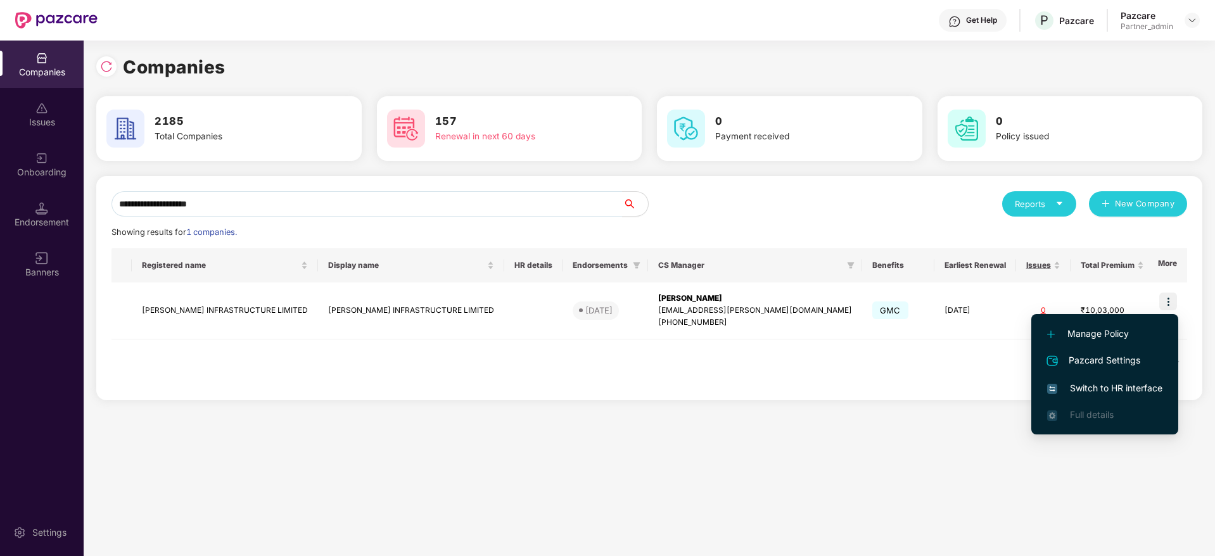
drag, startPoint x: 1093, startPoint y: 378, endPoint x: 1093, endPoint y: 386, distance: 7.6
click at [1093, 386] on li "Switch to HR interface" at bounding box center [1105, 388] width 147 height 27
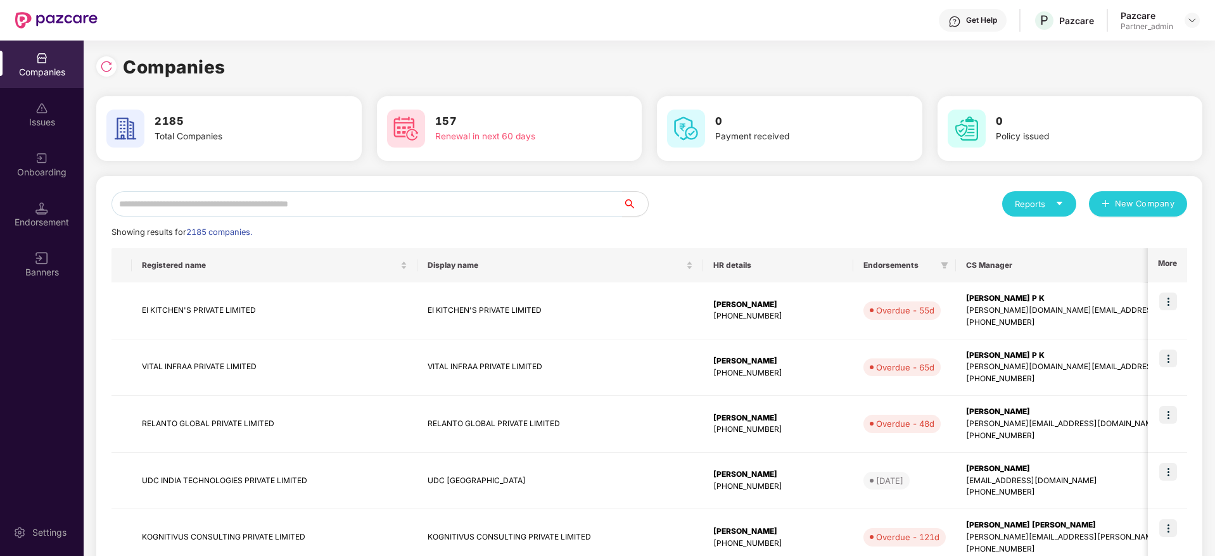
click at [350, 188] on div "Reports New Company Showing results for 2185 companies. Registered name Display…" at bounding box center [649, 543] width 1106 height 734
click at [353, 198] on input "text" at bounding box center [367, 203] width 511 height 25
paste input "**********"
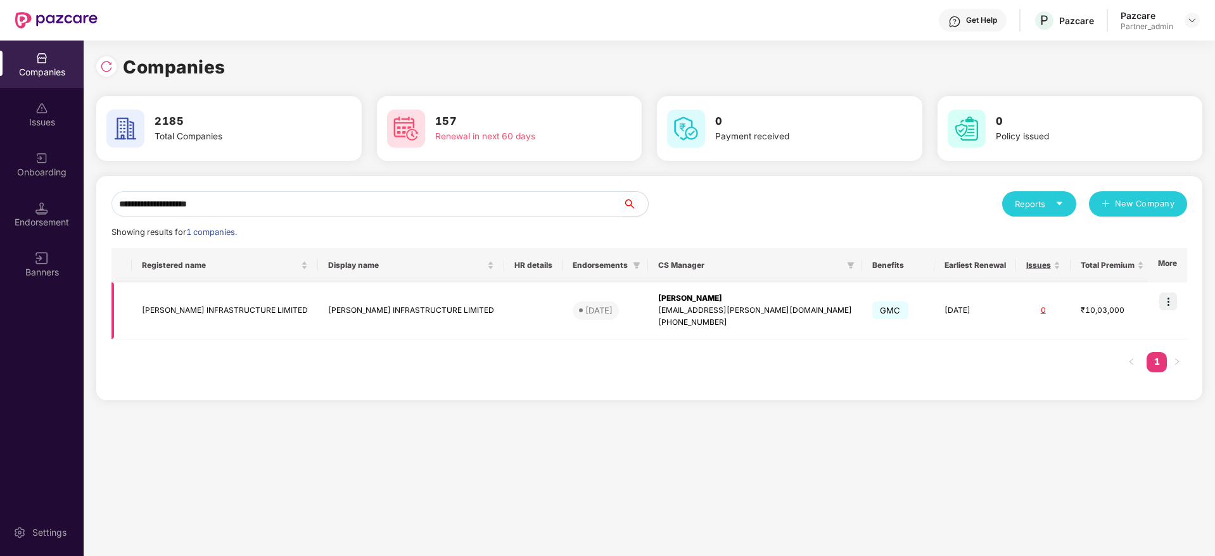
type input "**********"
click at [672, 293] on div "[PERSON_NAME]" at bounding box center [755, 299] width 194 height 12
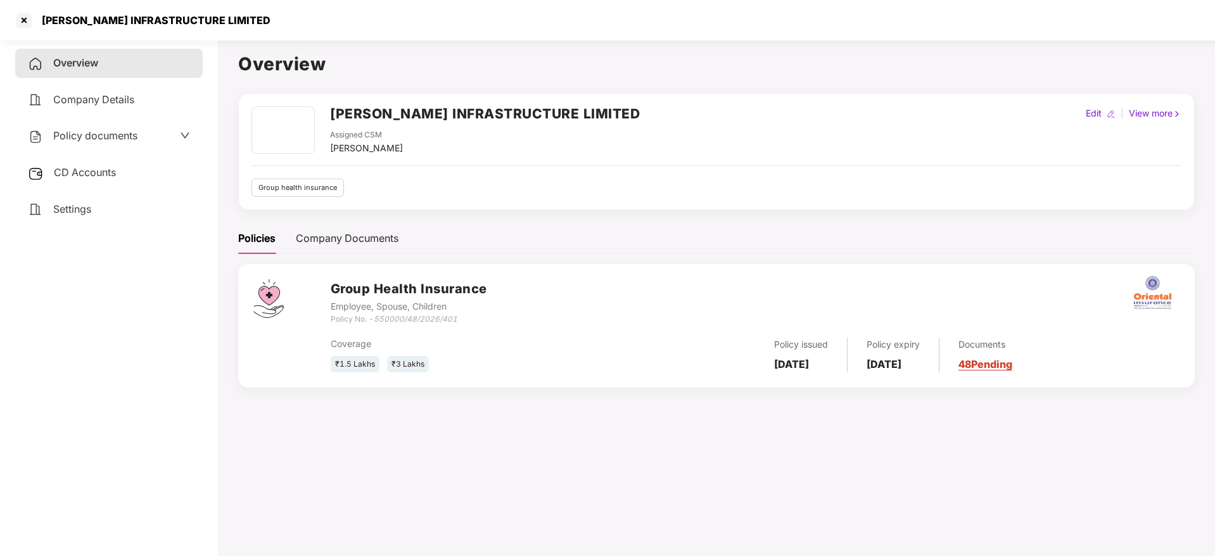
click at [1013, 364] on link "48 Pending" at bounding box center [986, 364] width 54 height 13
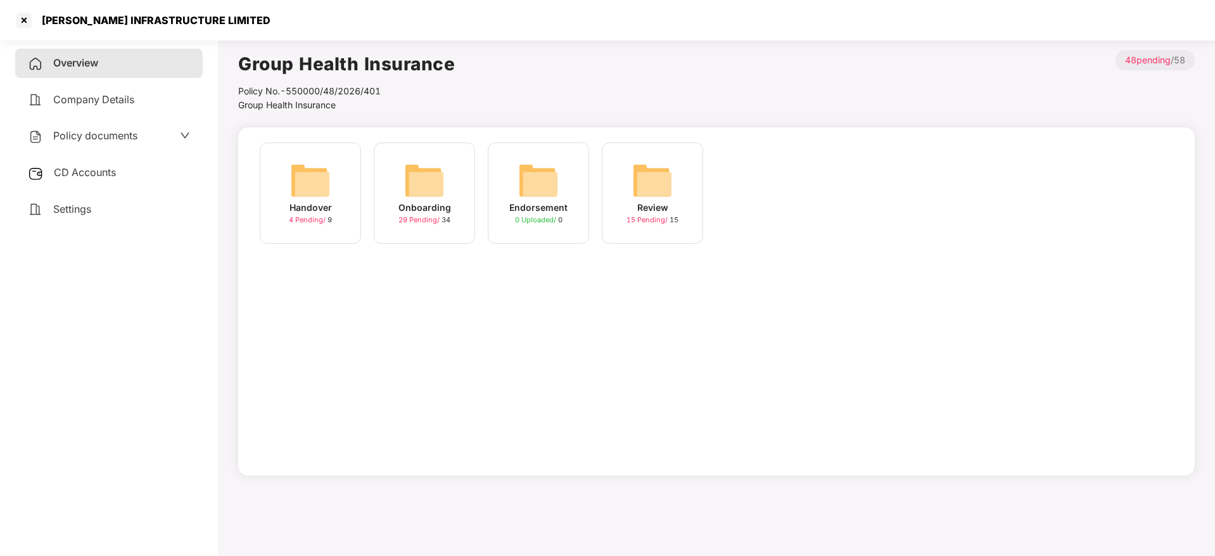
click at [425, 193] on img at bounding box center [424, 180] width 41 height 41
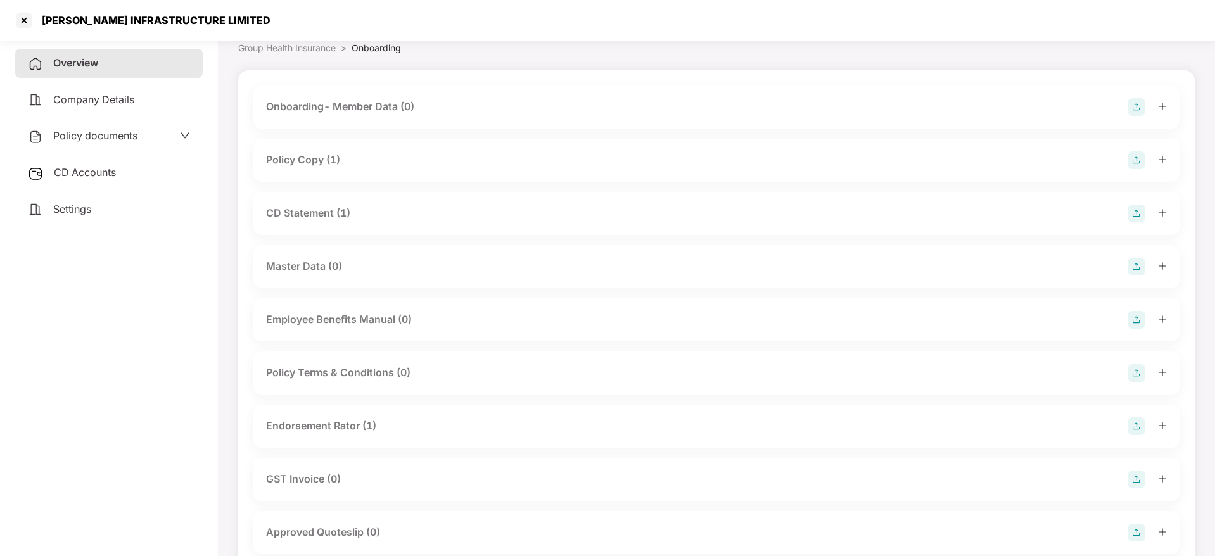
scroll to position [95, 0]
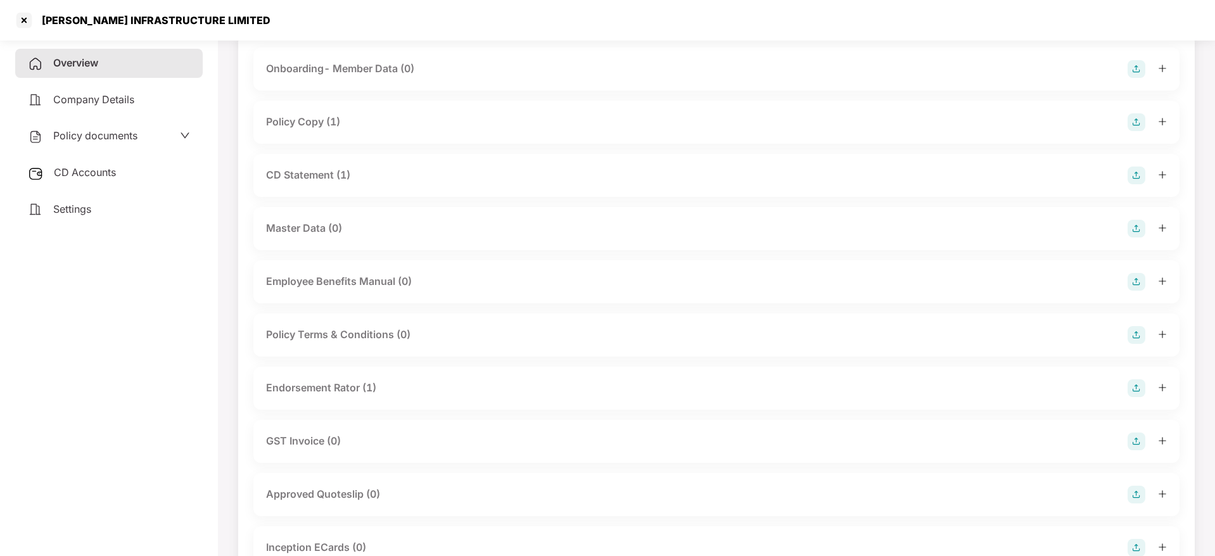
click at [1164, 389] on icon "plus" at bounding box center [1162, 387] width 9 height 9
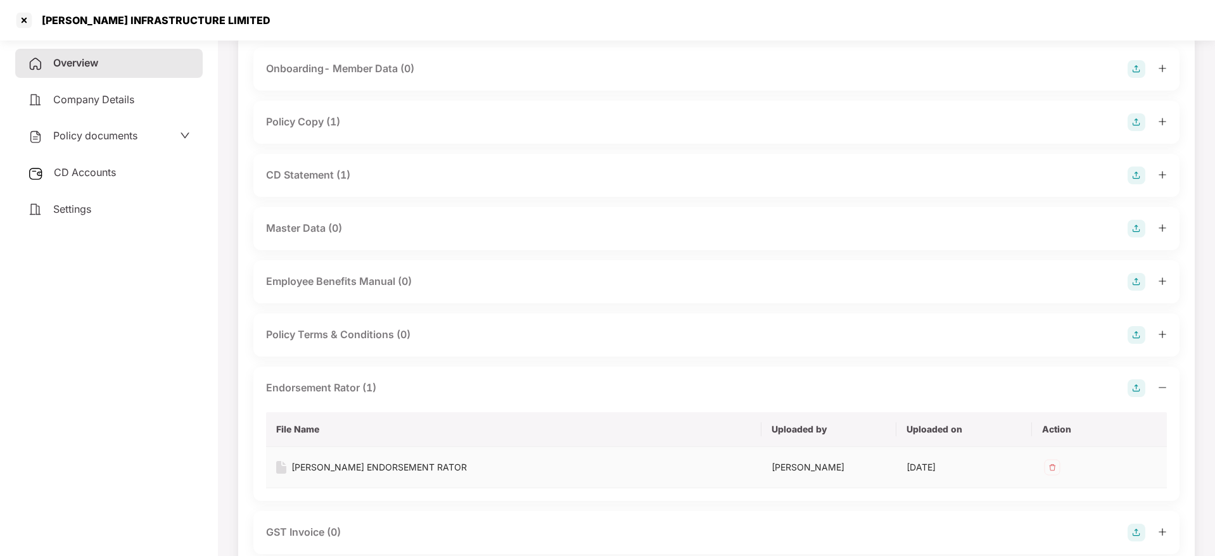
click at [376, 468] on div "[PERSON_NAME] ENDORSEMENT RATOR" at bounding box center [380, 468] width 176 height 14
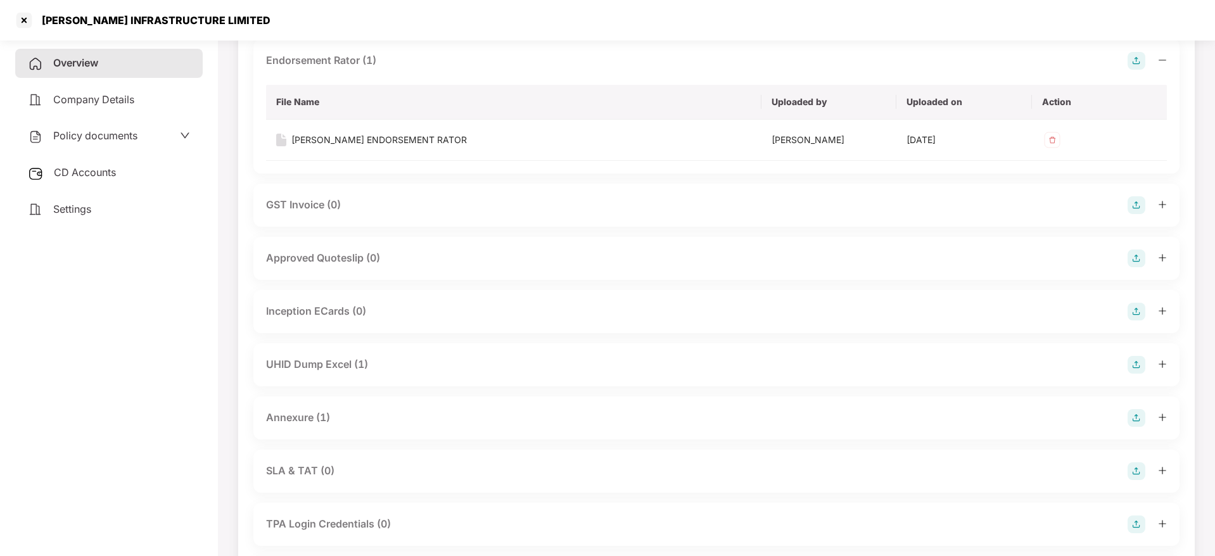
scroll to position [475, 0]
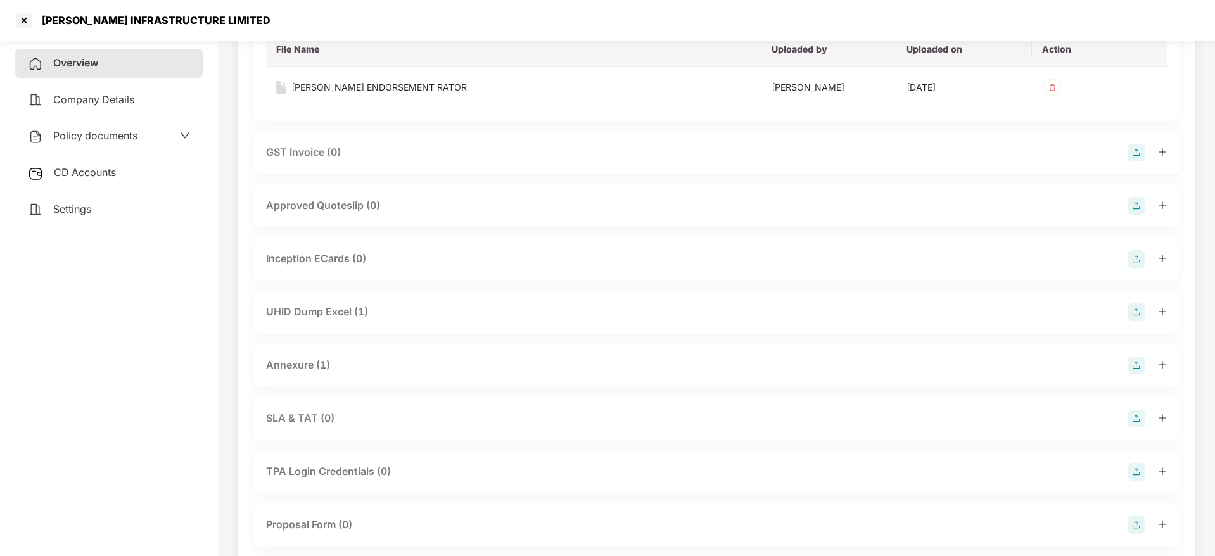
click at [1164, 369] on div at bounding box center [1147, 366] width 39 height 18
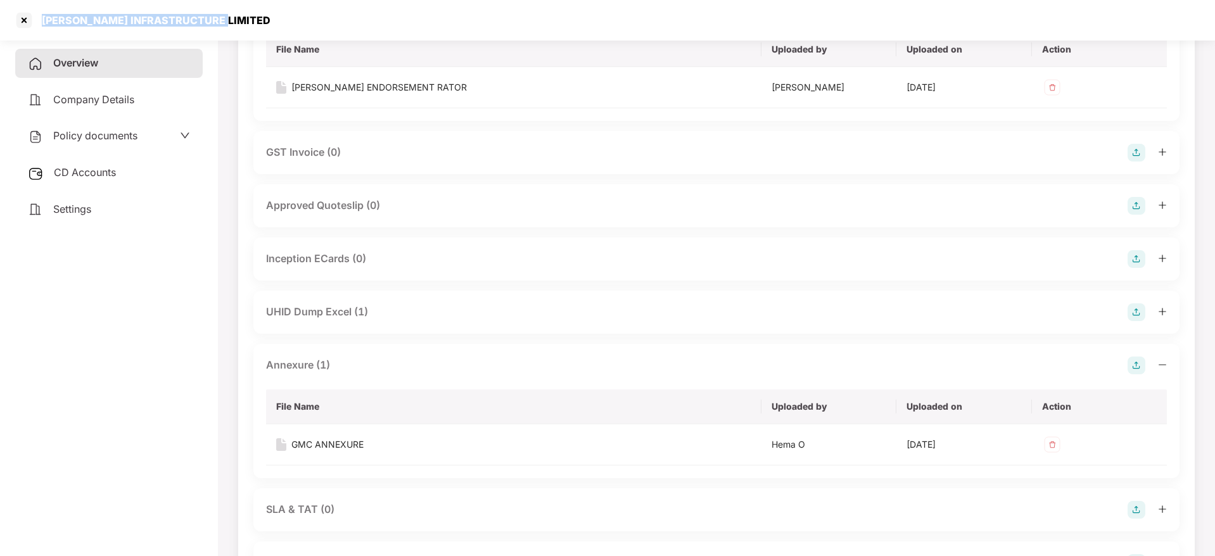
drag, startPoint x: 42, startPoint y: 17, endPoint x: 266, endPoint y: 7, distance: 223.9
click at [266, 7] on div "[PERSON_NAME] INFRASTRUCTURE LIMITED" at bounding box center [607, 20] width 1215 height 41
copy div "[PERSON_NAME] INFRASTRUCTURE LIMITED"
click at [20, 20] on div at bounding box center [24, 20] width 20 height 20
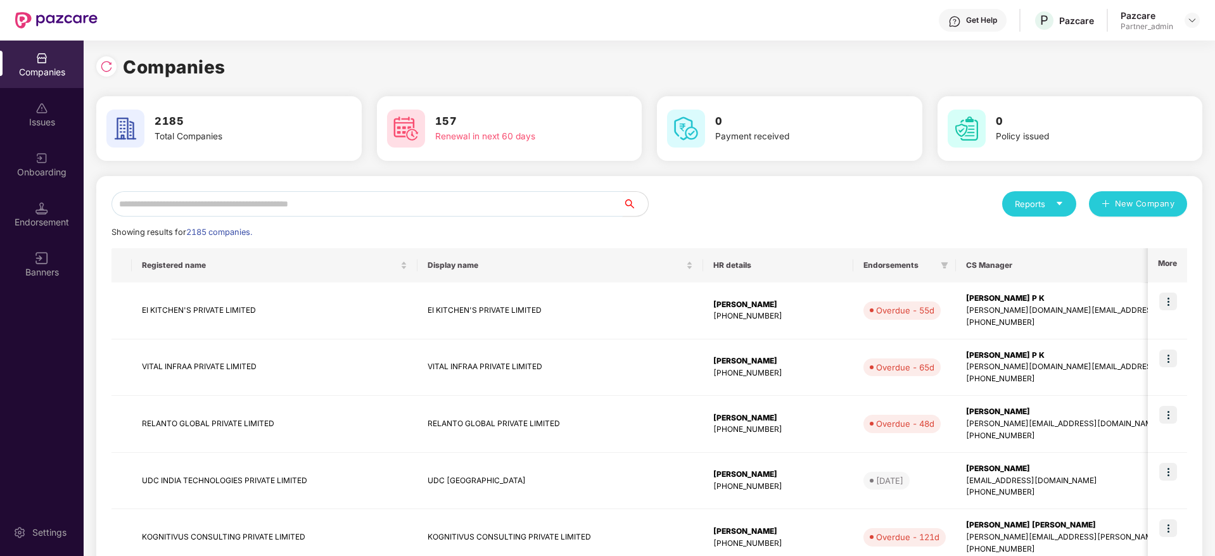
scroll to position [0, 0]
click at [343, 211] on input "text" at bounding box center [367, 203] width 511 height 25
paste input "**********"
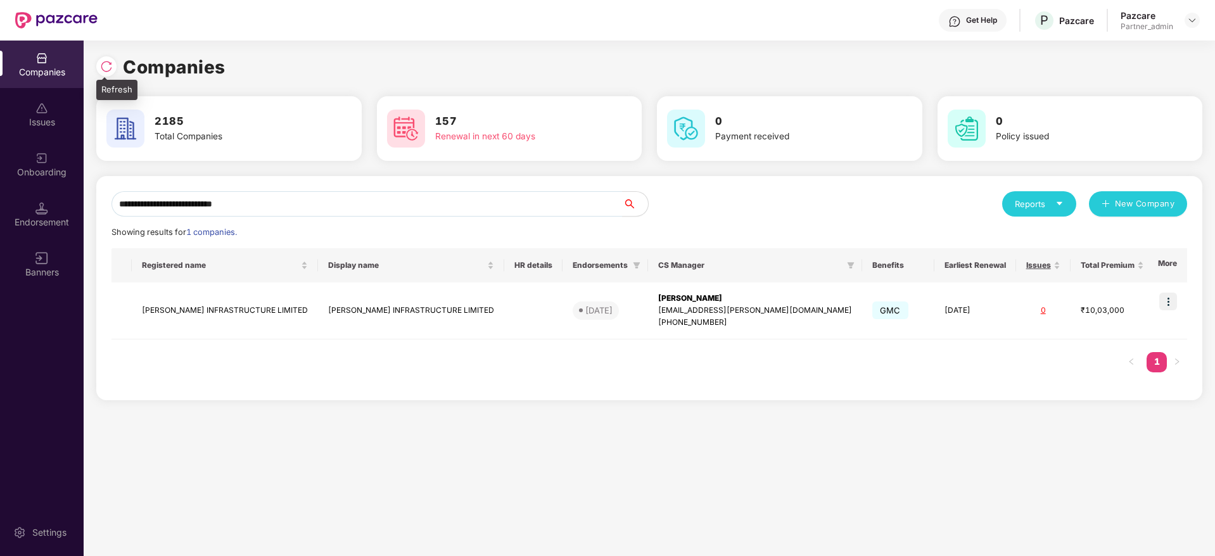
click at [107, 67] on img at bounding box center [106, 66] width 13 height 13
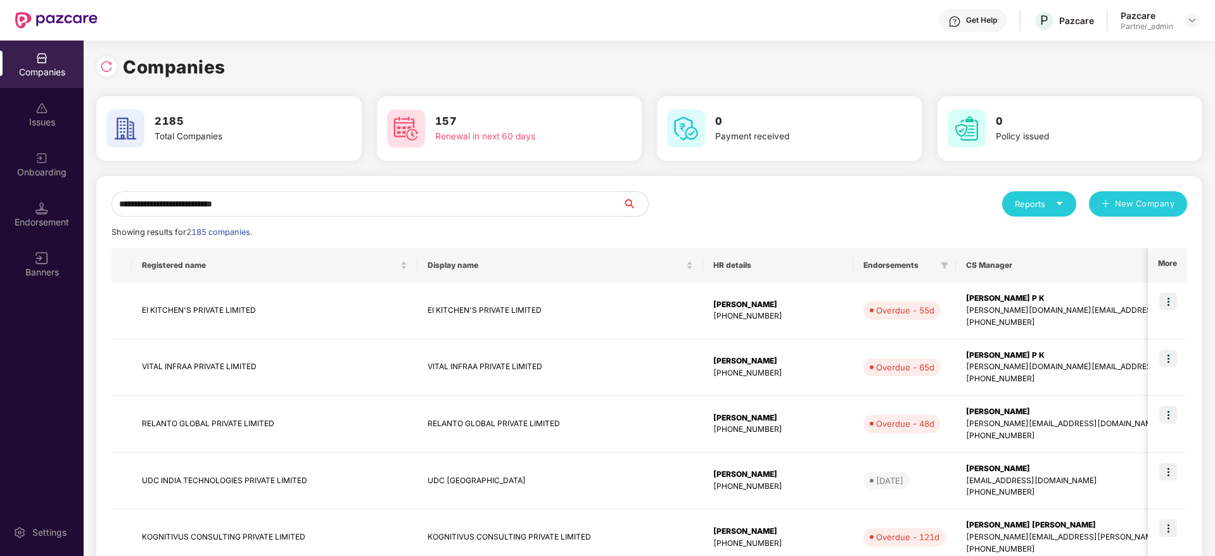
click at [316, 199] on input "**********" at bounding box center [367, 203] width 511 height 25
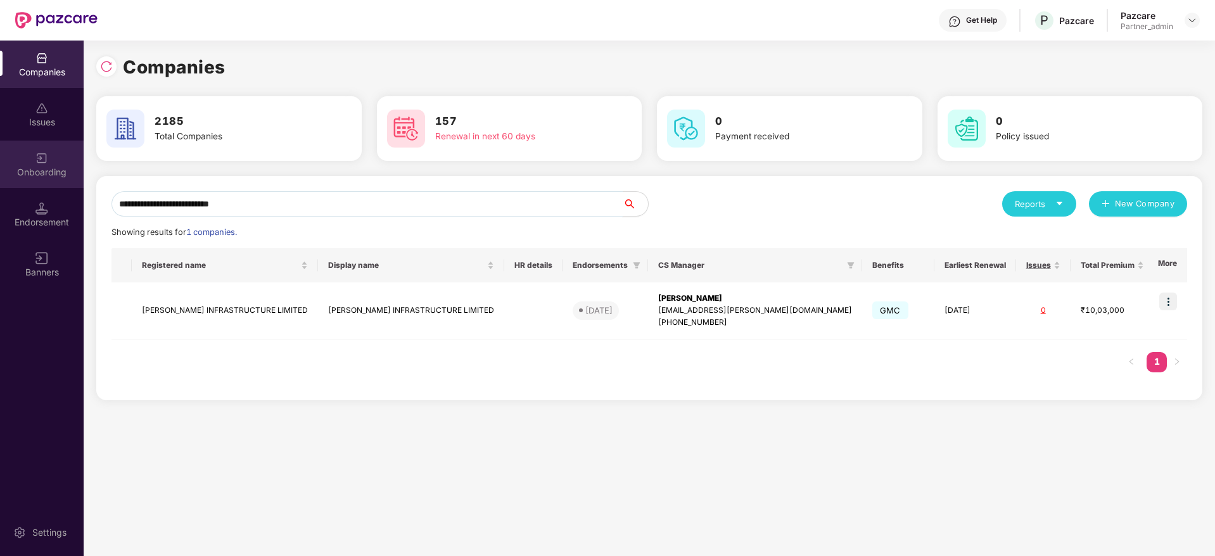
drag, startPoint x: 316, startPoint y: 199, endPoint x: 39, endPoint y: 161, distance: 280.2
click at [39, 161] on div "**********" at bounding box center [607, 299] width 1215 height 516
paste input "text"
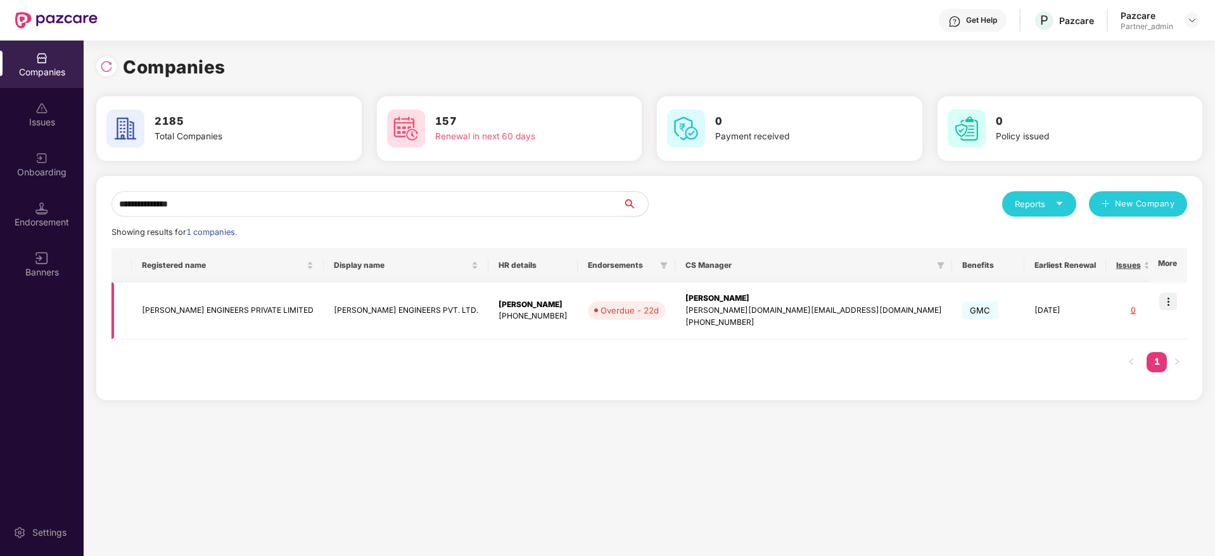
type input "**********"
click at [1171, 302] on img at bounding box center [1169, 302] width 18 height 18
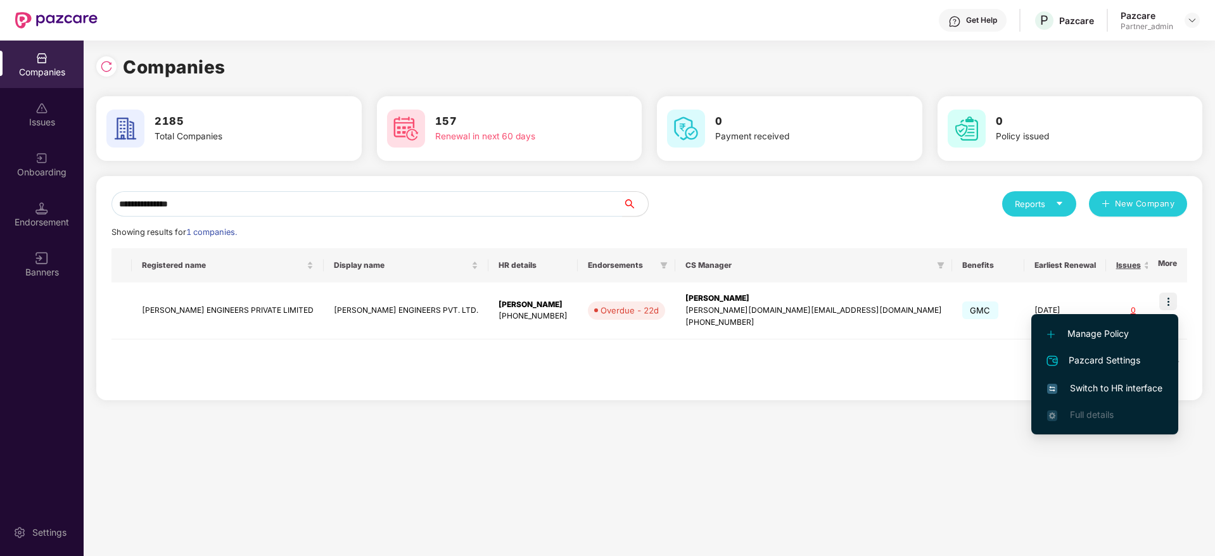
click at [1098, 392] on span "Switch to HR interface" at bounding box center [1105, 388] width 115 height 14
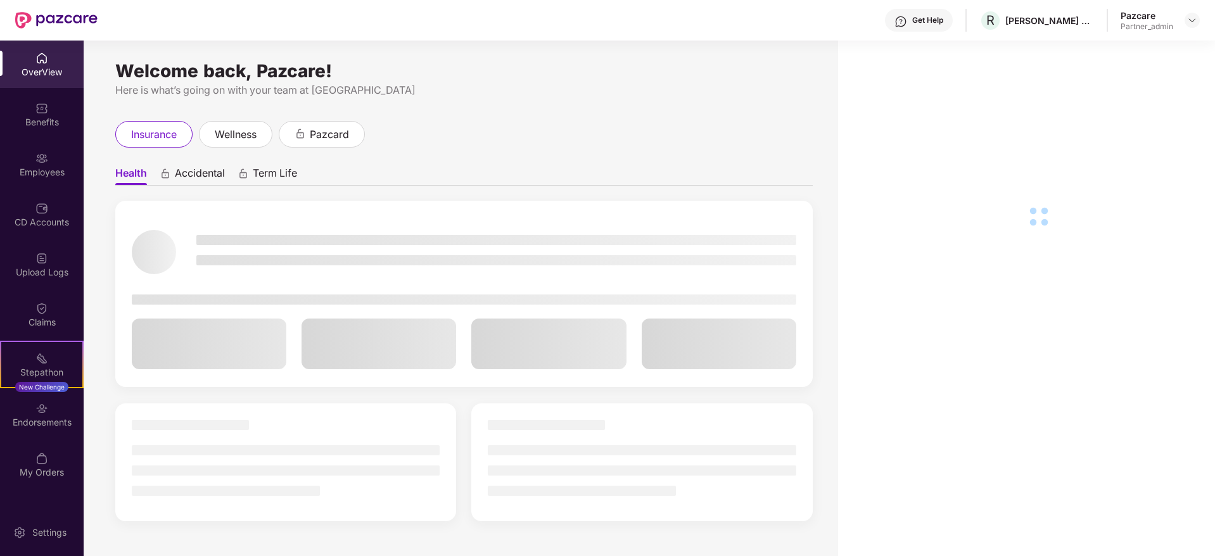
click at [41, 116] on div "Benefits" at bounding box center [42, 122] width 84 height 13
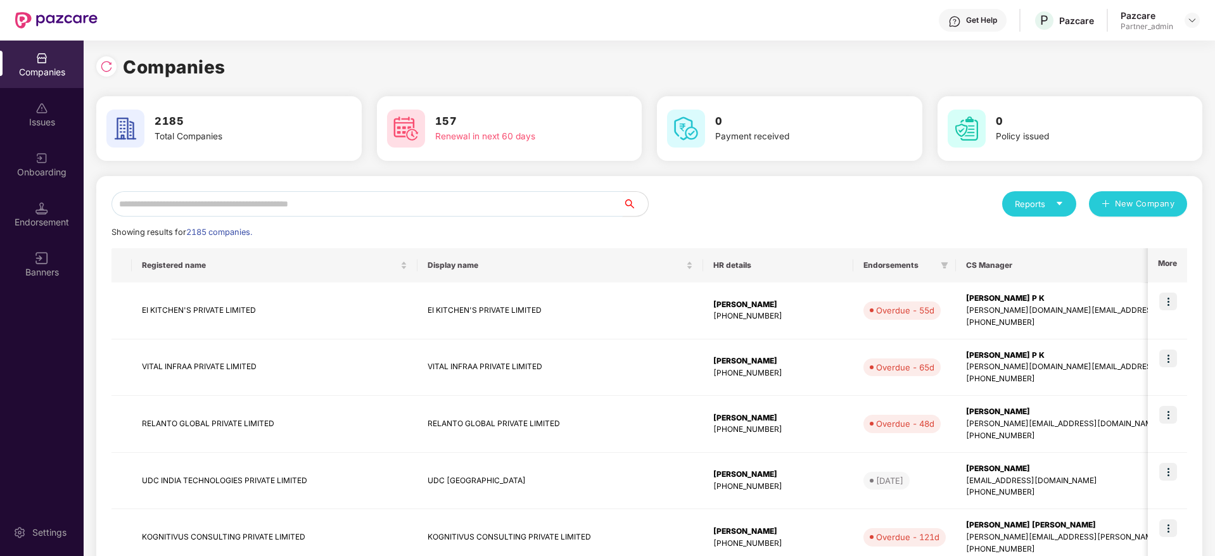
click at [217, 206] on input "text" at bounding box center [367, 203] width 511 height 25
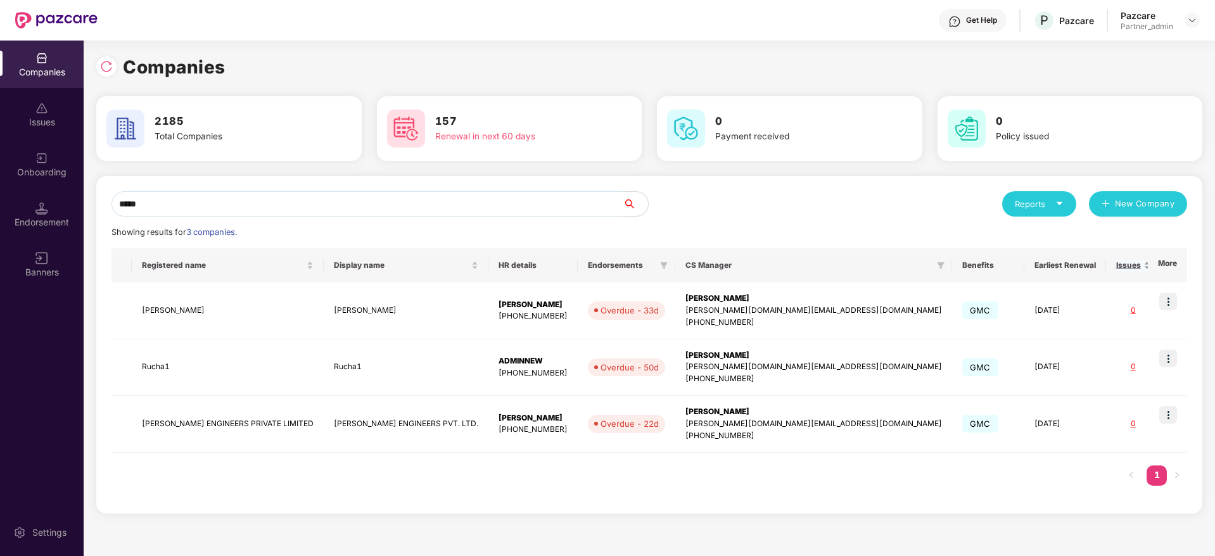
type input "*****"
click at [1171, 413] on img at bounding box center [1169, 415] width 18 height 18
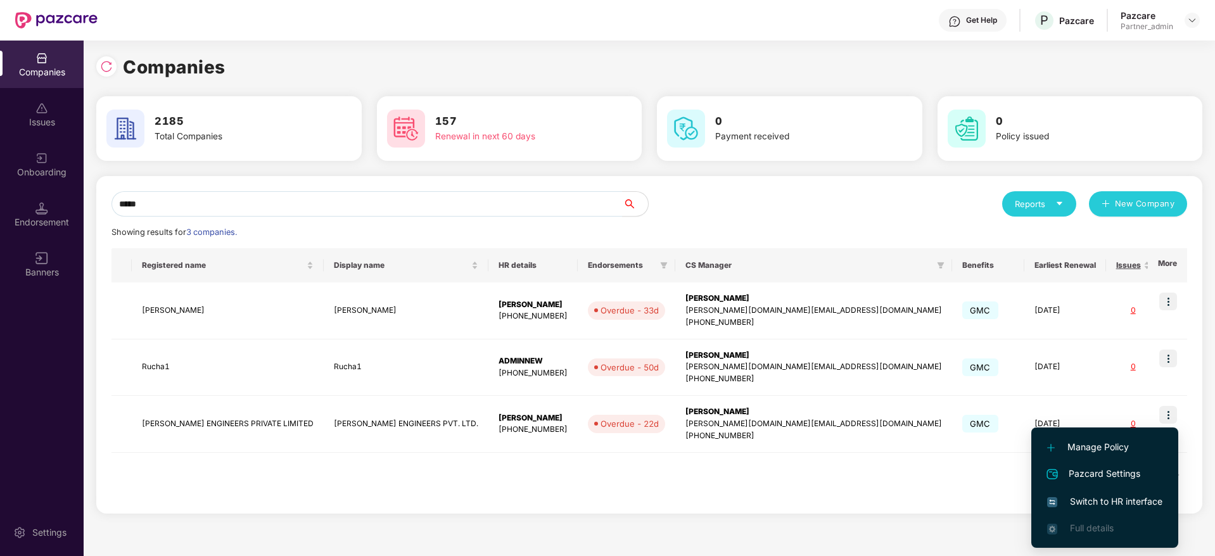
click at [1105, 505] on span "Switch to HR interface" at bounding box center [1105, 502] width 115 height 14
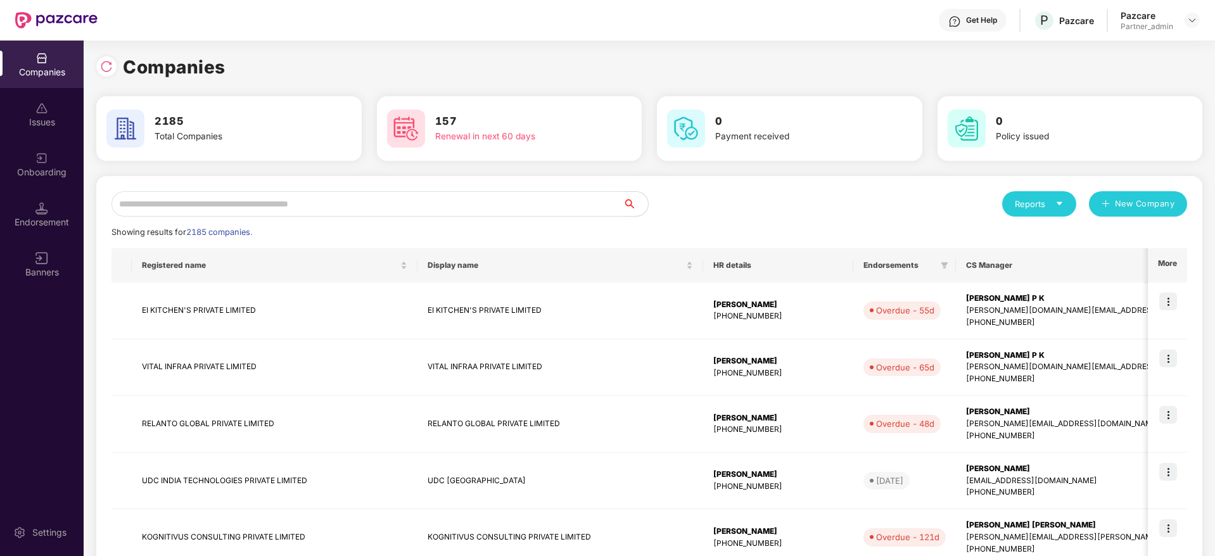
click at [210, 206] on input "text" at bounding box center [367, 203] width 511 height 25
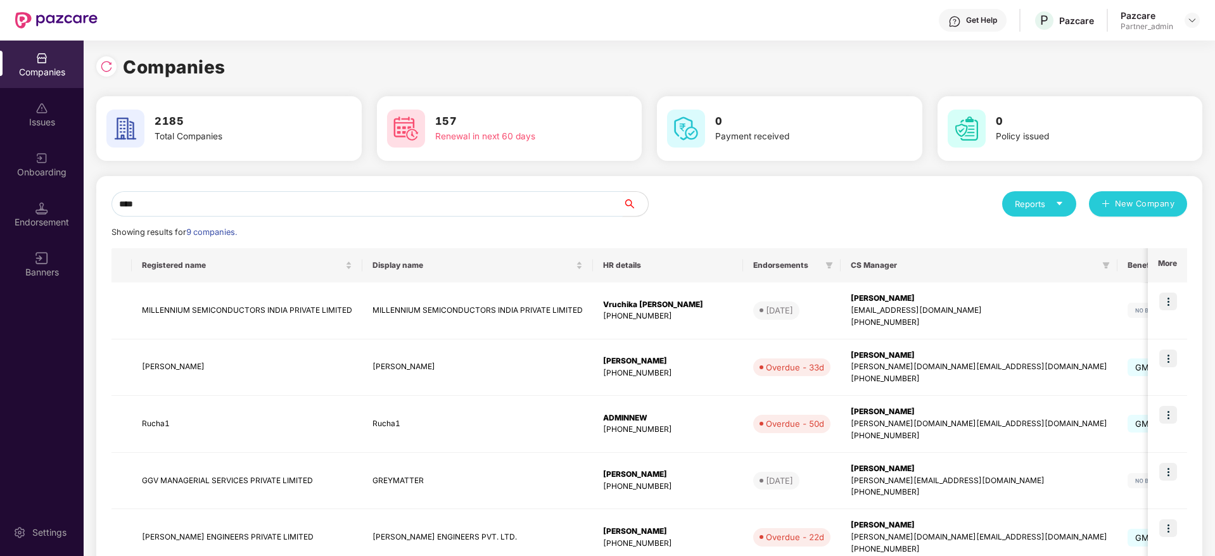
type input "*****"
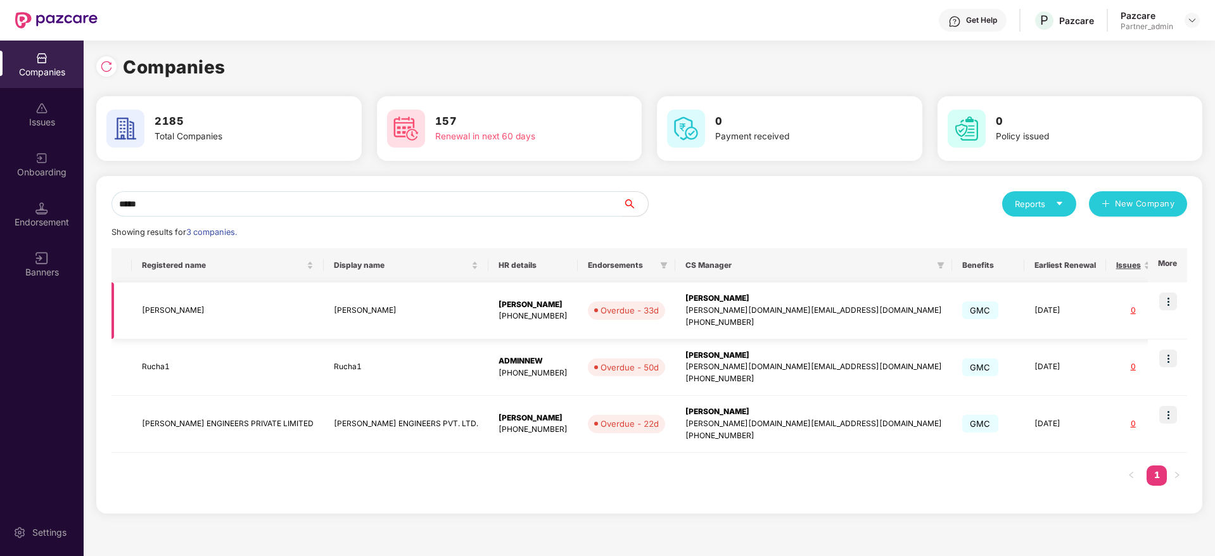
click at [691, 298] on div "[PERSON_NAME]" at bounding box center [814, 299] width 257 height 12
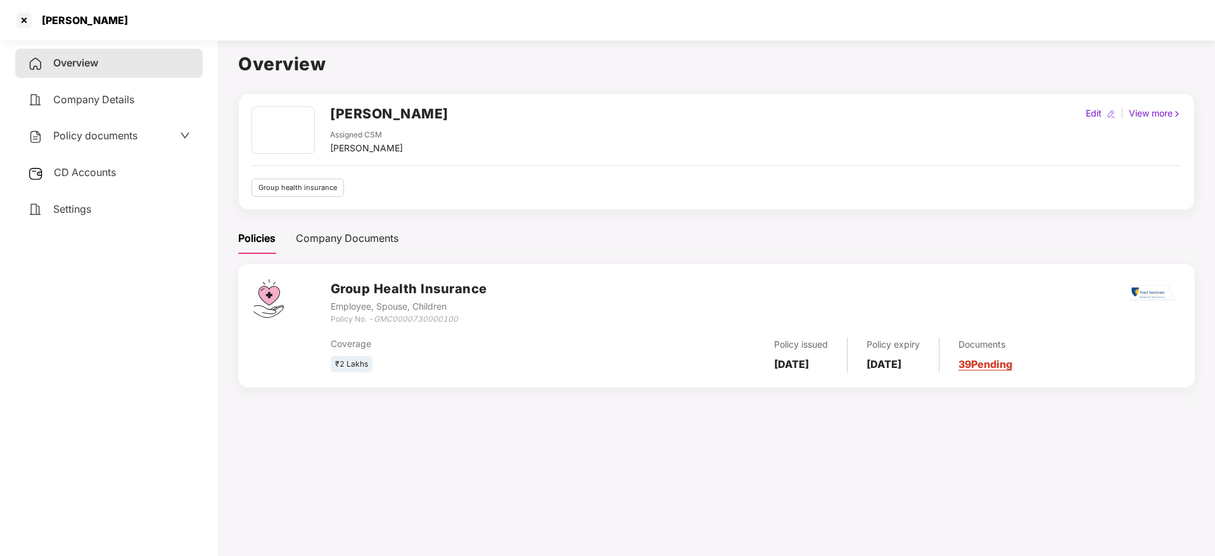
click at [92, 94] on span "Company Details" at bounding box center [93, 99] width 81 height 13
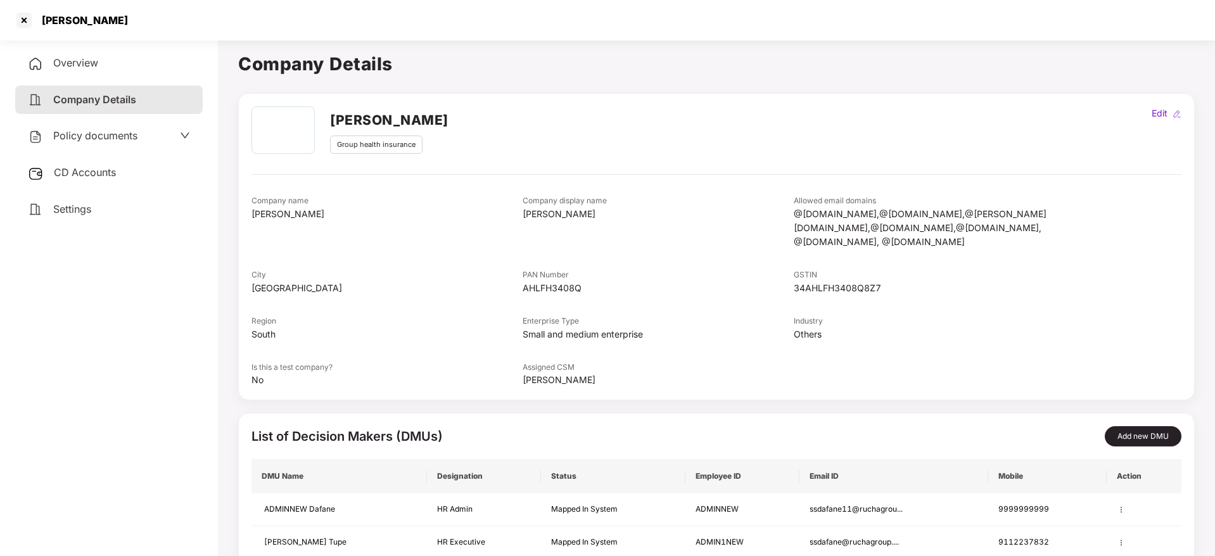
click at [106, 58] on div "Overview" at bounding box center [109, 63] width 188 height 29
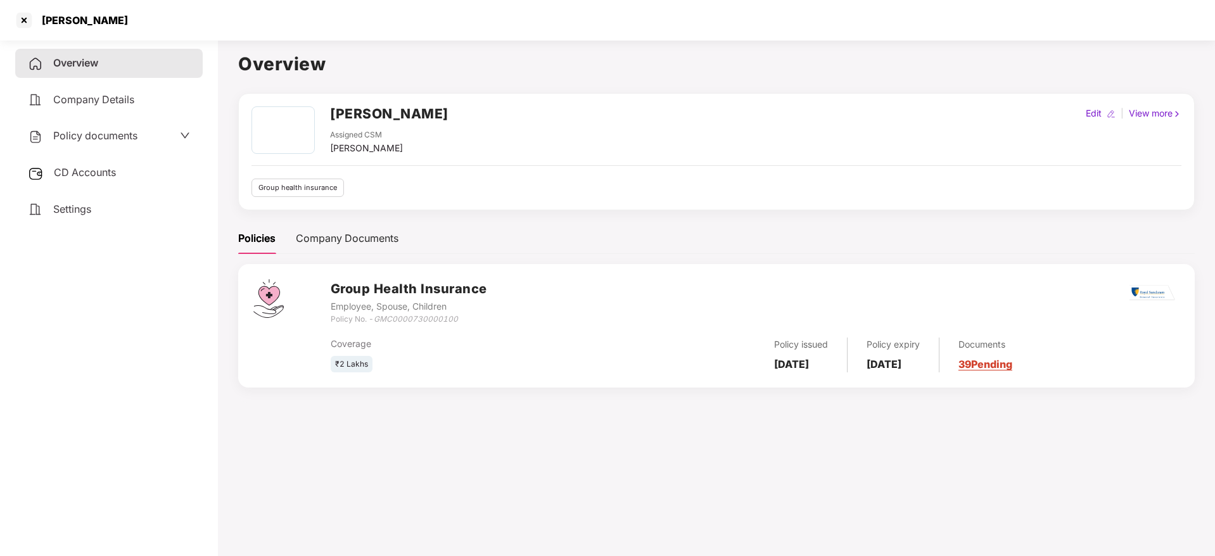
click at [1013, 366] on link "39 Pending" at bounding box center [986, 364] width 54 height 13
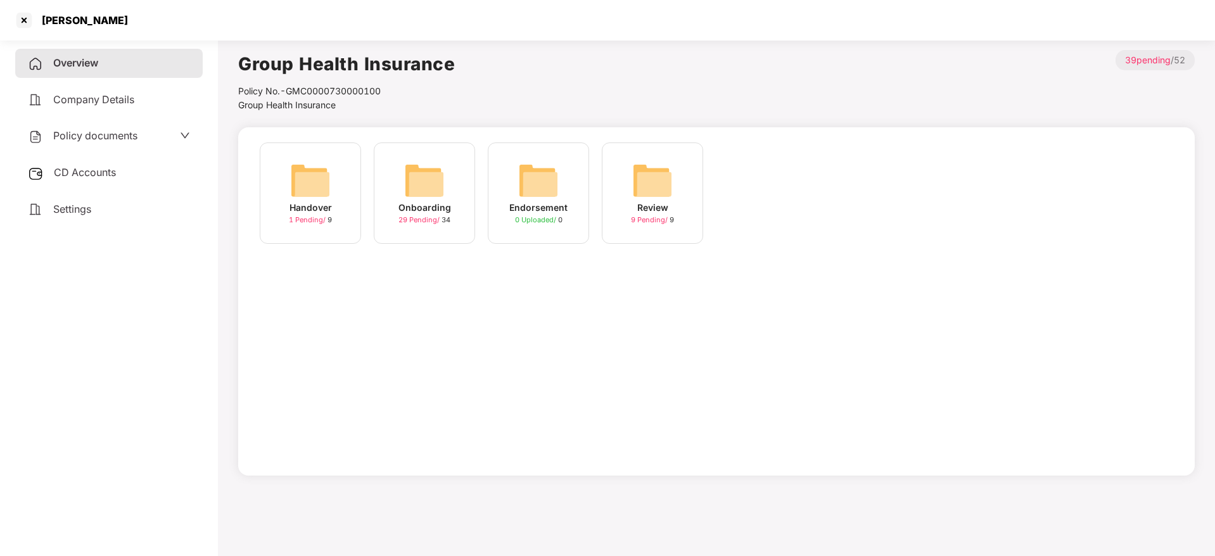
click at [420, 193] on img at bounding box center [424, 180] width 41 height 41
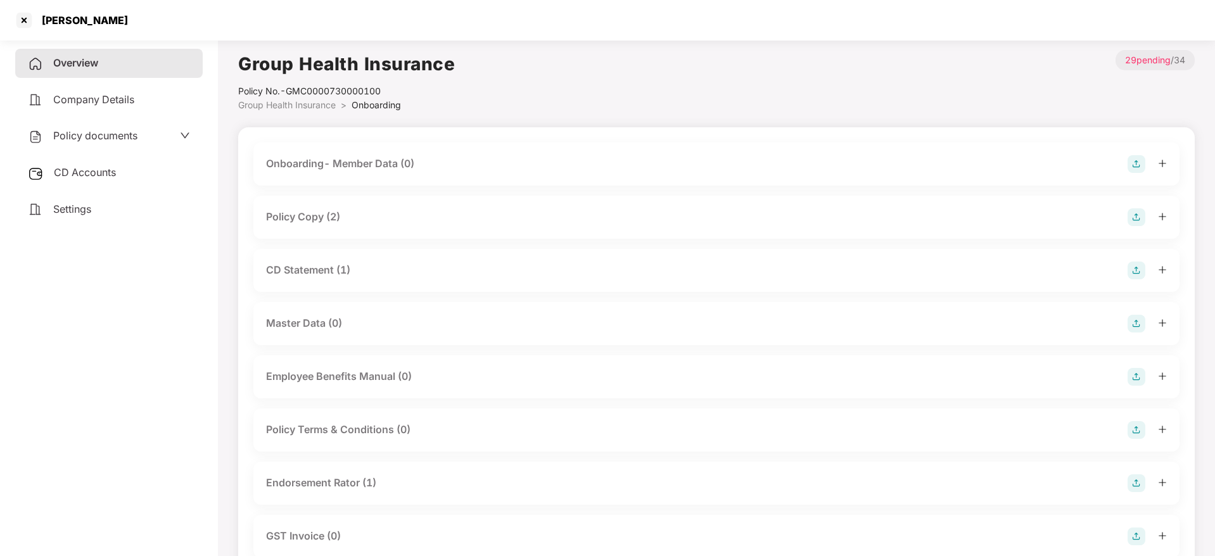
click at [1165, 212] on icon "plus" at bounding box center [1162, 216] width 9 height 9
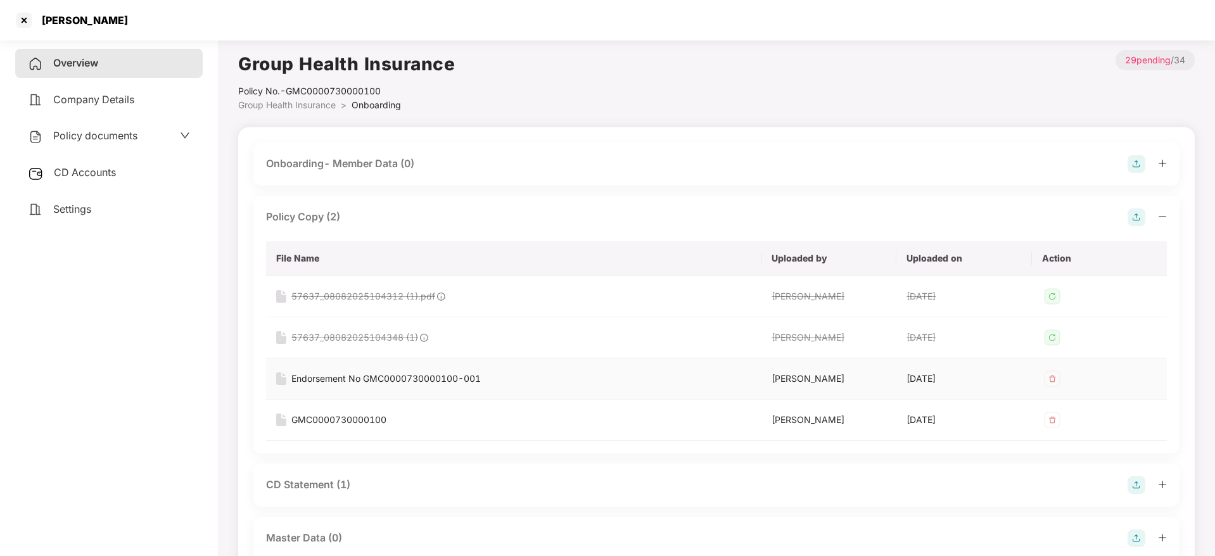
click at [356, 377] on div "Endorsement No GMC0000730000100-001" at bounding box center [386, 379] width 189 height 14
click at [26, 19] on div at bounding box center [24, 20] width 20 height 20
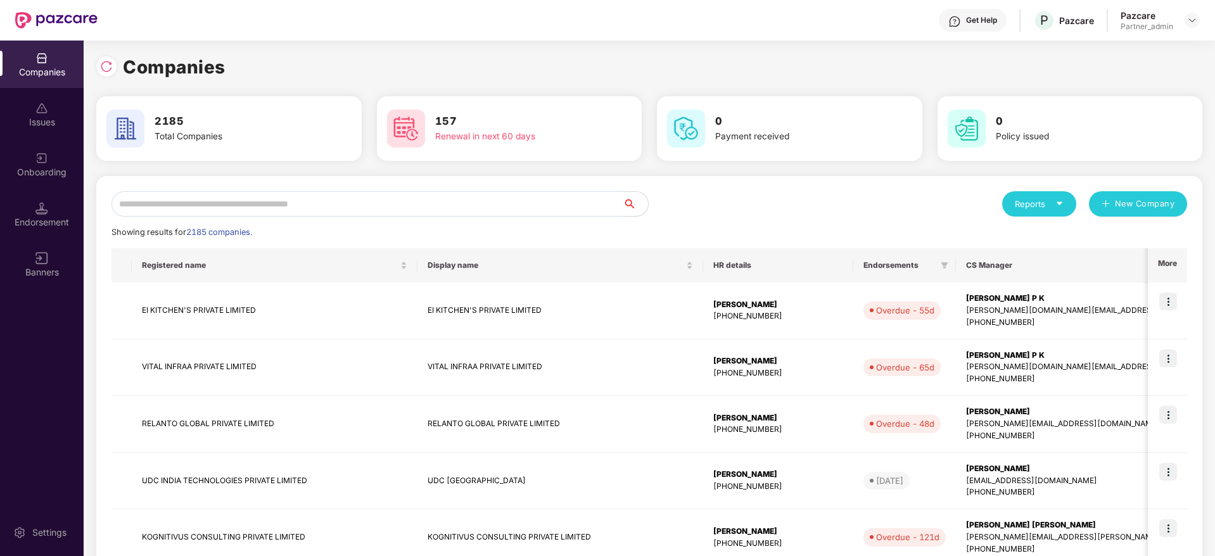
click at [297, 204] on input "text" at bounding box center [367, 203] width 511 height 25
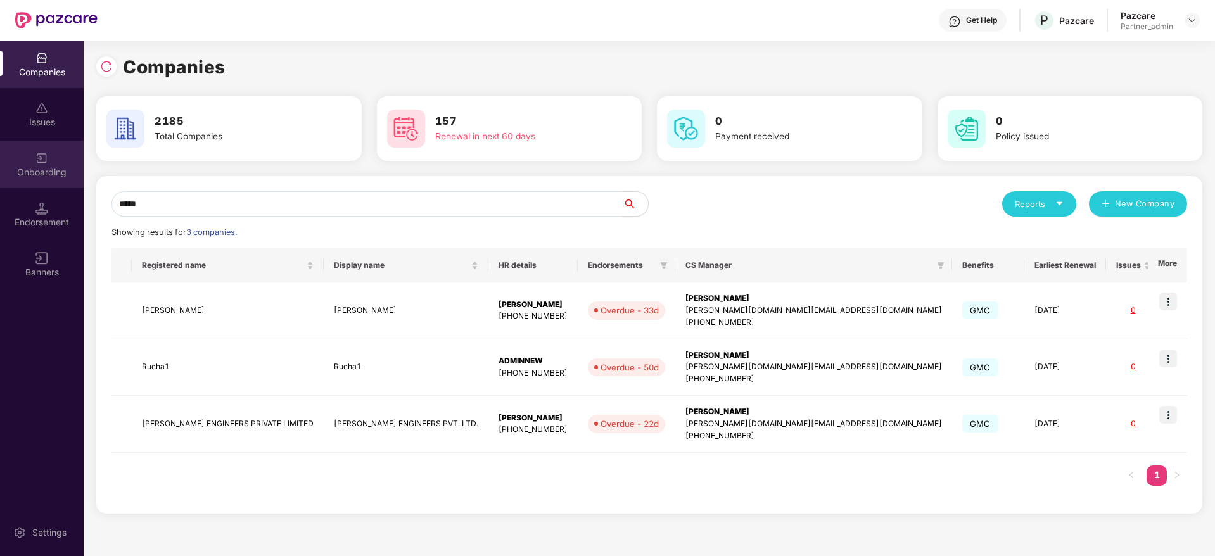
type input "*****"
click at [44, 177] on div "Onboarding" at bounding box center [42, 172] width 84 height 13
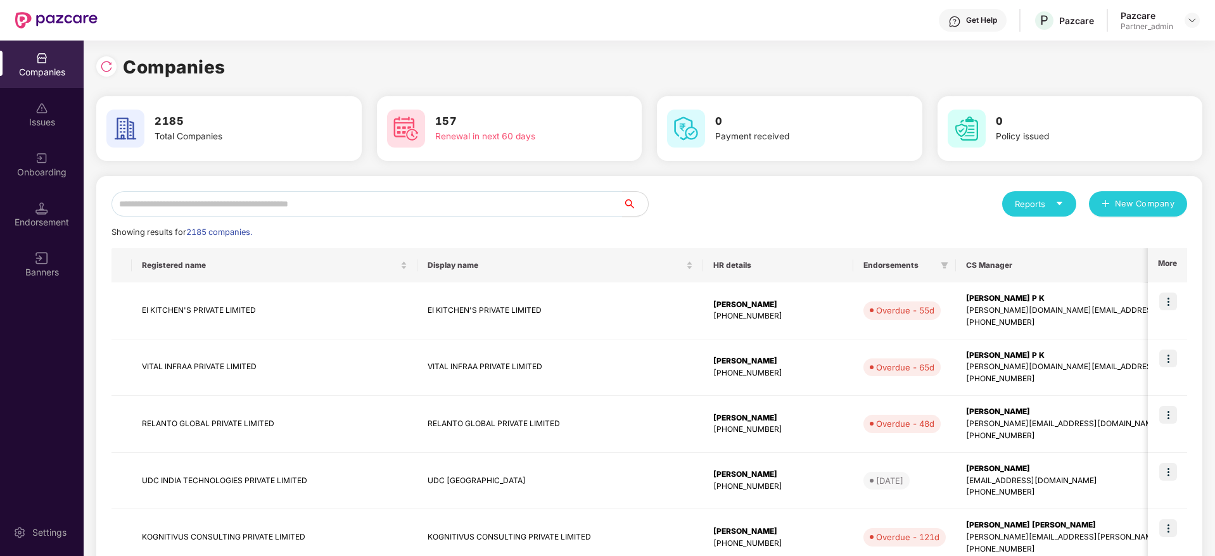
click at [1062, 200] on icon "caret-down" at bounding box center [1060, 204] width 8 height 8
click at [1037, 238] on div "Companies" at bounding box center [1033, 238] width 46 height 14
click at [316, 205] on input "text" at bounding box center [367, 203] width 511 height 25
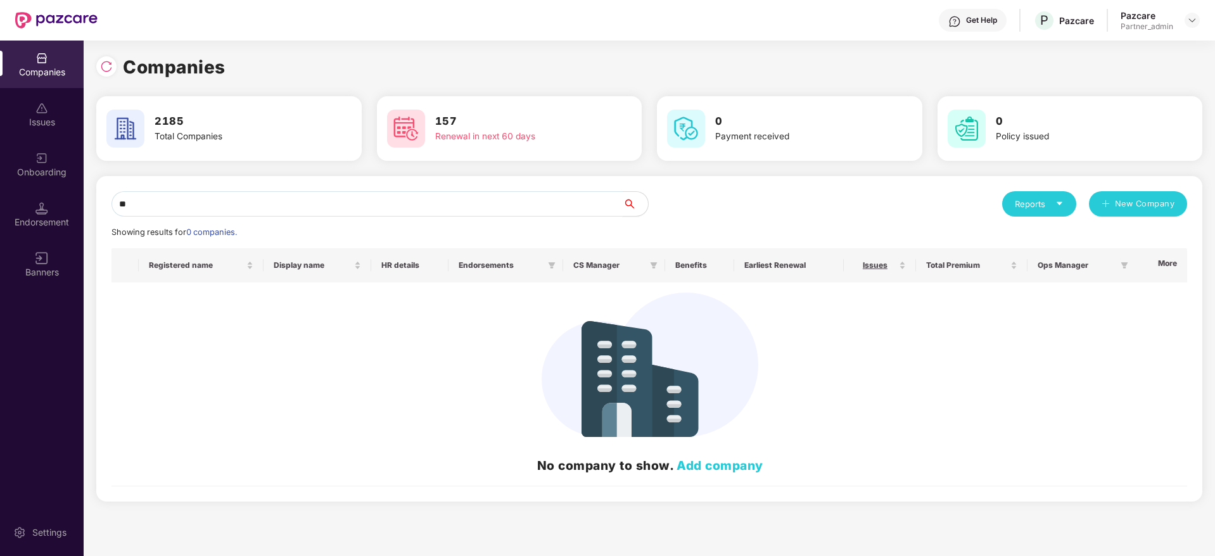
type input "*"
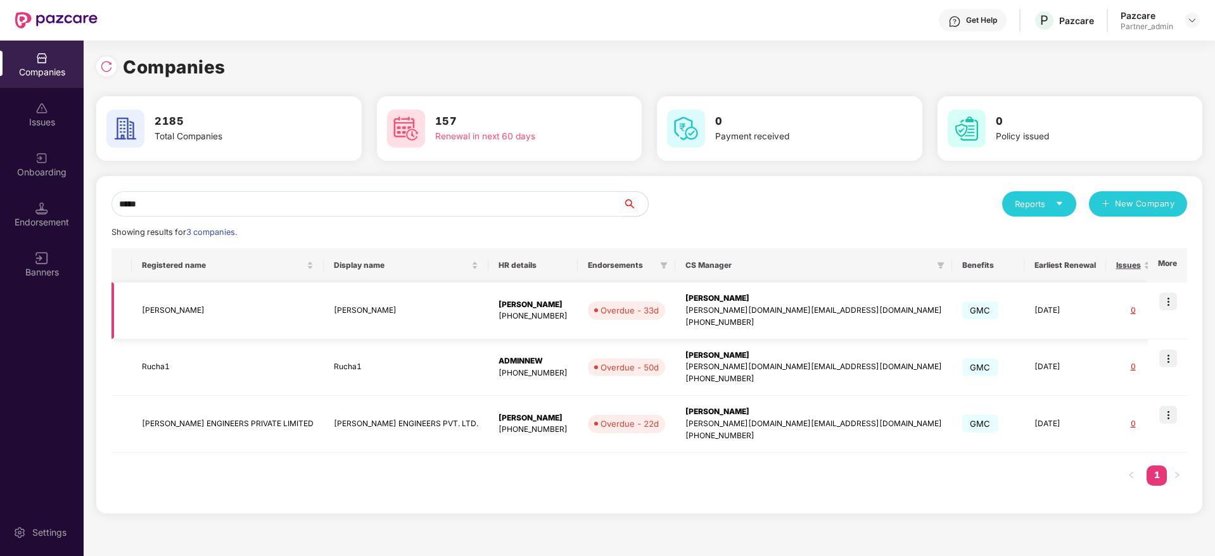
type input "*****"
click at [1172, 304] on img at bounding box center [1169, 302] width 18 height 18
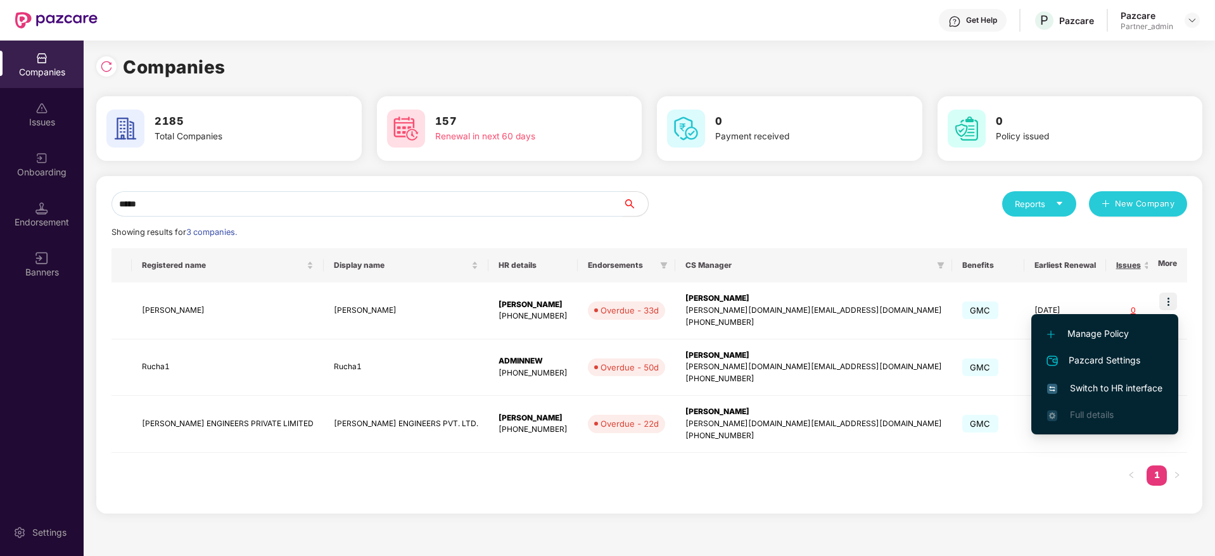
click at [1099, 388] on span "Switch to HR interface" at bounding box center [1105, 388] width 115 height 14
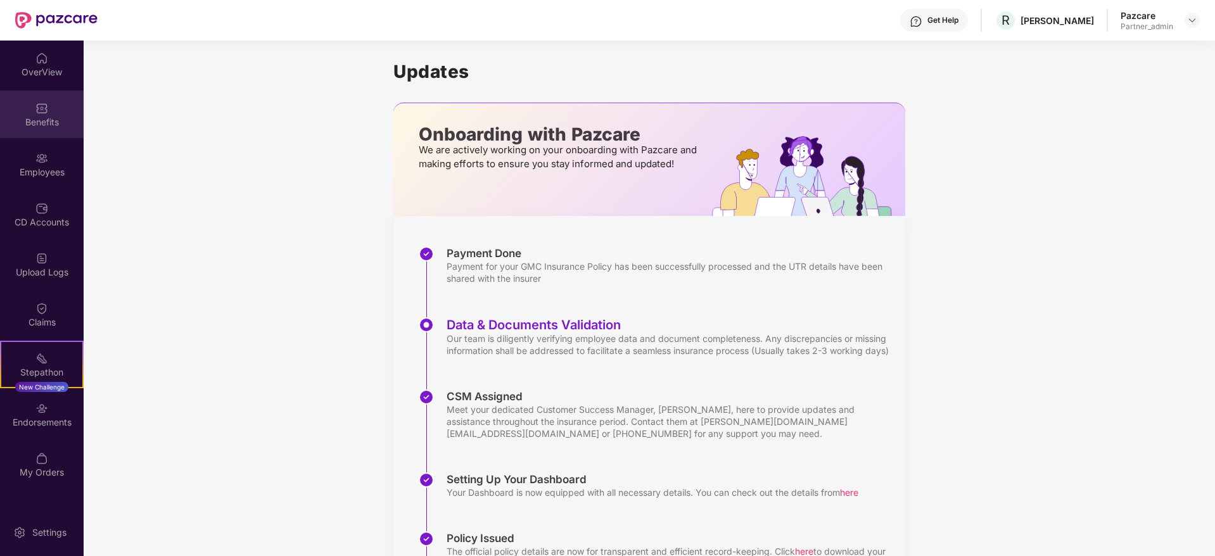
click at [37, 120] on div "Benefits" at bounding box center [42, 122] width 84 height 13
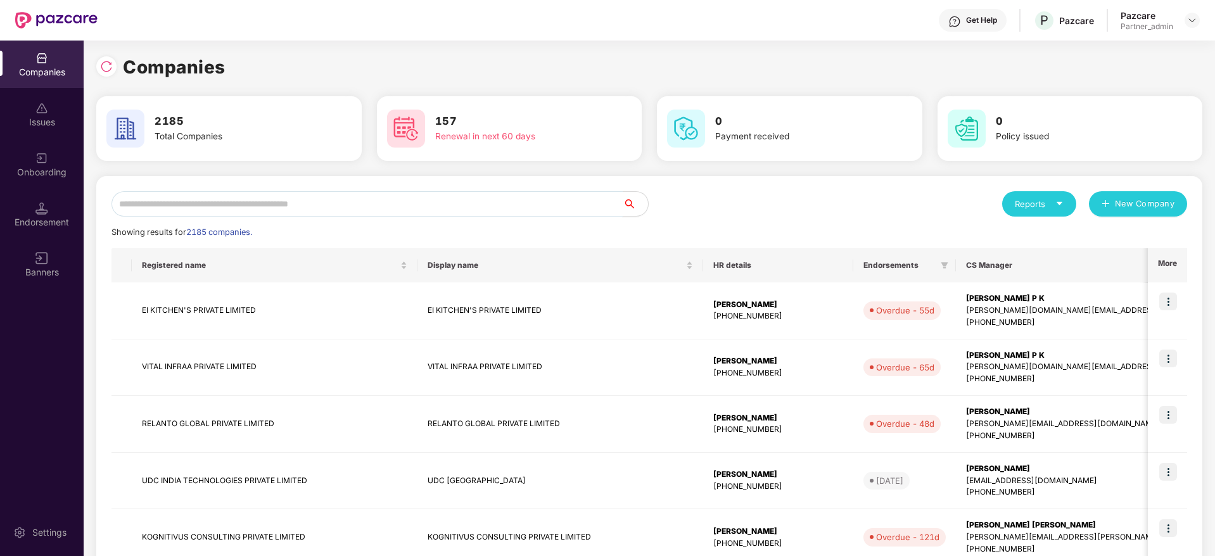
click at [348, 198] on input "text" at bounding box center [367, 203] width 511 height 25
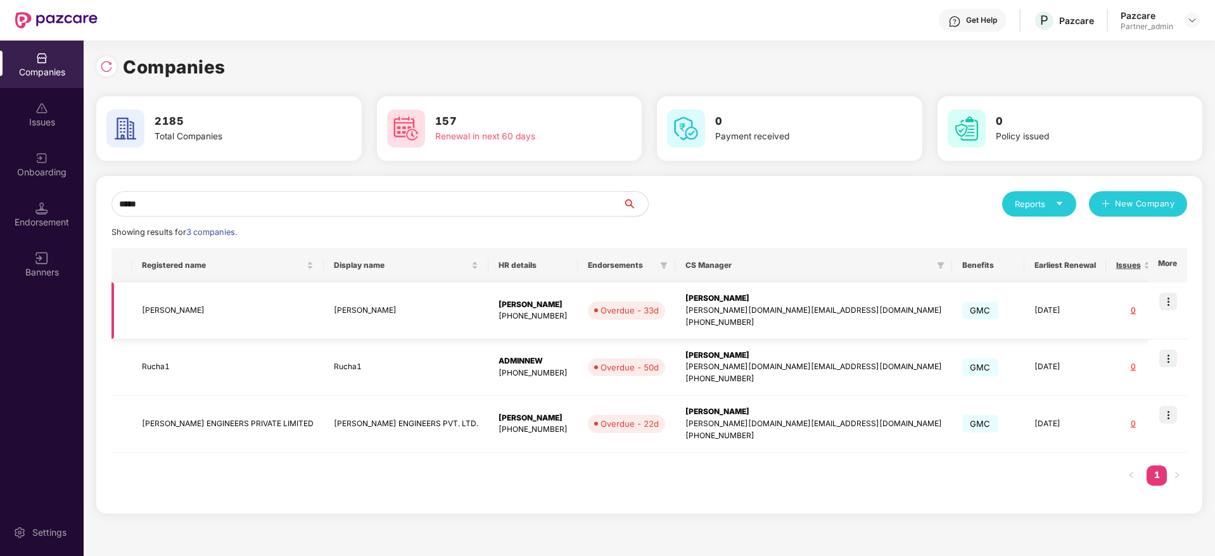
type input "*****"
click at [697, 303] on div "[PERSON_NAME]" at bounding box center [814, 299] width 257 height 12
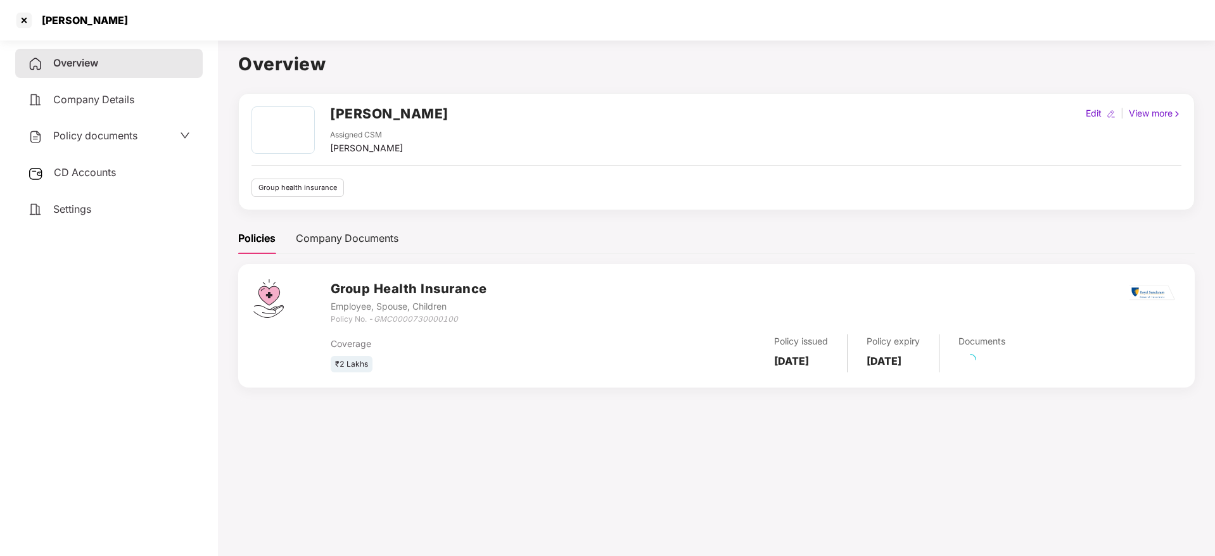
click at [87, 166] on span "CD Accounts" at bounding box center [85, 172] width 62 height 13
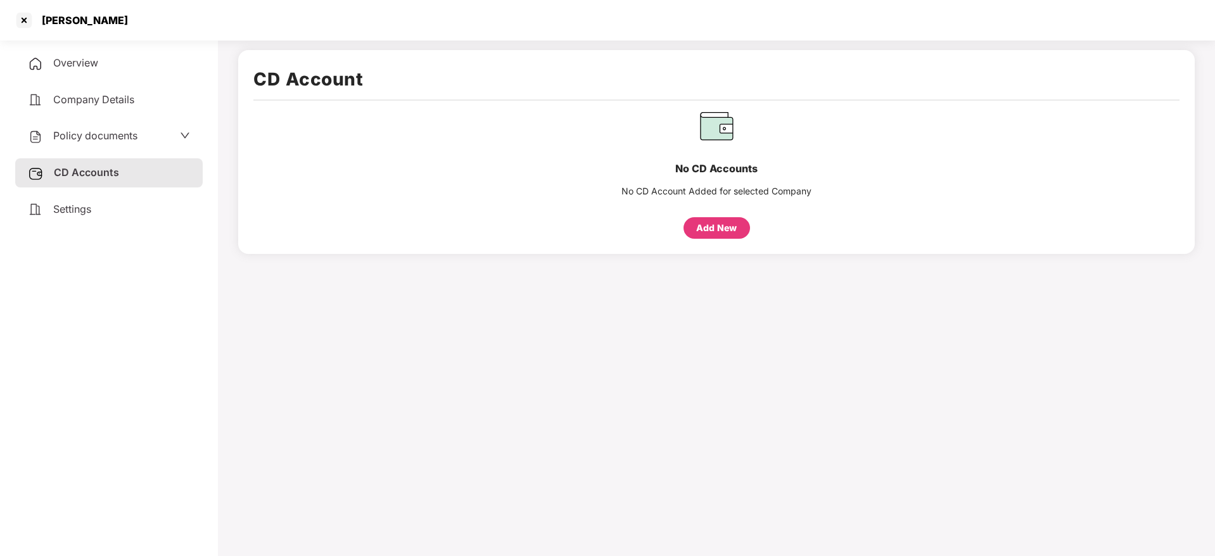
click at [88, 184] on div "CD Accounts" at bounding box center [109, 172] width 188 height 29
click at [90, 200] on div "Settings" at bounding box center [109, 209] width 188 height 29
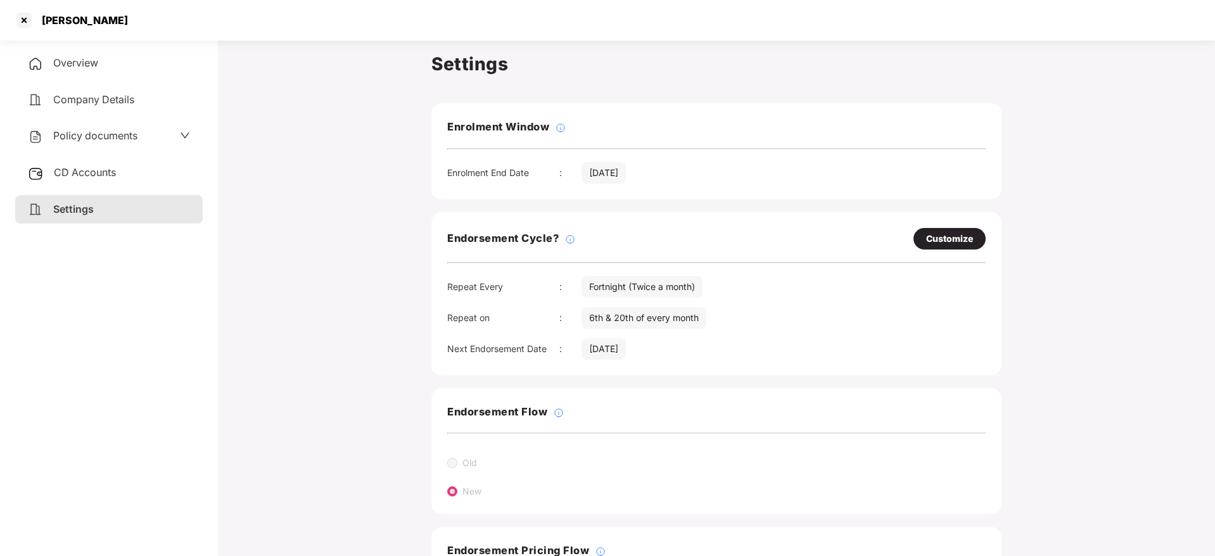
click at [77, 63] on span "Overview" at bounding box center [75, 62] width 45 height 13
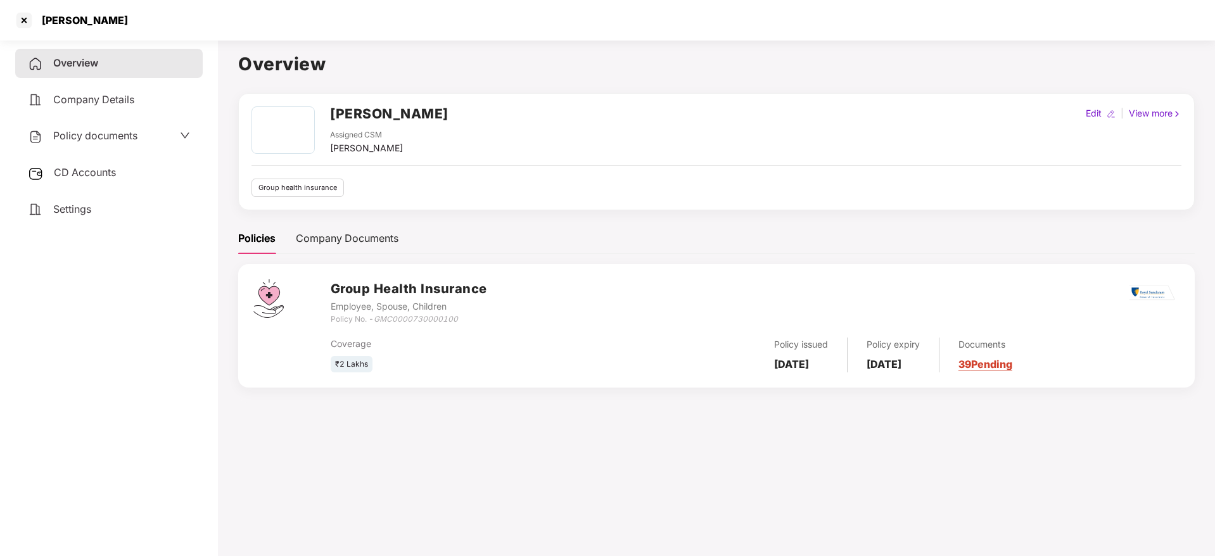
click at [1013, 366] on link "39 Pending" at bounding box center [986, 364] width 54 height 13
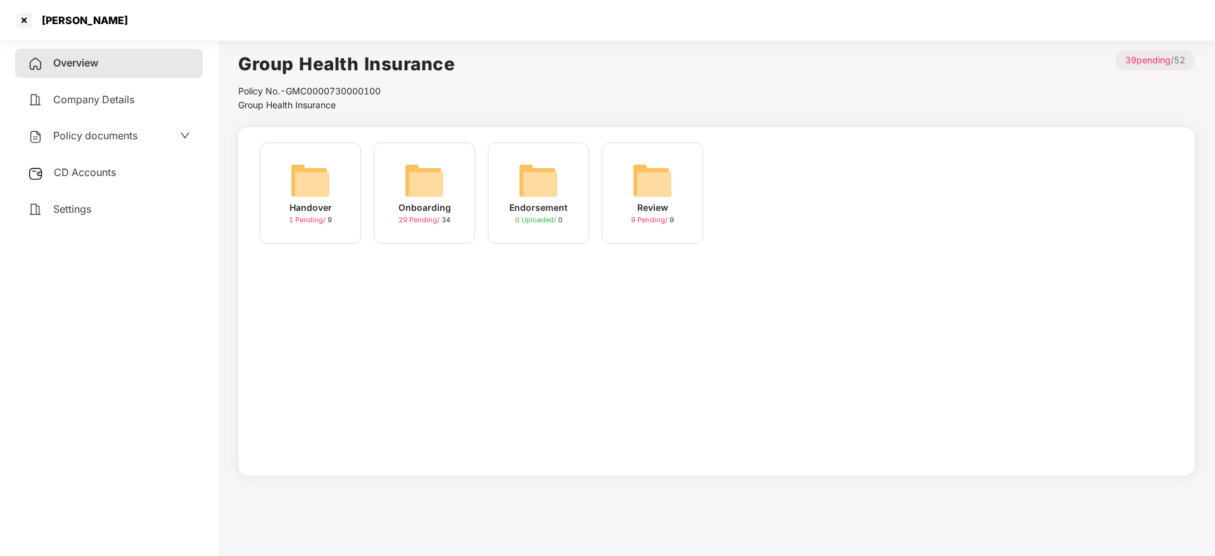
click at [426, 197] on img at bounding box center [424, 180] width 41 height 41
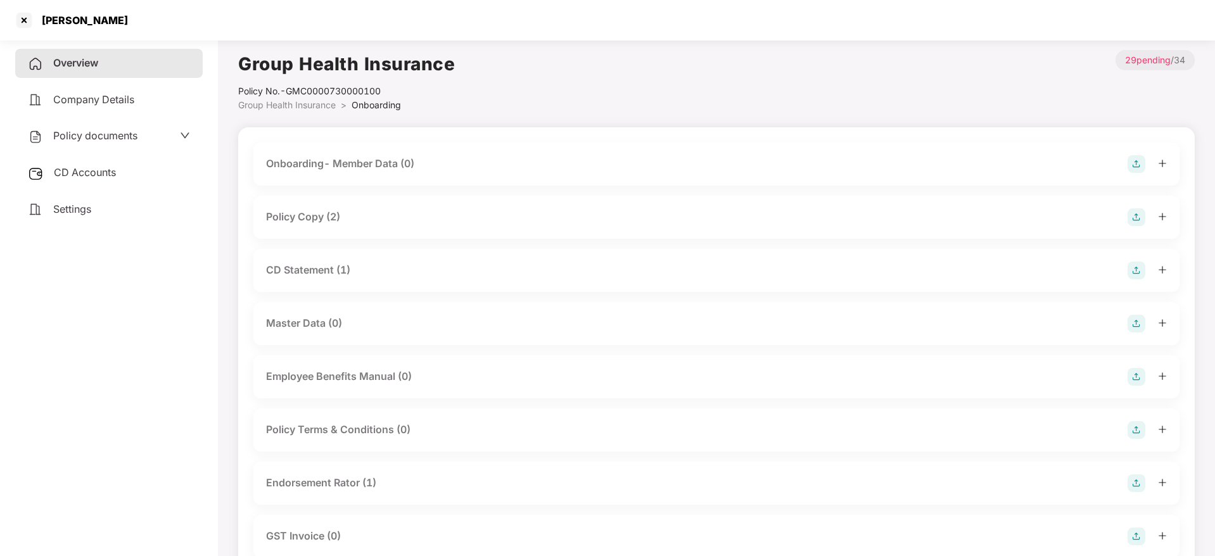
drag, startPoint x: 1163, startPoint y: 220, endPoint x: 1139, endPoint y: 219, distance: 23.5
click at [1163, 219] on icon "plus" at bounding box center [1162, 216] width 9 height 9
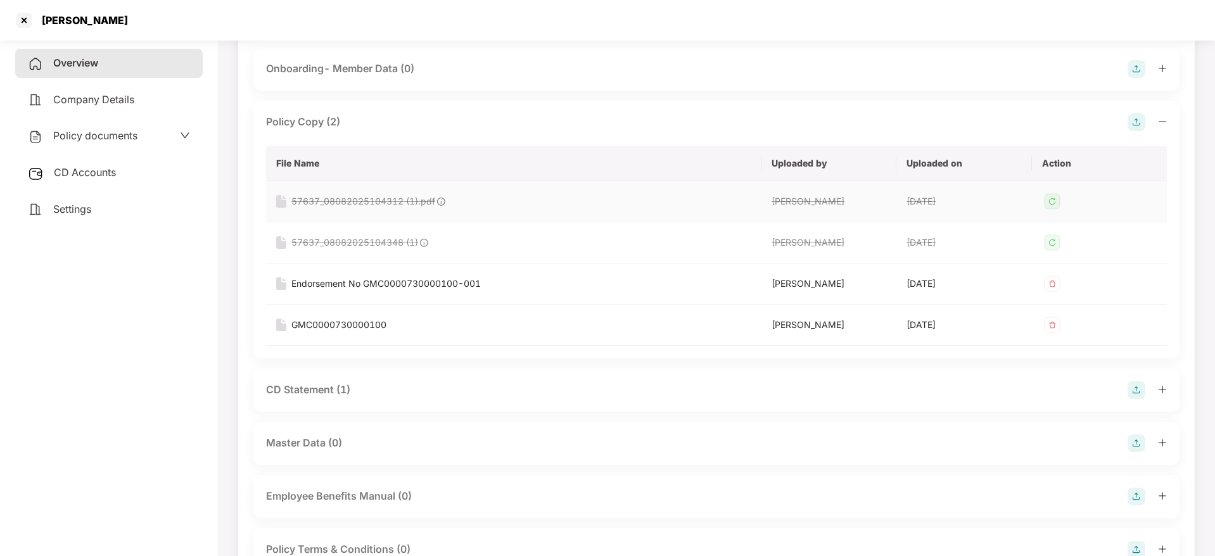
scroll to position [190, 0]
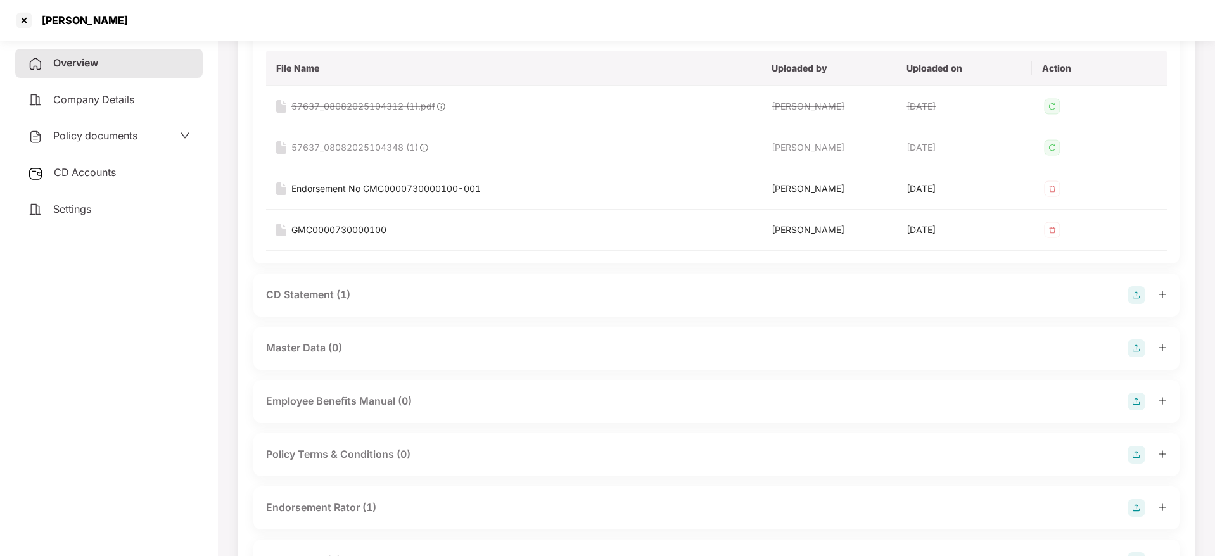
click at [1157, 293] on div at bounding box center [1147, 295] width 39 height 18
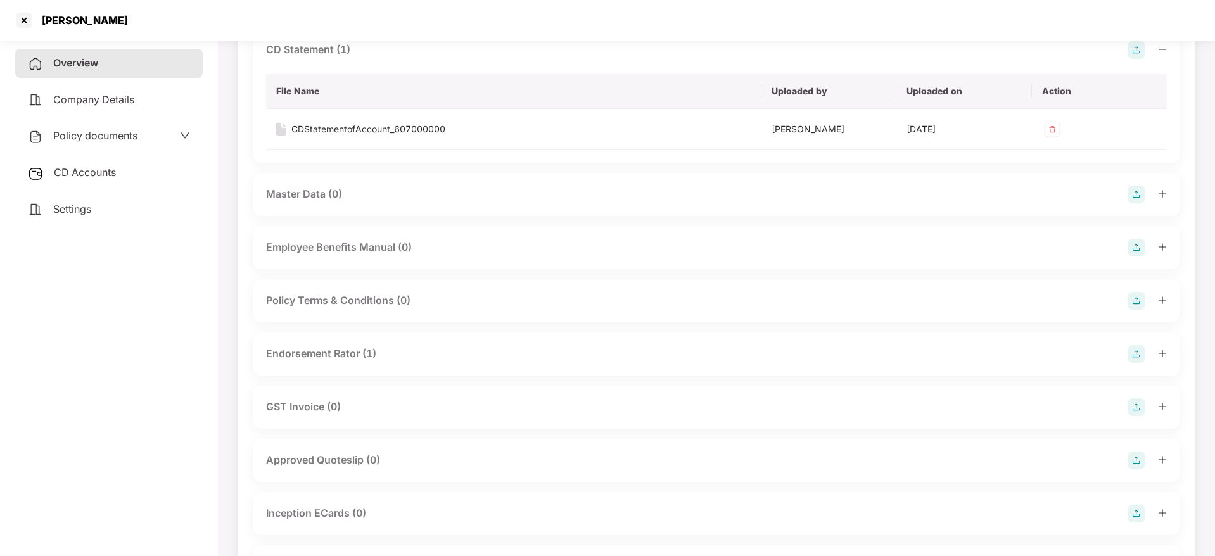
scroll to position [475, 0]
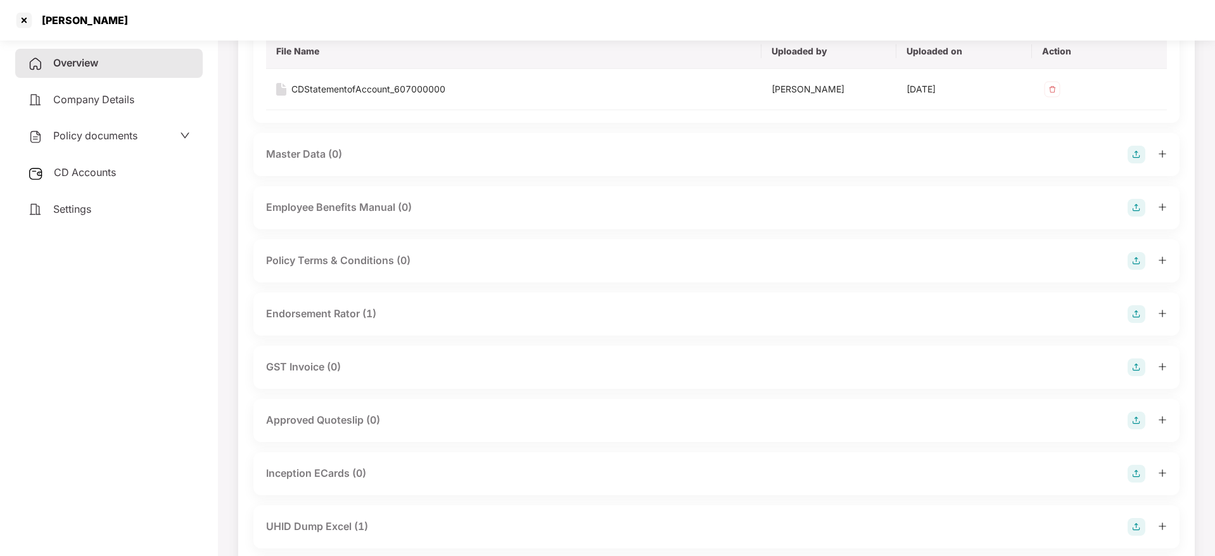
click at [1163, 312] on icon "plus" at bounding box center [1162, 313] width 1 height 7
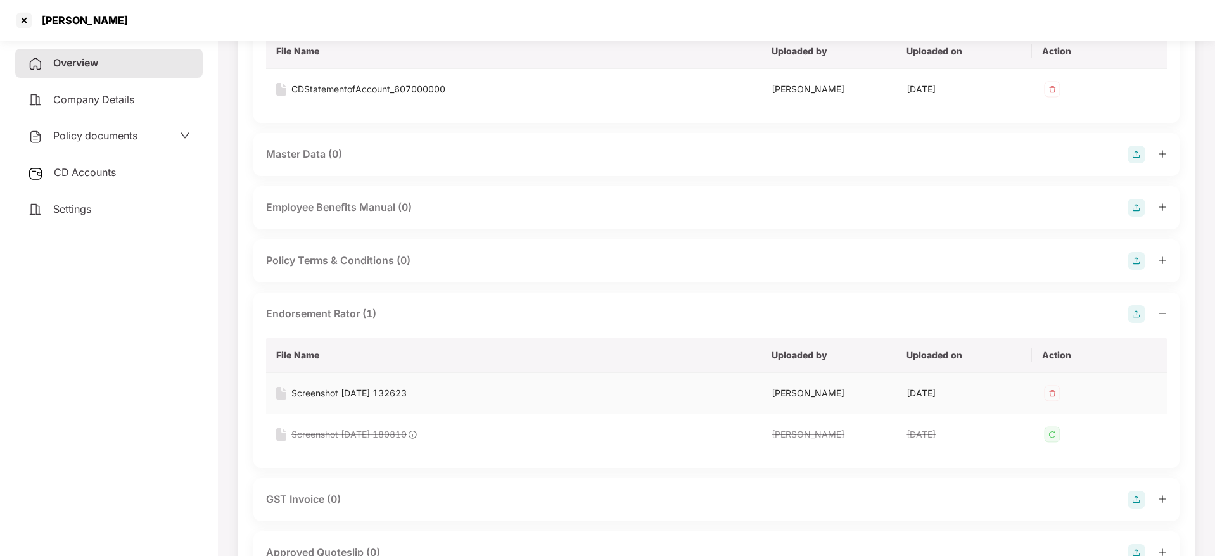
click at [352, 397] on div "Screenshot [DATE] 132623" at bounding box center [349, 394] width 115 height 14
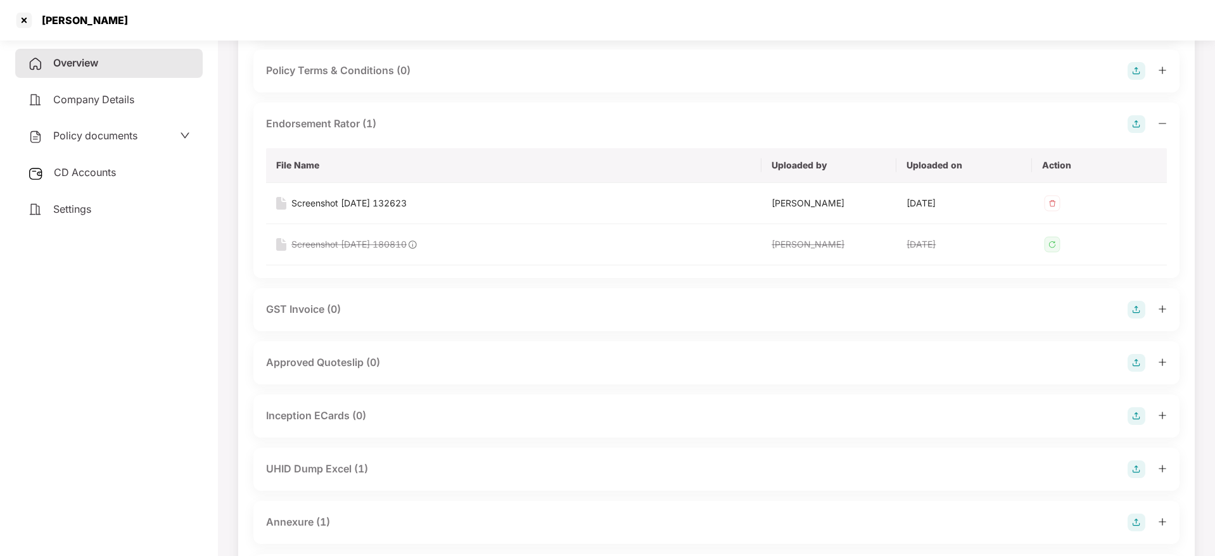
scroll to position [760, 0]
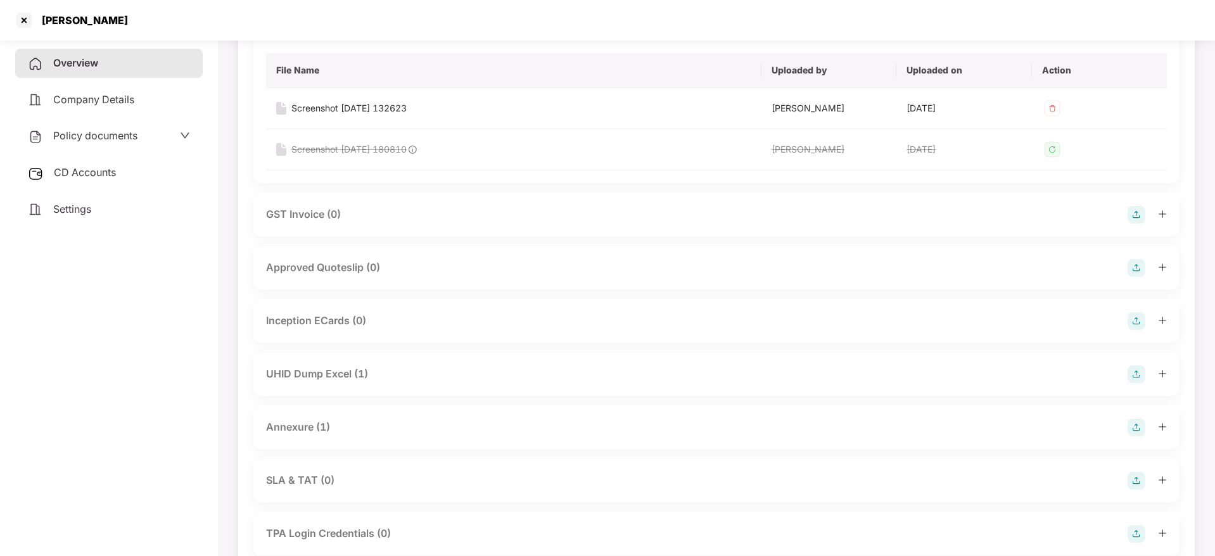
click at [1161, 428] on icon "plus" at bounding box center [1162, 427] width 9 height 9
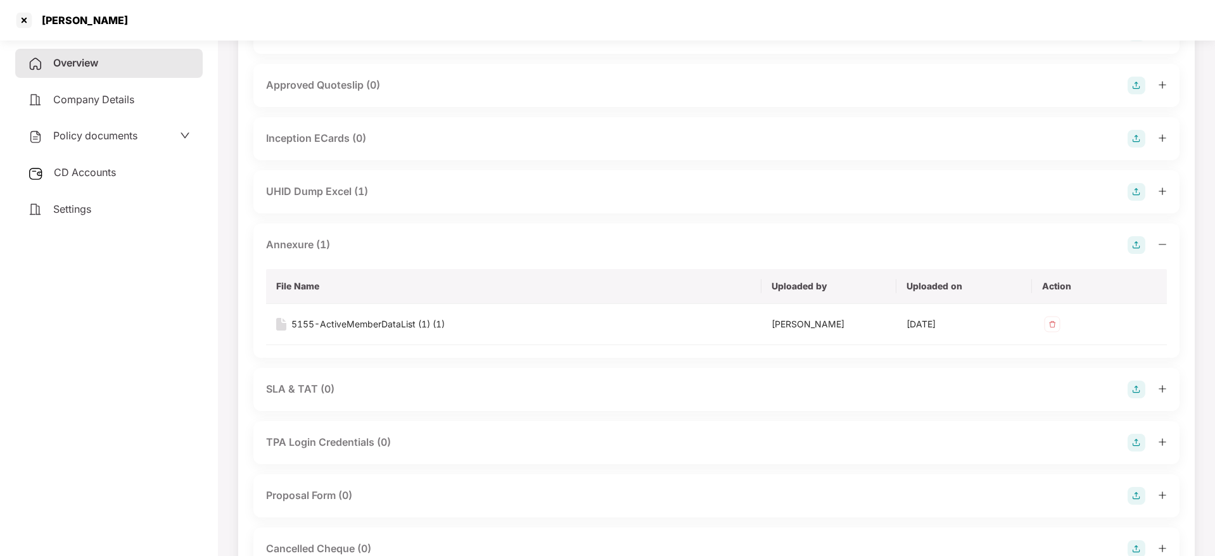
scroll to position [951, 0]
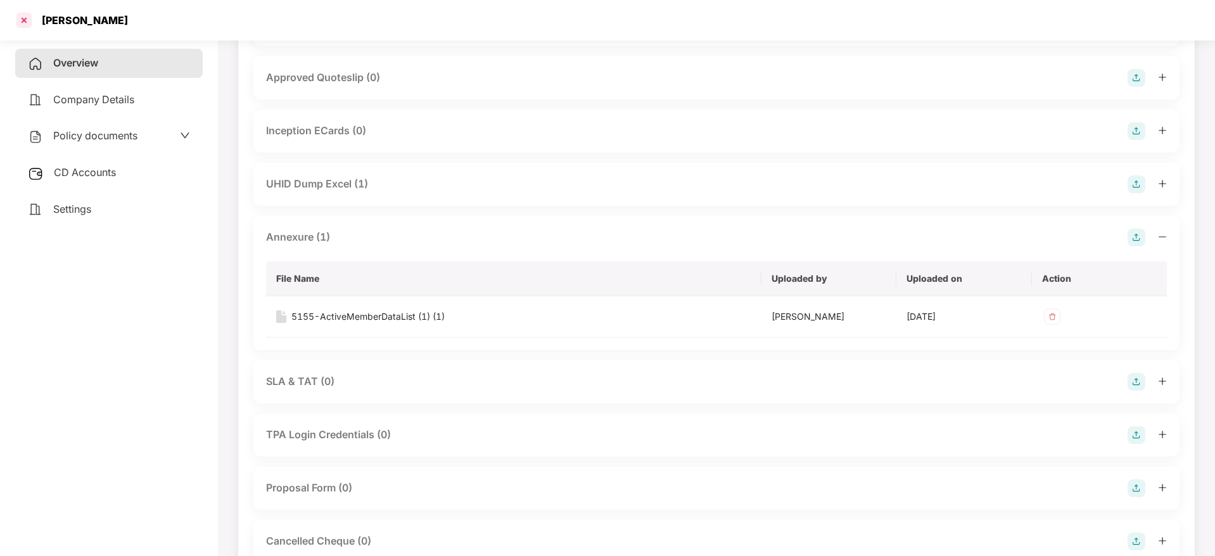
click at [18, 11] on div at bounding box center [24, 20] width 20 height 20
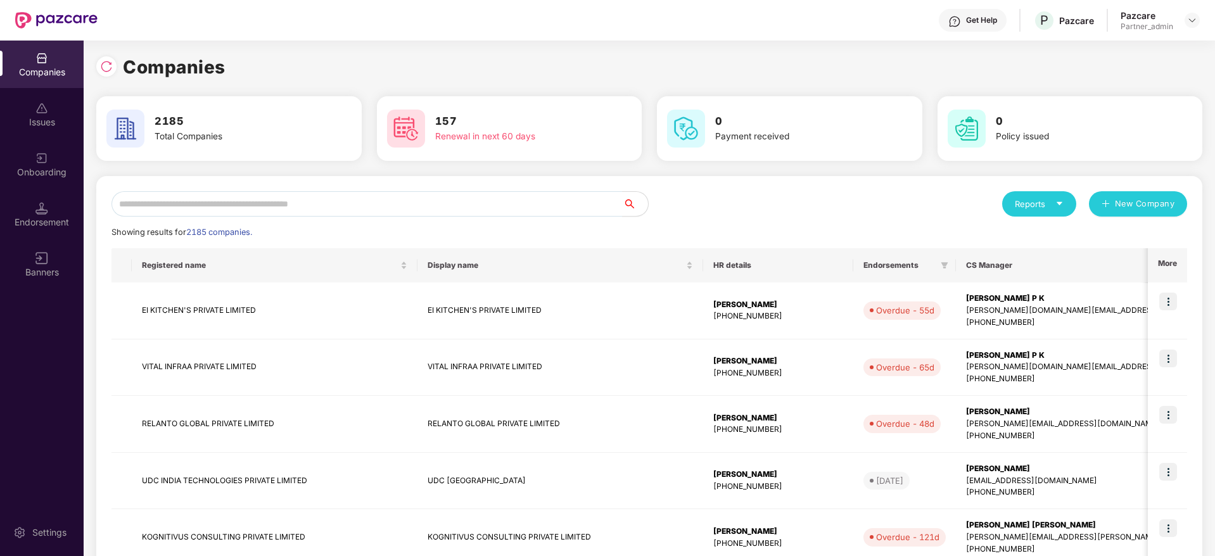
scroll to position [0, 0]
click at [253, 212] on input "text" at bounding box center [367, 203] width 511 height 25
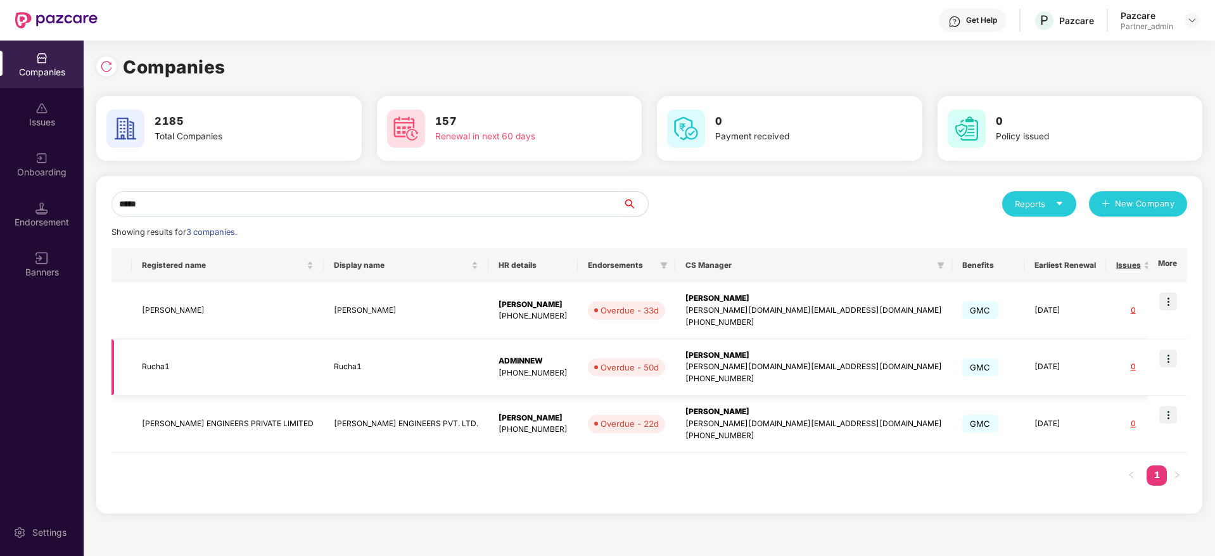
type input "*****"
click at [1170, 354] on img at bounding box center [1169, 359] width 18 height 18
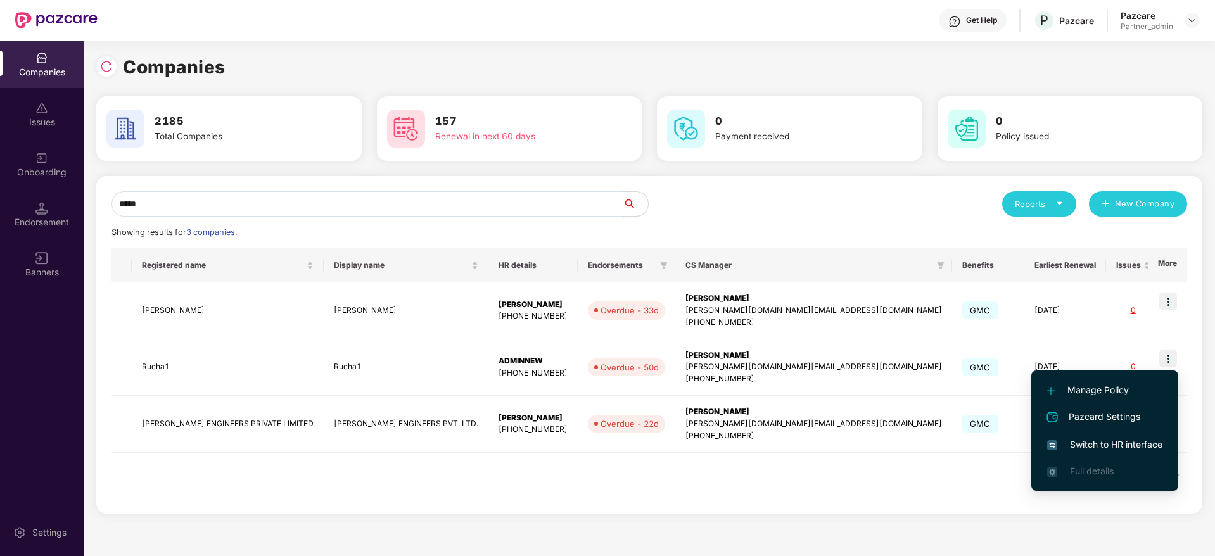
click at [1110, 438] on span "Switch to HR interface" at bounding box center [1105, 445] width 115 height 14
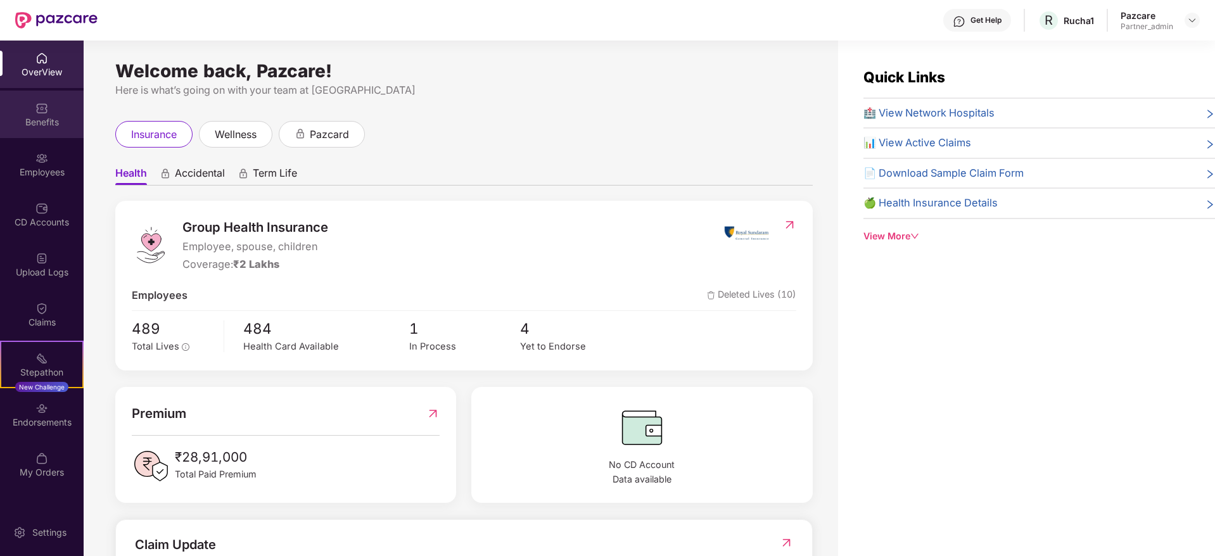
click at [44, 120] on div "Benefits" at bounding box center [42, 122] width 84 height 13
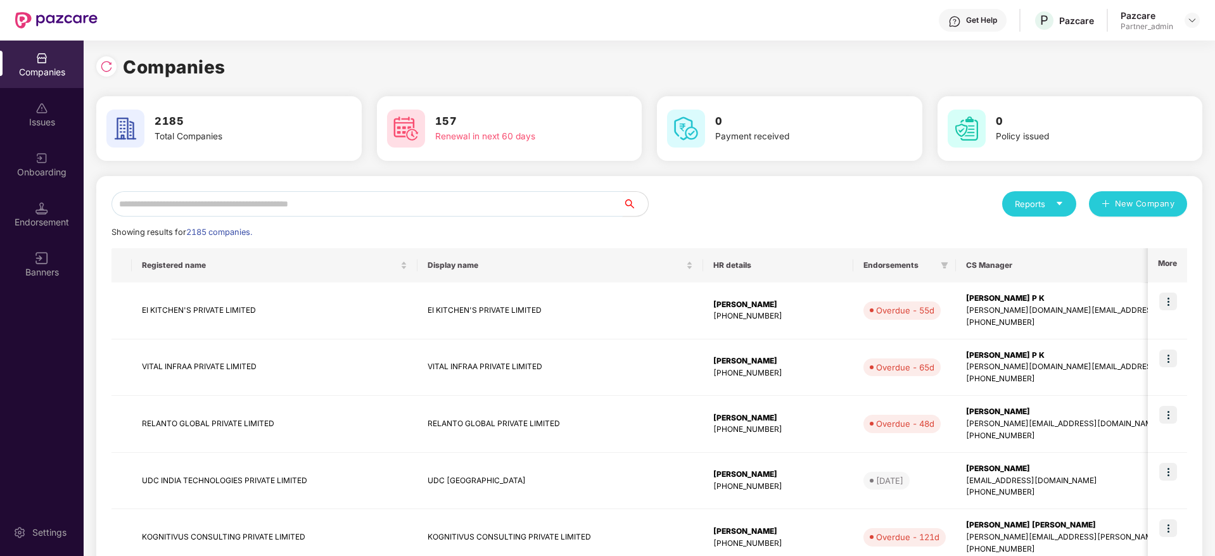
click at [235, 207] on input "text" at bounding box center [367, 203] width 511 height 25
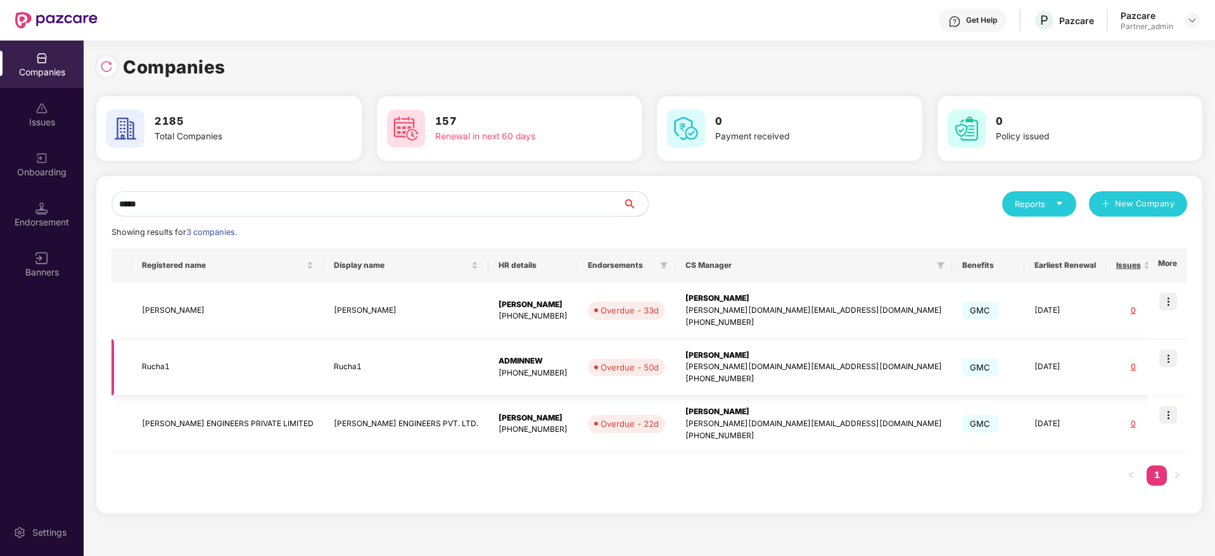
type input "*****"
click at [706, 361] on div "[PERSON_NAME][DOMAIN_NAME][EMAIL_ADDRESS][DOMAIN_NAME]" at bounding box center [814, 367] width 257 height 12
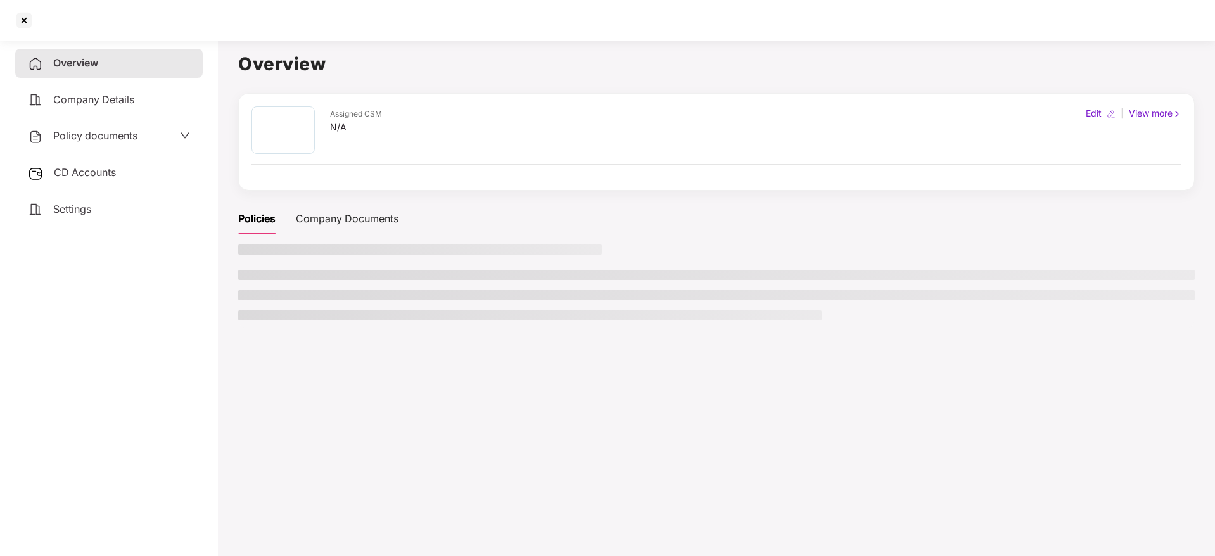
click at [103, 175] on span "CD Accounts" at bounding box center [85, 172] width 62 height 13
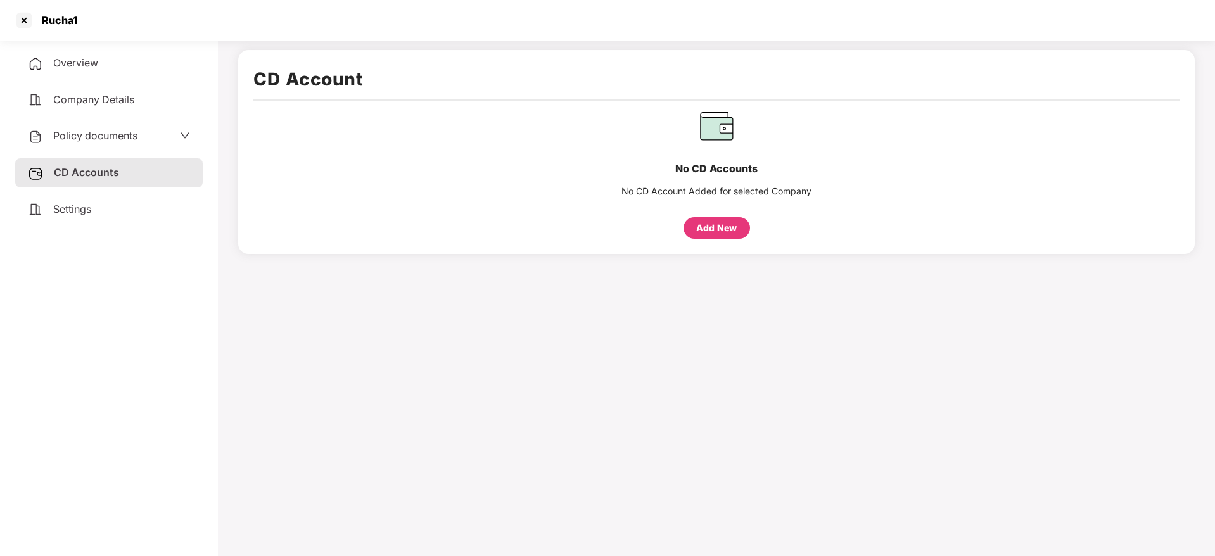
click at [76, 203] on span "Settings" at bounding box center [72, 209] width 38 height 13
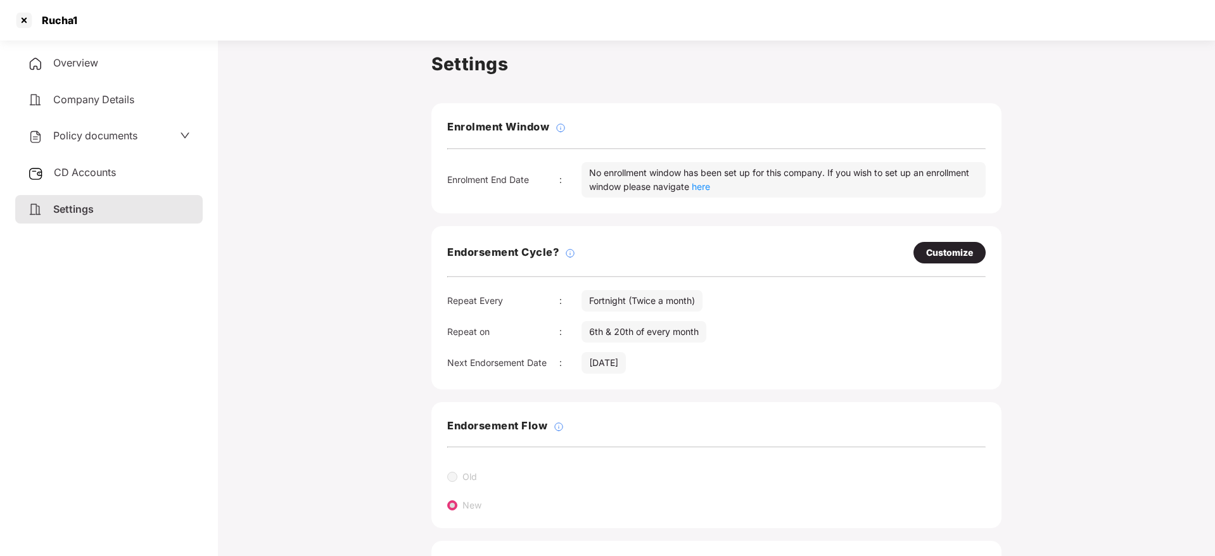
click at [85, 45] on aside "Overview Company Details Policy documents CD Accounts Settings" at bounding box center [109, 296] width 218 height 522
click at [105, 61] on div "Overview" at bounding box center [109, 63] width 188 height 29
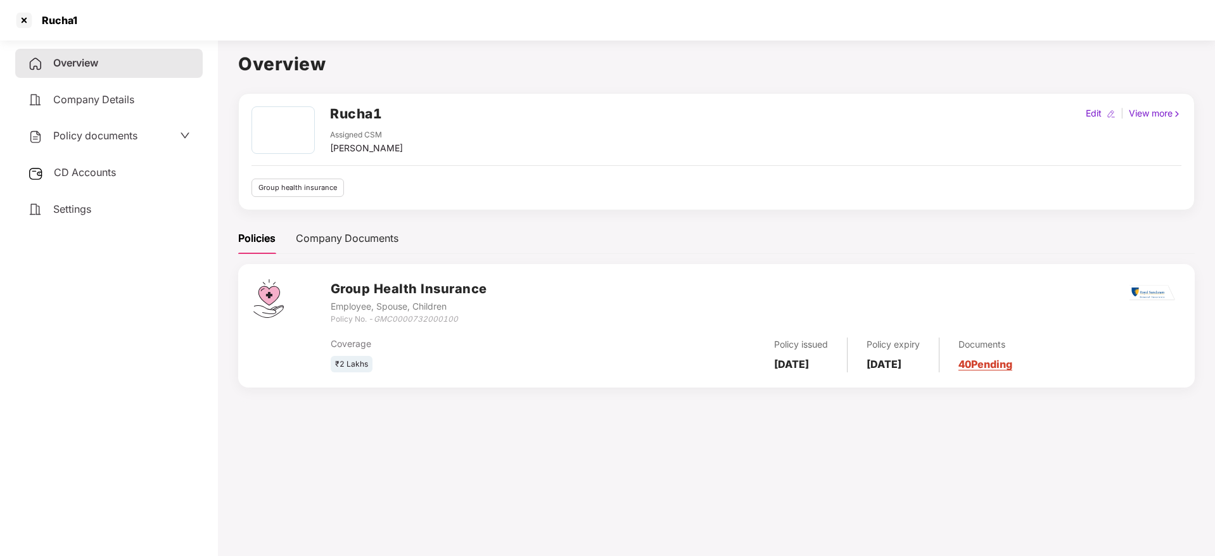
click at [1007, 362] on link "40 Pending" at bounding box center [986, 364] width 54 height 13
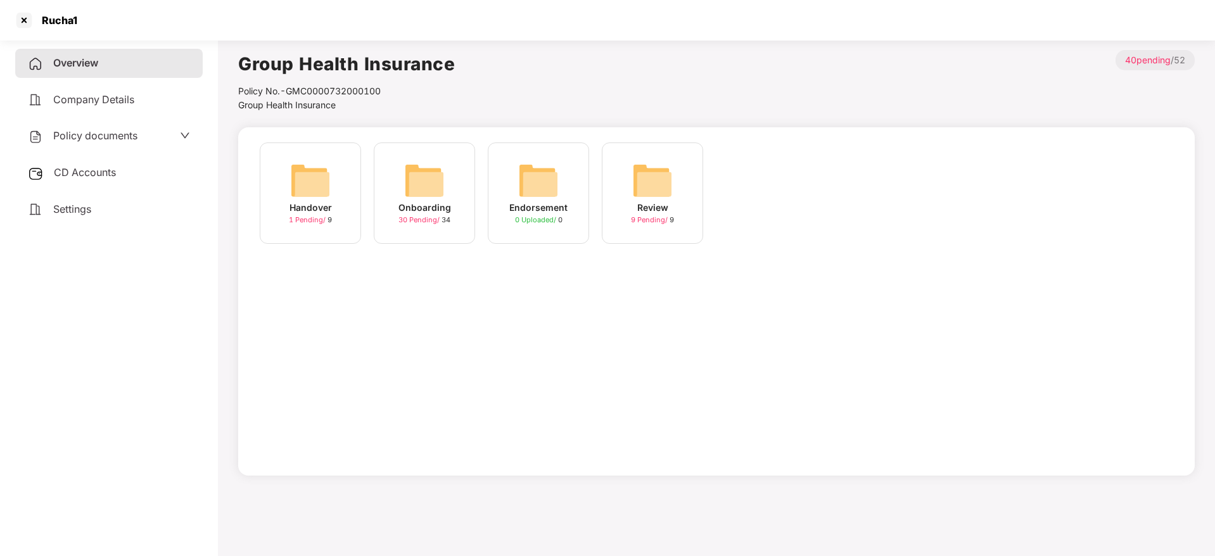
click at [441, 167] on img at bounding box center [424, 180] width 41 height 41
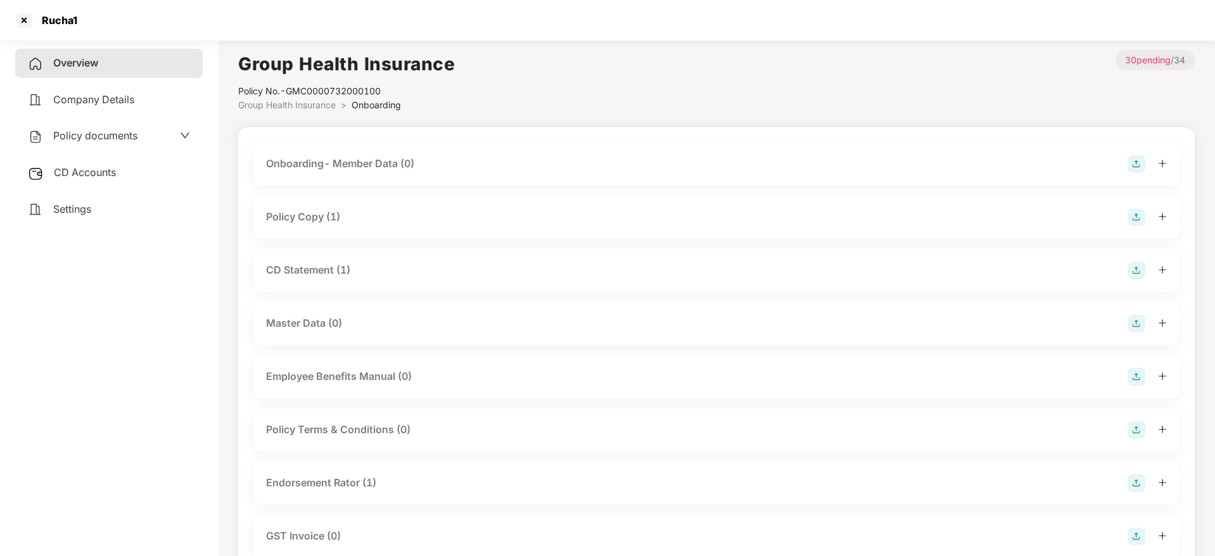
click at [1159, 219] on icon "plus" at bounding box center [1162, 216] width 9 height 9
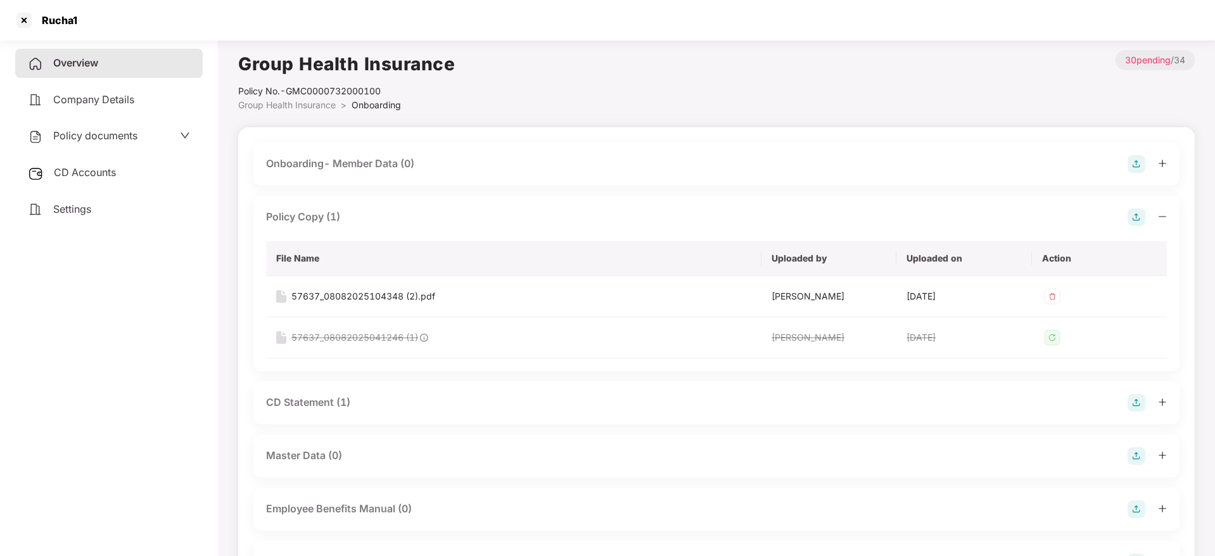
click at [1162, 404] on icon "plus" at bounding box center [1162, 402] width 9 height 9
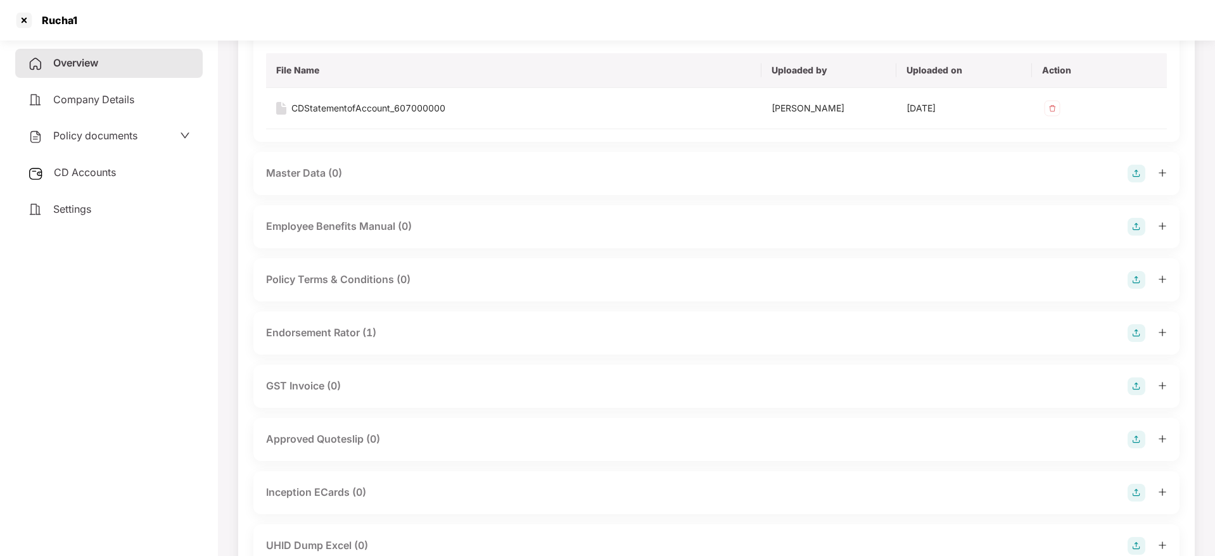
scroll to position [380, 0]
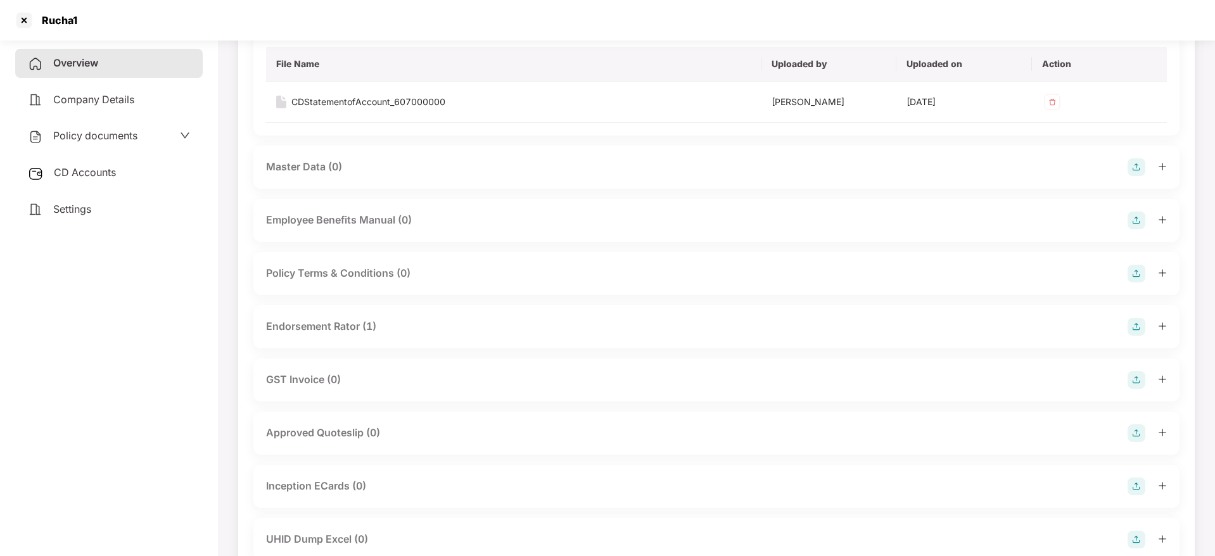
click at [1160, 325] on icon "plus" at bounding box center [1162, 326] width 9 height 9
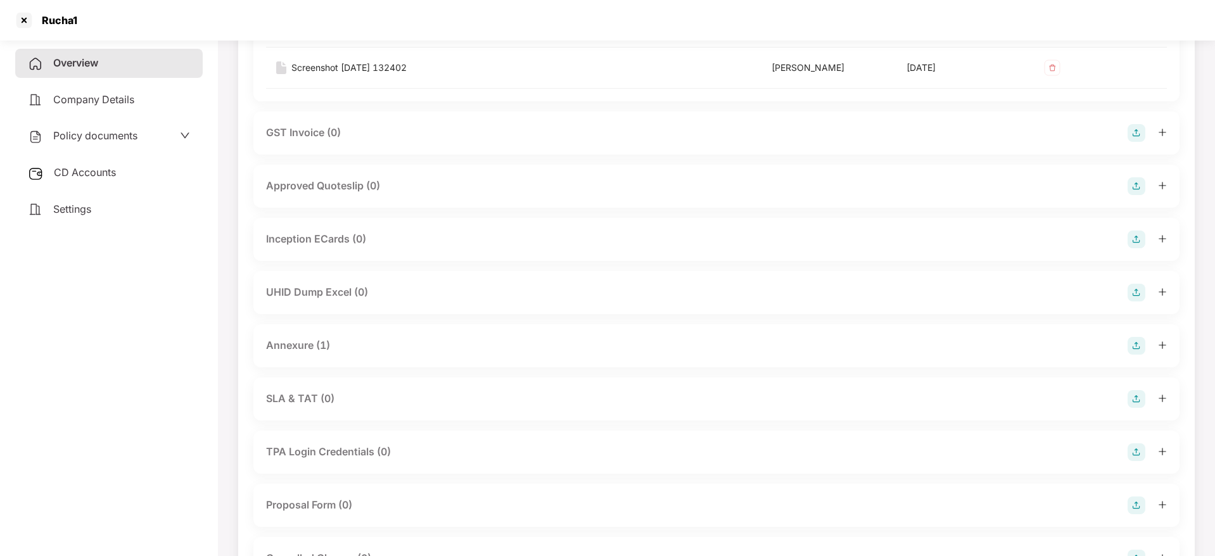
scroll to position [760, 0]
click at [1163, 353] on div at bounding box center [1147, 345] width 39 height 18
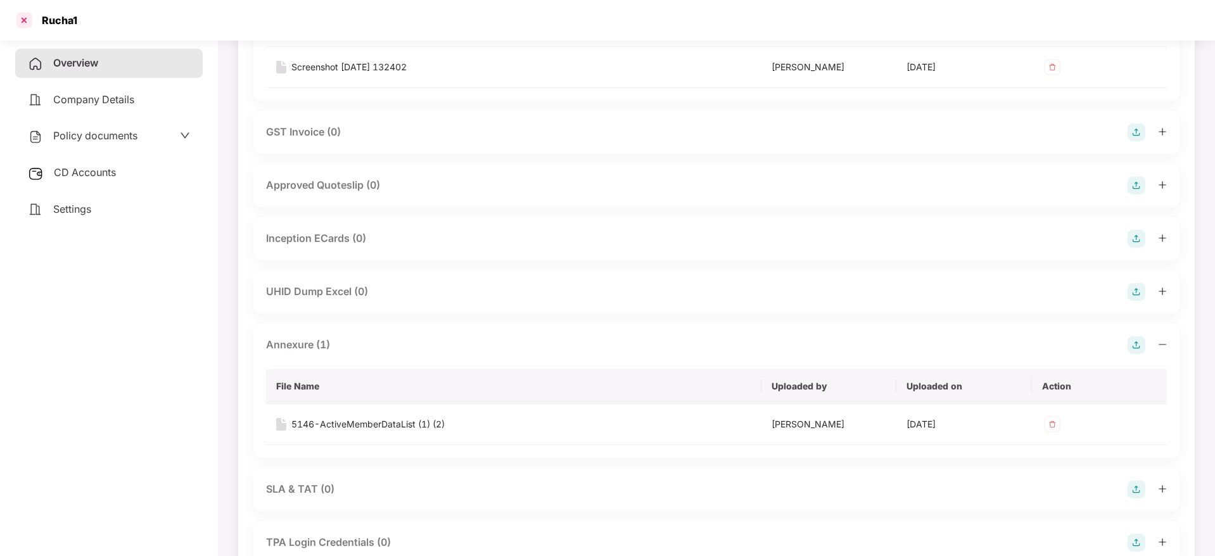
click at [27, 13] on div at bounding box center [24, 20] width 20 height 20
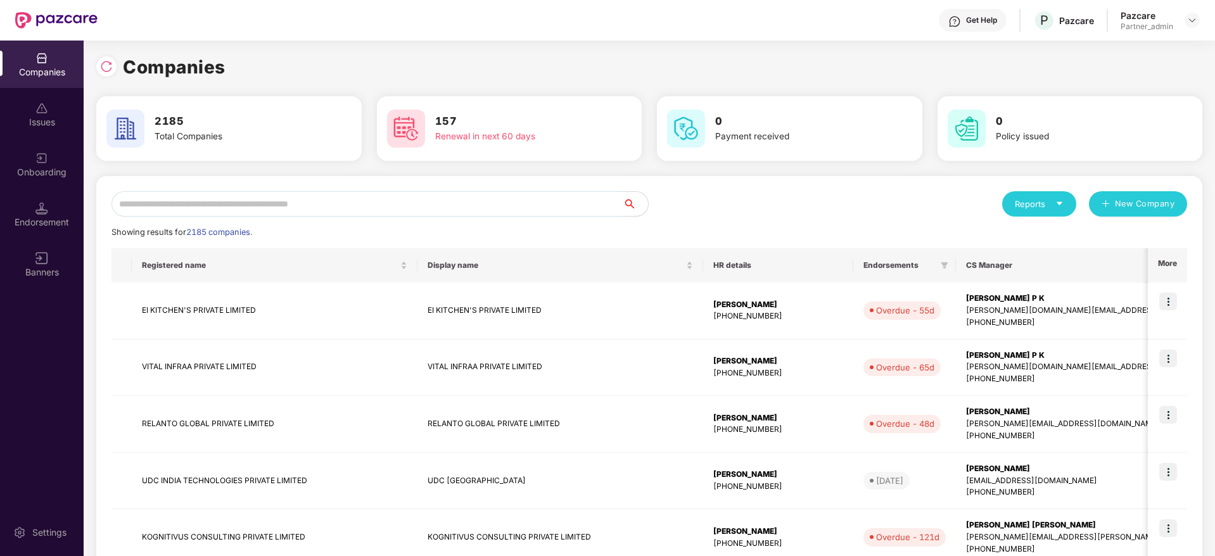
scroll to position [0, 0]
click at [344, 203] on input "text" at bounding box center [367, 203] width 511 height 25
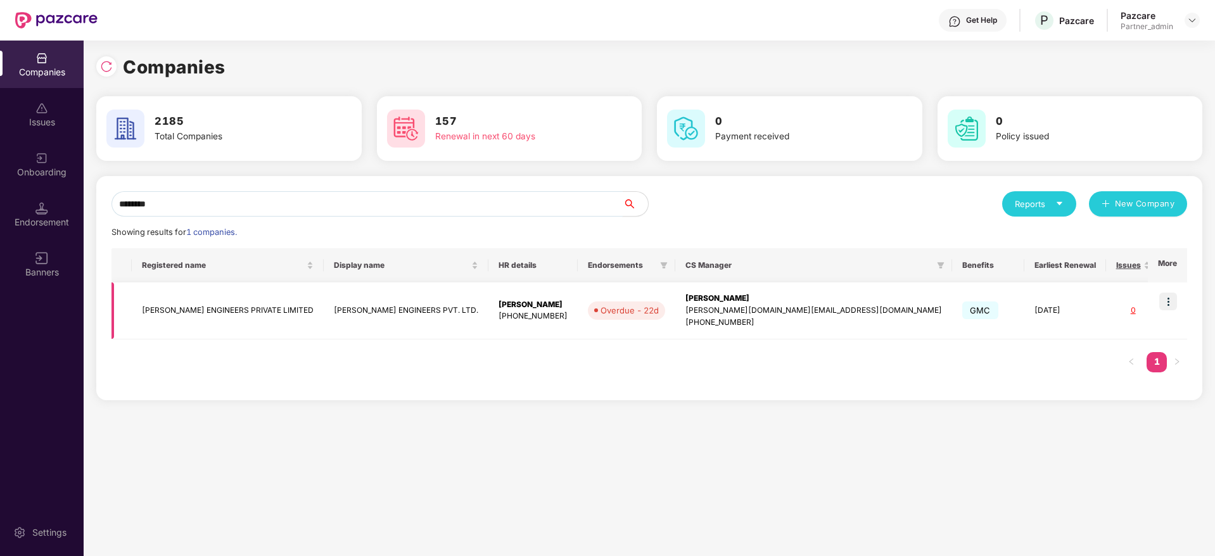
type input "********"
click at [1170, 304] on img at bounding box center [1169, 302] width 18 height 18
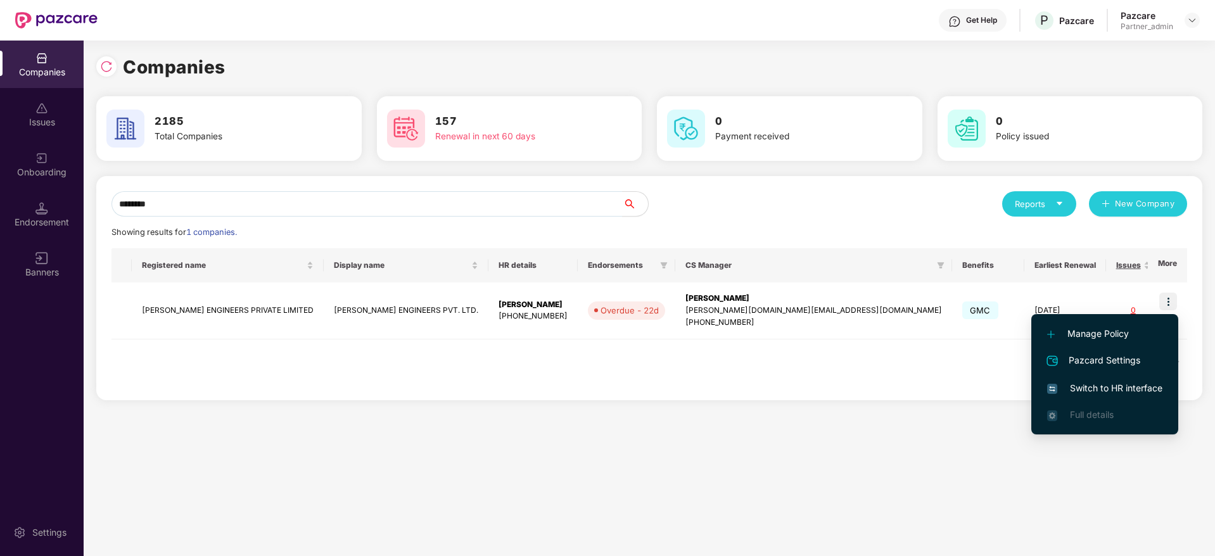
click at [1095, 385] on span "Switch to HR interface" at bounding box center [1105, 388] width 115 height 14
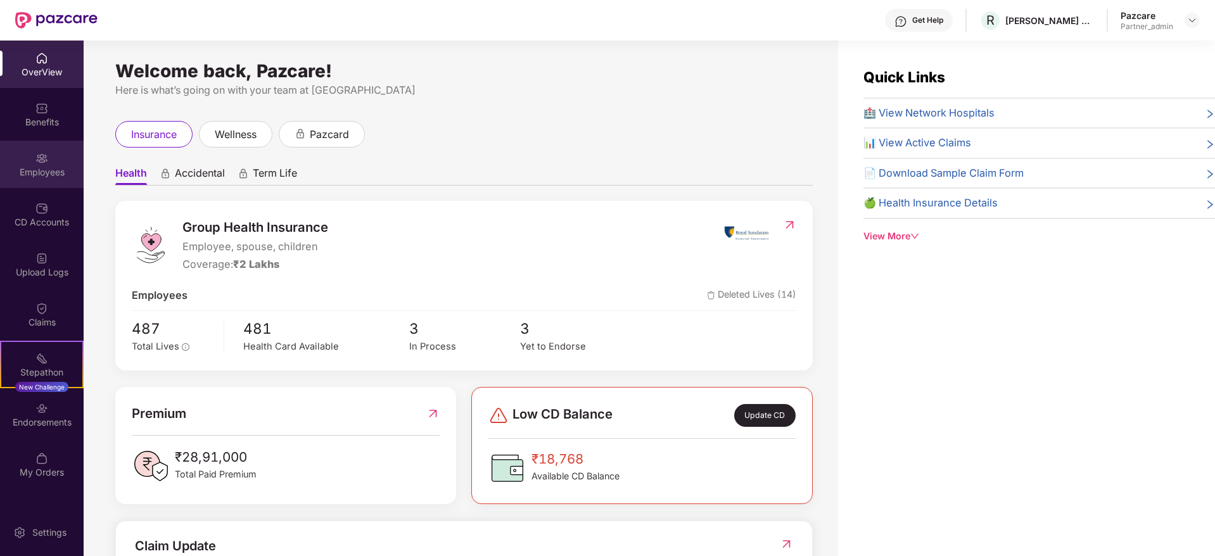
click at [35, 151] on div at bounding box center [41, 157] width 13 height 13
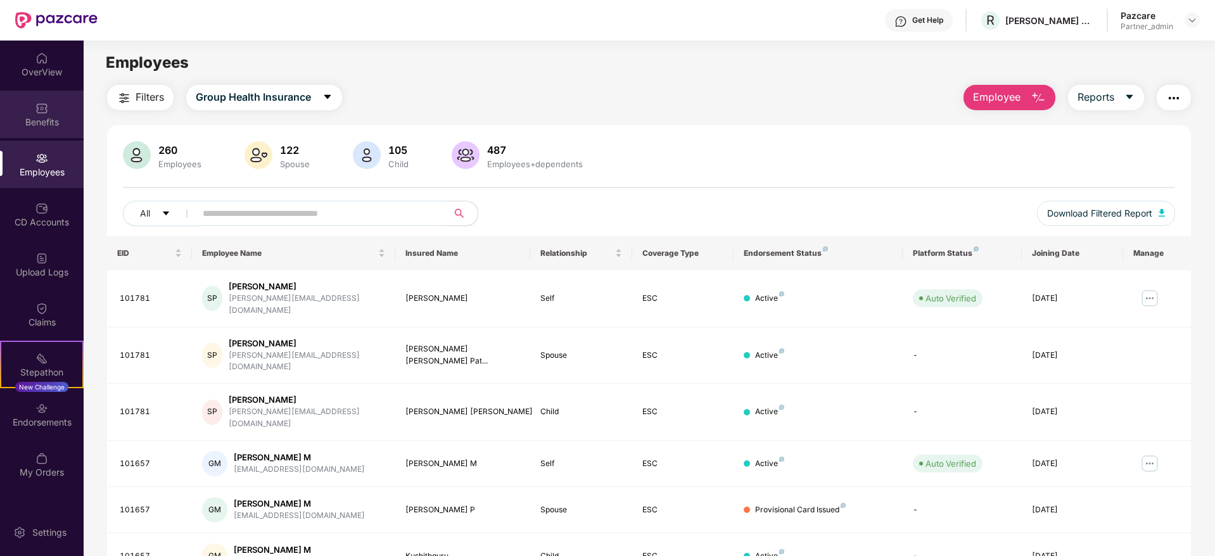
click at [39, 128] on div "Benefits" at bounding box center [42, 115] width 84 height 48
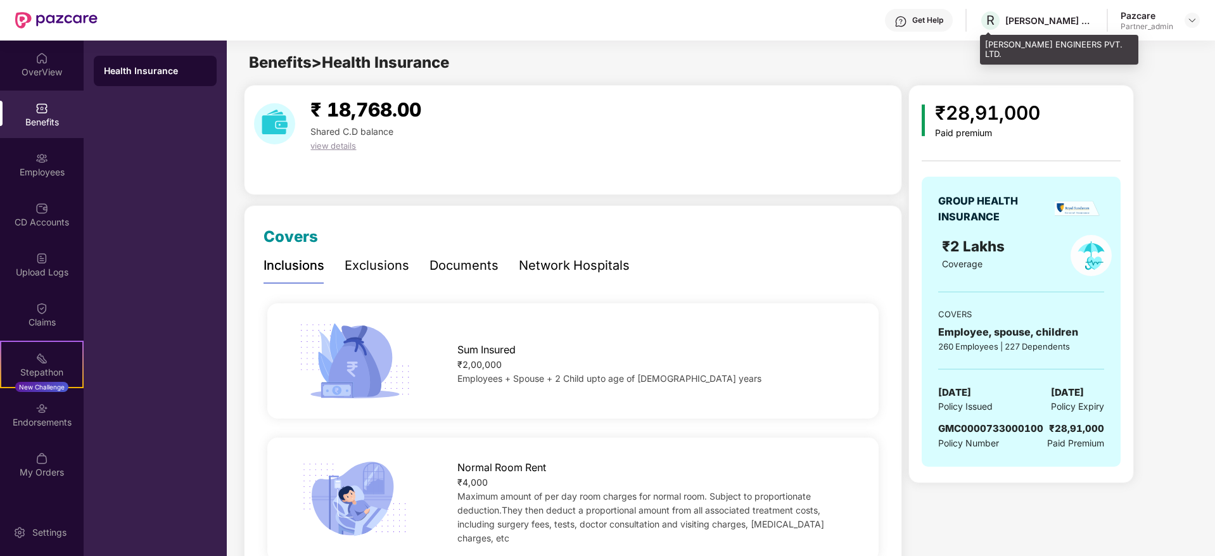
click at [1008, 18] on div "[PERSON_NAME] ENGINEERS PVT. LTD." at bounding box center [1050, 21] width 89 height 12
copy div "[PERSON_NAME]"
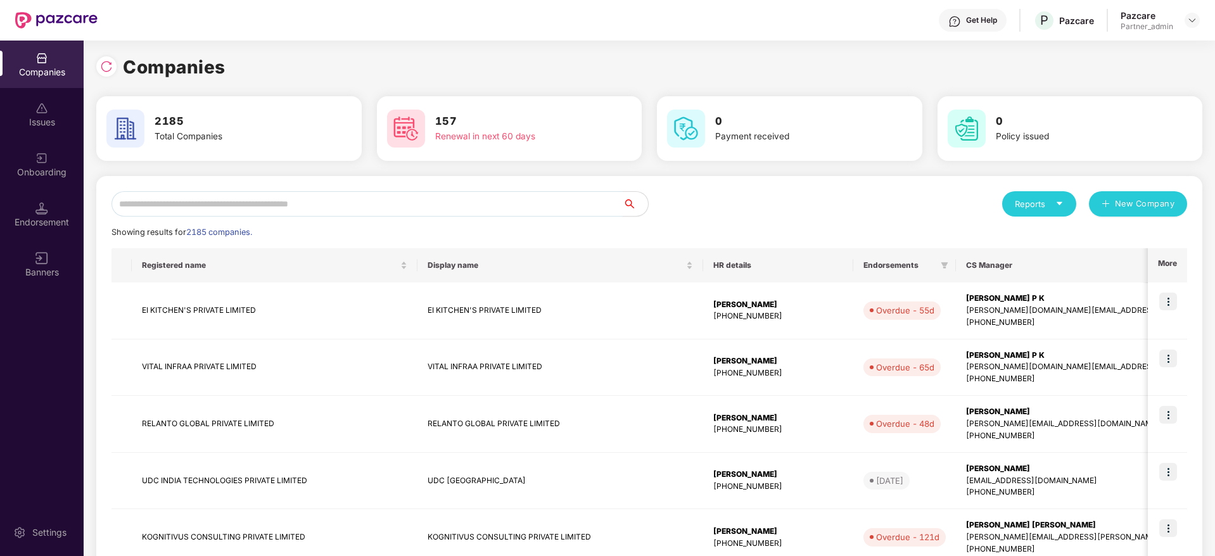
click at [285, 203] on input "text" at bounding box center [367, 203] width 511 height 25
paste input "*****"
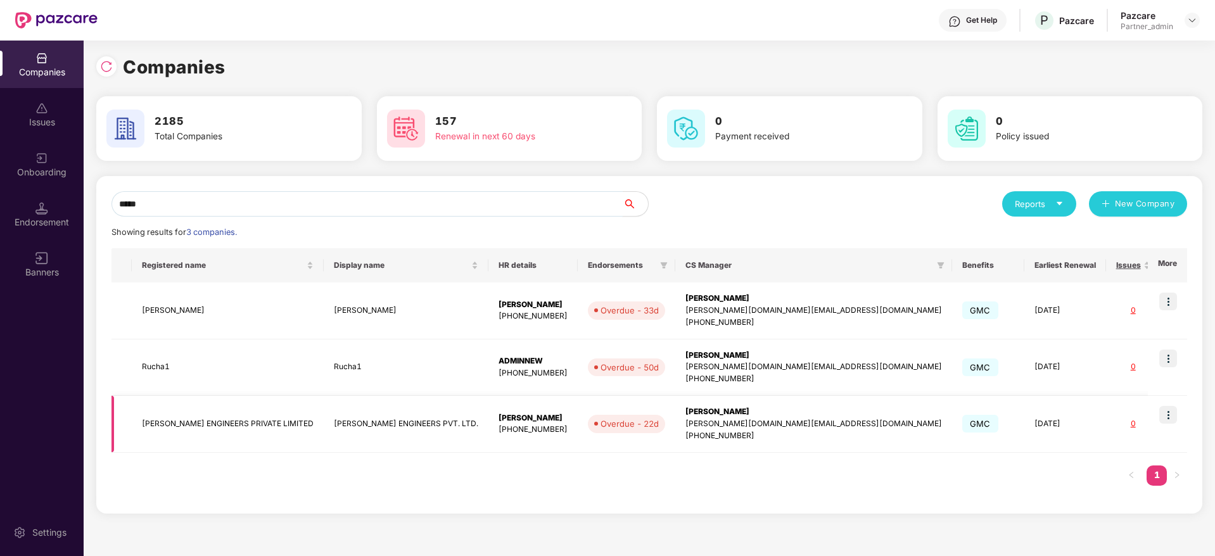
type input "*****"
click at [701, 417] on div "[PERSON_NAME]" at bounding box center [814, 412] width 257 height 12
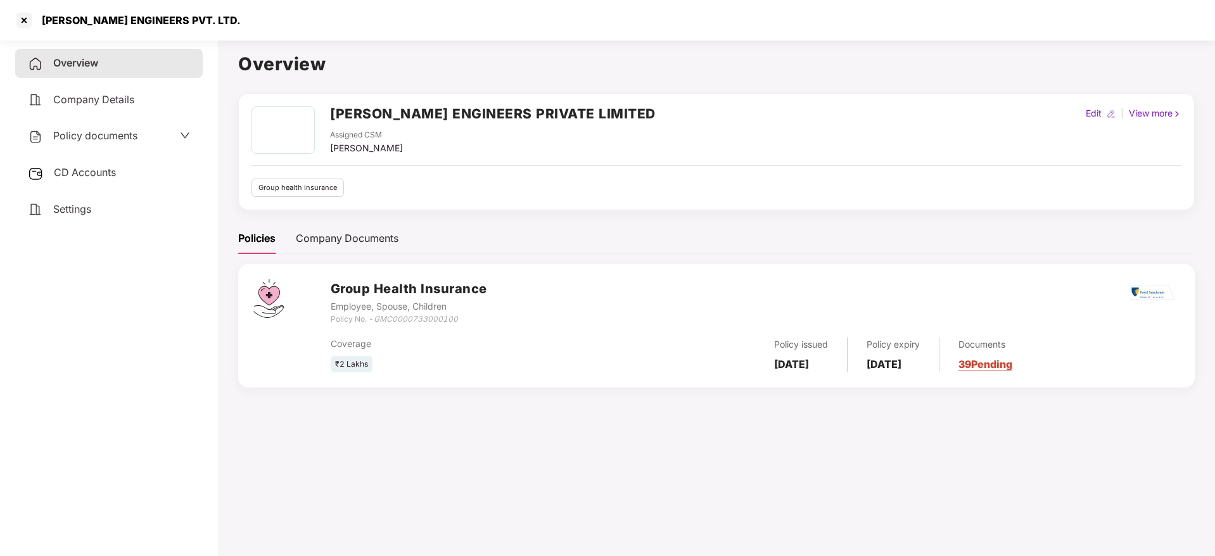
click at [103, 172] on span "CD Accounts" at bounding box center [85, 172] width 62 height 13
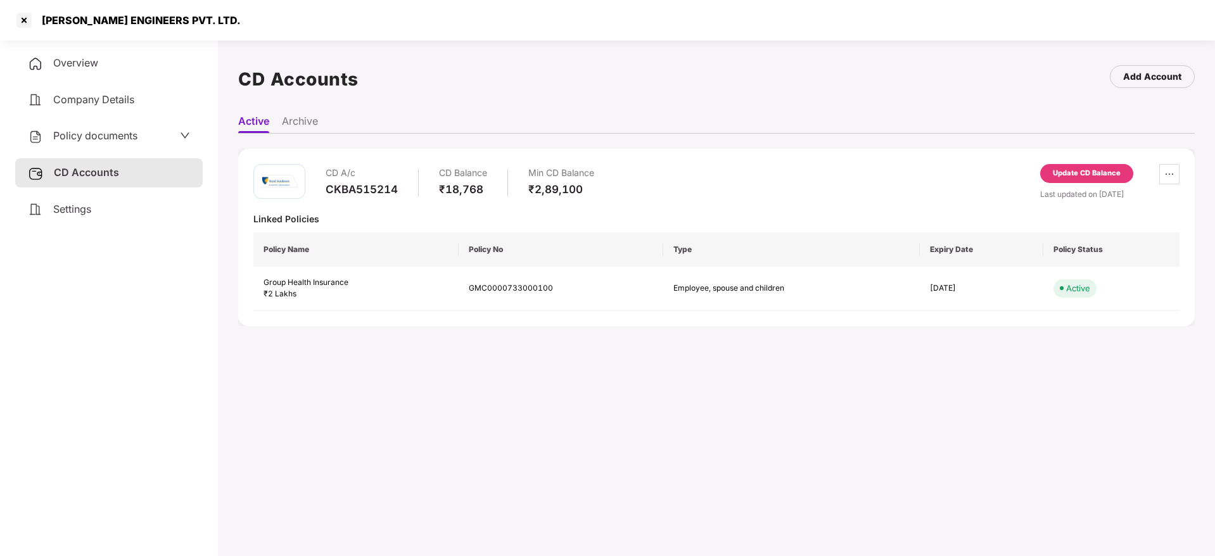
click at [49, 212] on div "Settings" at bounding box center [109, 209] width 188 height 29
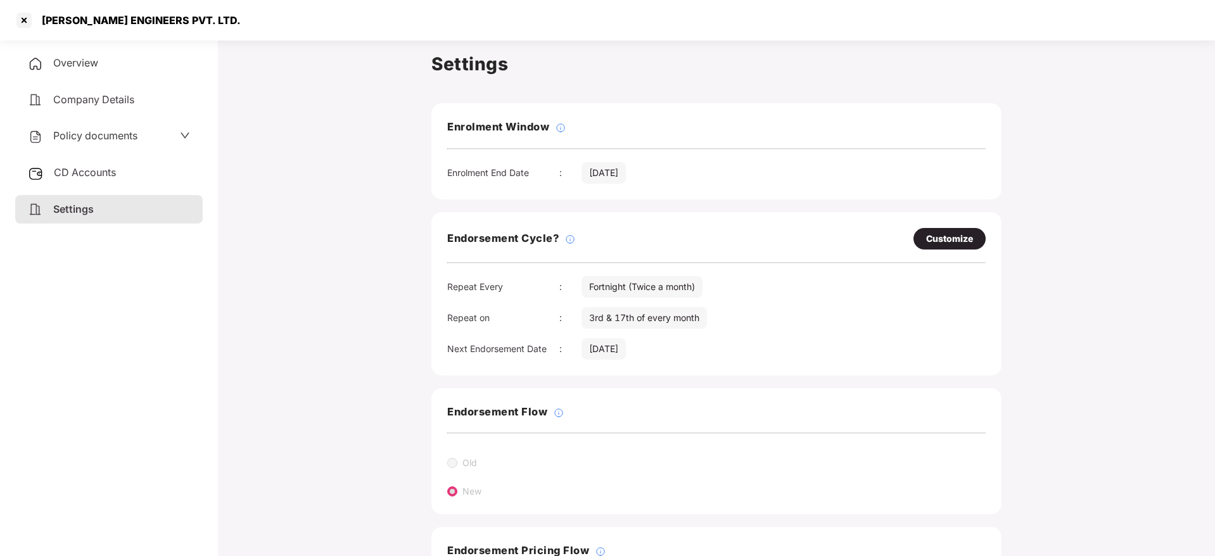
click at [103, 74] on div "Overview" at bounding box center [109, 63] width 188 height 29
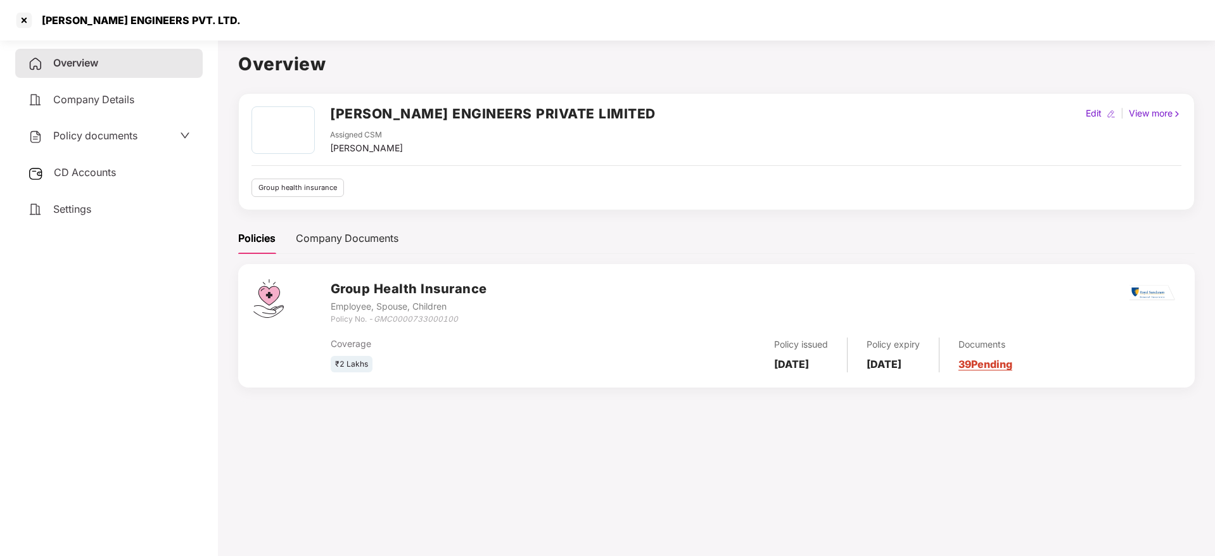
click at [1013, 366] on link "39 Pending" at bounding box center [986, 364] width 54 height 13
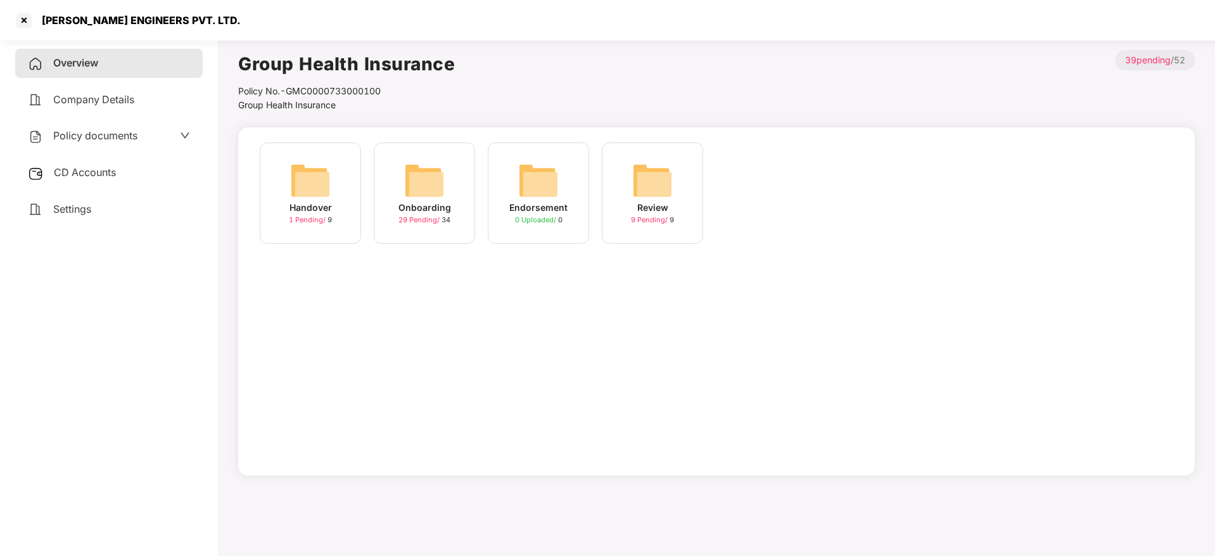
click at [430, 179] on img at bounding box center [424, 180] width 41 height 41
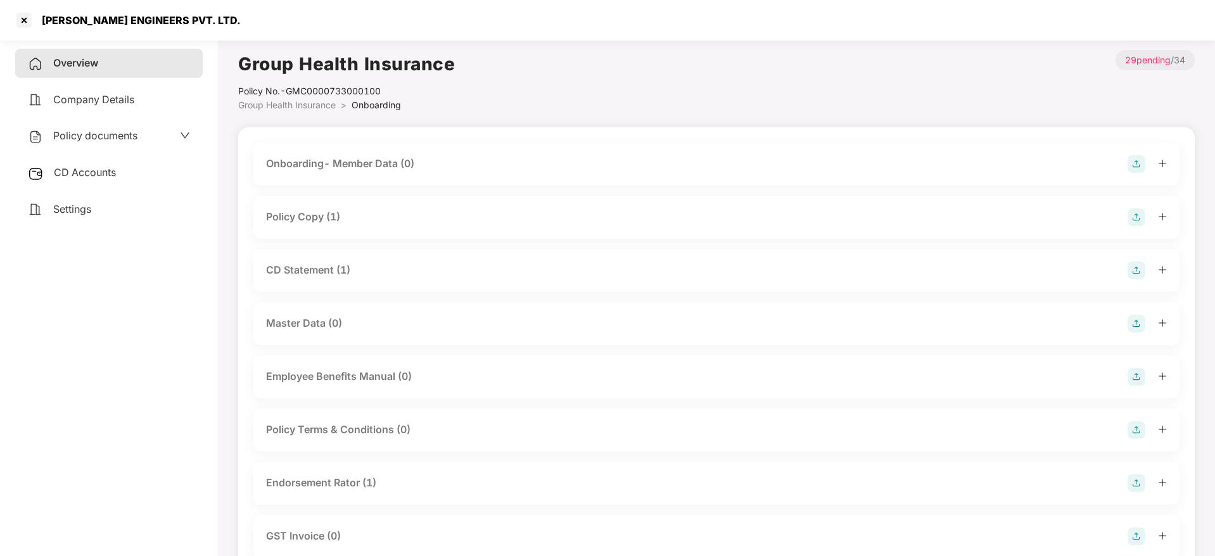
click at [1165, 217] on icon "plus" at bounding box center [1162, 216] width 9 height 9
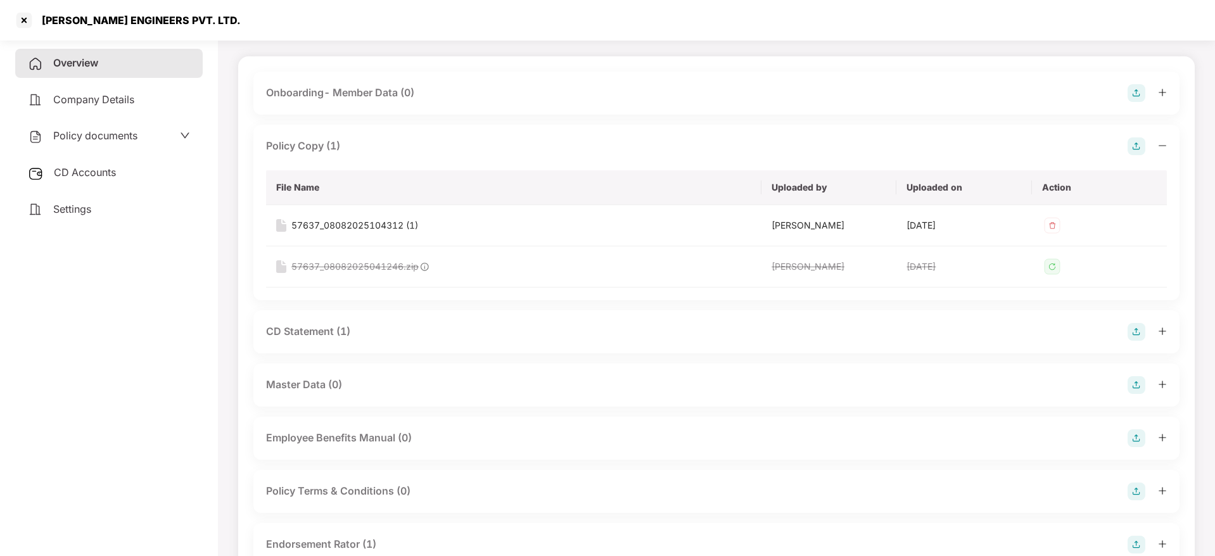
scroll to position [95, 0]
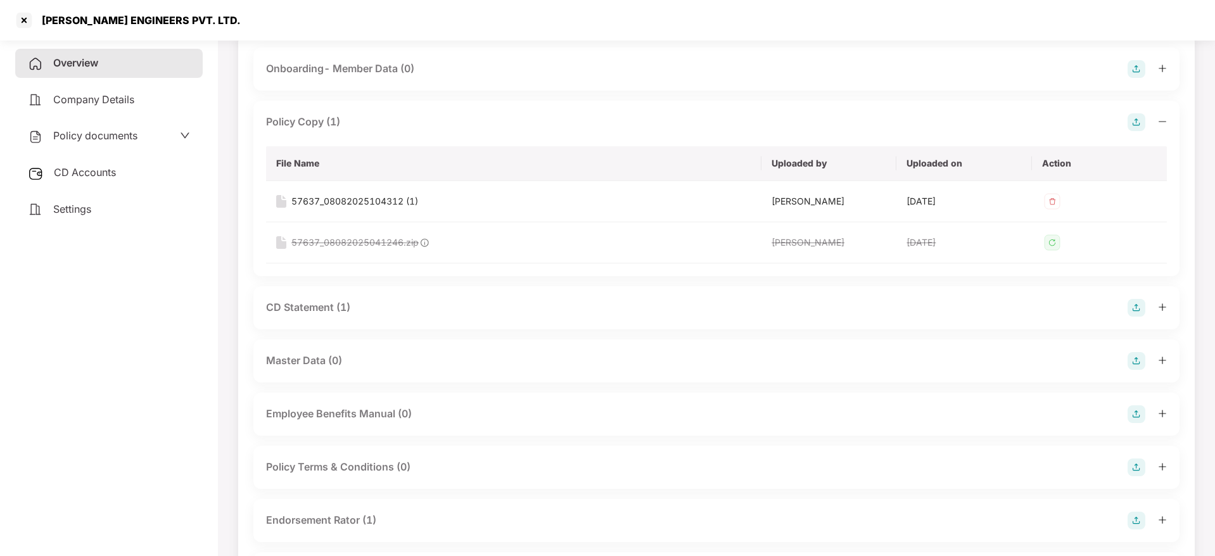
click at [1163, 309] on icon "plus" at bounding box center [1162, 307] width 9 height 9
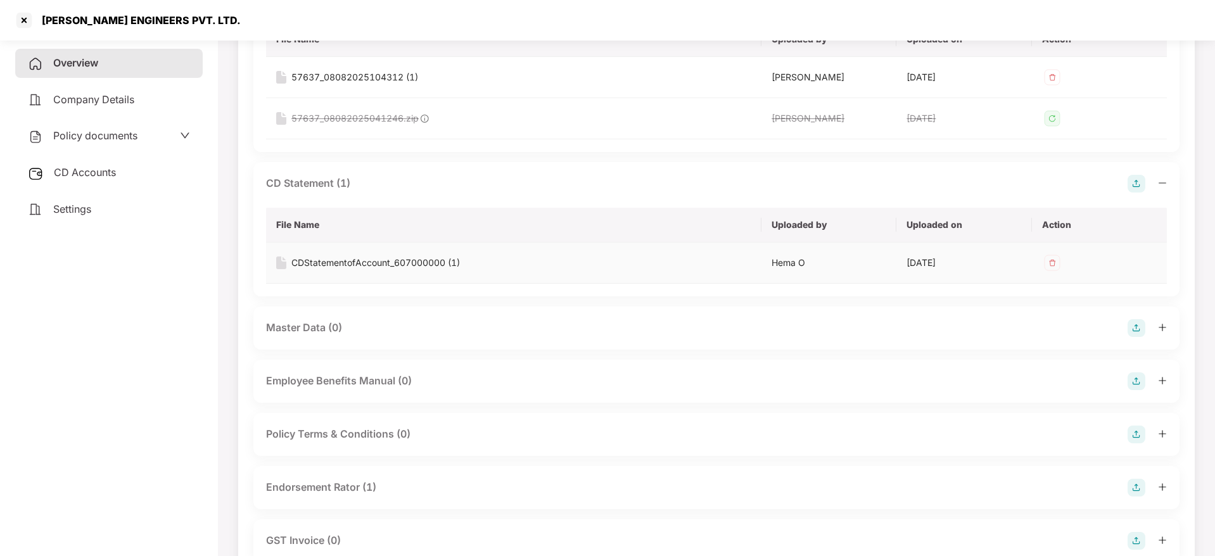
scroll to position [380, 0]
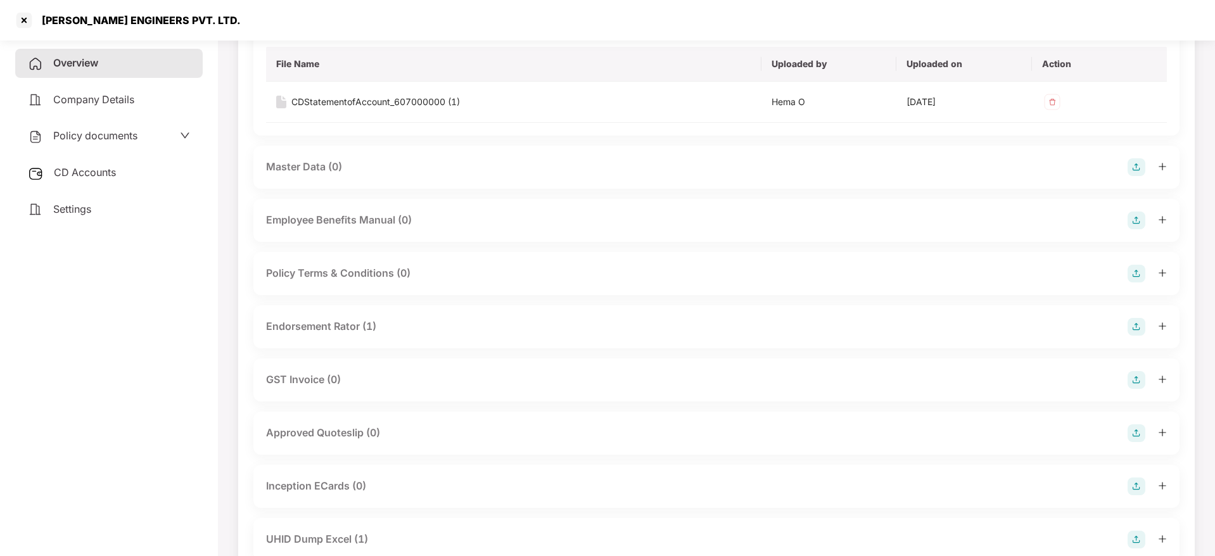
click at [1160, 327] on icon "plus" at bounding box center [1162, 326] width 9 height 9
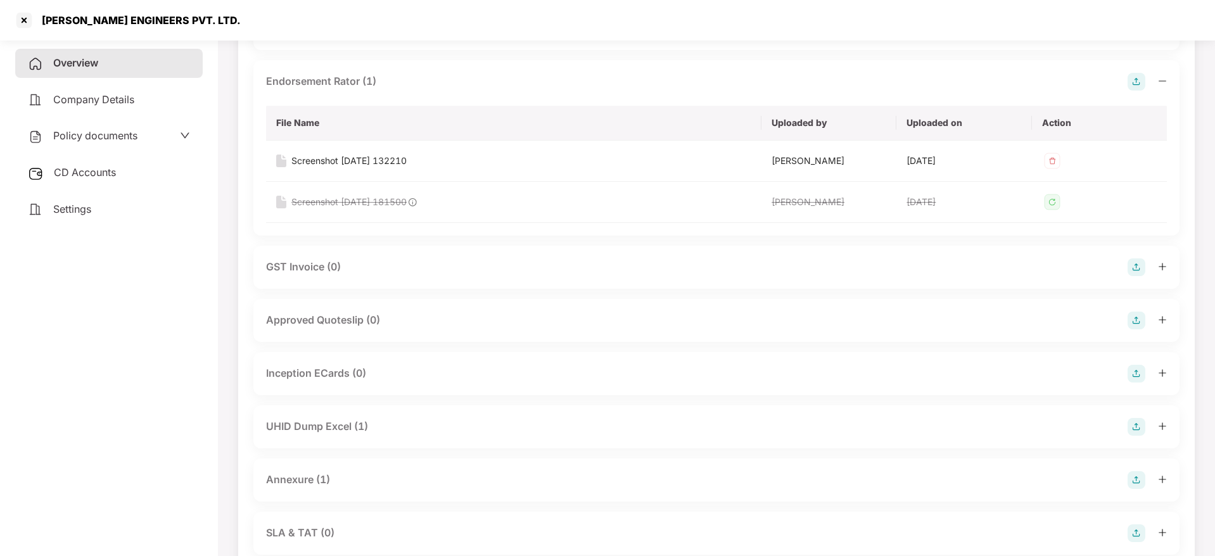
scroll to position [665, 0]
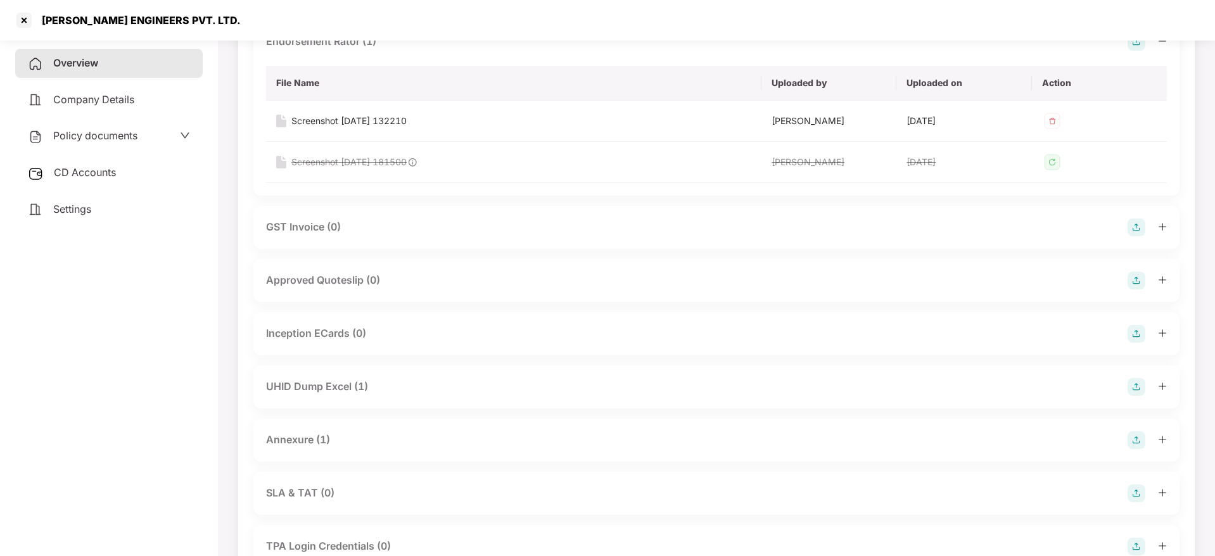
click at [1159, 382] on icon "plus" at bounding box center [1162, 386] width 9 height 9
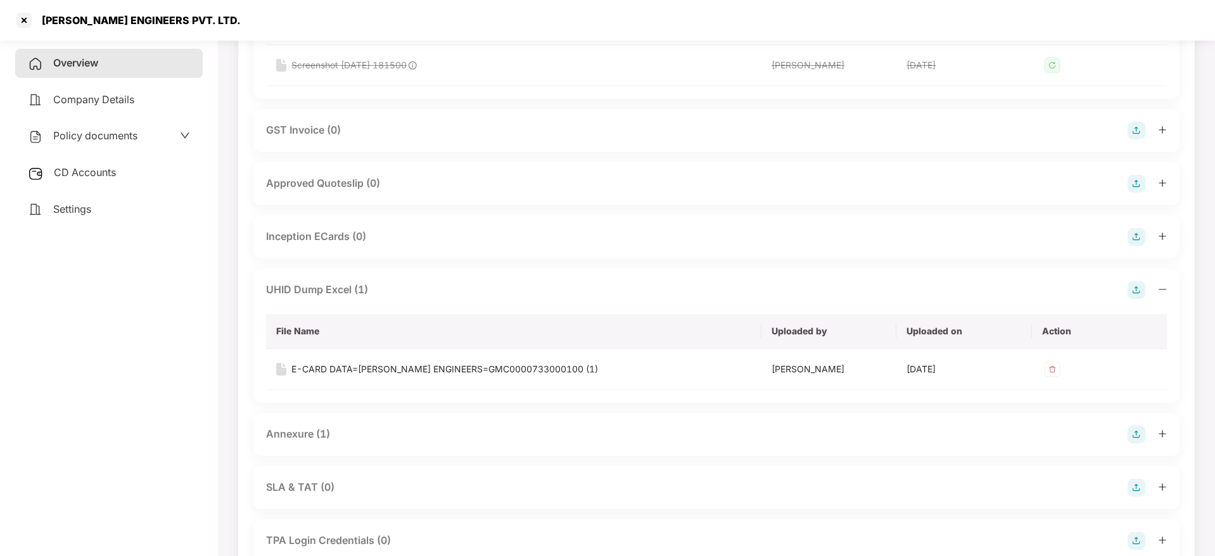
scroll to position [856, 0]
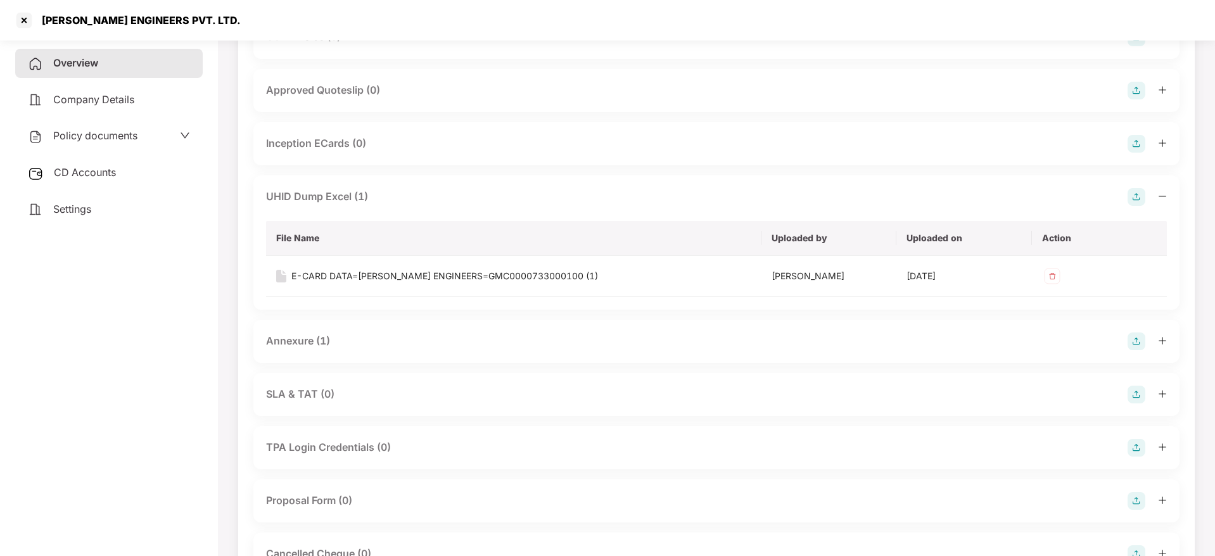
click at [1163, 342] on icon "plus" at bounding box center [1162, 340] width 1 height 7
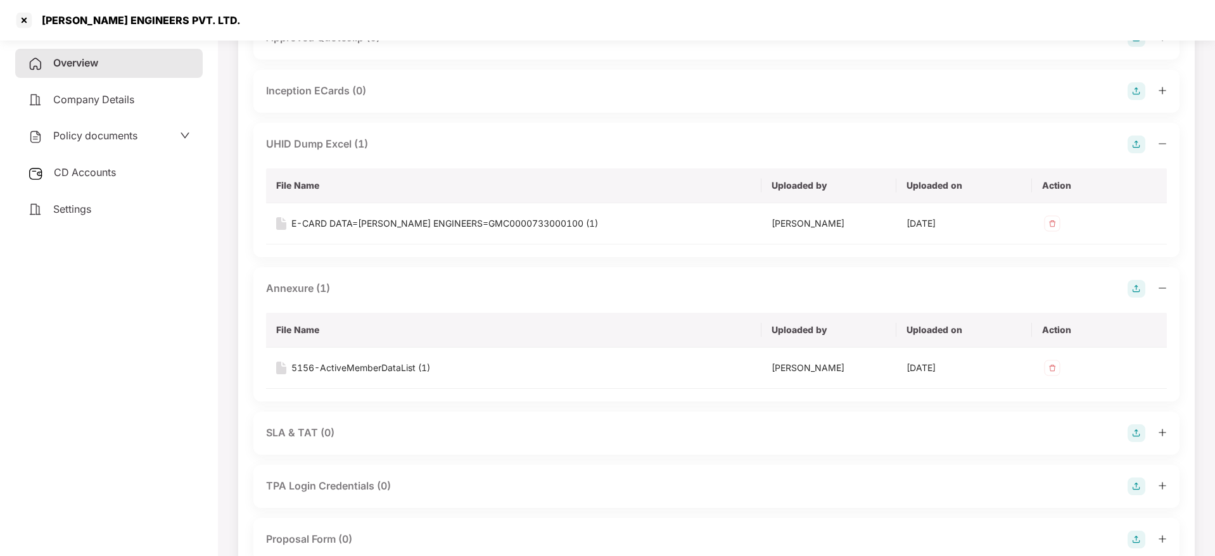
scroll to position [951, 0]
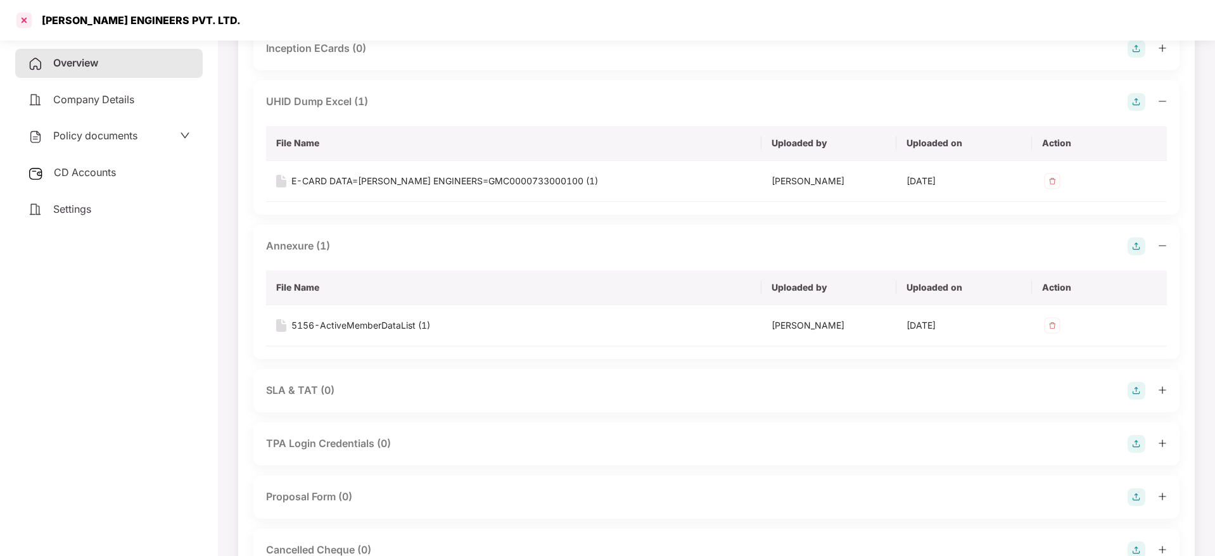
click at [24, 21] on div at bounding box center [24, 20] width 20 height 20
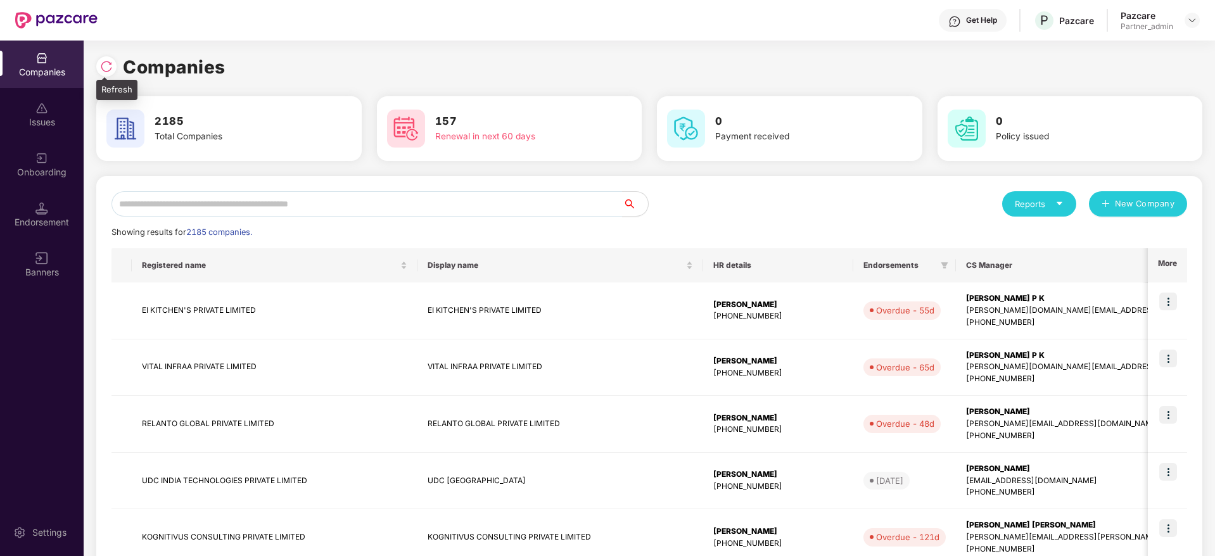
click at [106, 67] on img at bounding box center [106, 66] width 13 height 13
click at [278, 203] on input "text" at bounding box center [367, 203] width 511 height 25
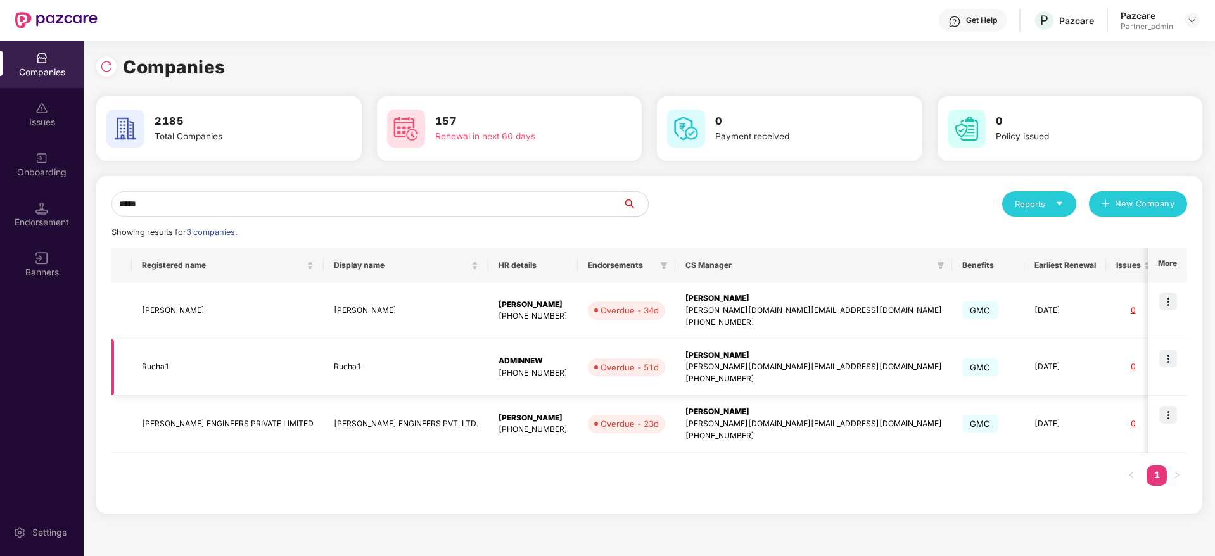
type input "*****"
click at [172, 422] on td "[PERSON_NAME] ENGINEERS PRIVATE LIMITED" at bounding box center [228, 424] width 192 height 57
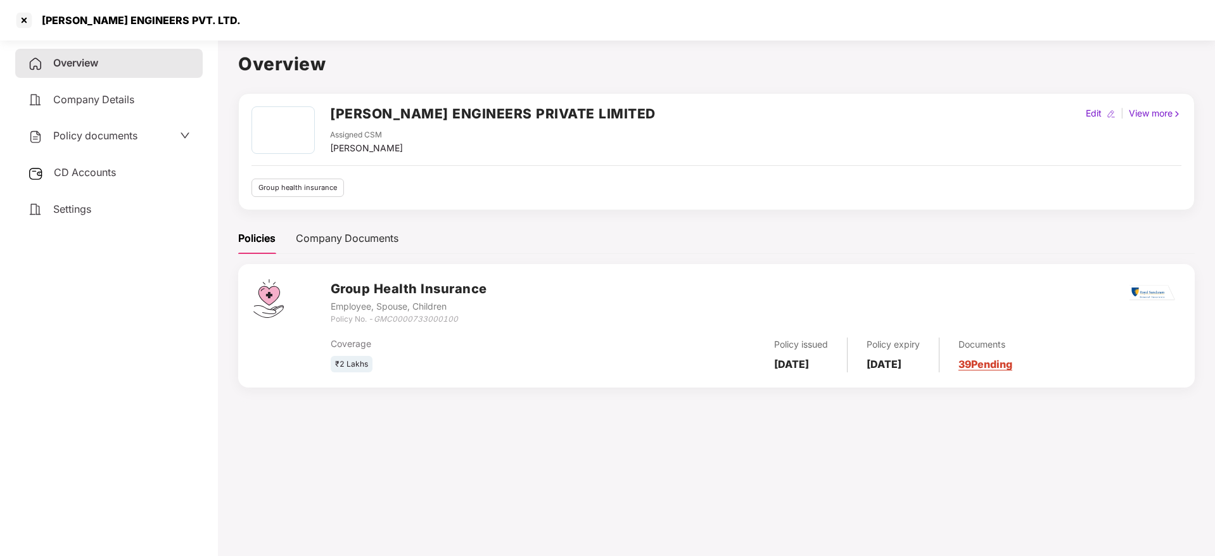
click at [397, 112] on h2 "[PERSON_NAME] ENGINEERS PRIVATE LIMITED" at bounding box center [493, 113] width 326 height 21
copy h2 "ENGINEERS"
click at [26, 24] on div at bounding box center [24, 20] width 20 height 20
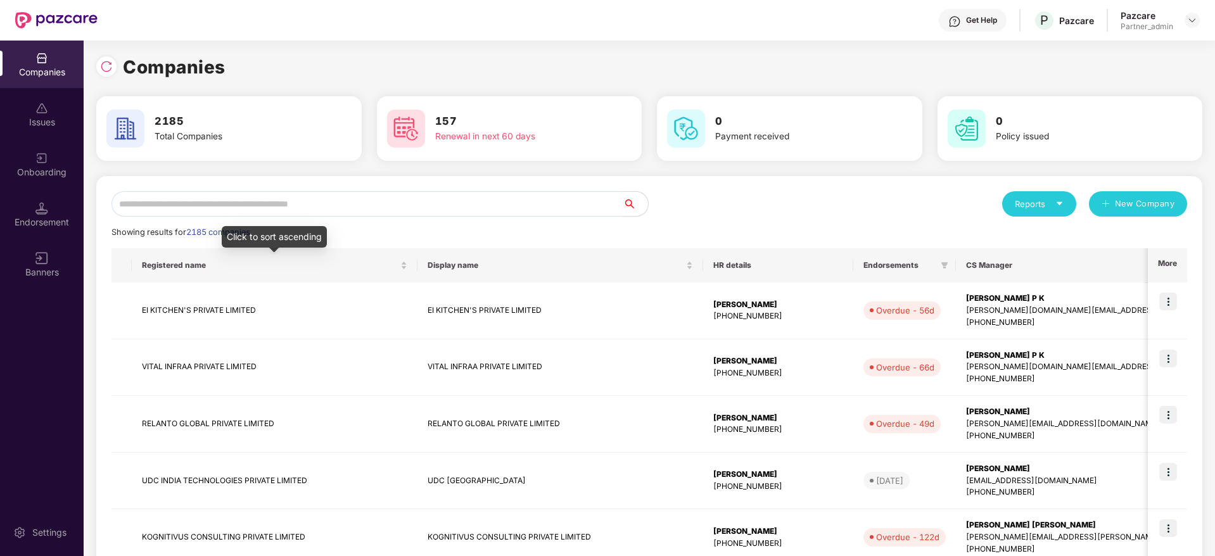
click at [271, 218] on div "Reports New Company Showing results for 2185 companies. Registered name Display…" at bounding box center [650, 543] width 1076 height 704
click at [272, 206] on input "text" at bounding box center [367, 203] width 511 height 25
paste input "******"
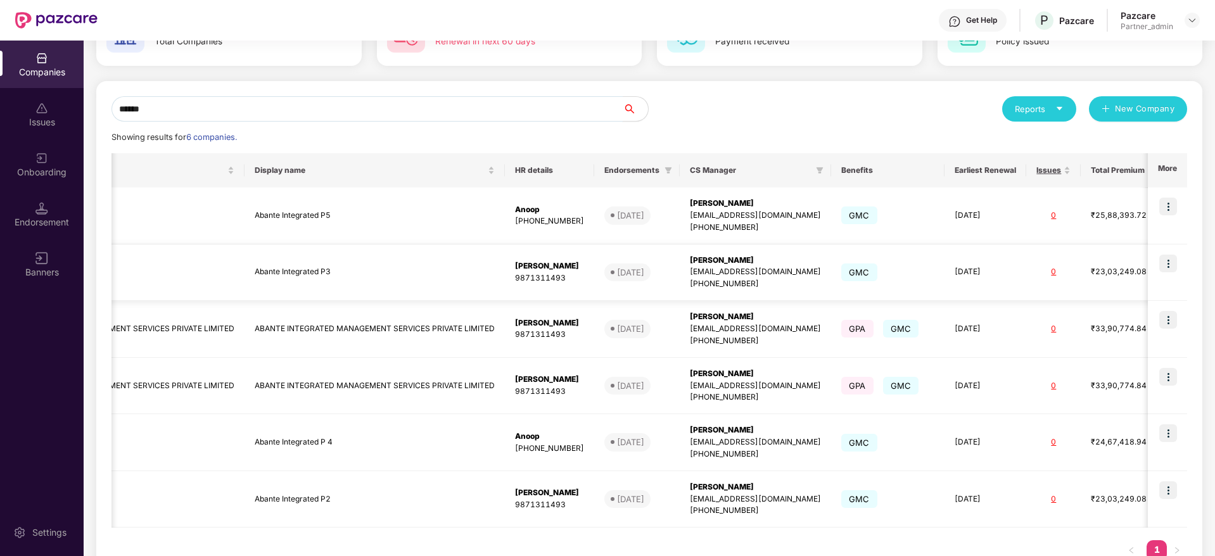
scroll to position [0, 213]
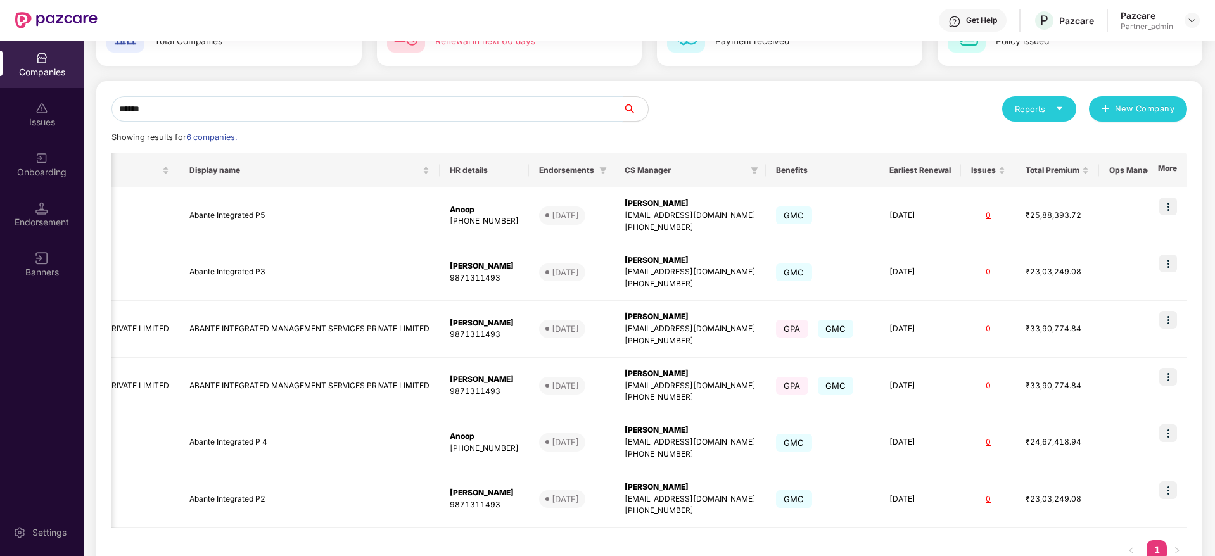
type input "******"
